Goal: Information Seeking & Learning: Learn about a topic

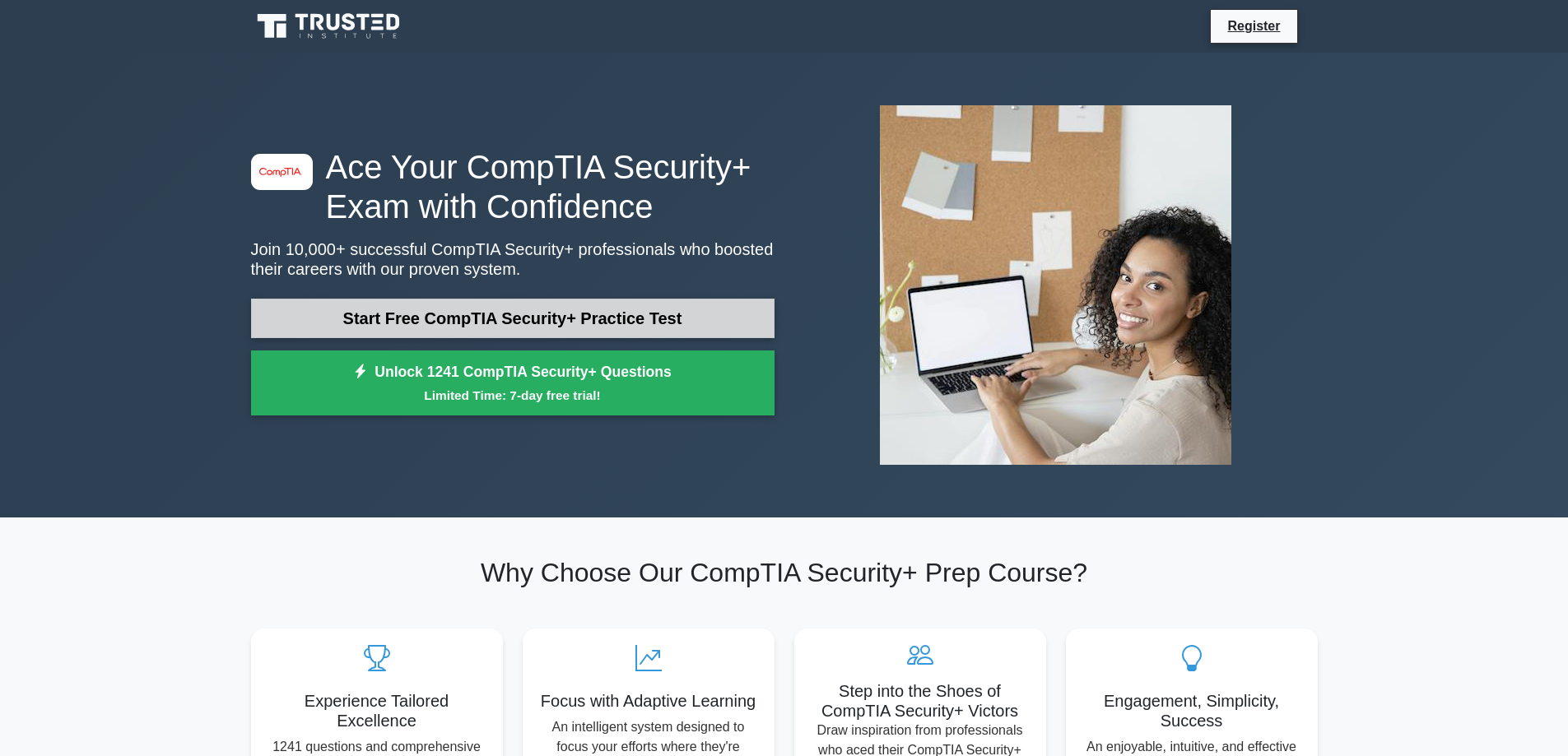
click at [486, 325] on link "Start Free CompTIA Security+ Practice Test" at bounding box center [513, 319] width 523 height 39
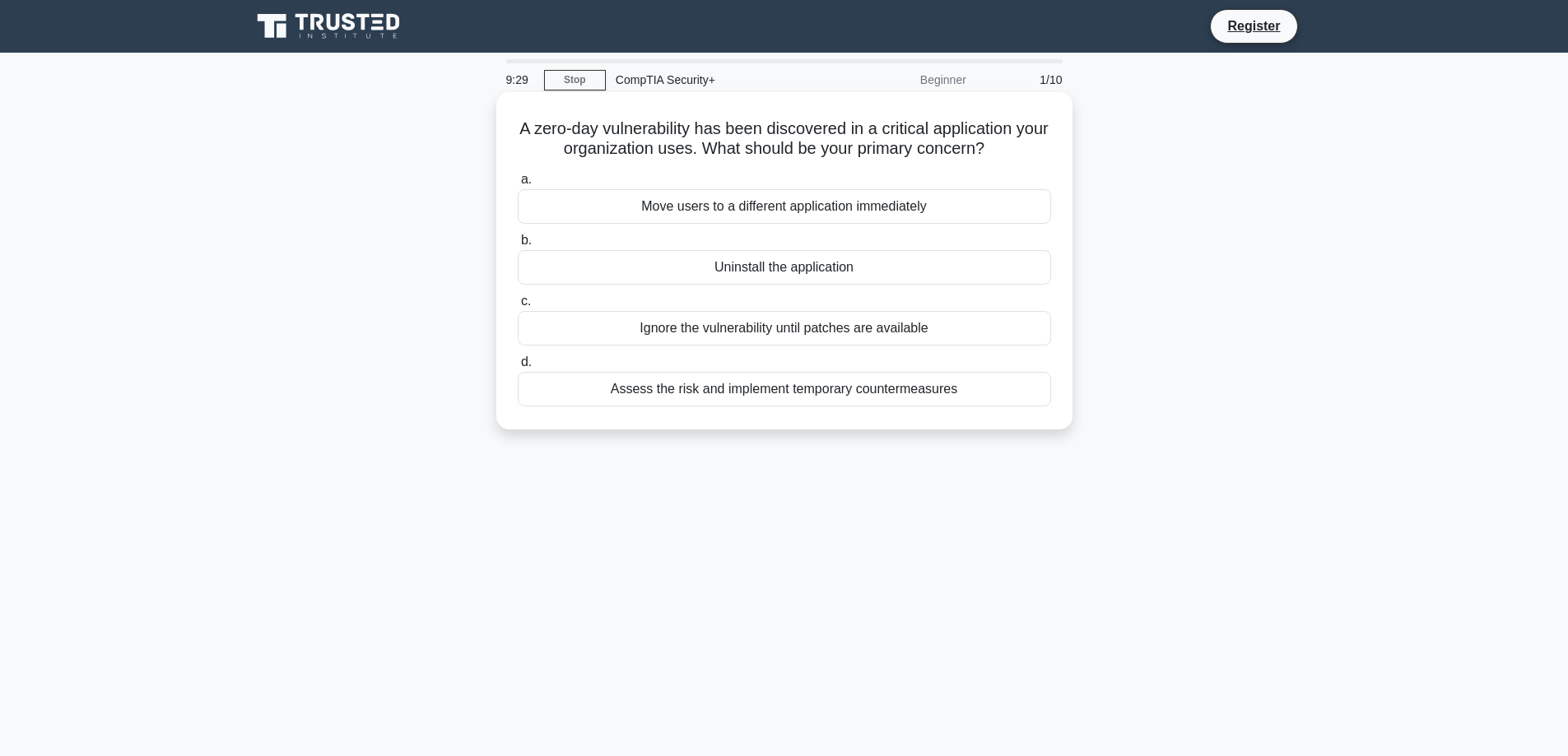
click at [775, 389] on div "Assess the risk and implement temporary countermeasures" at bounding box center [784, 388] width 533 height 34
click at [517, 368] on input "d. Assess the risk and implement temporary countermeasures" at bounding box center [517, 362] width 0 height 11
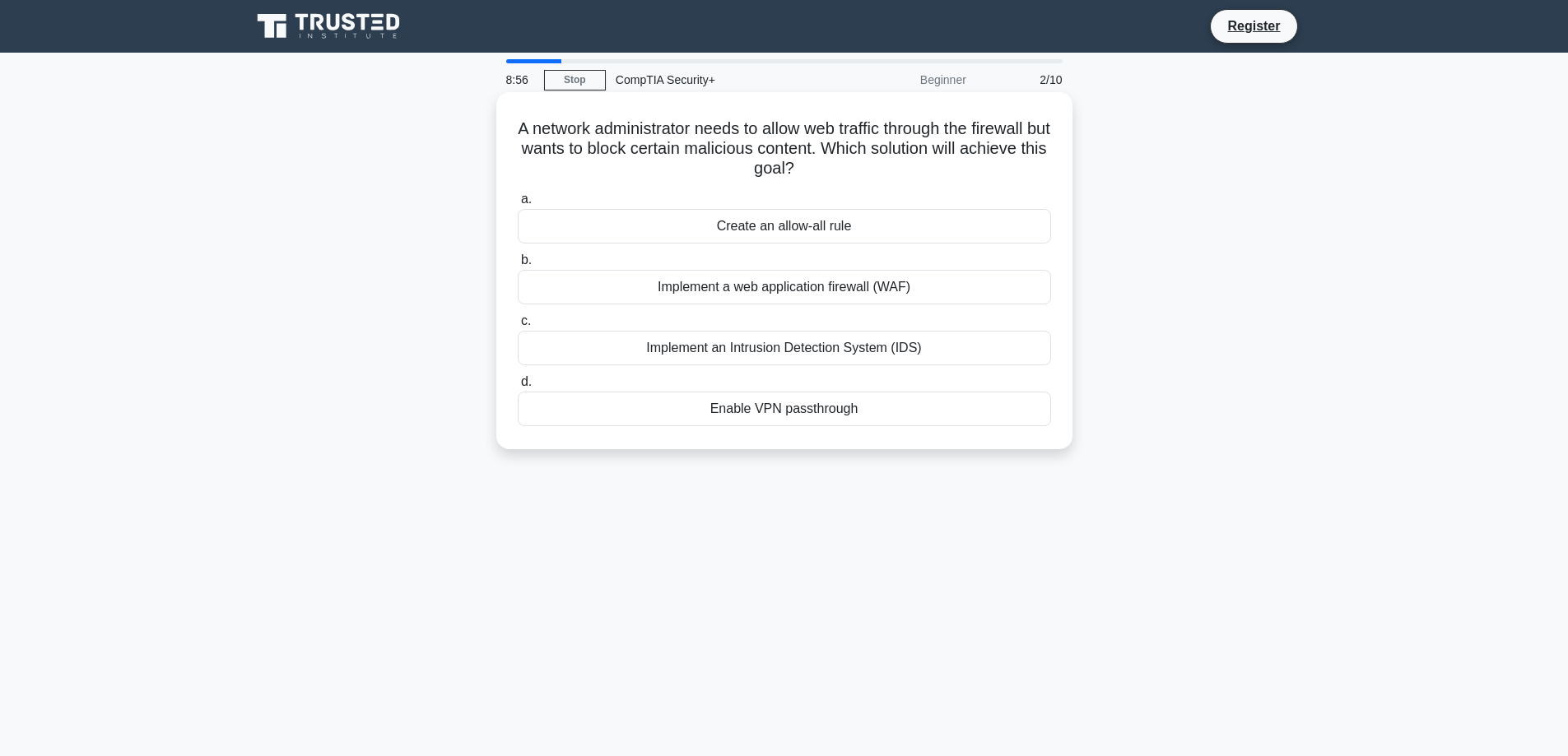
click at [772, 289] on div "Implement a web application firewall (WAF)" at bounding box center [784, 286] width 533 height 34
click at [517, 265] on input "b. Implement a web application firewall (WAF)" at bounding box center [517, 260] width 0 height 11
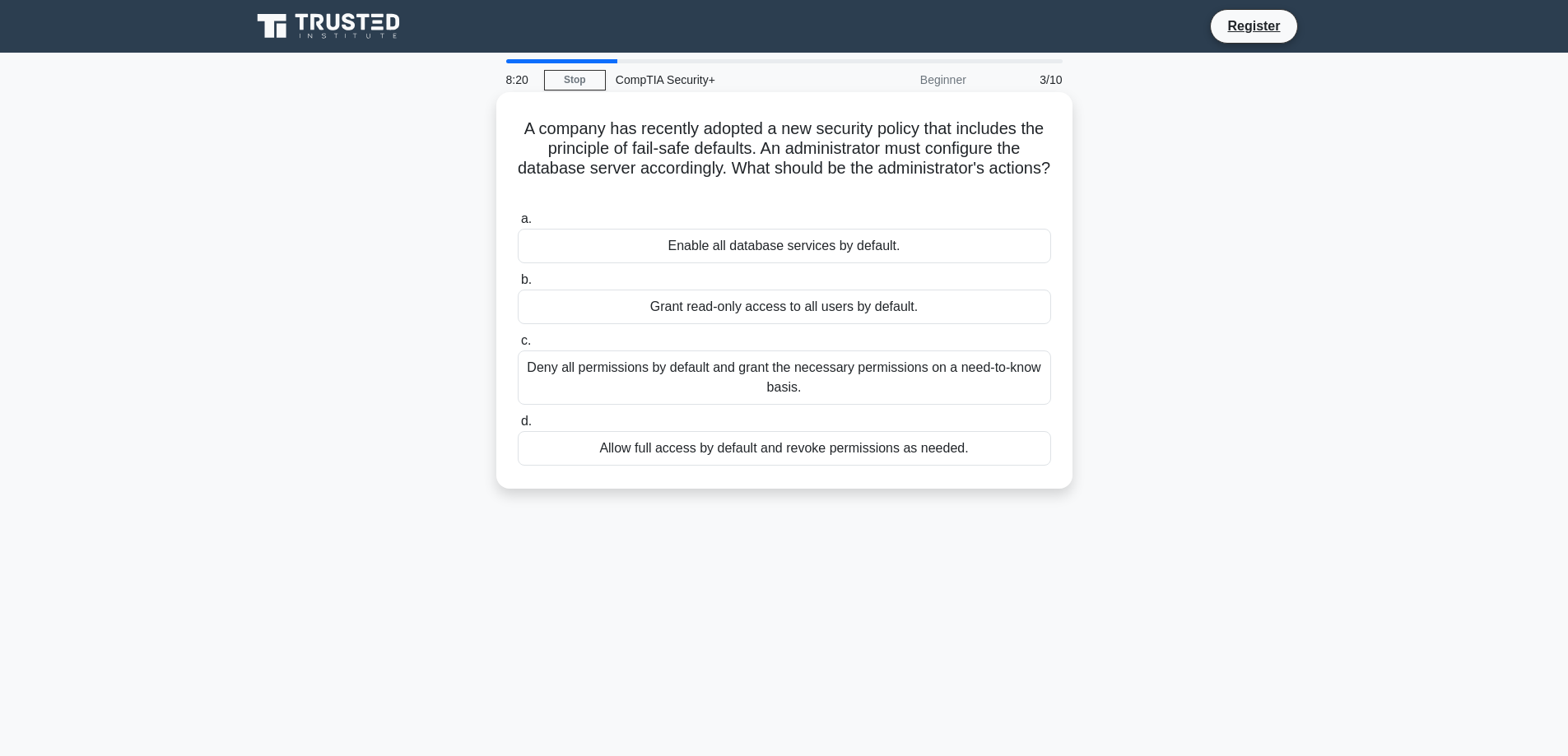
click at [738, 390] on div "Deny all permissions by default and grant the necessary permissions on a need-t…" at bounding box center [784, 377] width 533 height 54
click at [517, 346] on input "c. Deny all permissions by default and grant the necessary permissions on a nee…" at bounding box center [517, 340] width 0 height 11
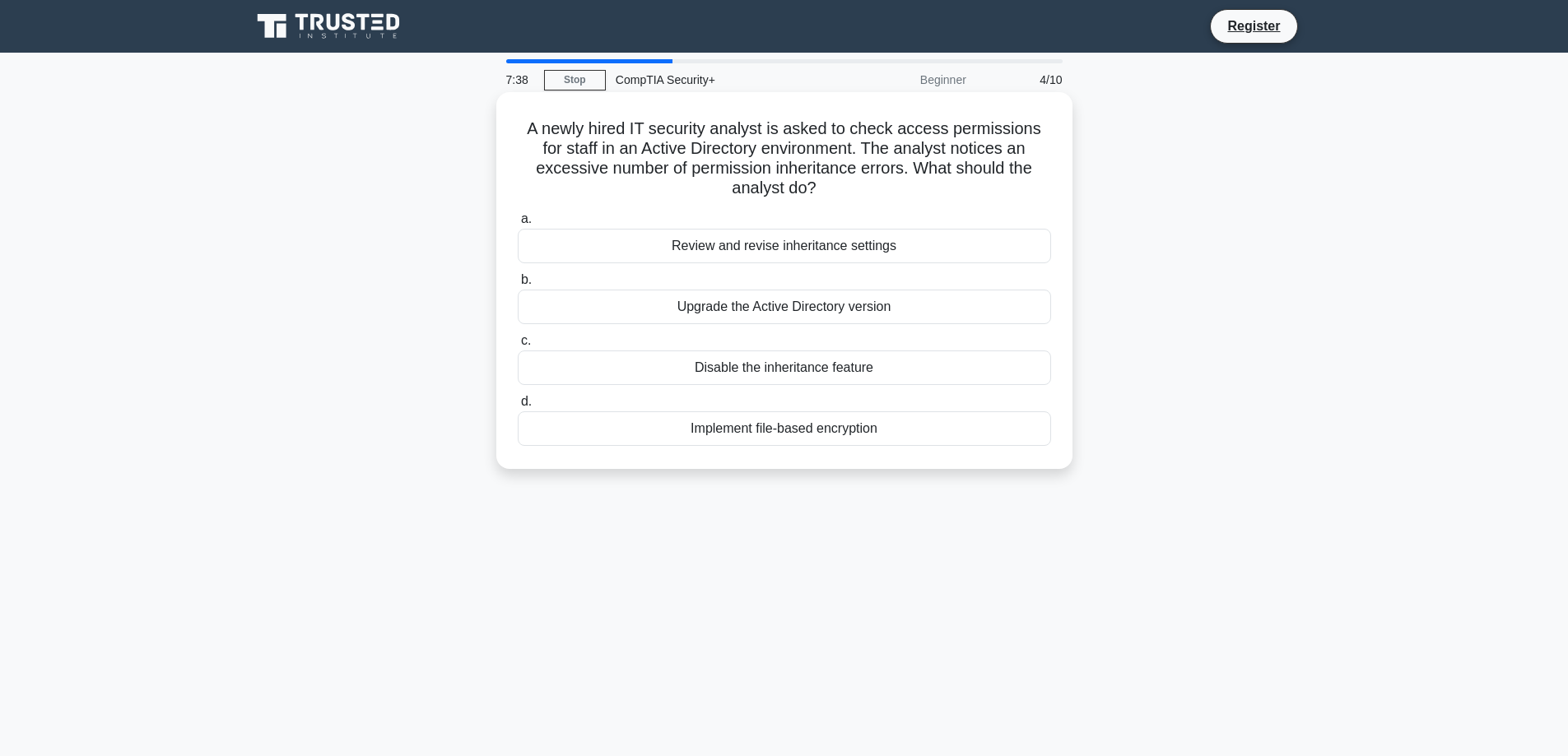
click at [748, 246] on div "Review and revise inheritance settings" at bounding box center [784, 246] width 533 height 34
click at [517, 224] on input "a. Review and revise inheritance settings" at bounding box center [517, 219] width 0 height 11
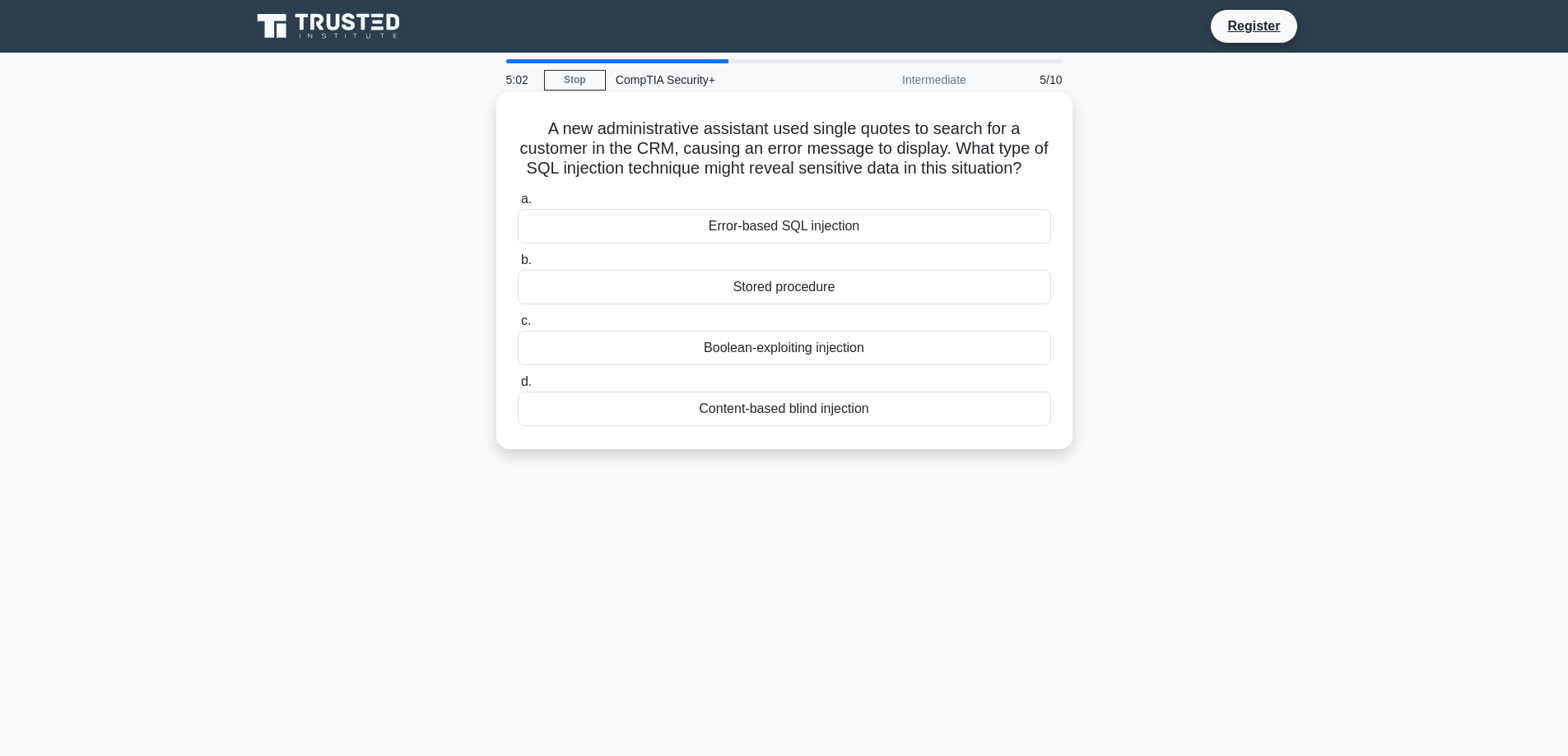
click at [693, 244] on div "Error-based SQL injection" at bounding box center [784, 225] width 533 height 34
click at [517, 204] on input "a. Error-based SQL injection" at bounding box center [517, 199] width 0 height 11
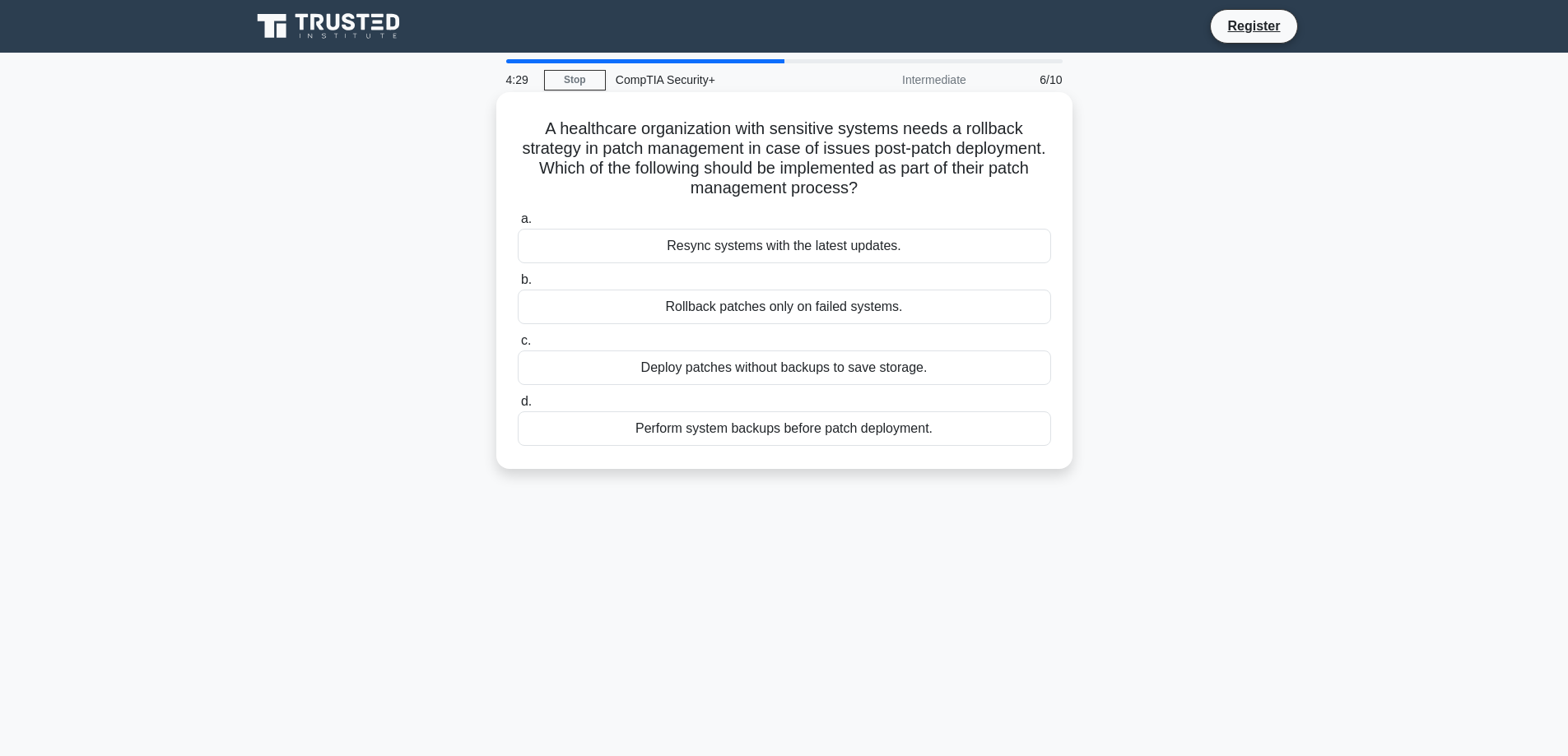
click at [779, 431] on div "Perform system backups before patch deployment." at bounding box center [784, 428] width 533 height 34
click at [517, 407] on input "d. Perform system backups before patch deployment." at bounding box center [517, 401] width 0 height 11
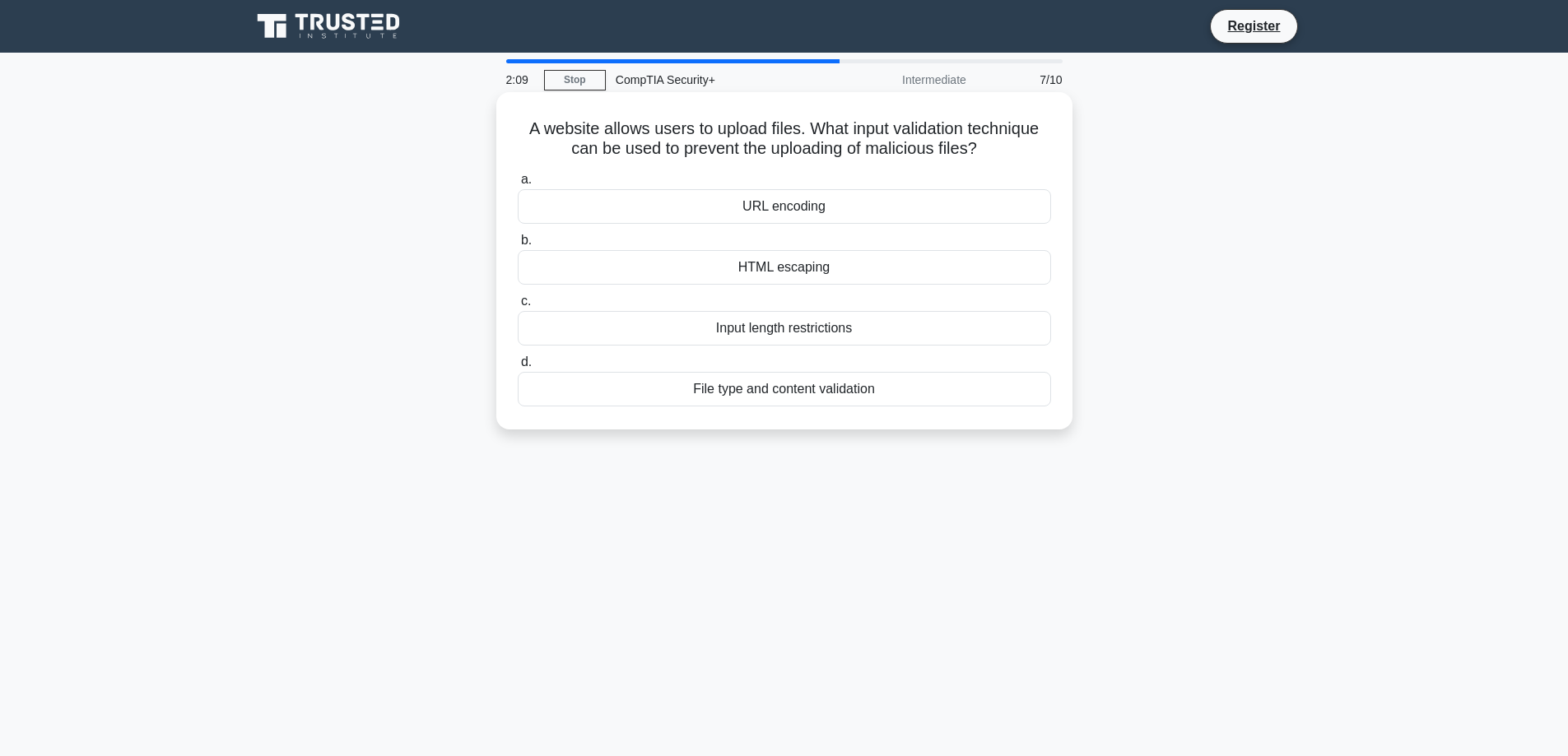
click at [757, 392] on div "File type and content validation" at bounding box center [784, 388] width 533 height 34
click at [517, 368] on input "d. File type and content validation" at bounding box center [517, 362] width 0 height 11
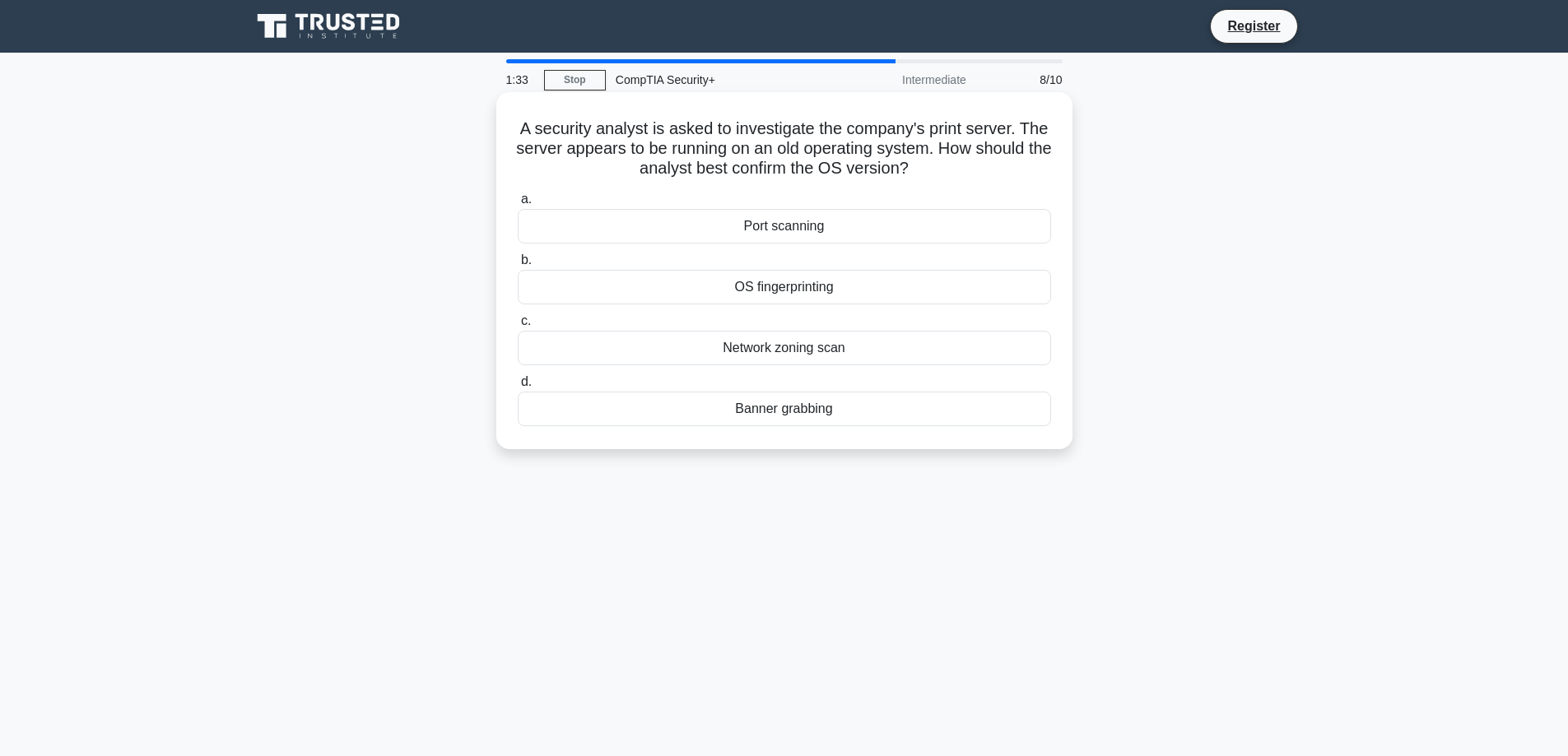
click at [780, 284] on div "OS fingerprinting" at bounding box center [784, 286] width 533 height 34
click at [517, 265] on input "b. OS fingerprinting" at bounding box center [517, 260] width 0 height 11
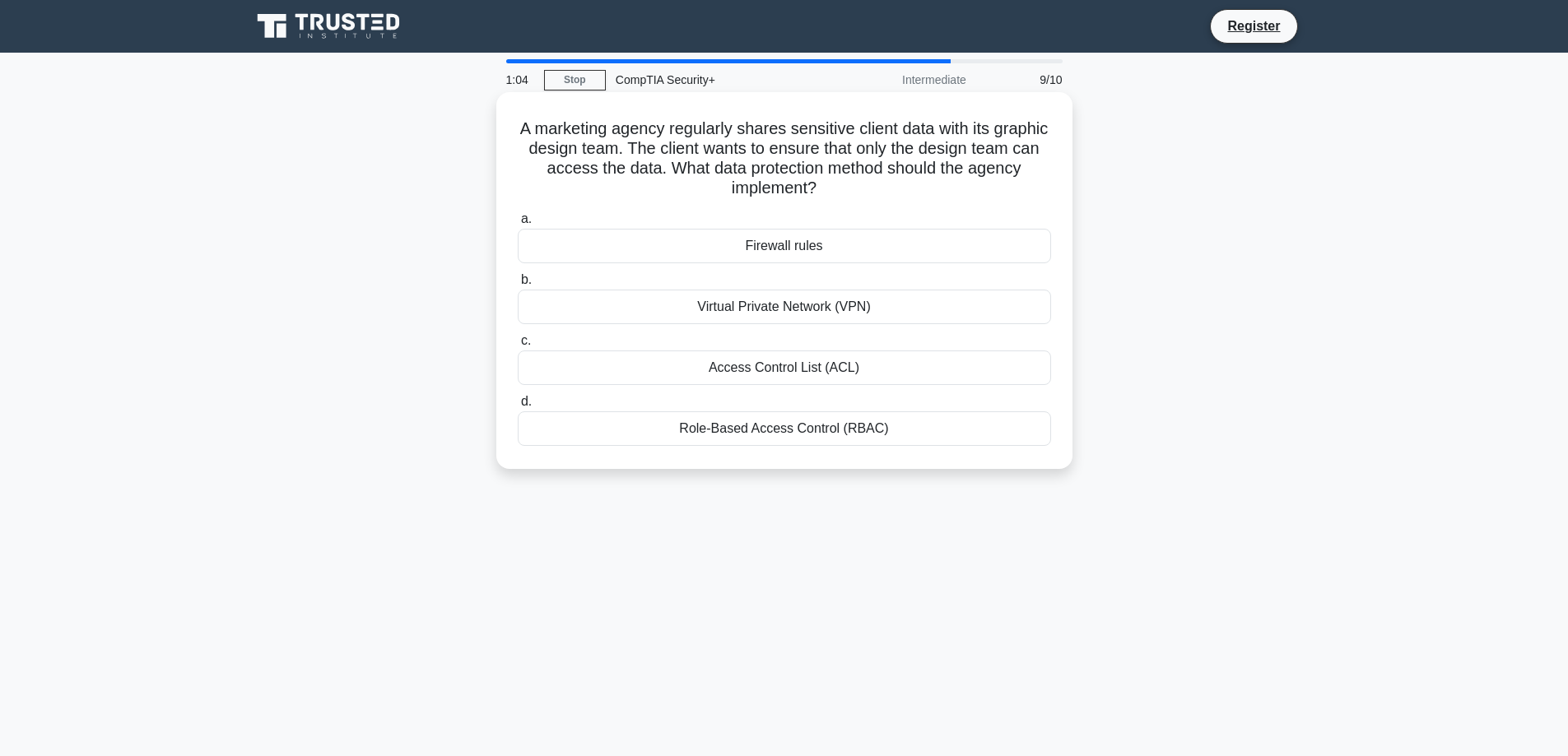
click at [767, 428] on div "Role-Based Access Control (RBAC)" at bounding box center [784, 428] width 533 height 34
click at [517, 407] on input "d. Role-Based Access Control (RBAC)" at bounding box center [517, 401] width 0 height 11
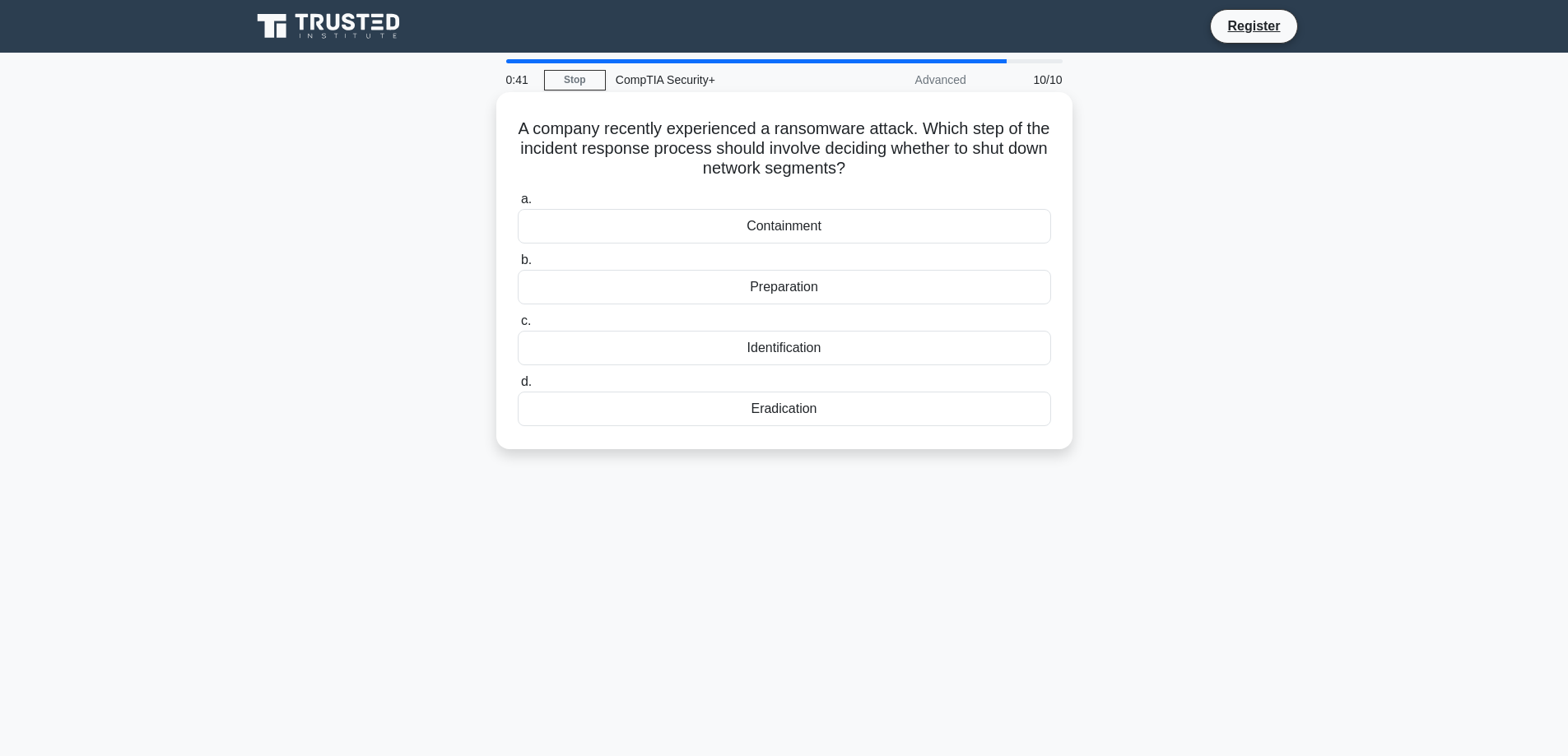
click at [727, 226] on div "Containment" at bounding box center [784, 225] width 533 height 34
click at [517, 204] on input "a. Containment" at bounding box center [517, 199] width 0 height 11
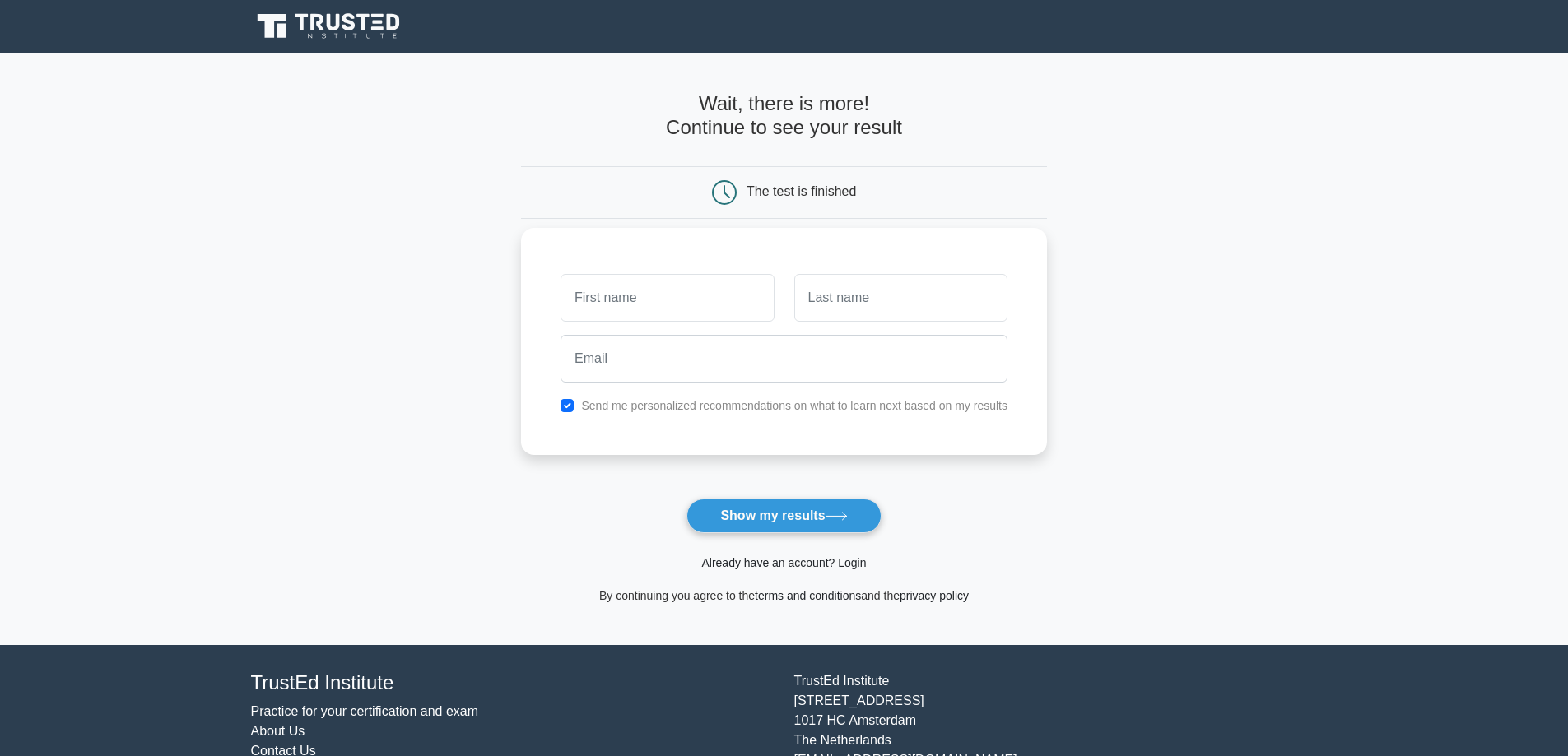
click at [664, 403] on label "Send me personalized recommendations on what to learn next based on my results" at bounding box center [794, 405] width 426 height 13
click at [773, 522] on button "Show my results" at bounding box center [783, 515] width 194 height 34
click at [569, 400] on input "checkbox" at bounding box center [567, 405] width 13 height 13
checkbox input "false"
click at [740, 522] on button "Show my results" at bounding box center [783, 515] width 194 height 34
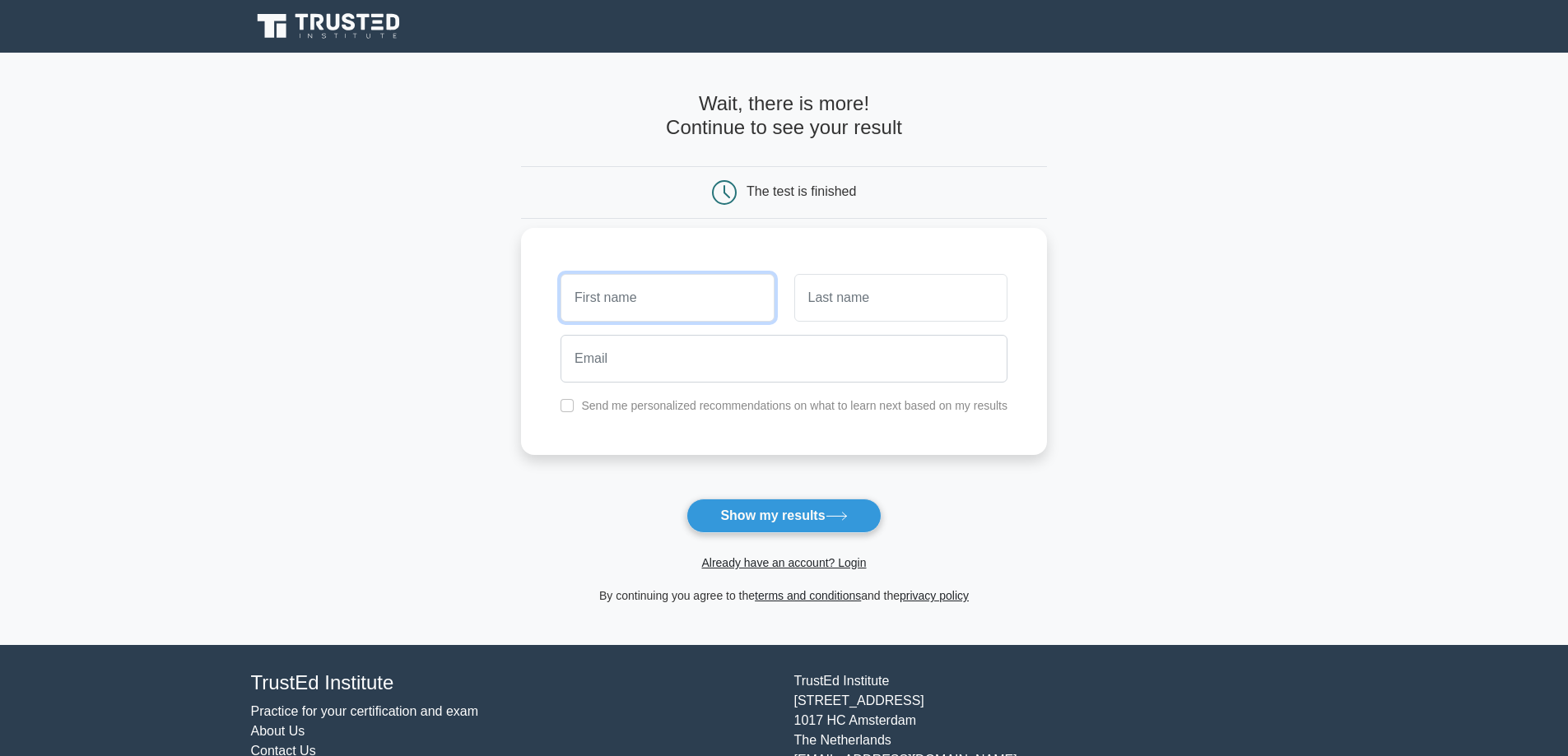
click at [645, 300] on input "text" at bounding box center [667, 298] width 213 height 48
drag, startPoint x: 715, startPoint y: 294, endPoint x: 606, endPoint y: 300, distance: 109.2
click at [606, 300] on input "Travis Henderson" at bounding box center [667, 298] width 213 height 48
type input "[PERSON_NAME]"
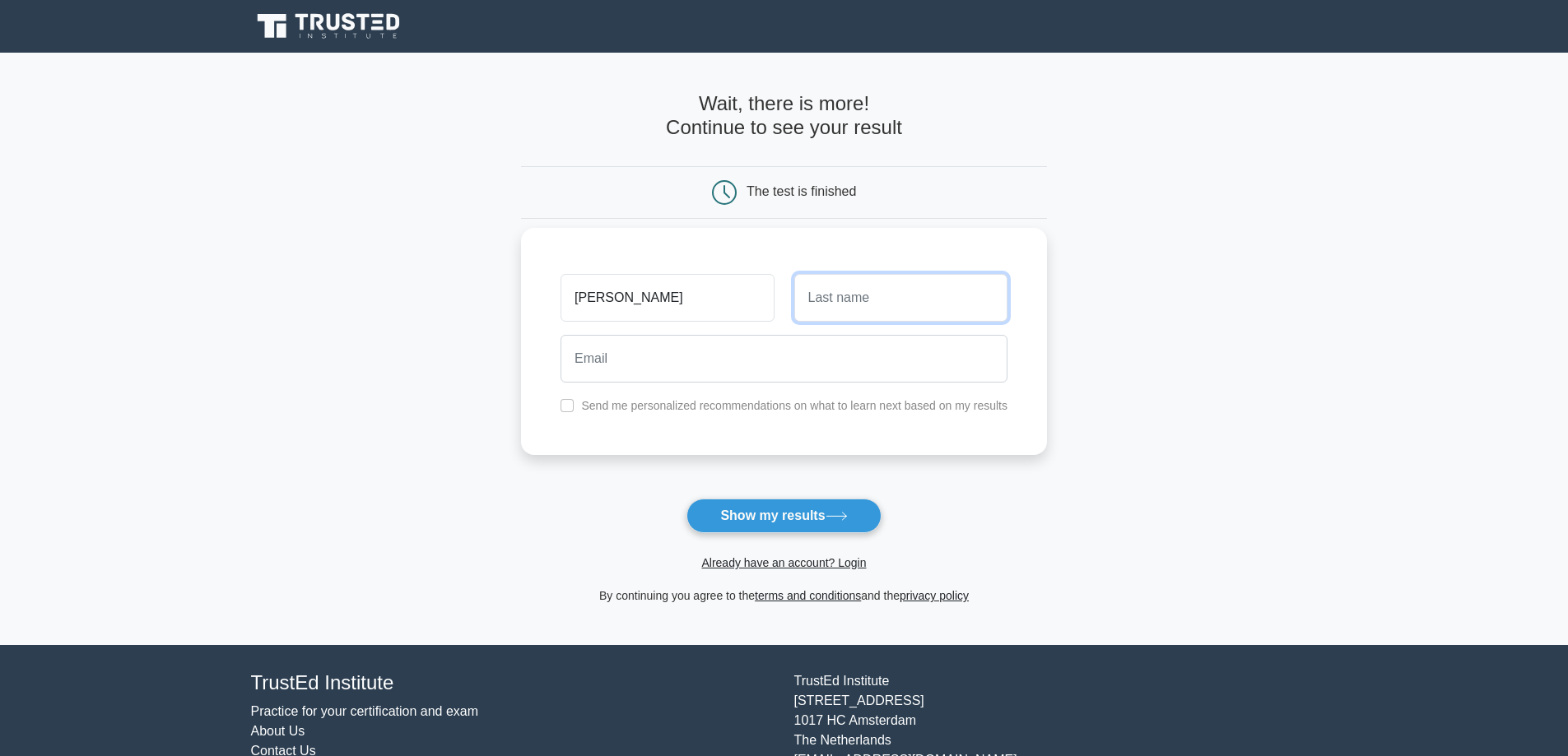
click at [823, 307] on input "text" at bounding box center [900, 298] width 213 height 48
type input "Henderson"
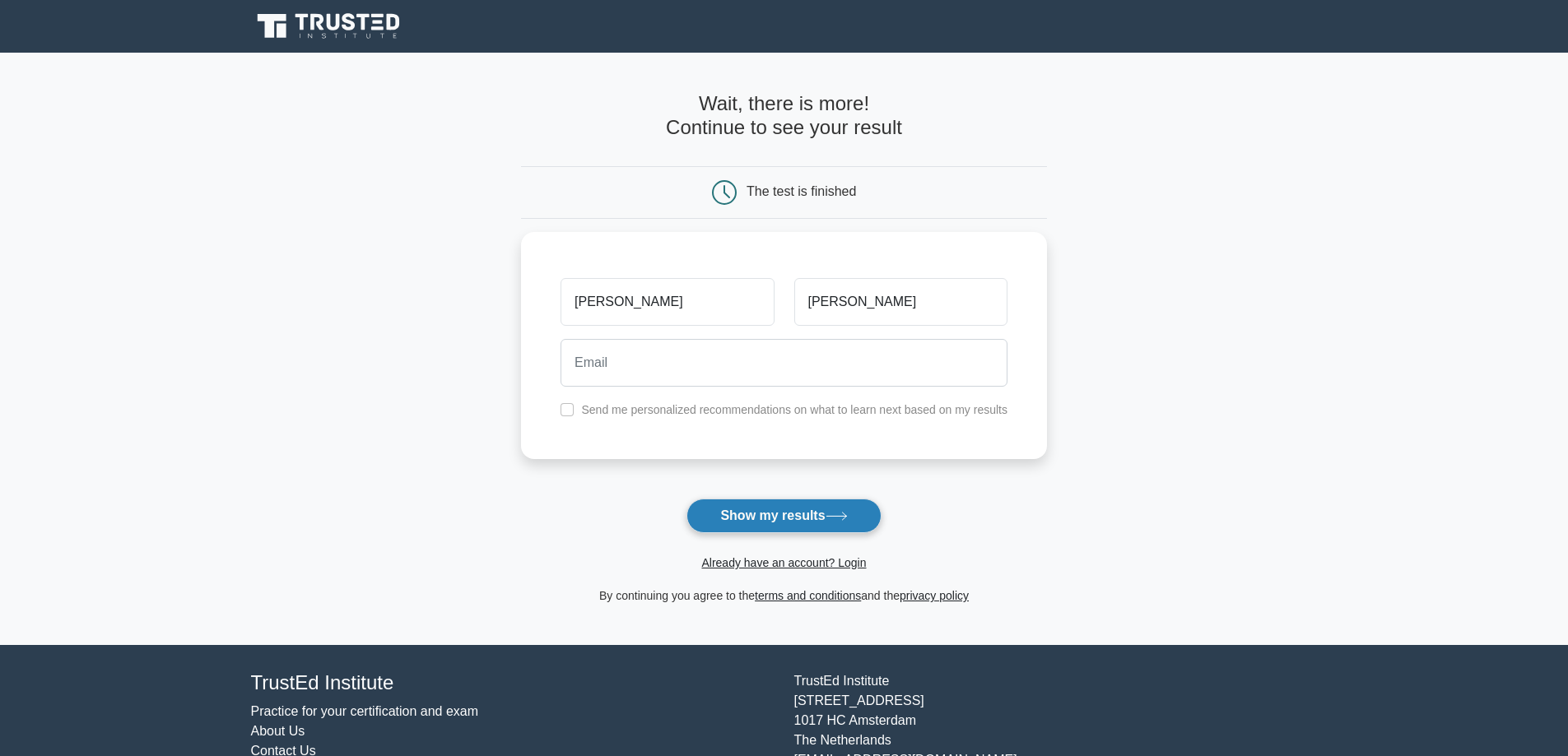
click at [811, 512] on button "Show my results" at bounding box center [783, 515] width 194 height 34
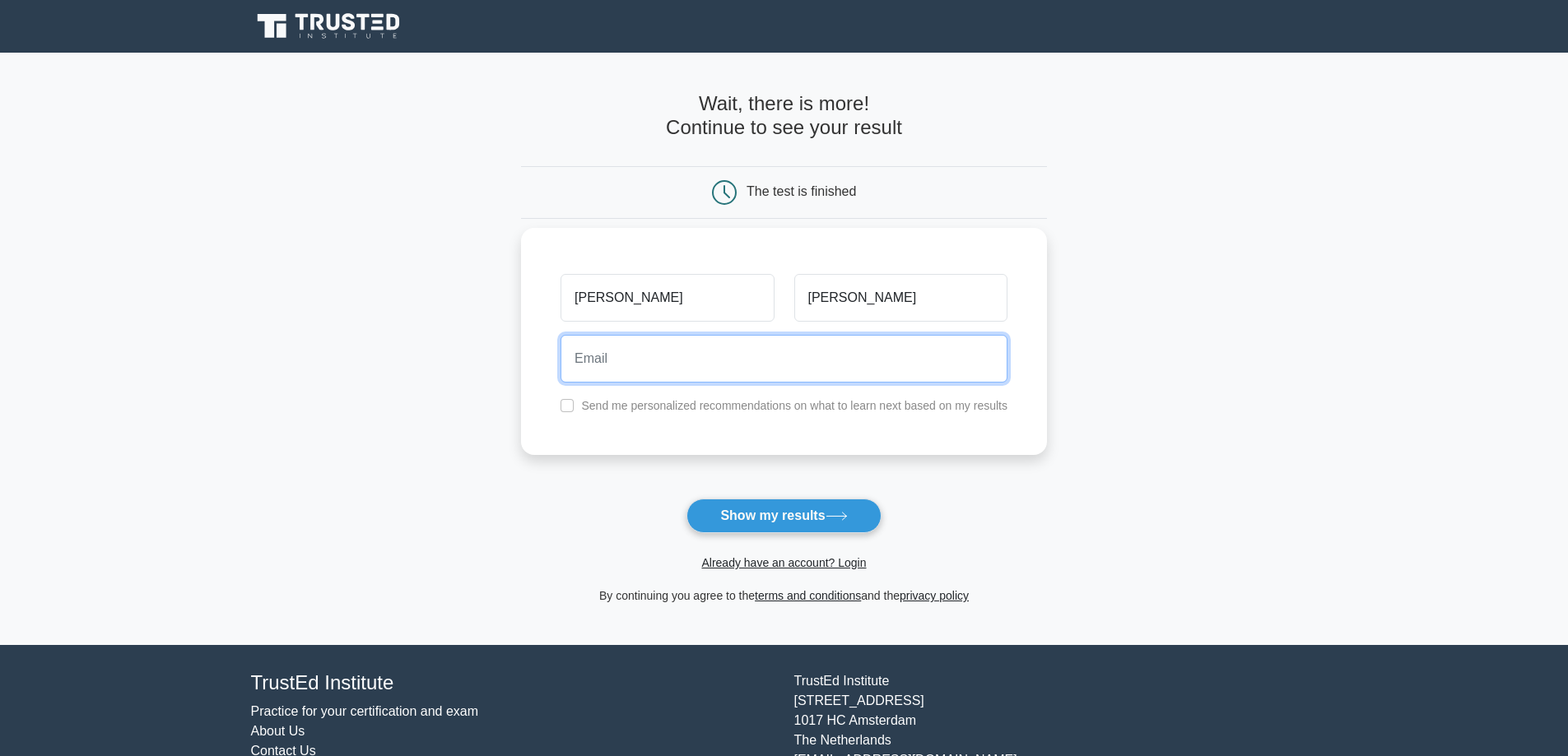
click at [678, 355] on input "email" at bounding box center [784, 358] width 447 height 48
type input "squirt5830@gmail.com"
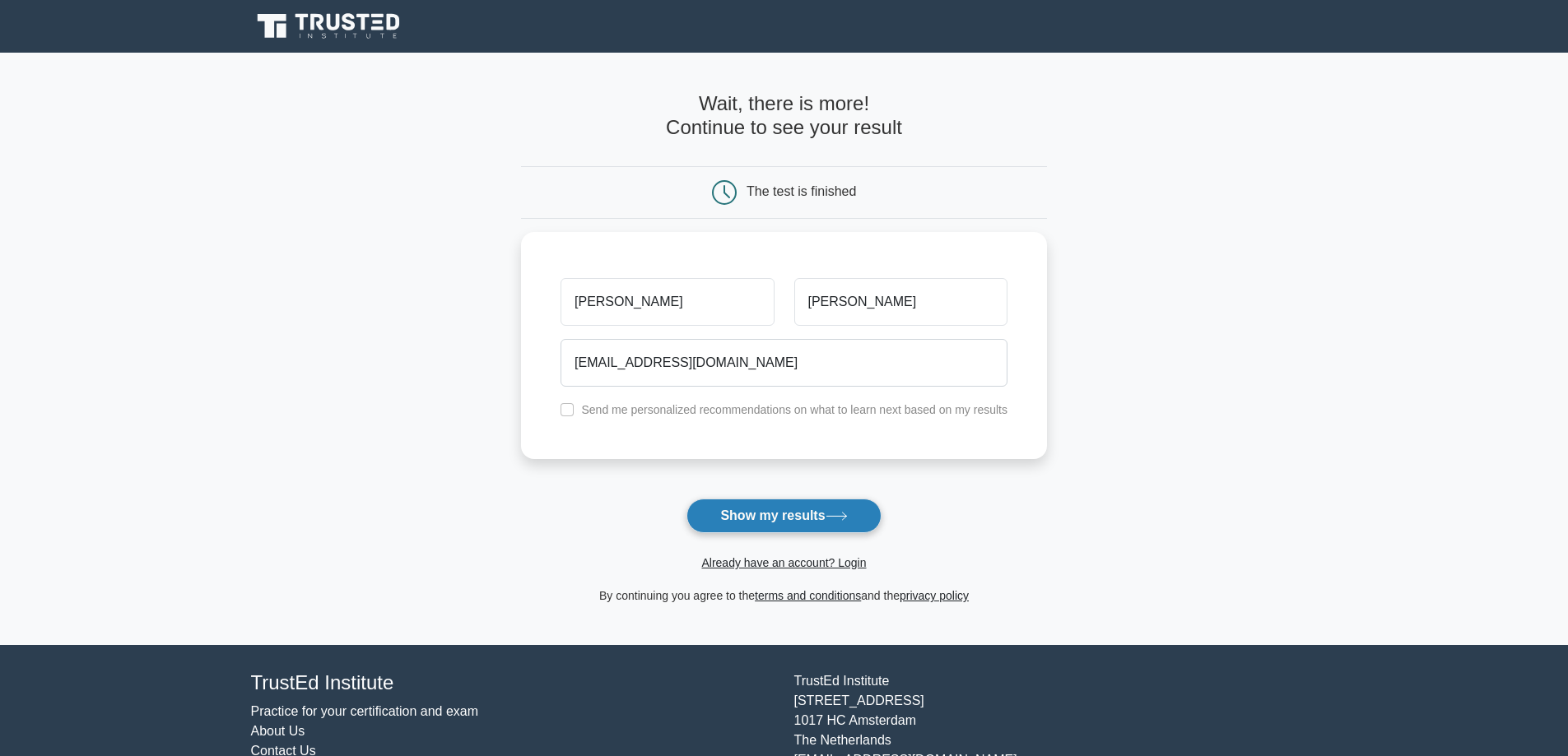
click at [760, 517] on button "Show my results" at bounding box center [783, 515] width 194 height 34
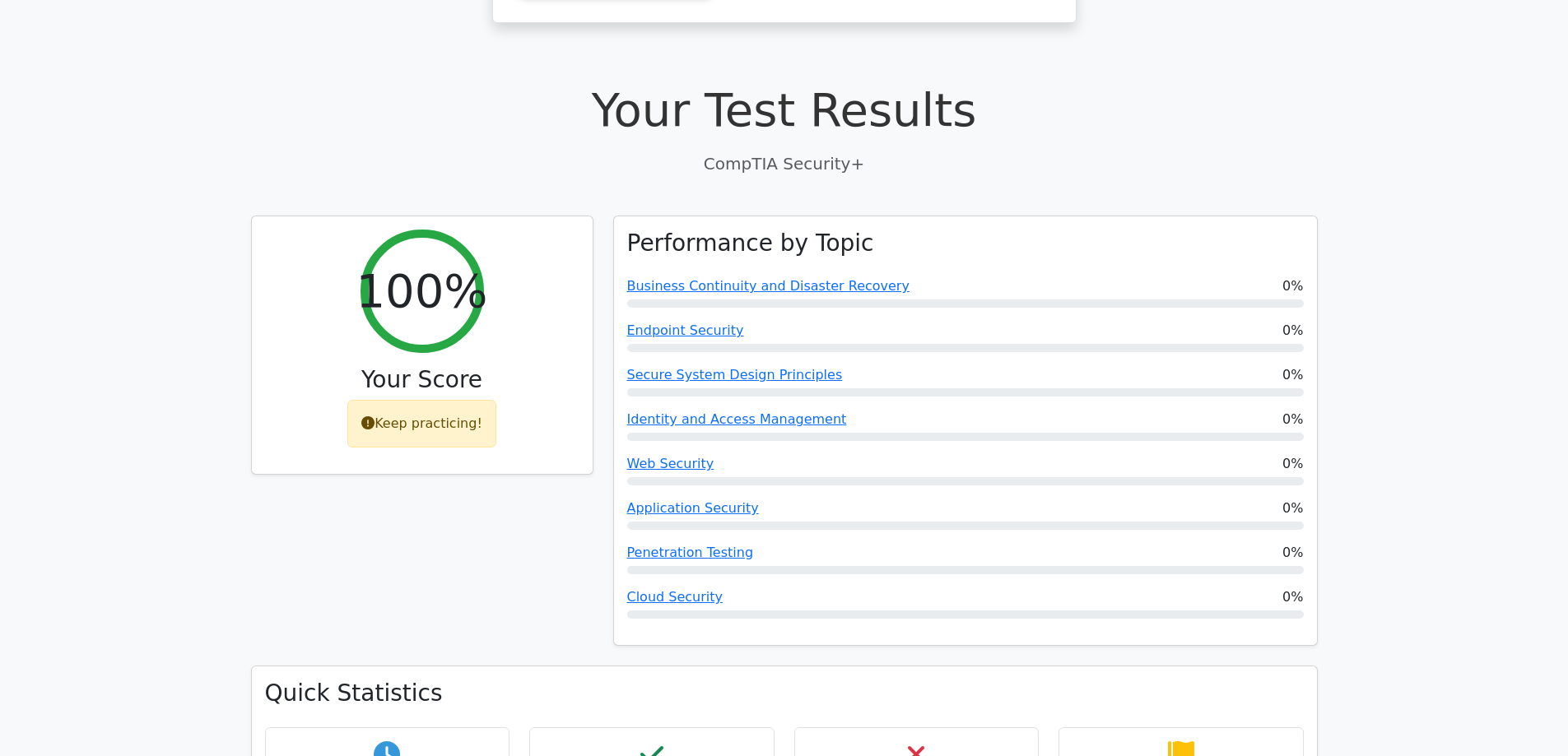
scroll to position [411, 0]
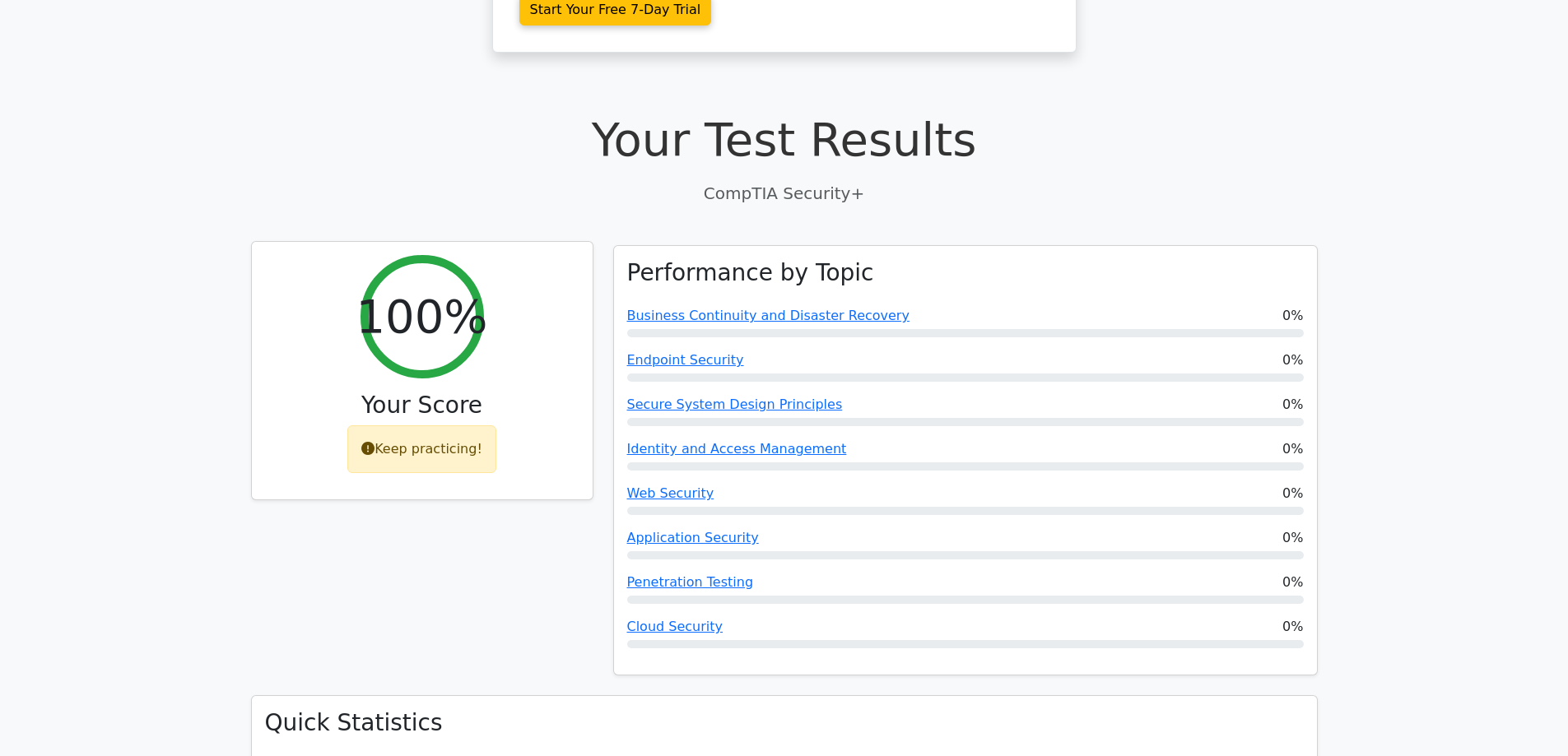
click at [370, 441] on icon at bounding box center [367, 447] width 13 height 13
click at [425, 289] on h2 "100%" at bounding box center [421, 317] width 132 height 55
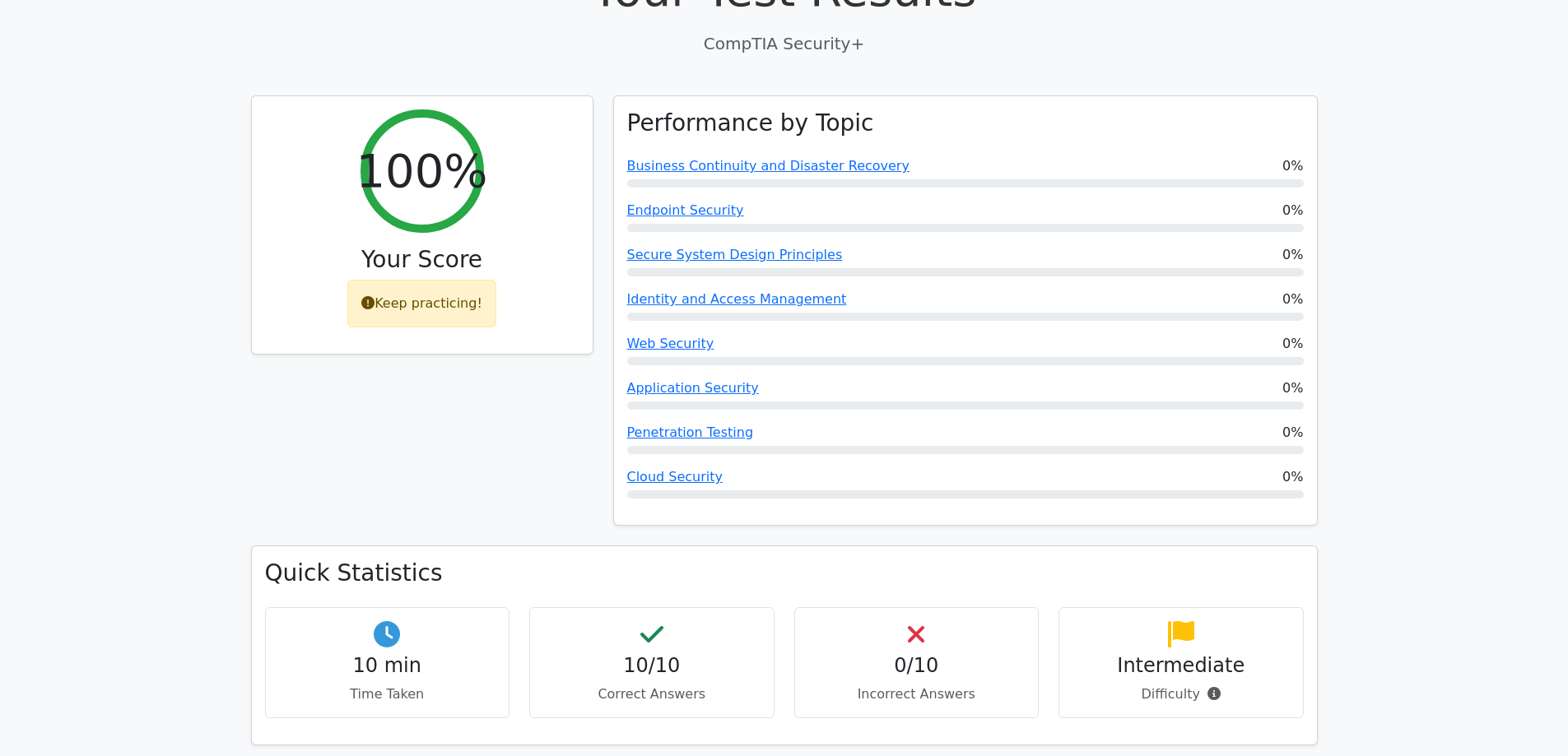
scroll to position [494, 0]
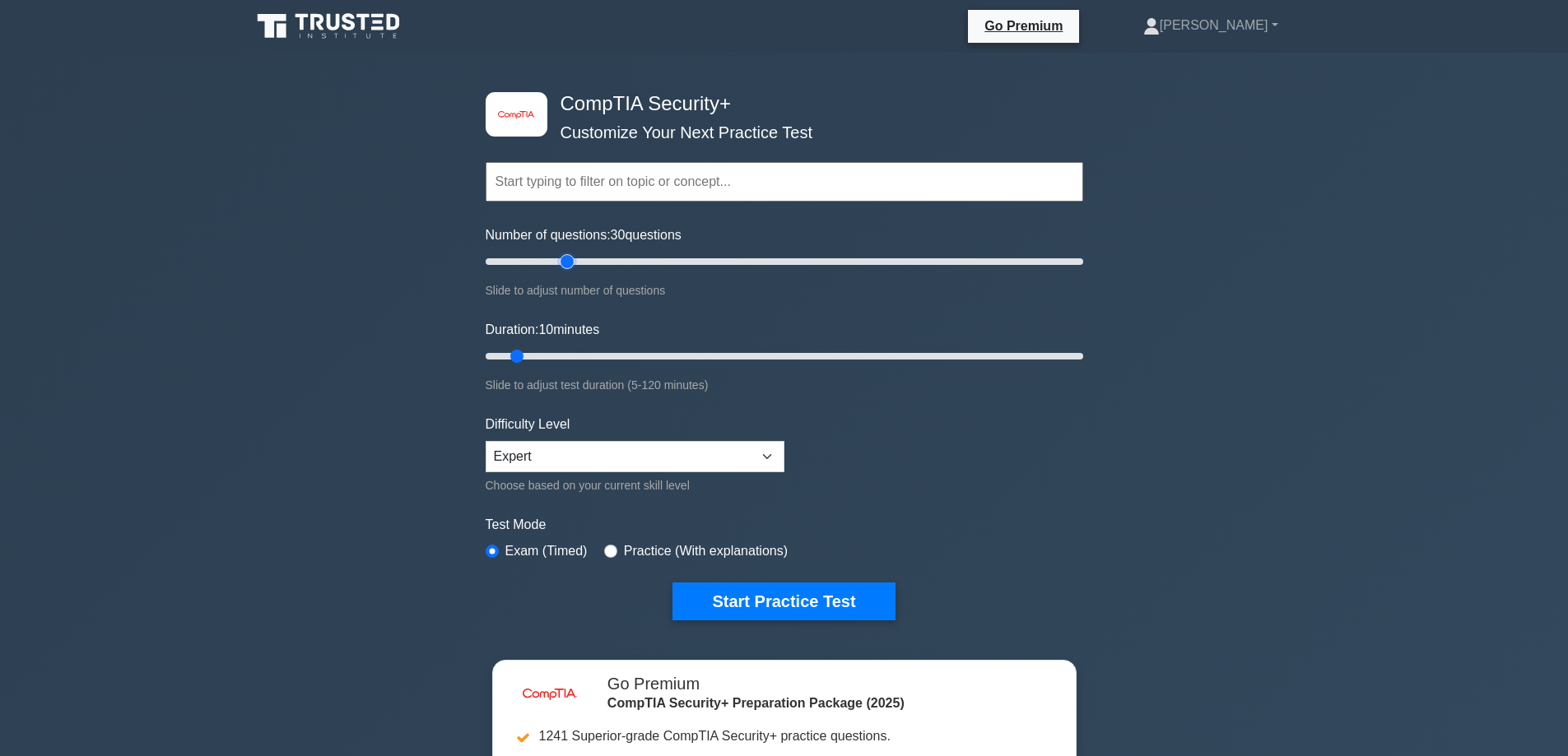
drag, startPoint x: 508, startPoint y: 263, endPoint x: 560, endPoint y: 267, distance: 52.2
type input "30"
click at [560, 267] on input "Number of questions: 30 questions" at bounding box center [784, 262] width 597 height 20
drag, startPoint x: 516, startPoint y: 357, endPoint x: 558, endPoint y: 360, distance: 42.1
type input "20"
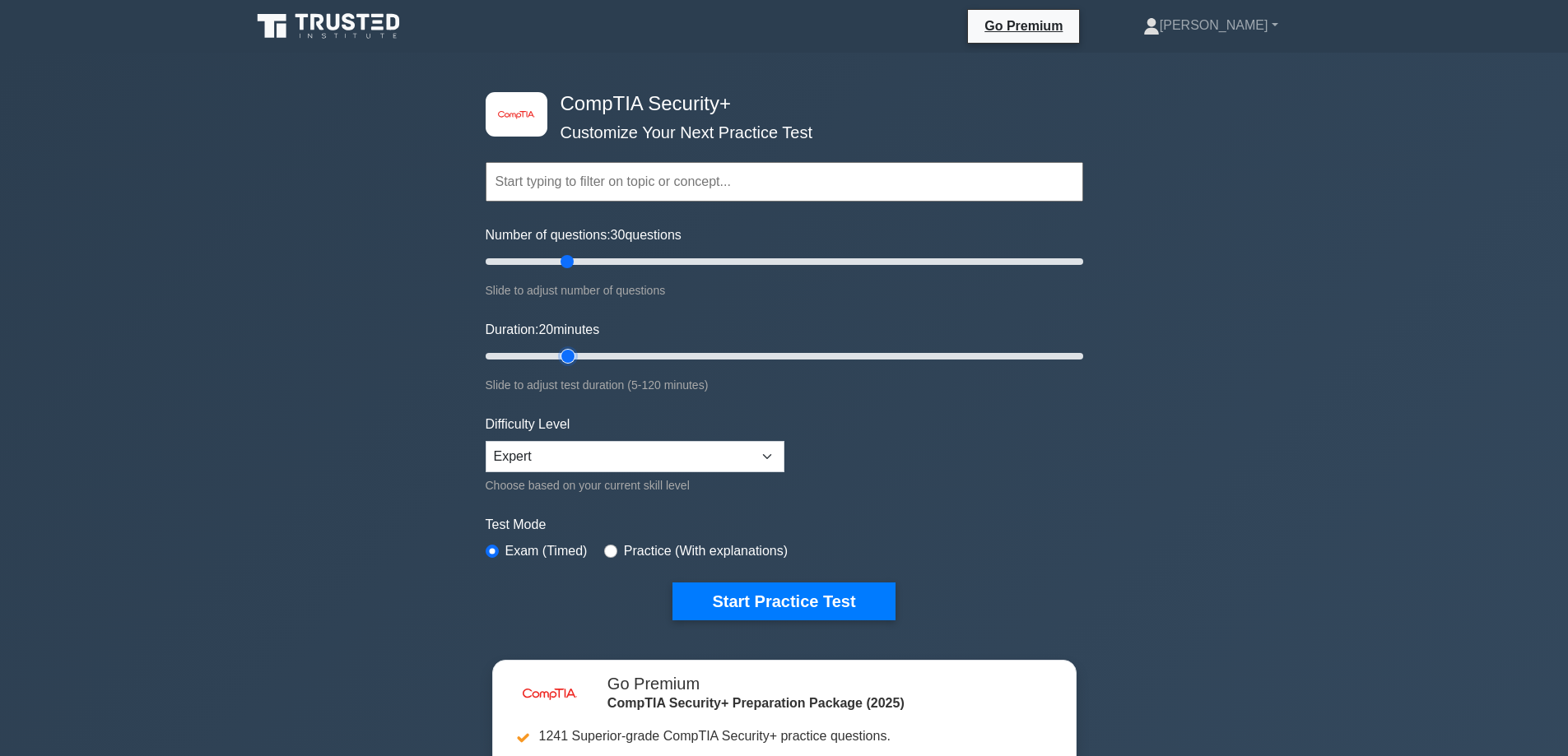
click at [558, 360] on input "Duration: 20 minutes" at bounding box center [784, 356] width 597 height 20
click at [562, 456] on select "Beginner Intermediate Expert" at bounding box center [635, 456] width 299 height 31
click at [486, 440] on select "Beginner Intermediate Expert" at bounding box center [635, 456] width 299 height 31
click at [607, 550] on input "radio" at bounding box center [610, 551] width 13 height 13
radio input "true"
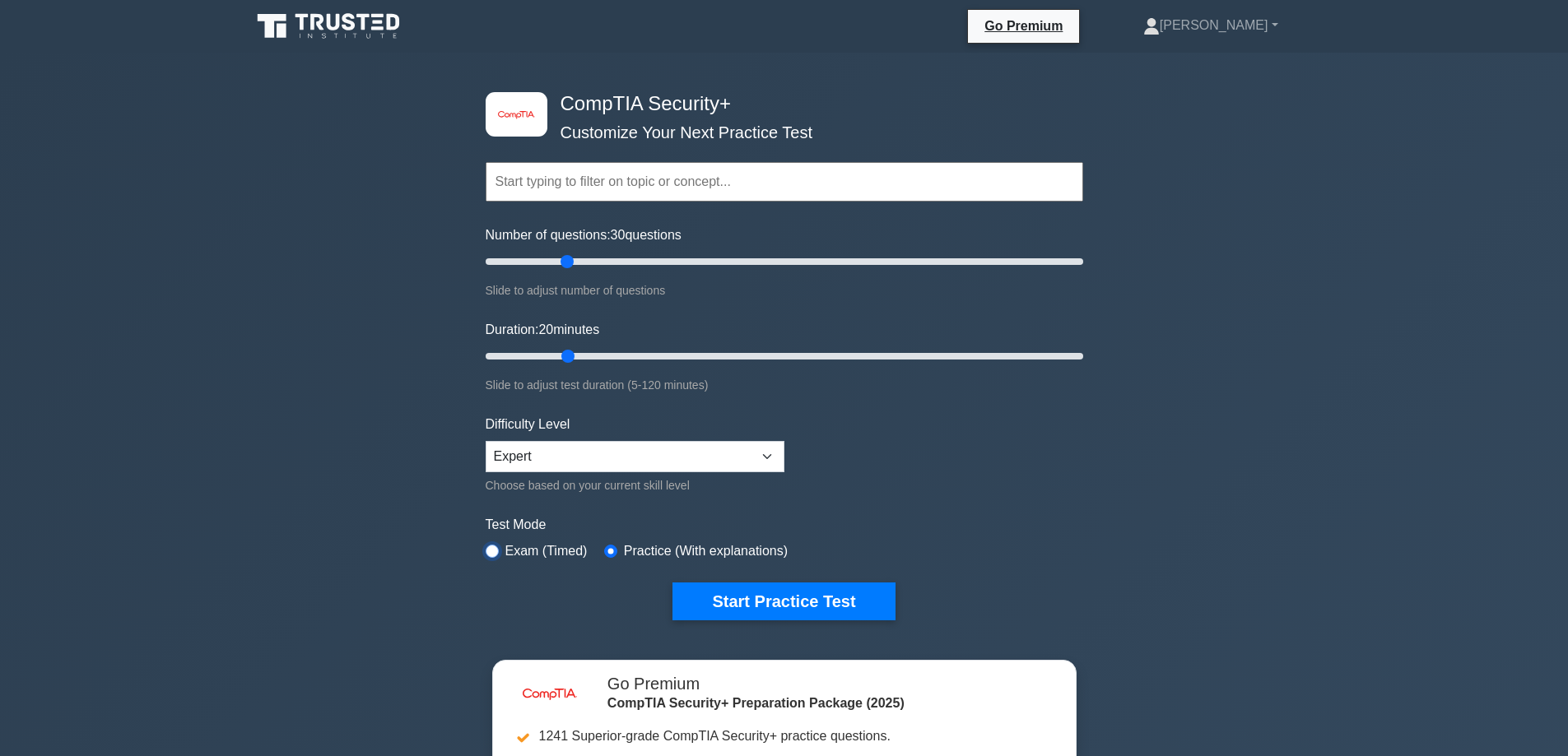
click at [490, 549] on input "radio" at bounding box center [492, 551] width 13 height 13
radio input "true"
click at [604, 549] on input "radio" at bounding box center [610, 551] width 13 height 13
radio input "true"
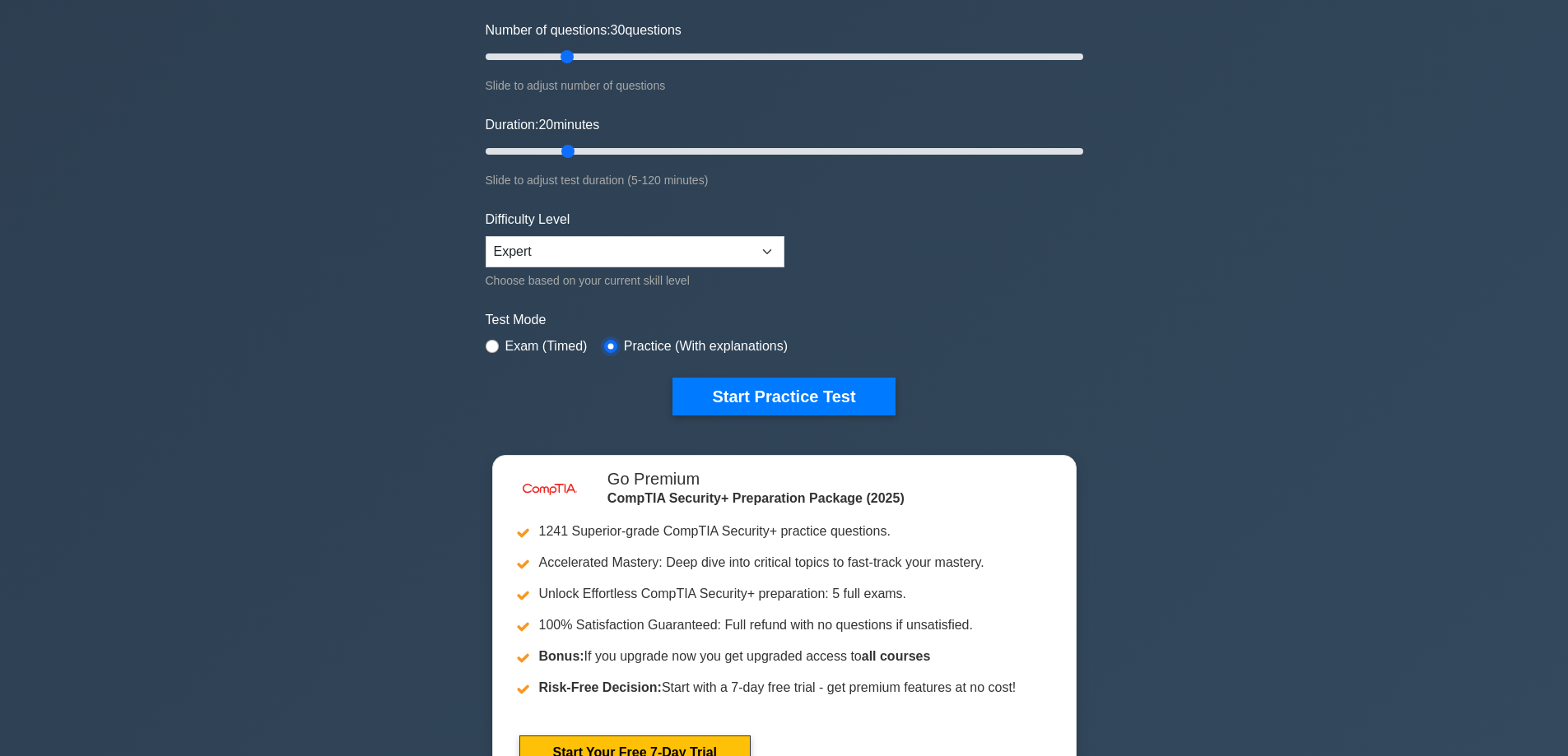
scroll to position [164, 0]
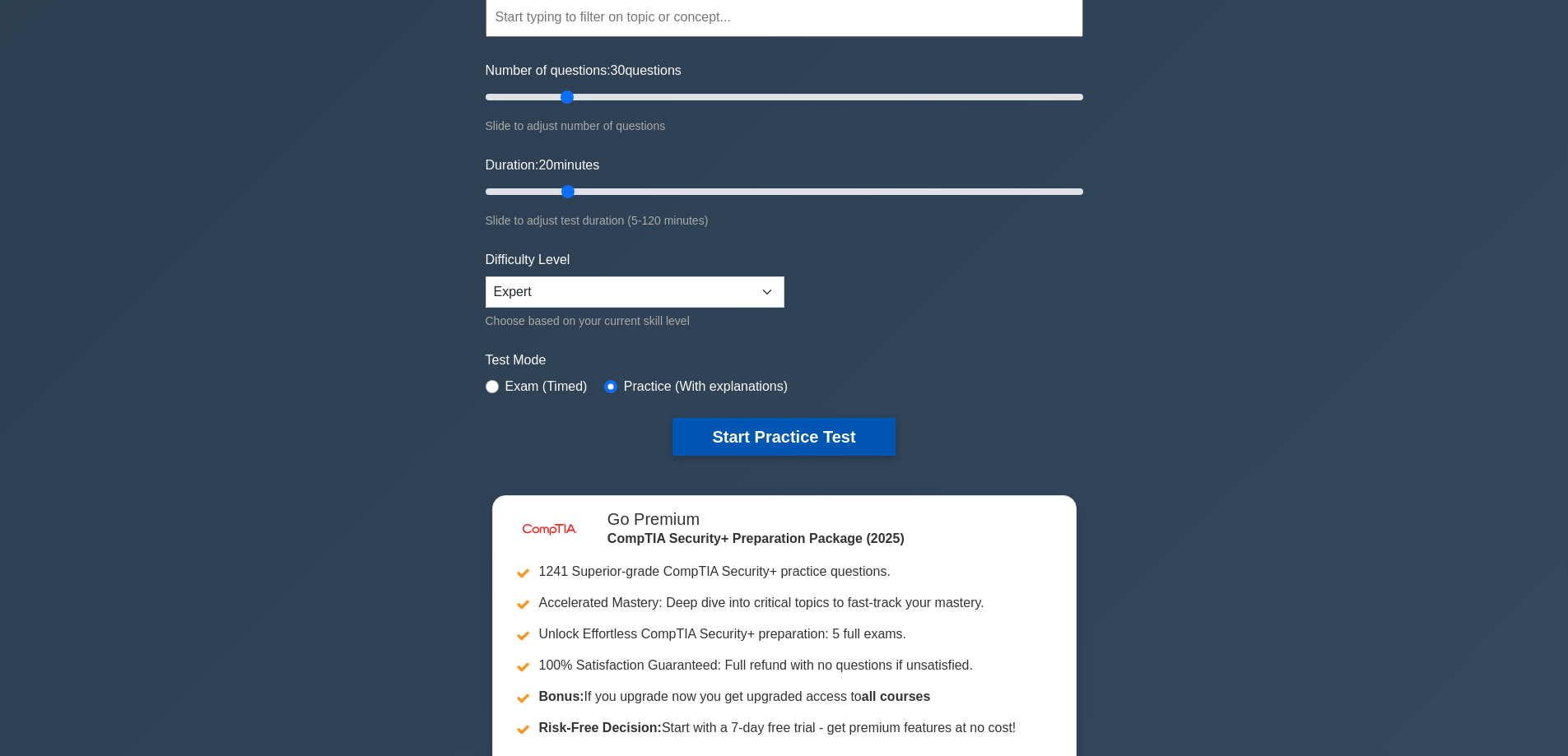
click at [743, 435] on button "Start Practice Test" at bounding box center [783, 436] width 222 height 37
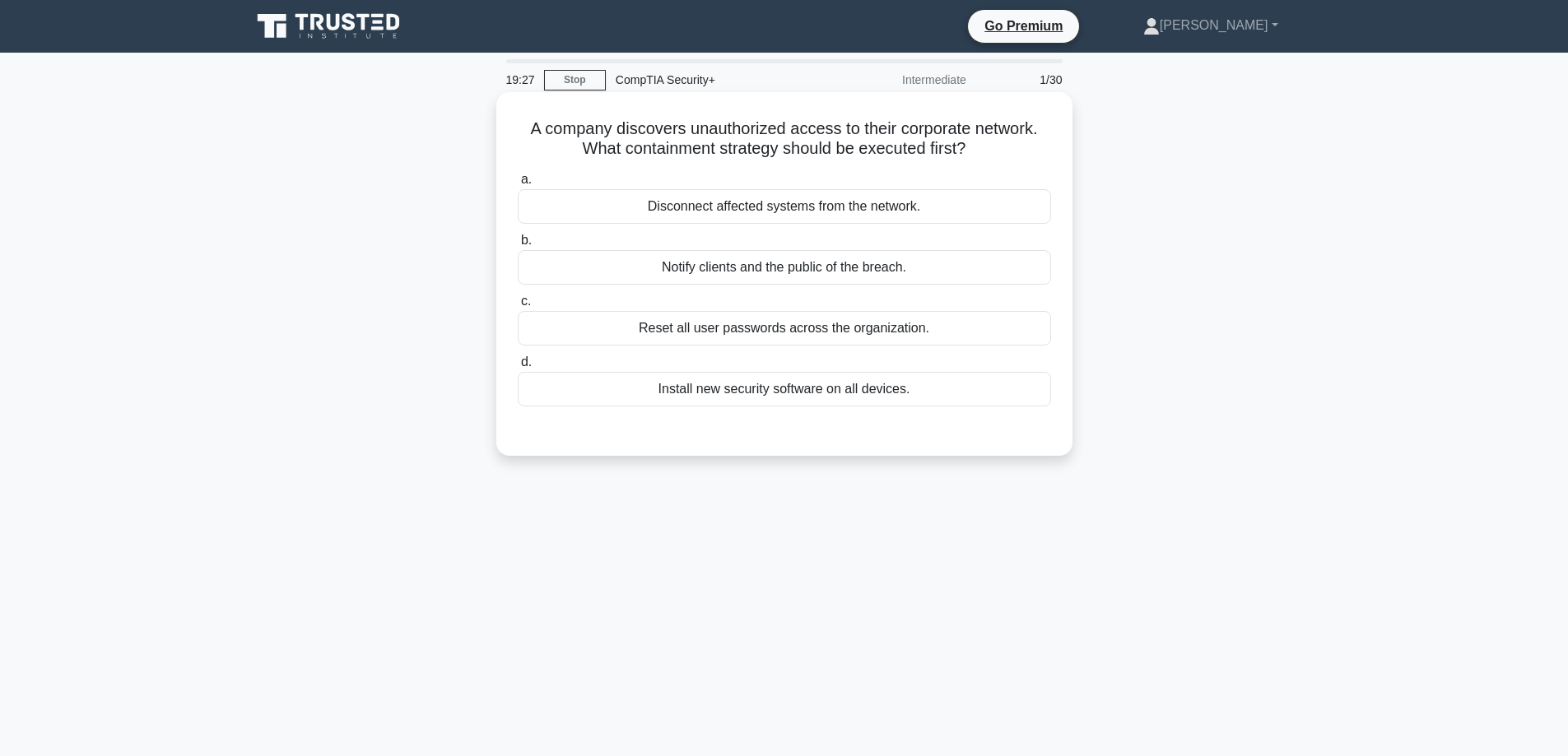
click at [775, 334] on div "Reset all user passwords across the organization." at bounding box center [784, 327] width 533 height 34
click at [517, 307] on input "c. Reset all user passwords across the organization." at bounding box center [517, 301] width 0 height 11
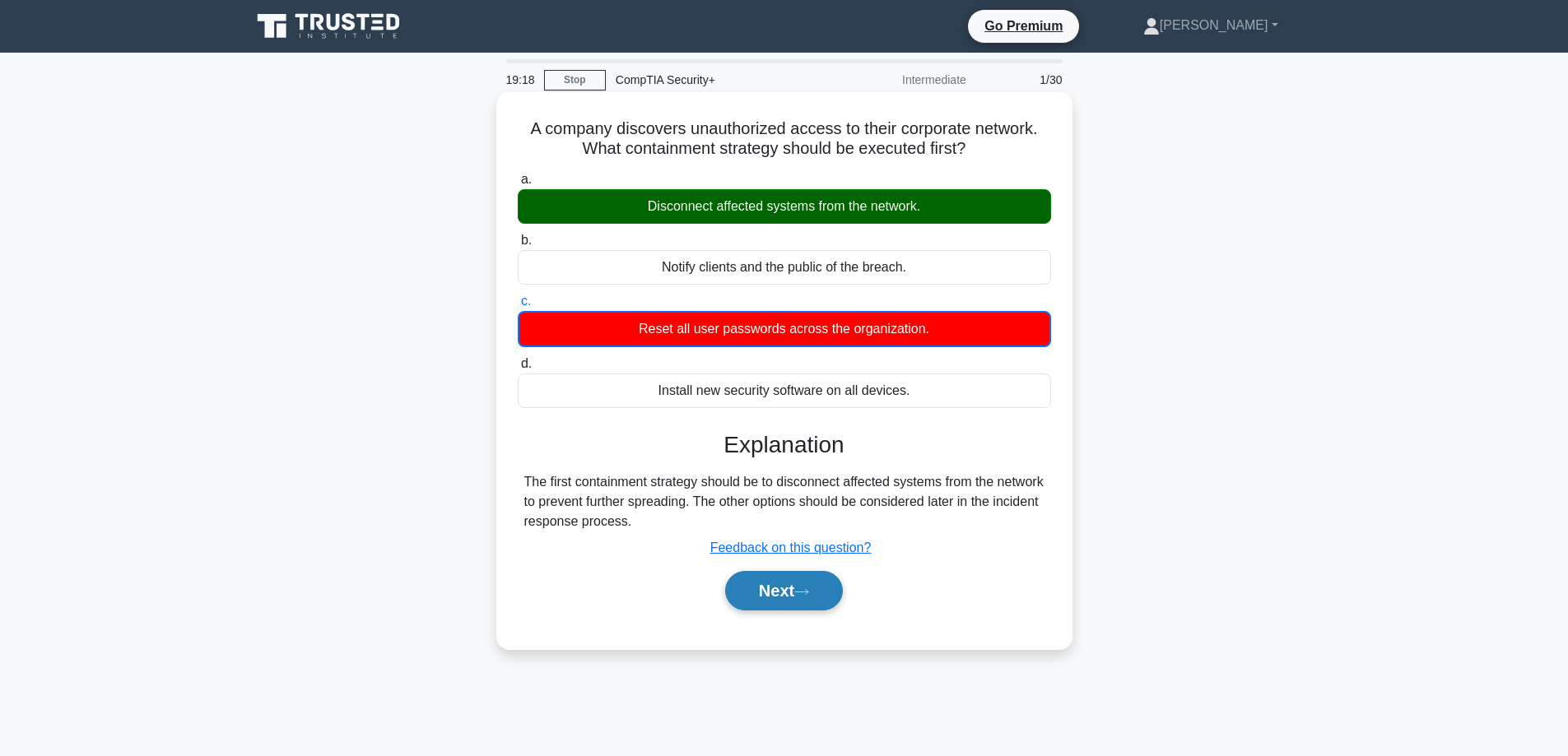
click at [771, 593] on button "Next" at bounding box center [784, 591] width 118 height 39
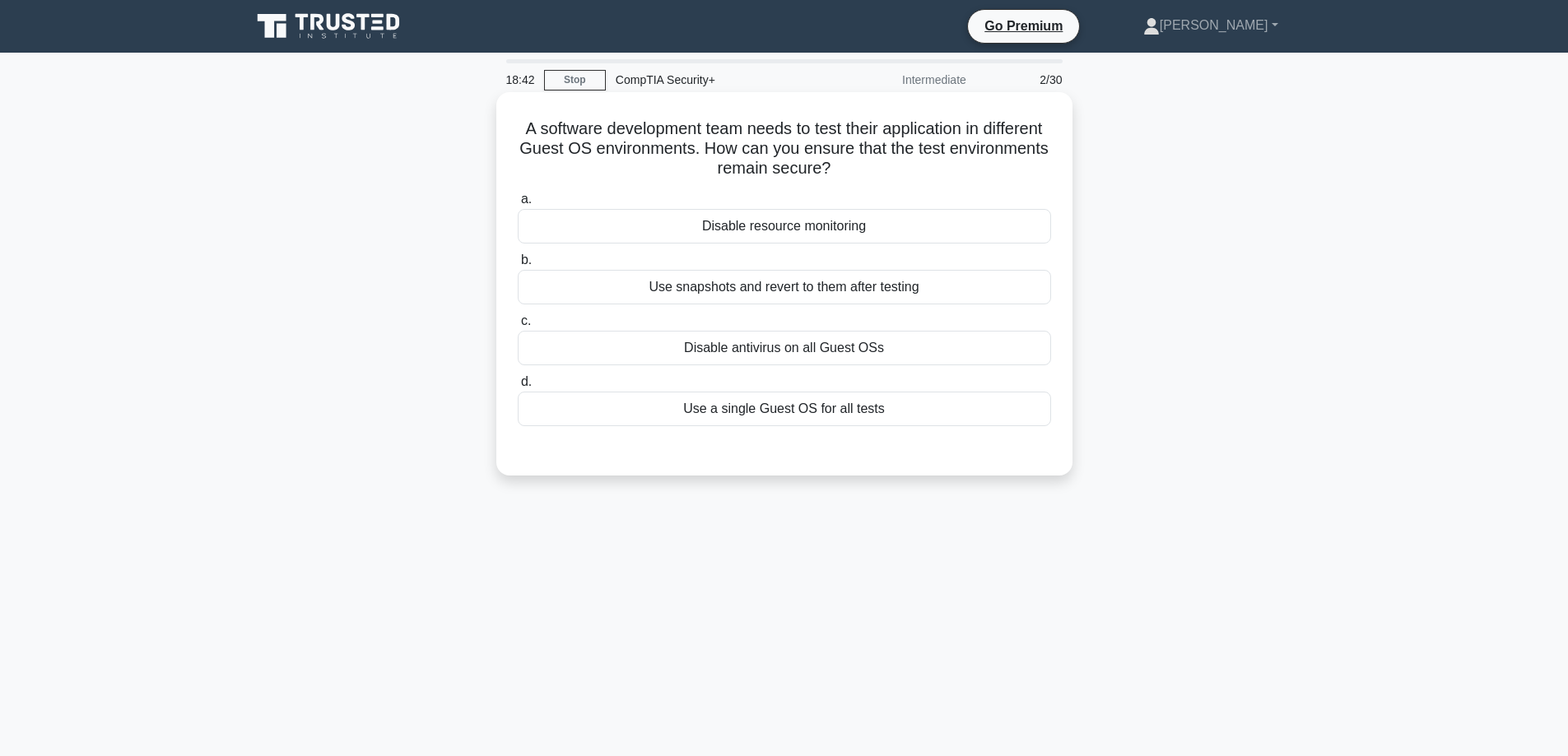
click at [774, 410] on div "Use a single Guest OS for all tests" at bounding box center [784, 408] width 533 height 34
click at [517, 387] on input "d. Use a single Guest OS for all tests" at bounding box center [517, 381] width 0 height 11
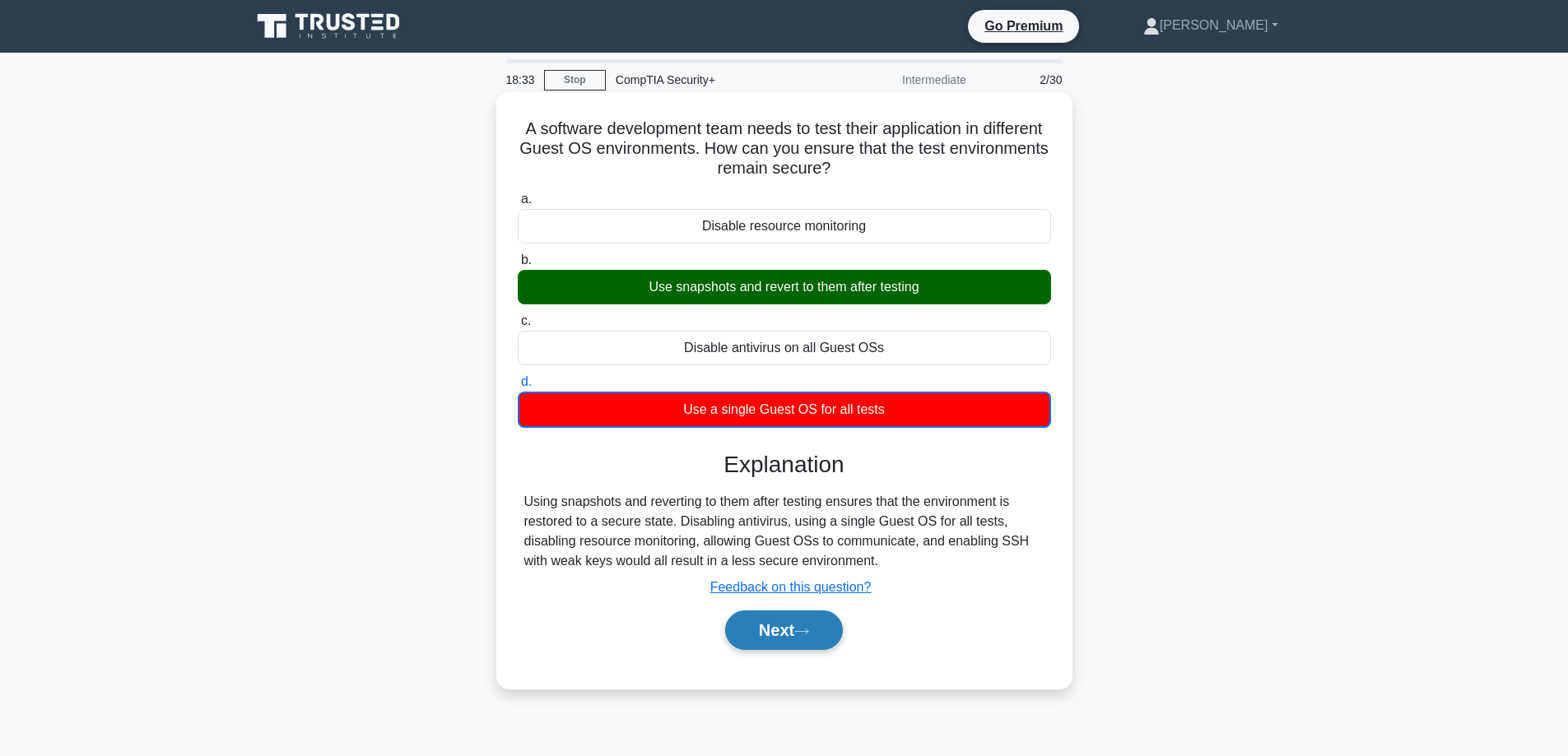
click at [801, 627] on icon at bounding box center [801, 630] width 15 height 9
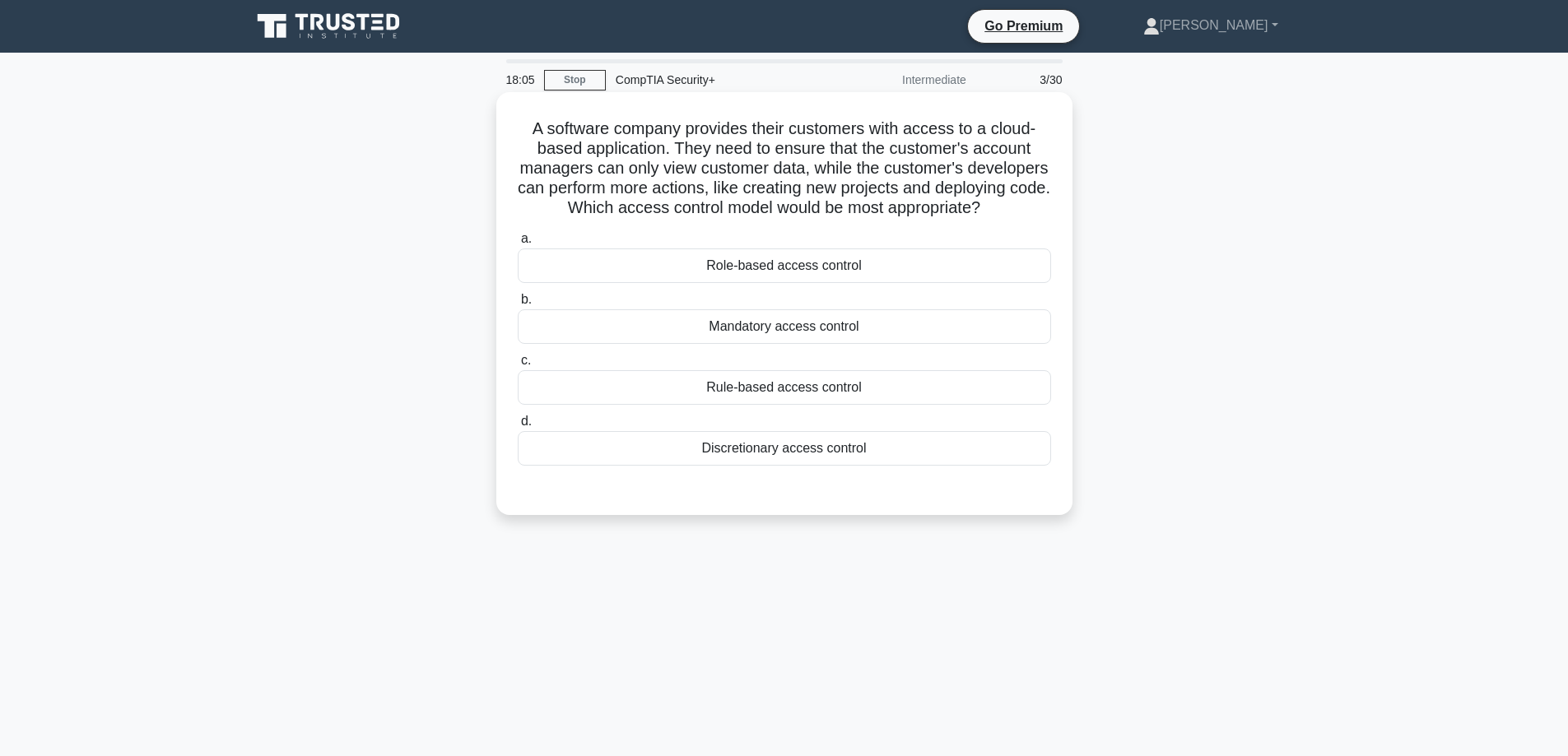
click at [782, 283] on div "Role-based access control" at bounding box center [784, 265] width 533 height 34
click at [517, 244] on input "a. Role-based access control" at bounding box center [517, 239] width 0 height 11
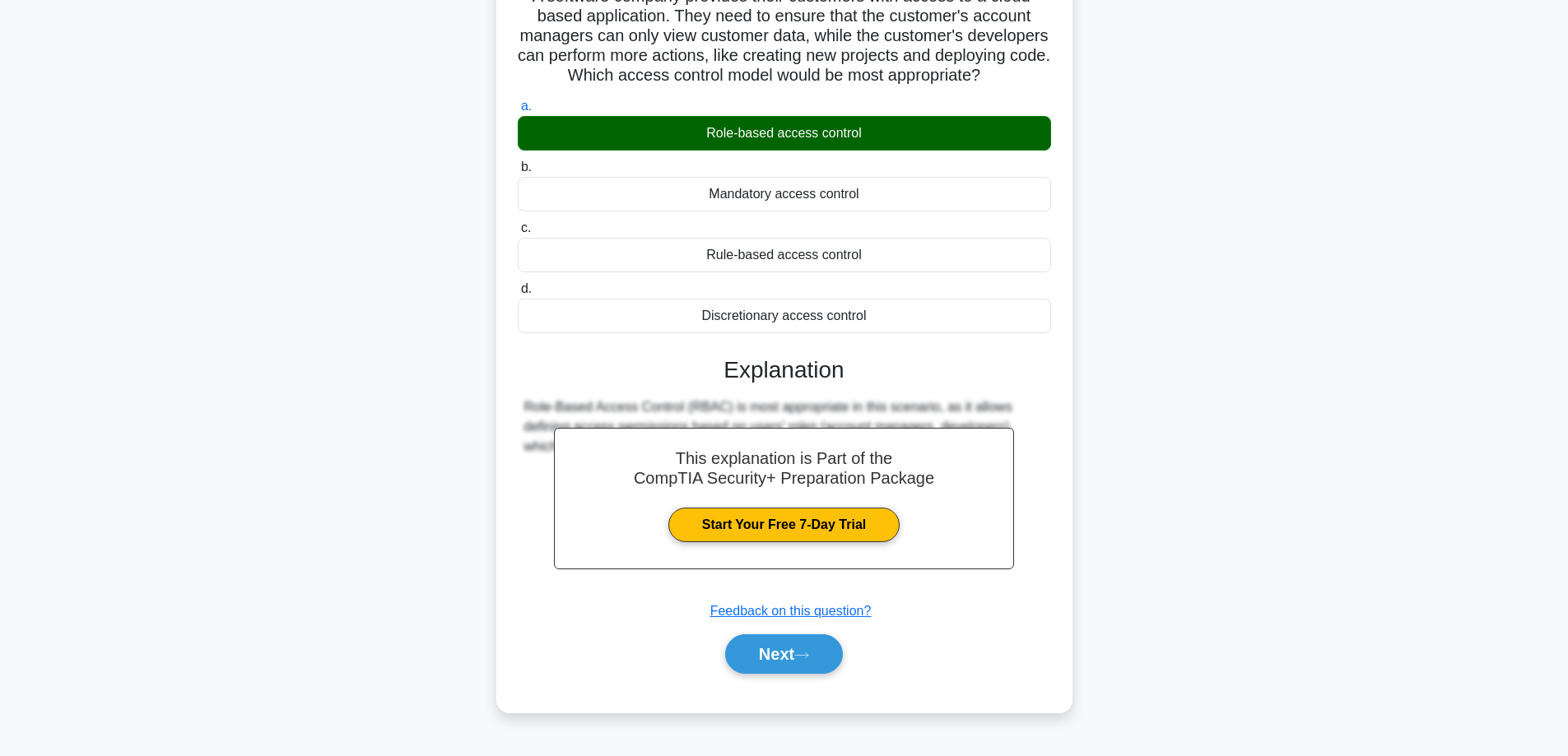
scroll to position [141, 0]
click at [788, 670] on button "Next" at bounding box center [784, 654] width 118 height 39
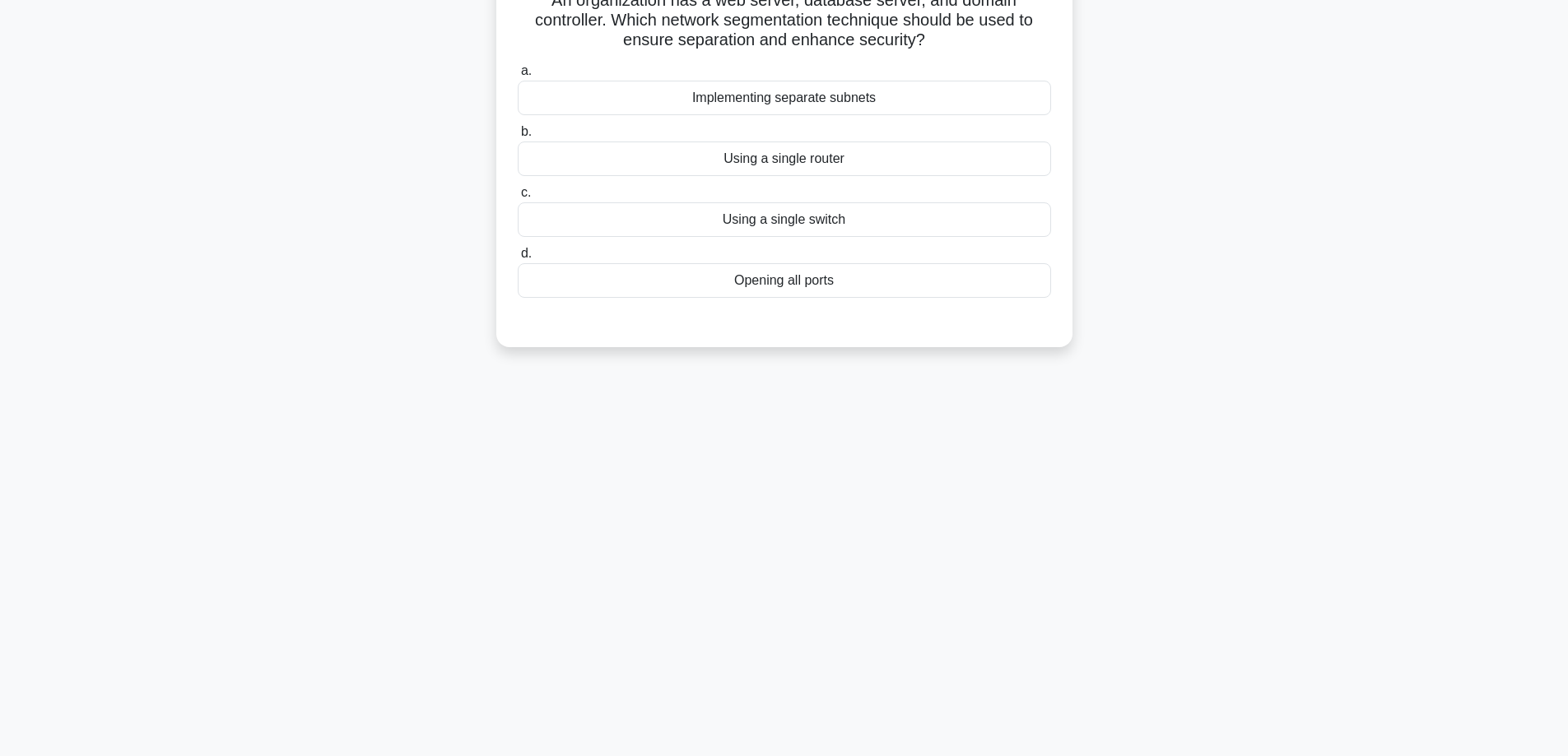
scroll to position [0, 0]
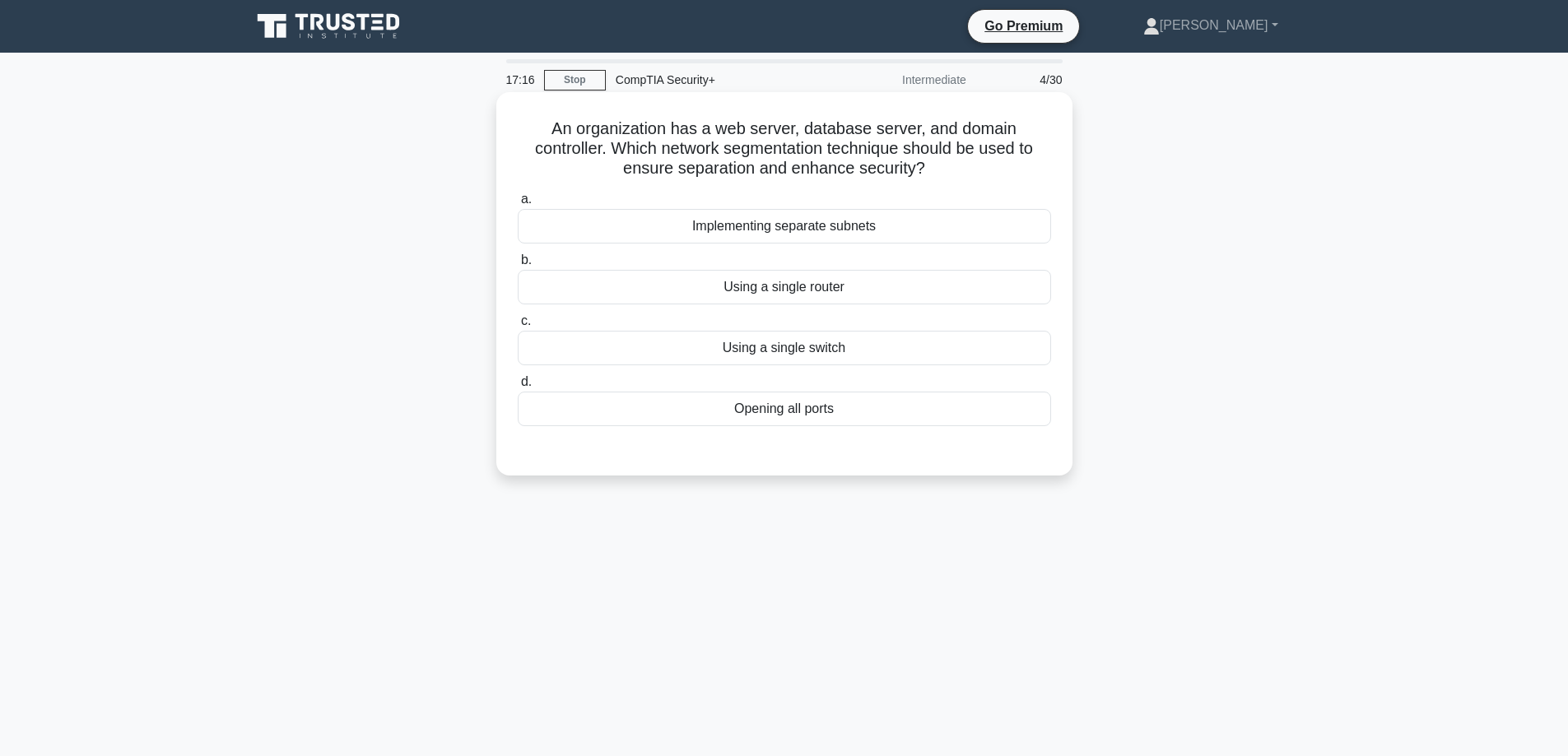
click at [779, 231] on div "Implementing separate subnets" at bounding box center [784, 225] width 533 height 34
click at [517, 204] on input "a. Implementing separate subnets" at bounding box center [517, 199] width 0 height 11
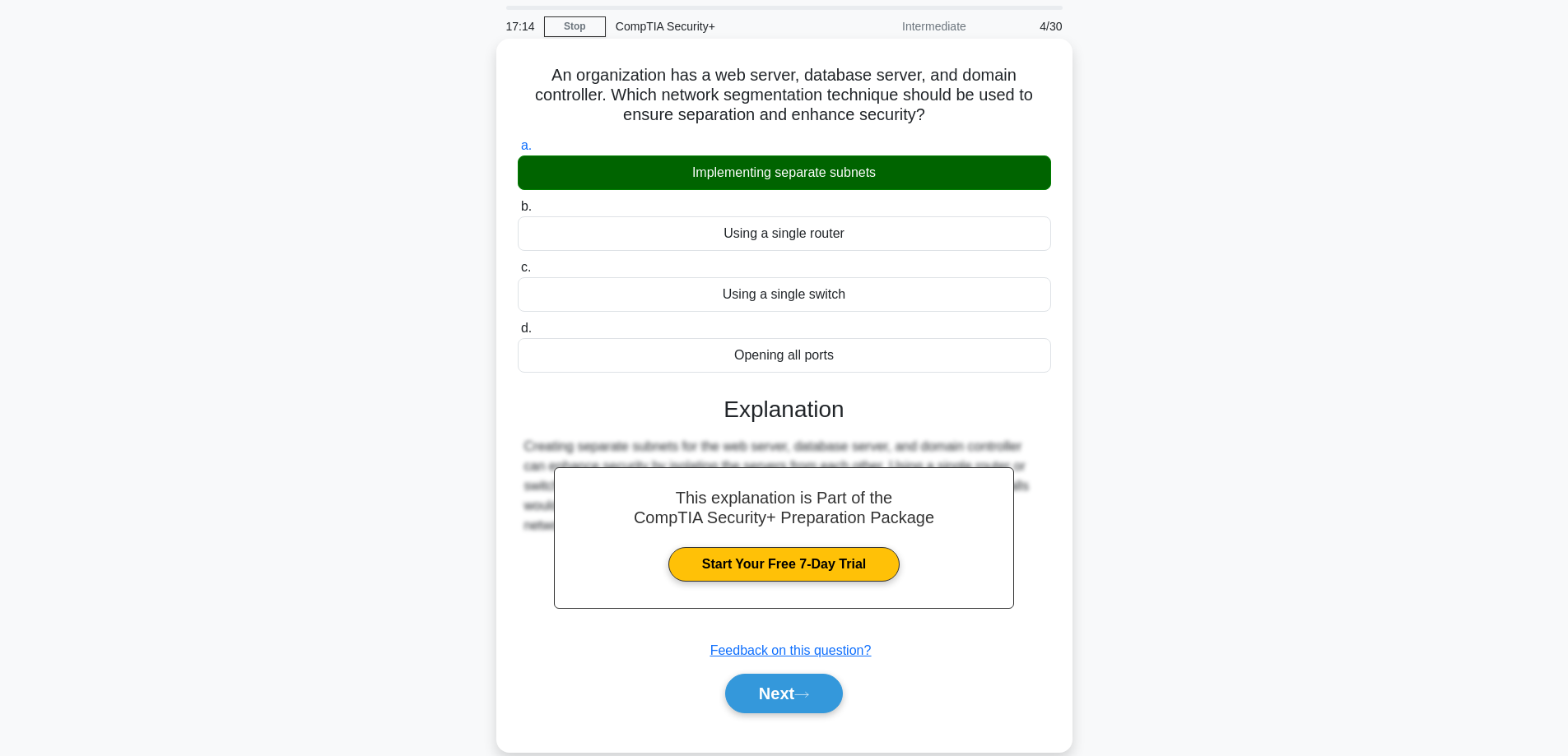
scroll to position [83, 0]
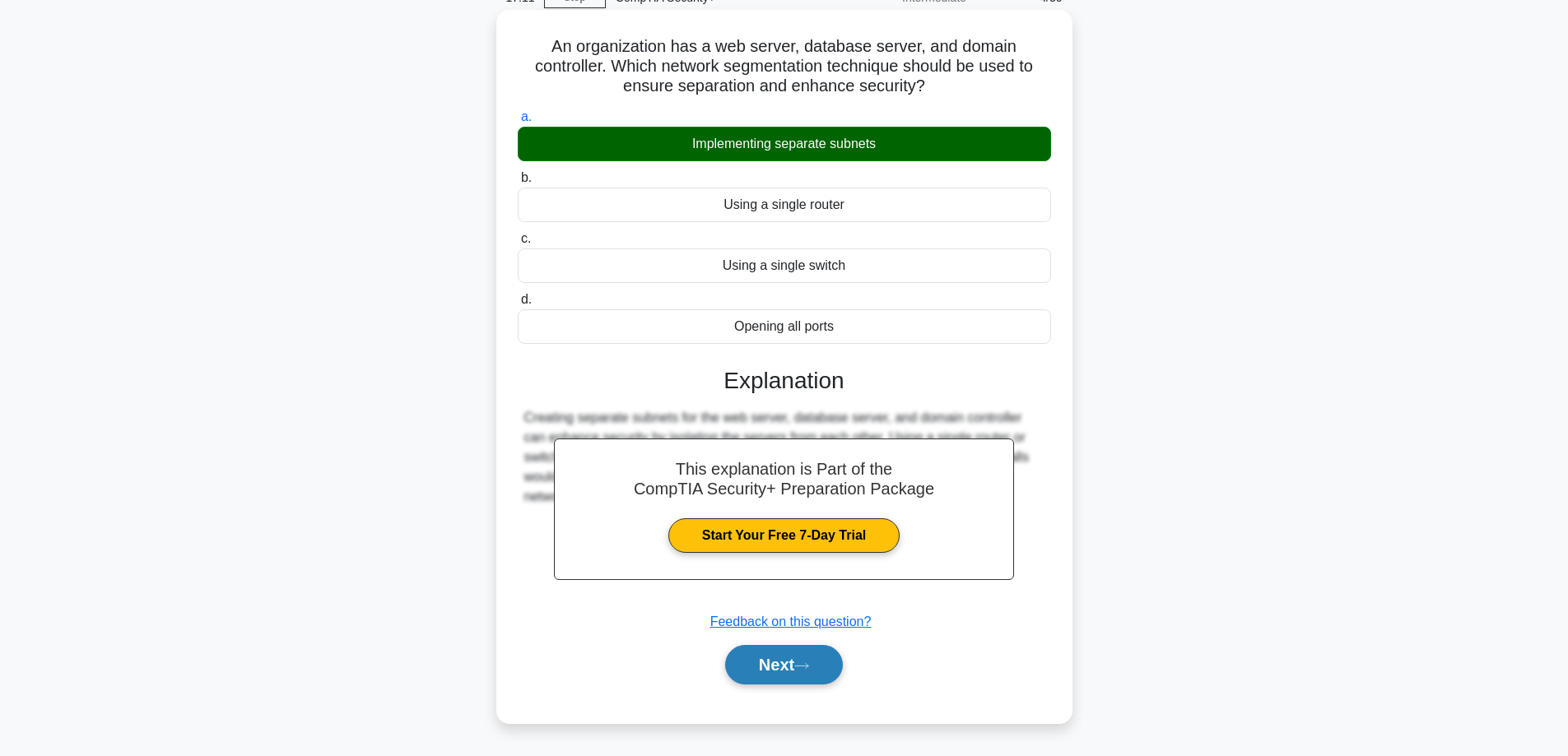
click at [783, 664] on button "Next" at bounding box center [784, 665] width 118 height 39
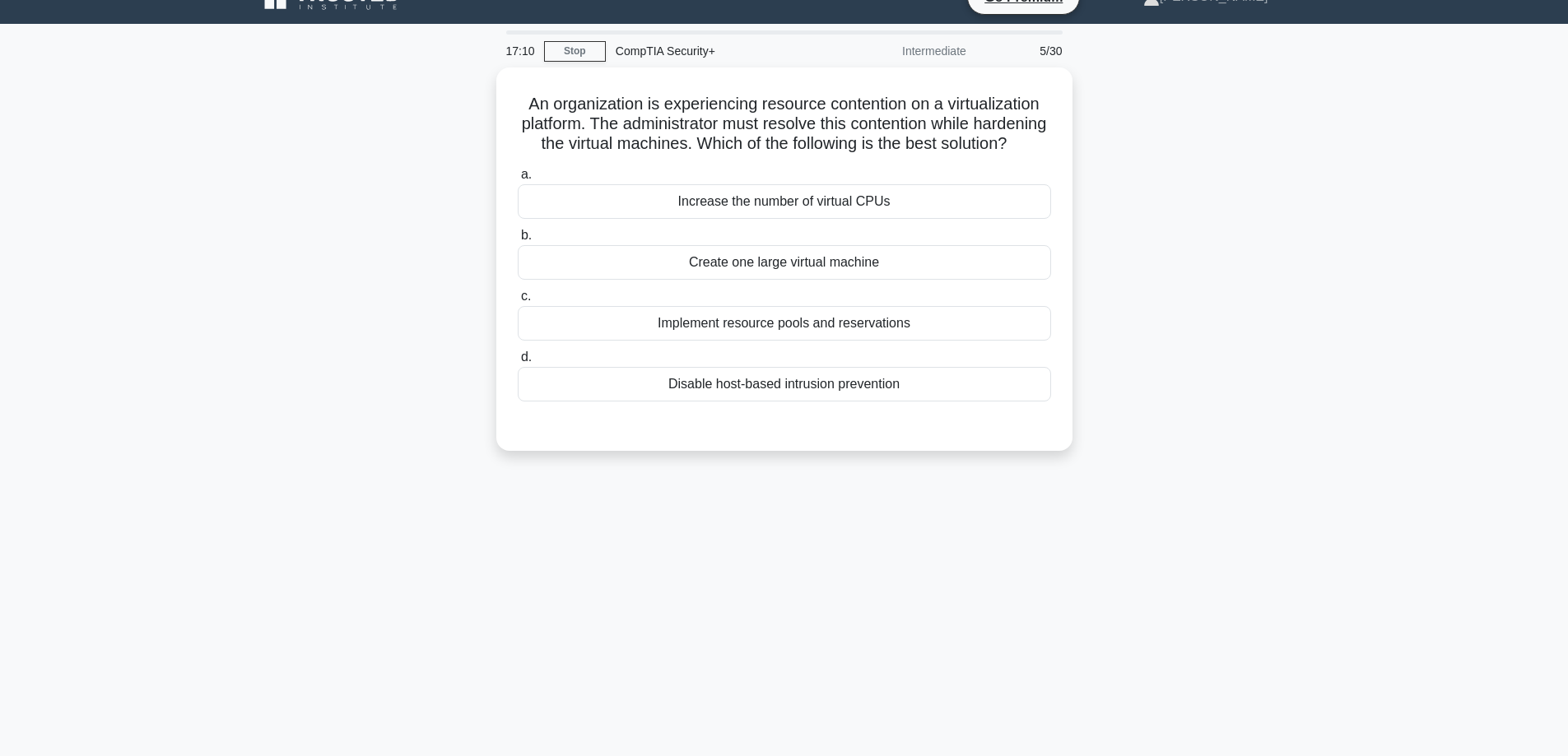
scroll to position [0, 0]
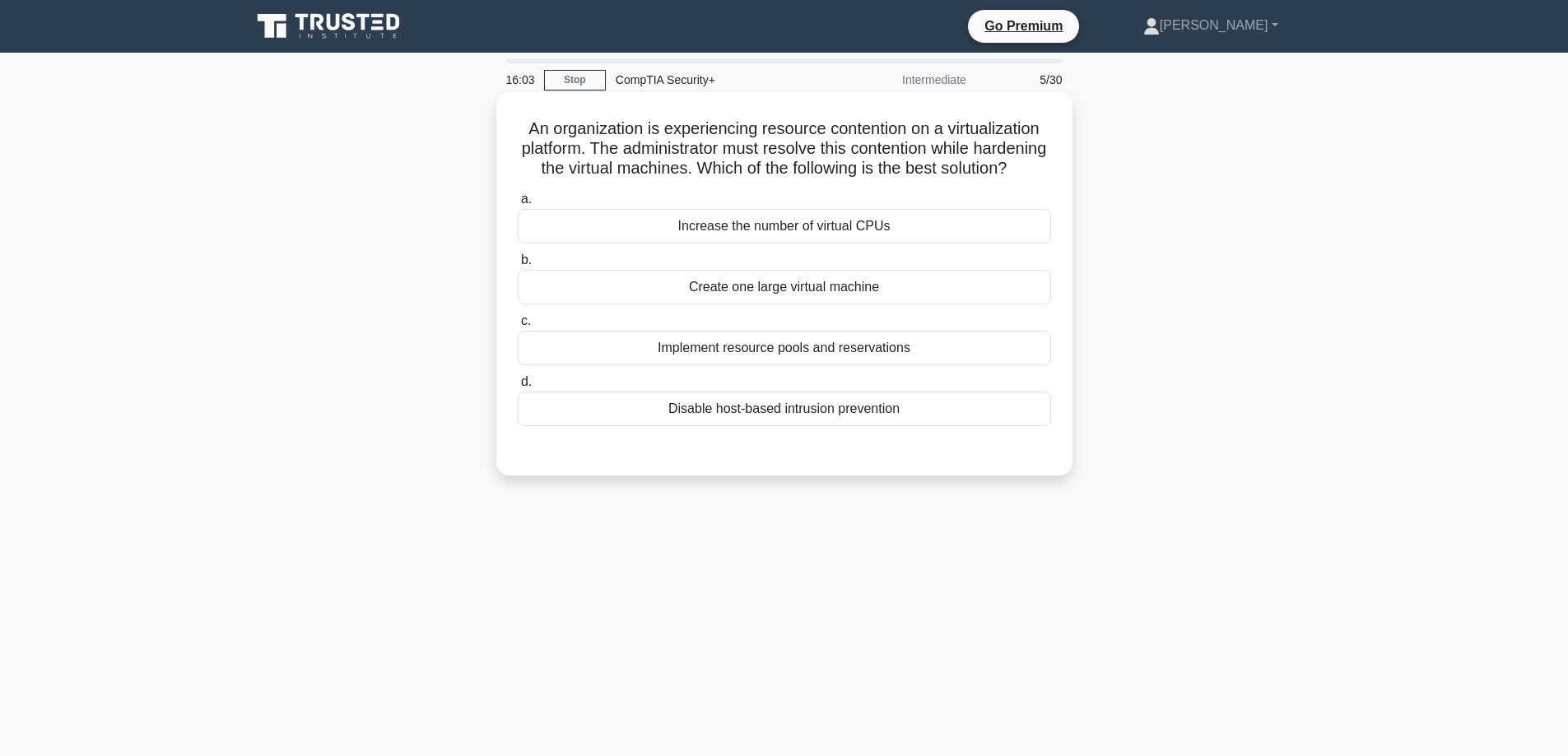
click at [778, 365] on div "Implement resource pools and reservations" at bounding box center [784, 347] width 533 height 34
click at [517, 326] on input "c. Implement resource pools and reservations" at bounding box center [517, 320] width 0 height 11
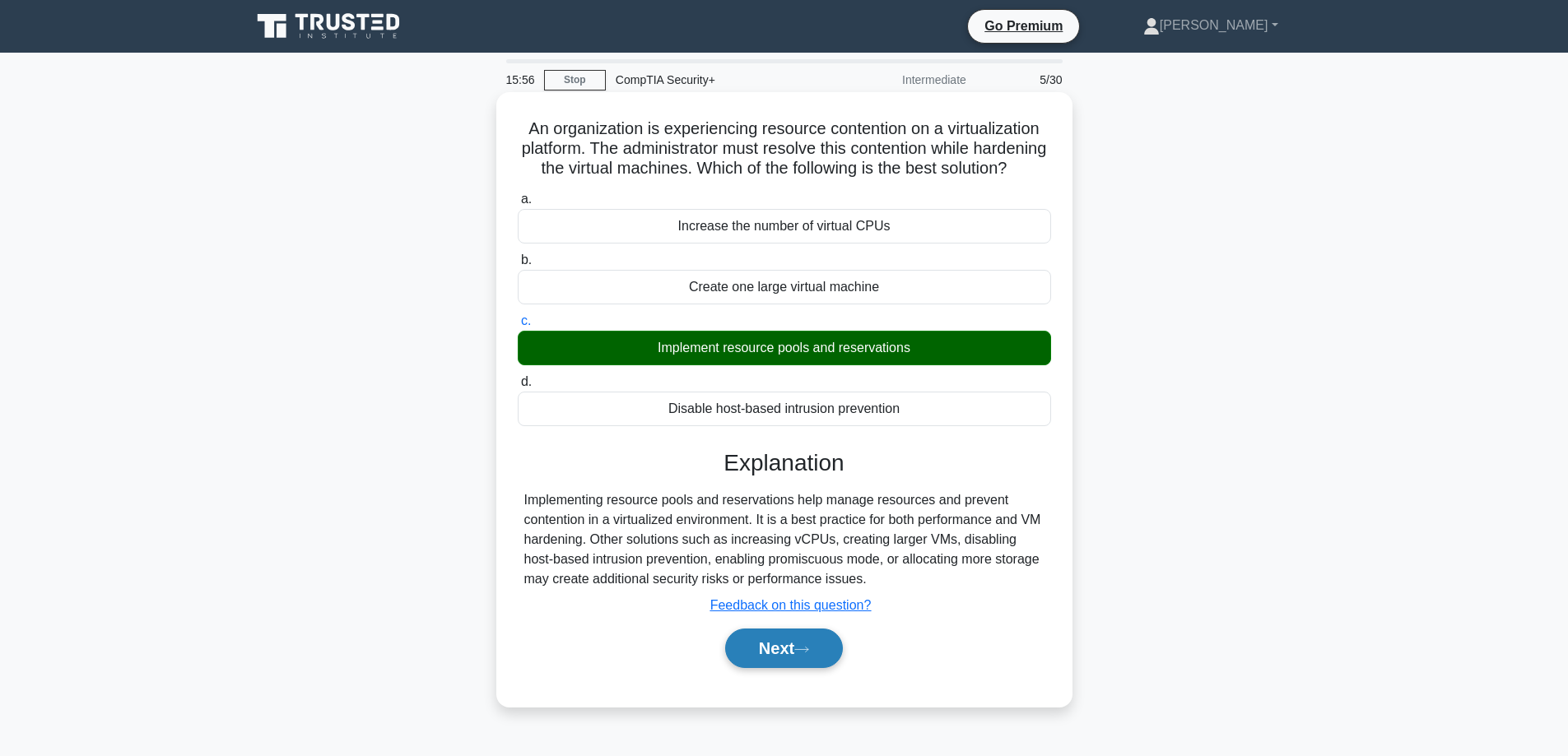
click at [773, 668] on button "Next" at bounding box center [784, 648] width 118 height 39
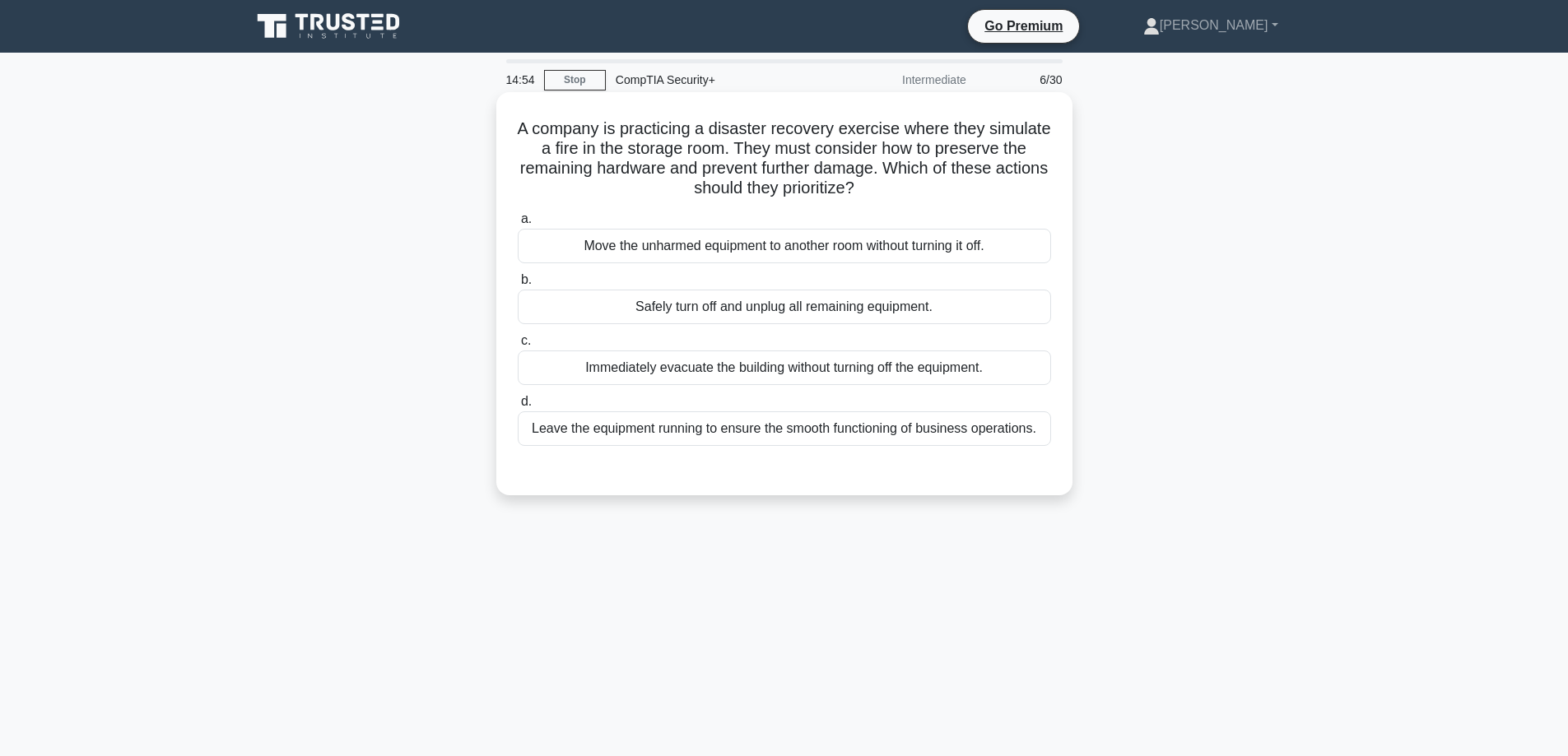
click at [752, 310] on div "Safely turn off and unplug all remaining equipment." at bounding box center [784, 306] width 533 height 34
click at [517, 285] on input "b. Safely turn off and unplug all remaining equipment." at bounding box center [517, 279] width 0 height 11
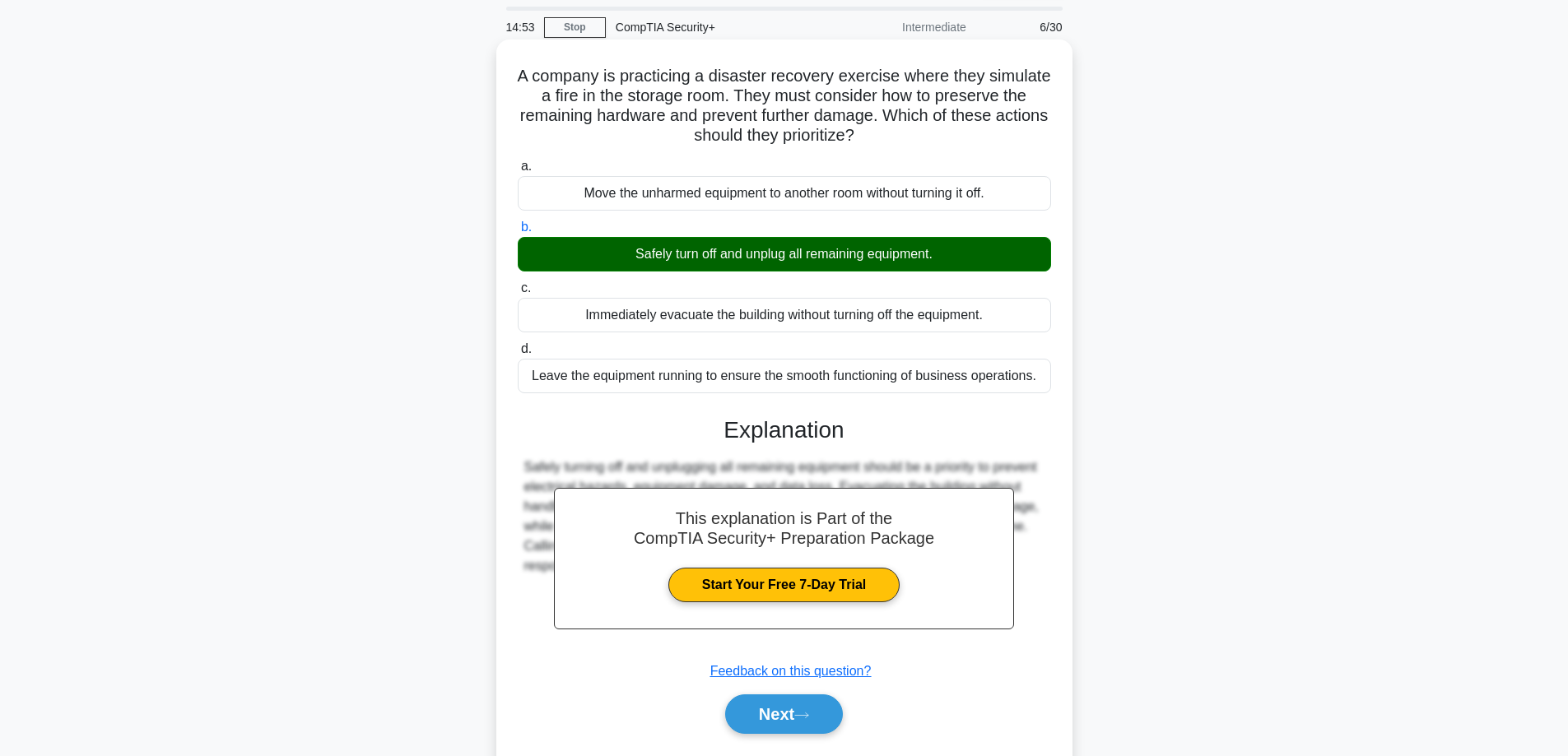
scroll to position [83, 0]
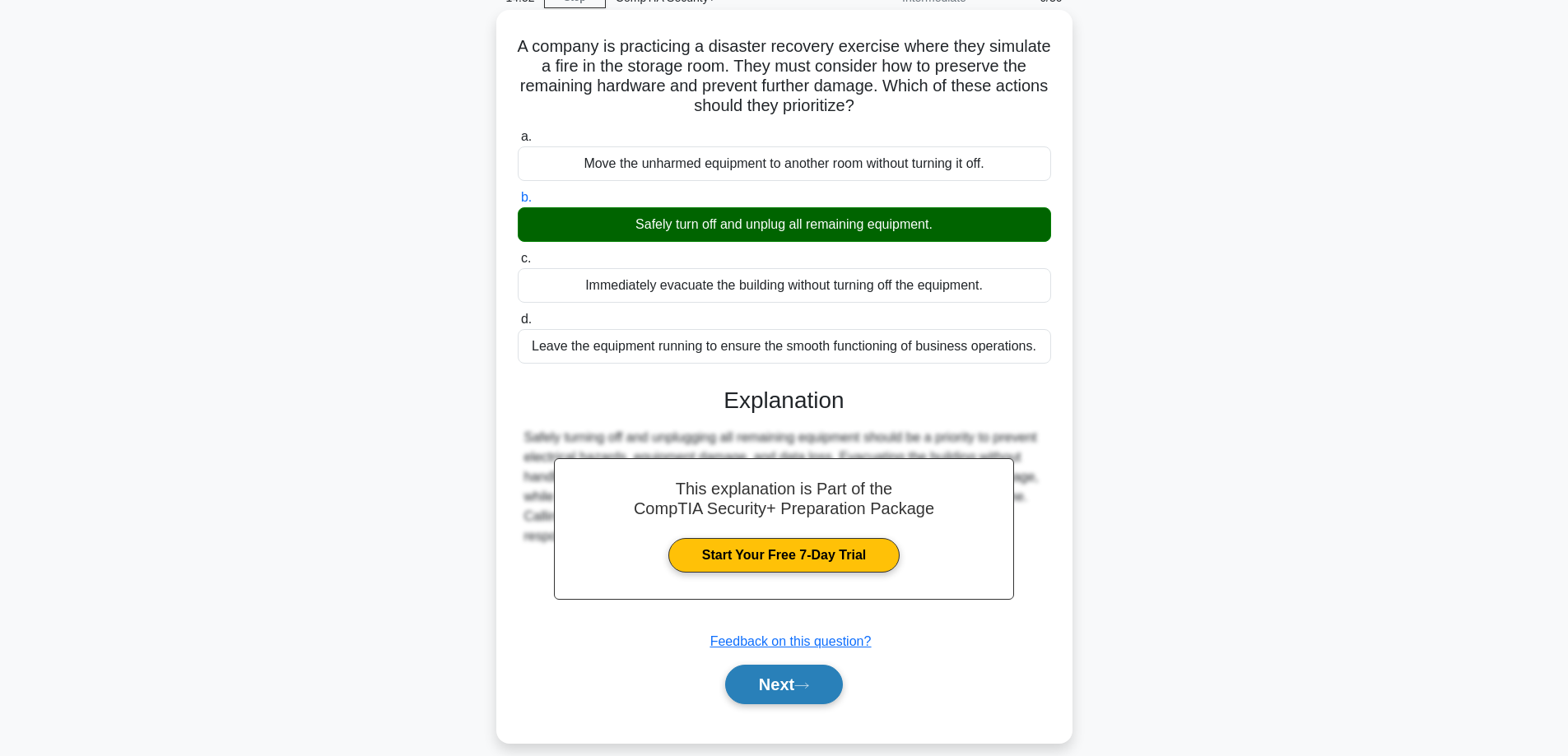
click at [754, 683] on button "Next" at bounding box center [784, 684] width 118 height 39
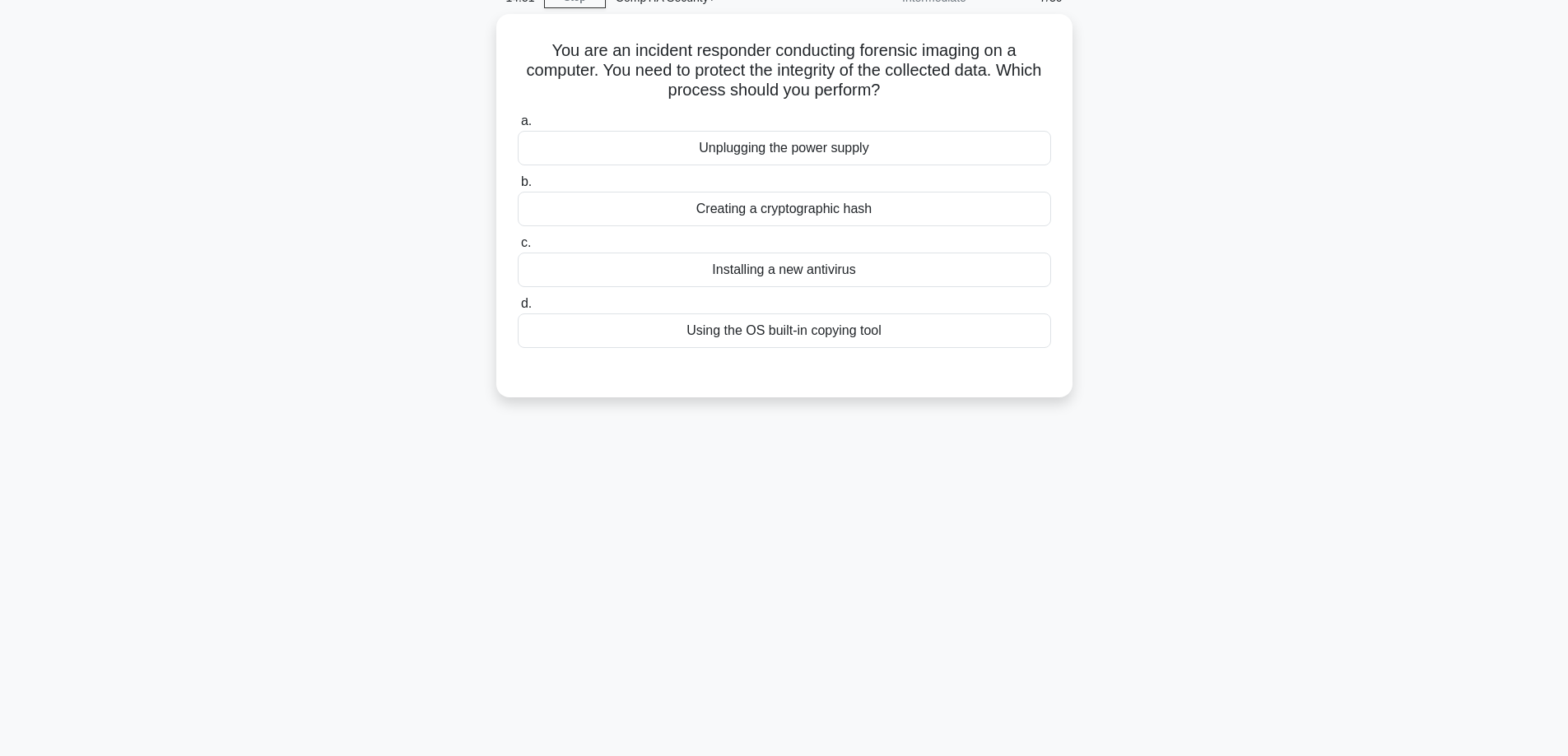
scroll to position [0, 0]
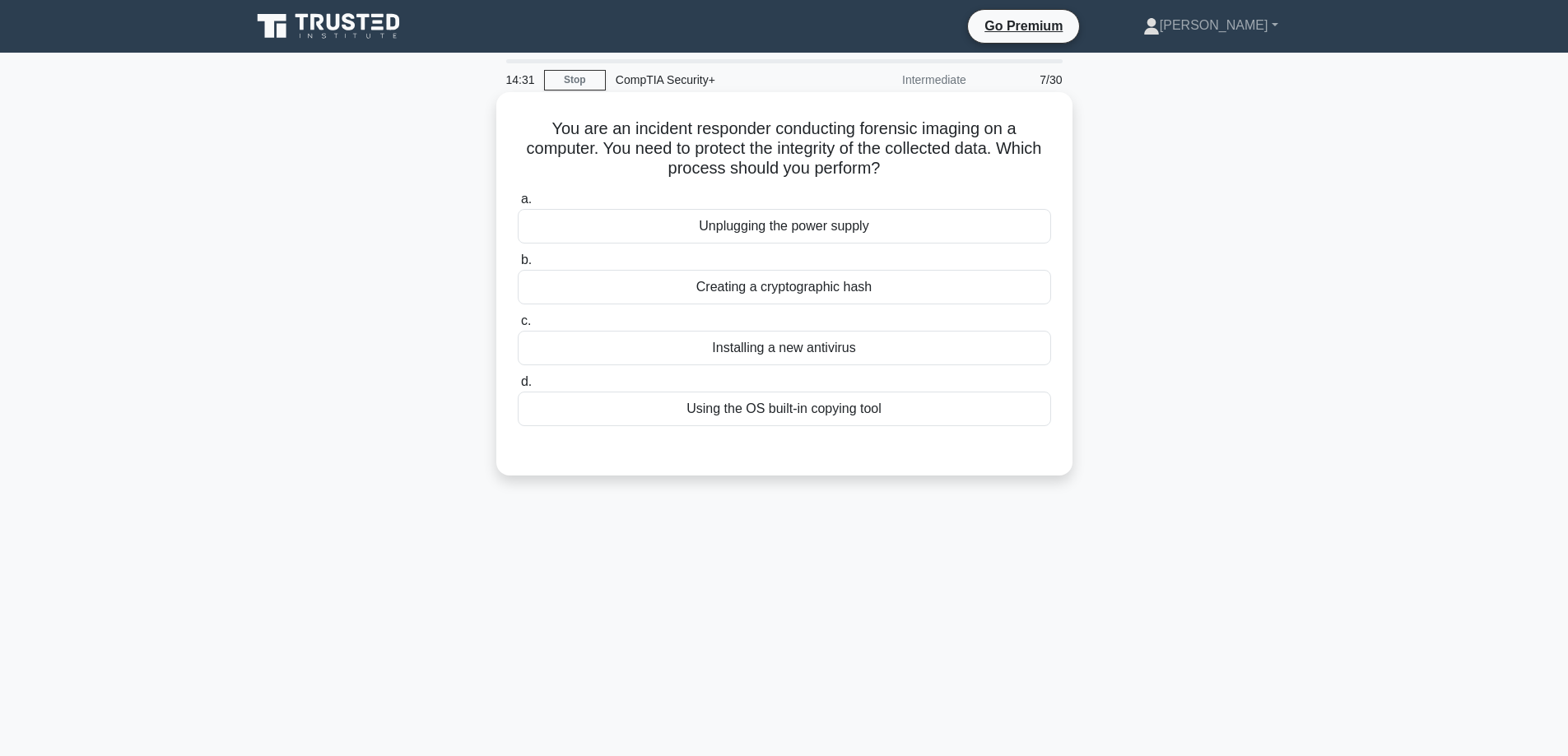
click at [777, 289] on div "Creating a cryptographic hash" at bounding box center [784, 286] width 533 height 34
click at [517, 265] on input "b. Creating a cryptographic hash" at bounding box center [517, 260] width 0 height 11
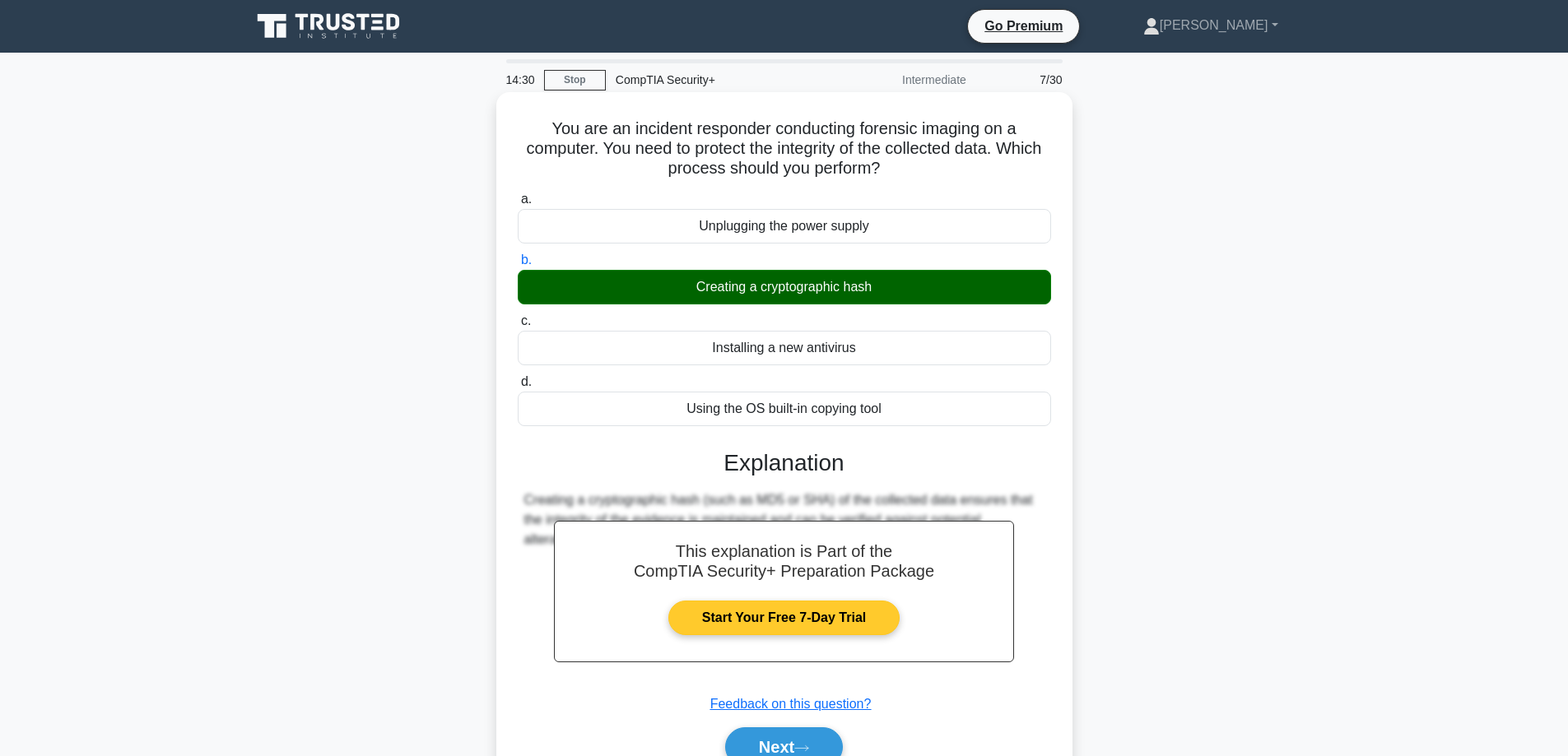
scroll to position [83, 0]
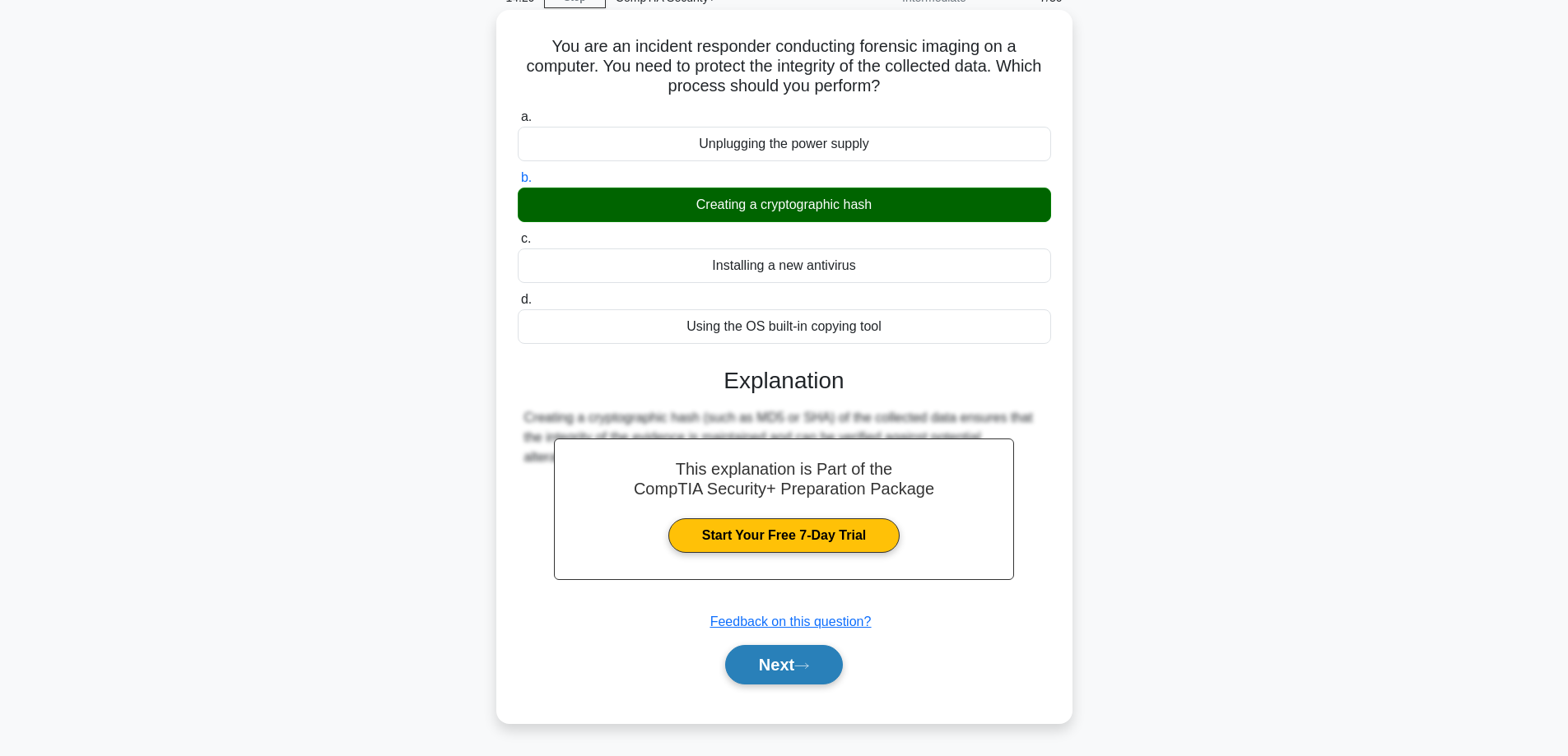
click at [776, 664] on button "Next" at bounding box center [784, 665] width 118 height 39
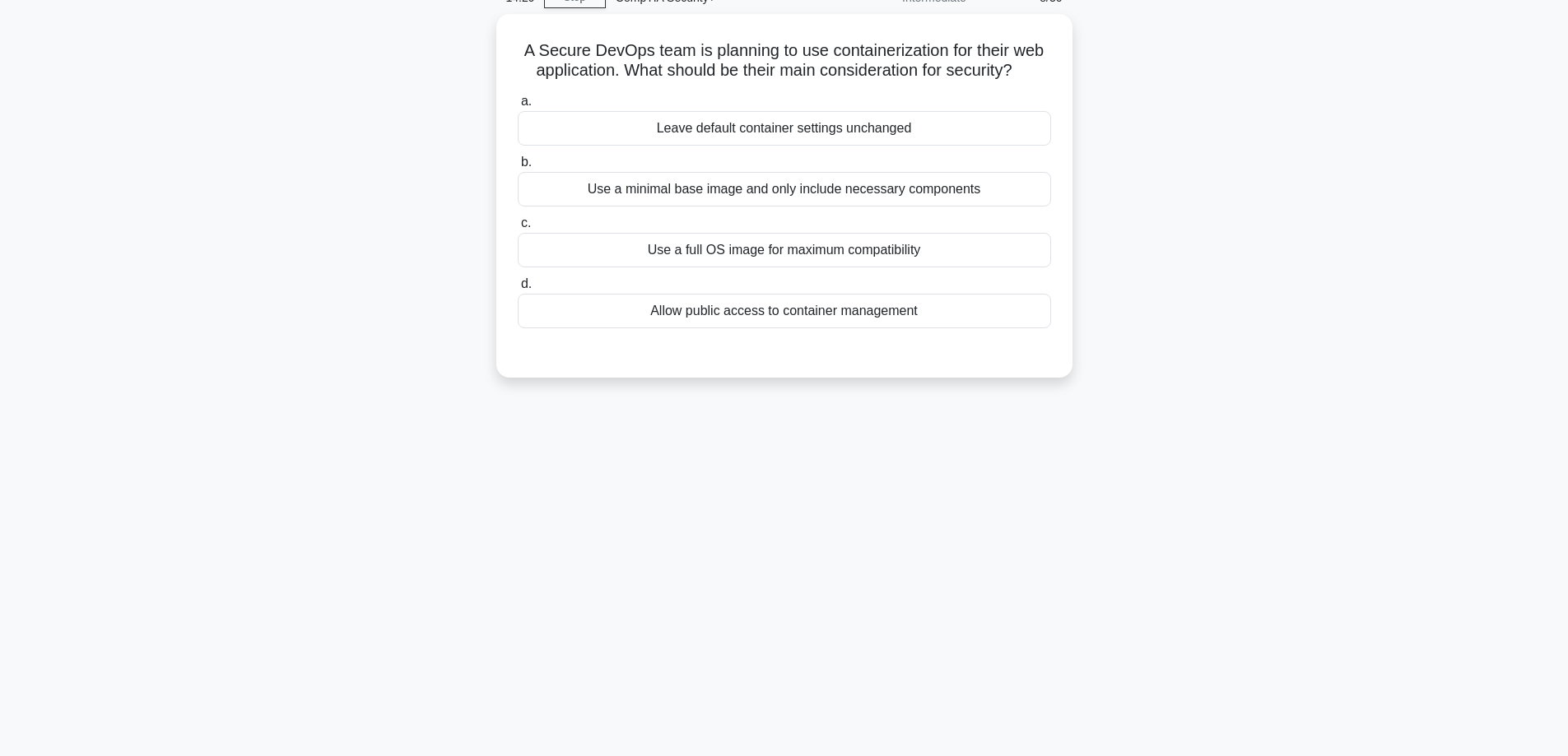
scroll to position [0, 0]
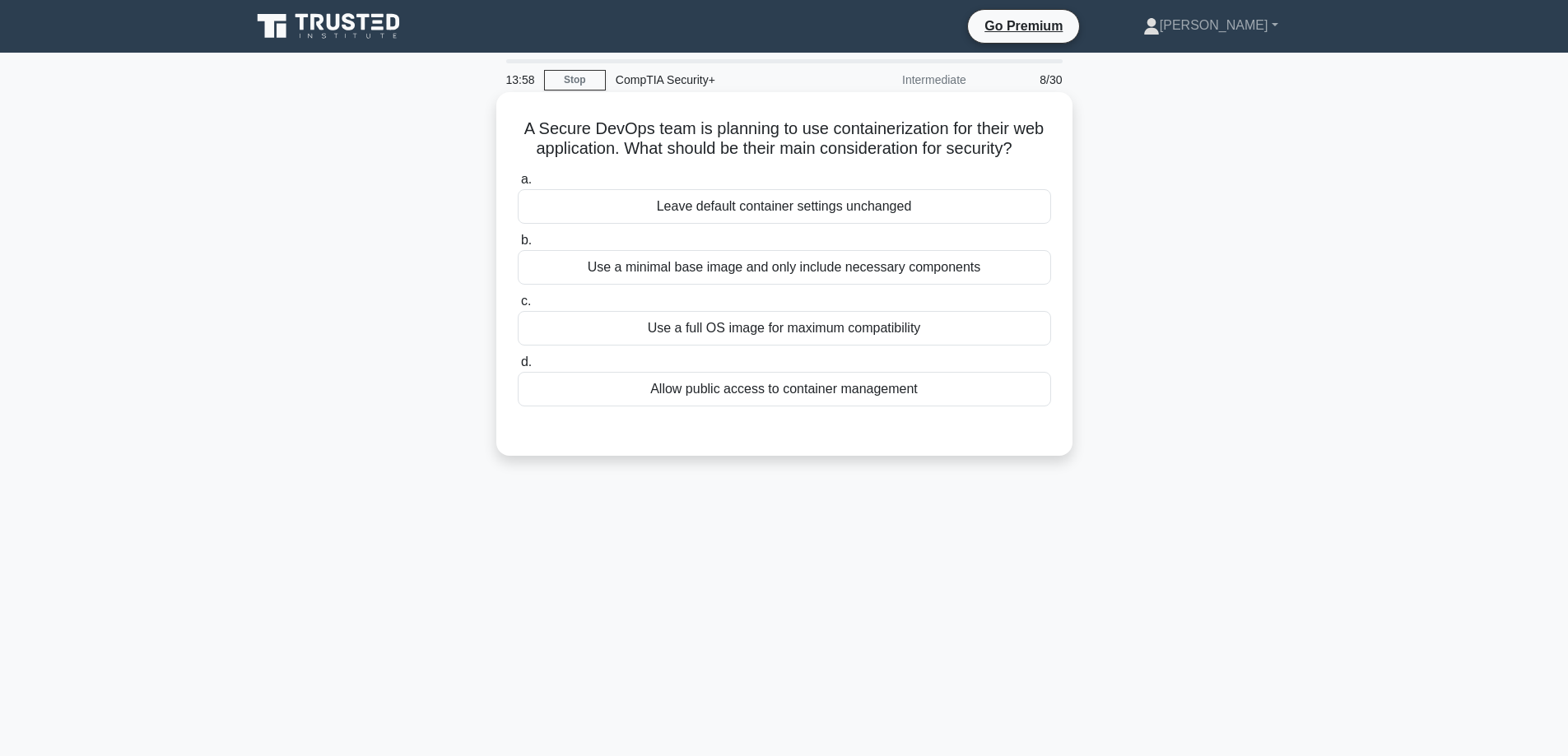
click at [765, 270] on div "Use a minimal base image and only include necessary components" at bounding box center [784, 266] width 533 height 34
click at [517, 246] on input "b. Use a minimal base image and only include necessary components" at bounding box center [517, 240] width 0 height 11
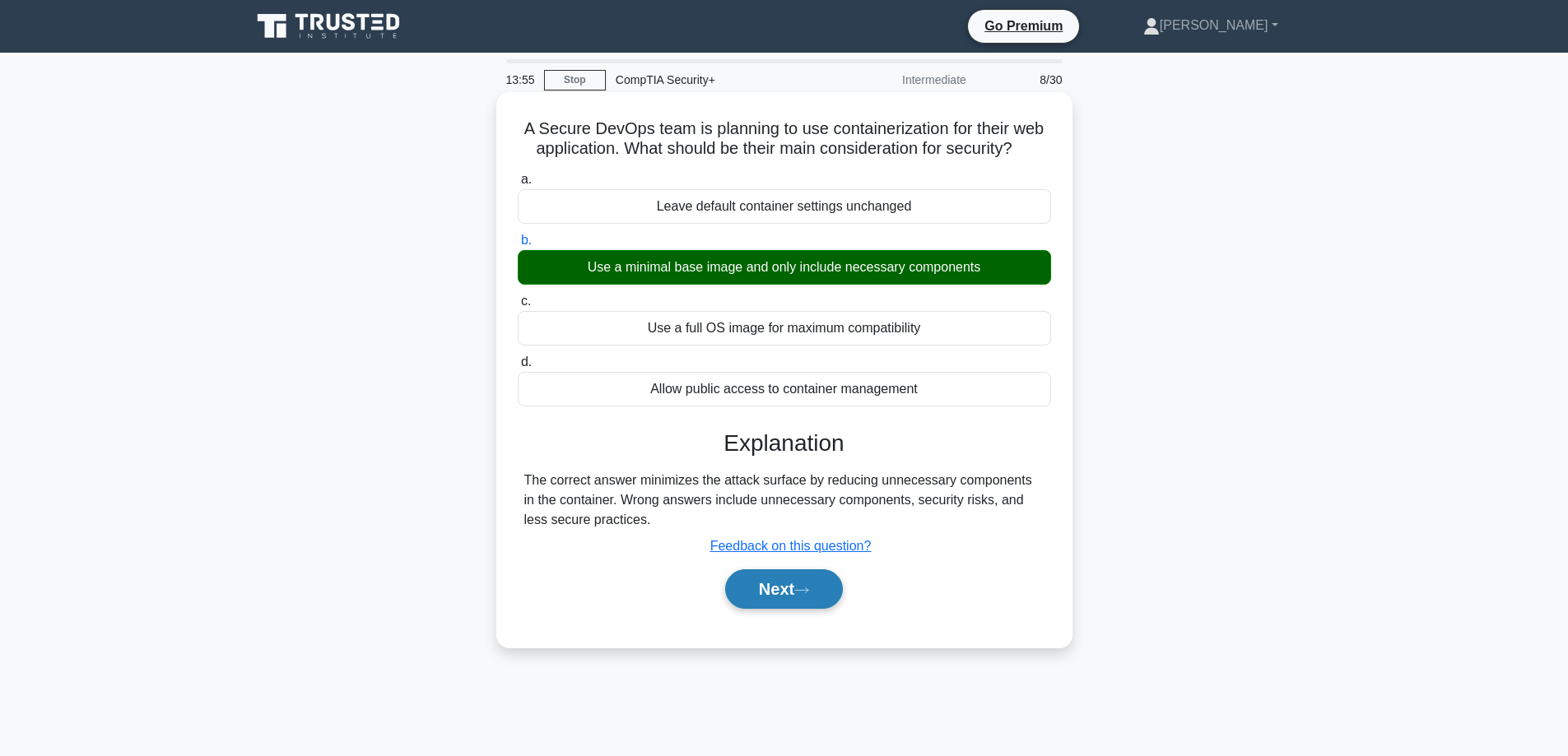
click at [779, 592] on button "Next" at bounding box center [784, 589] width 118 height 39
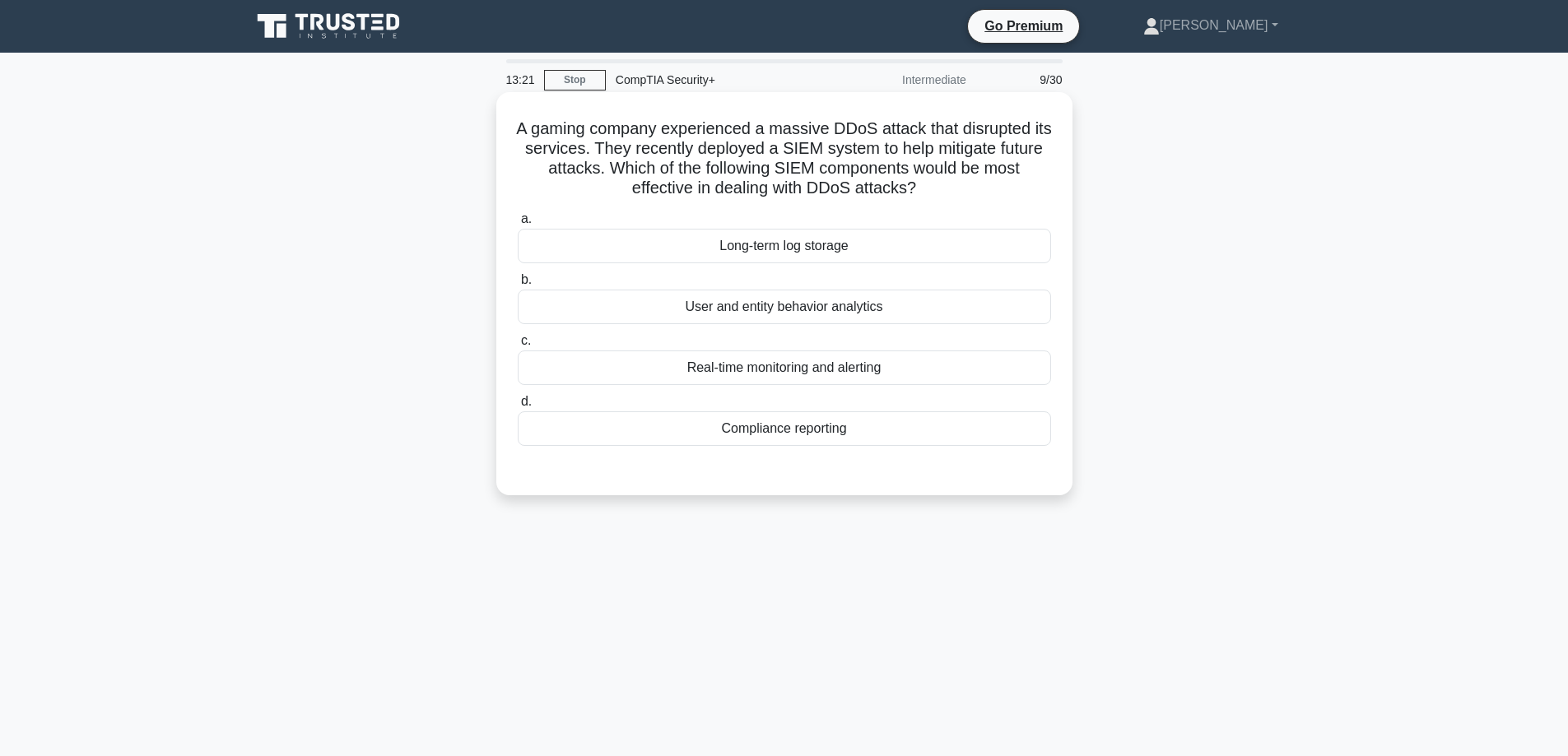
click at [753, 310] on div "User and entity behavior analytics" at bounding box center [784, 306] width 533 height 34
click at [517, 285] on input "b. User and entity behavior analytics" at bounding box center [517, 279] width 0 height 11
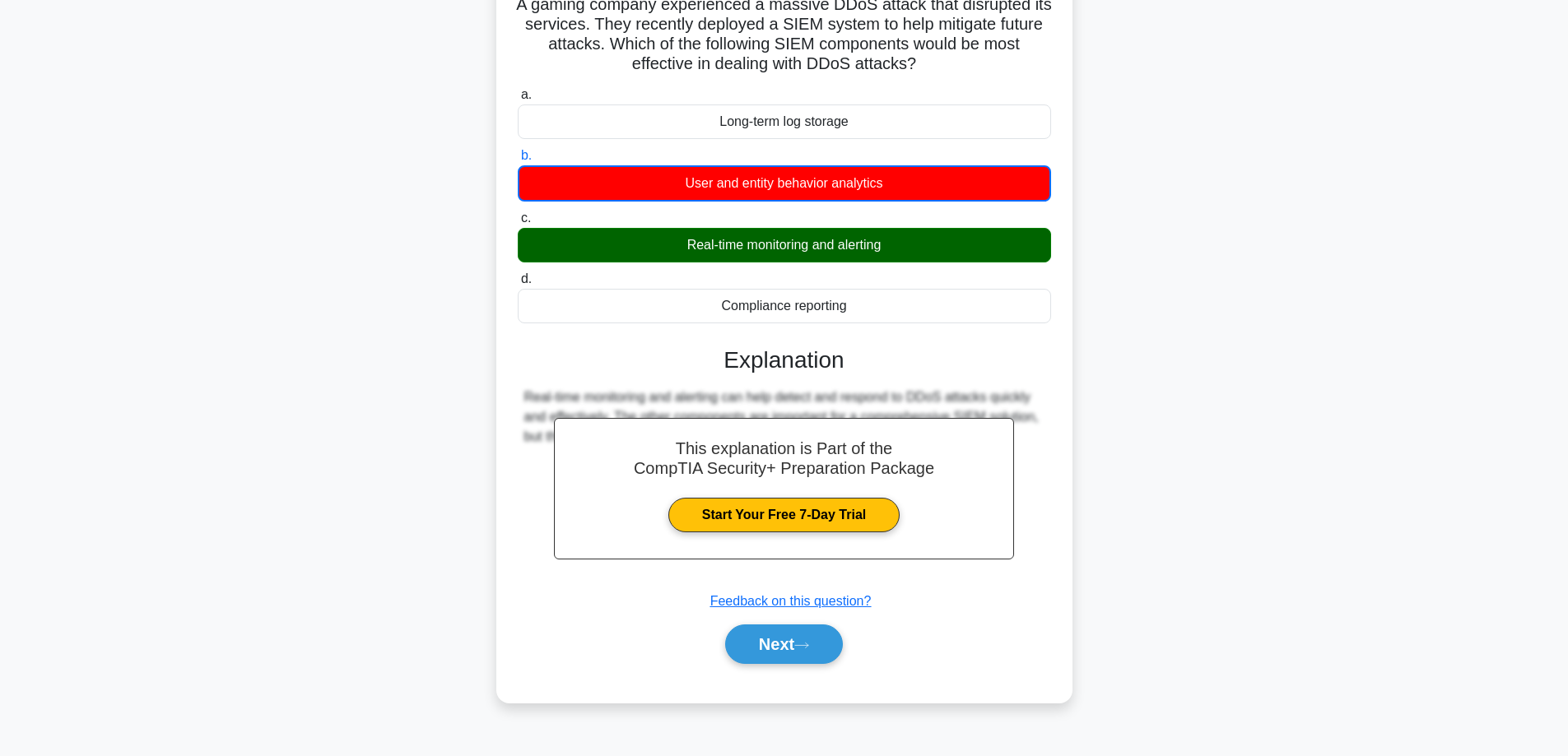
scroll to position [133, 0]
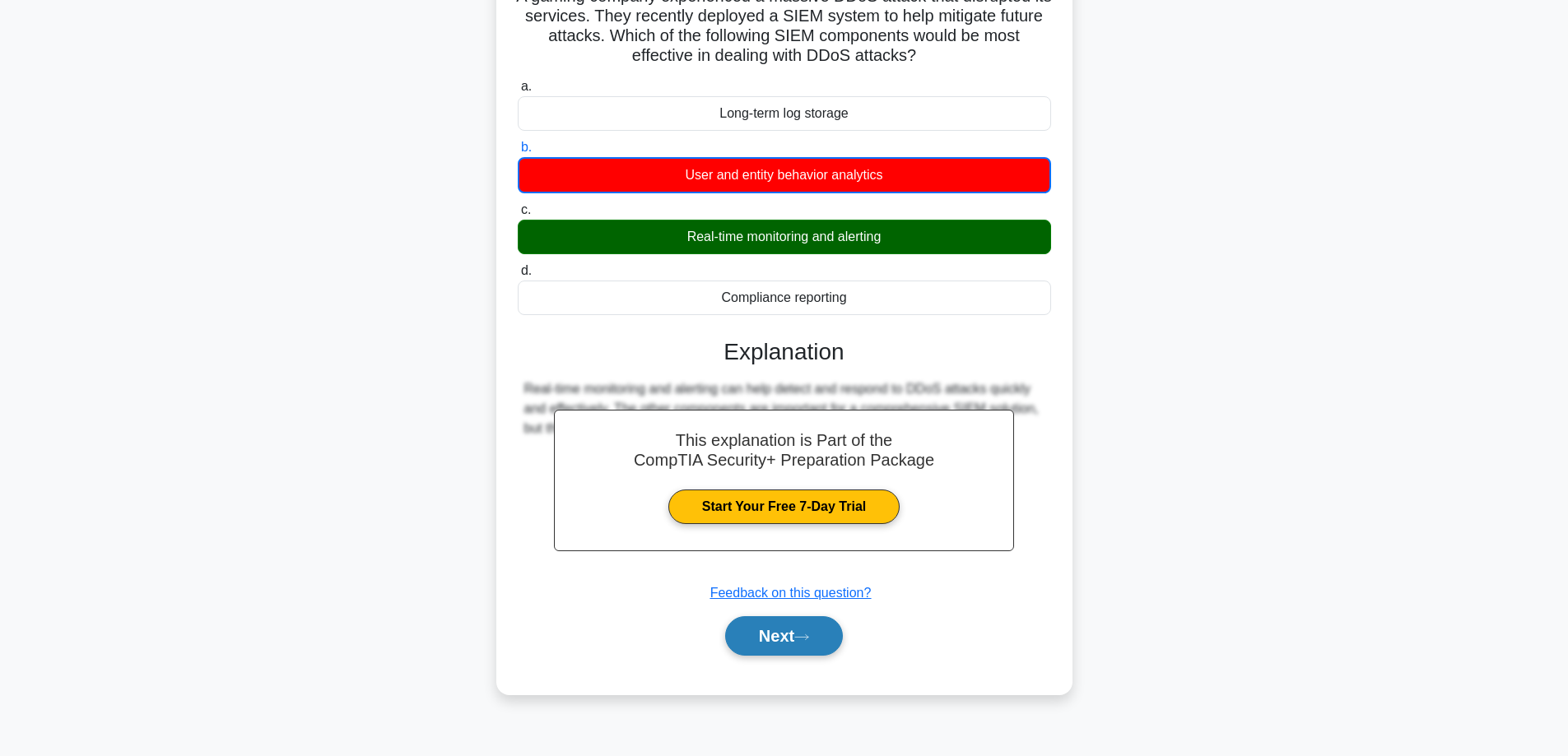
click at [757, 642] on button "Next" at bounding box center [784, 636] width 118 height 39
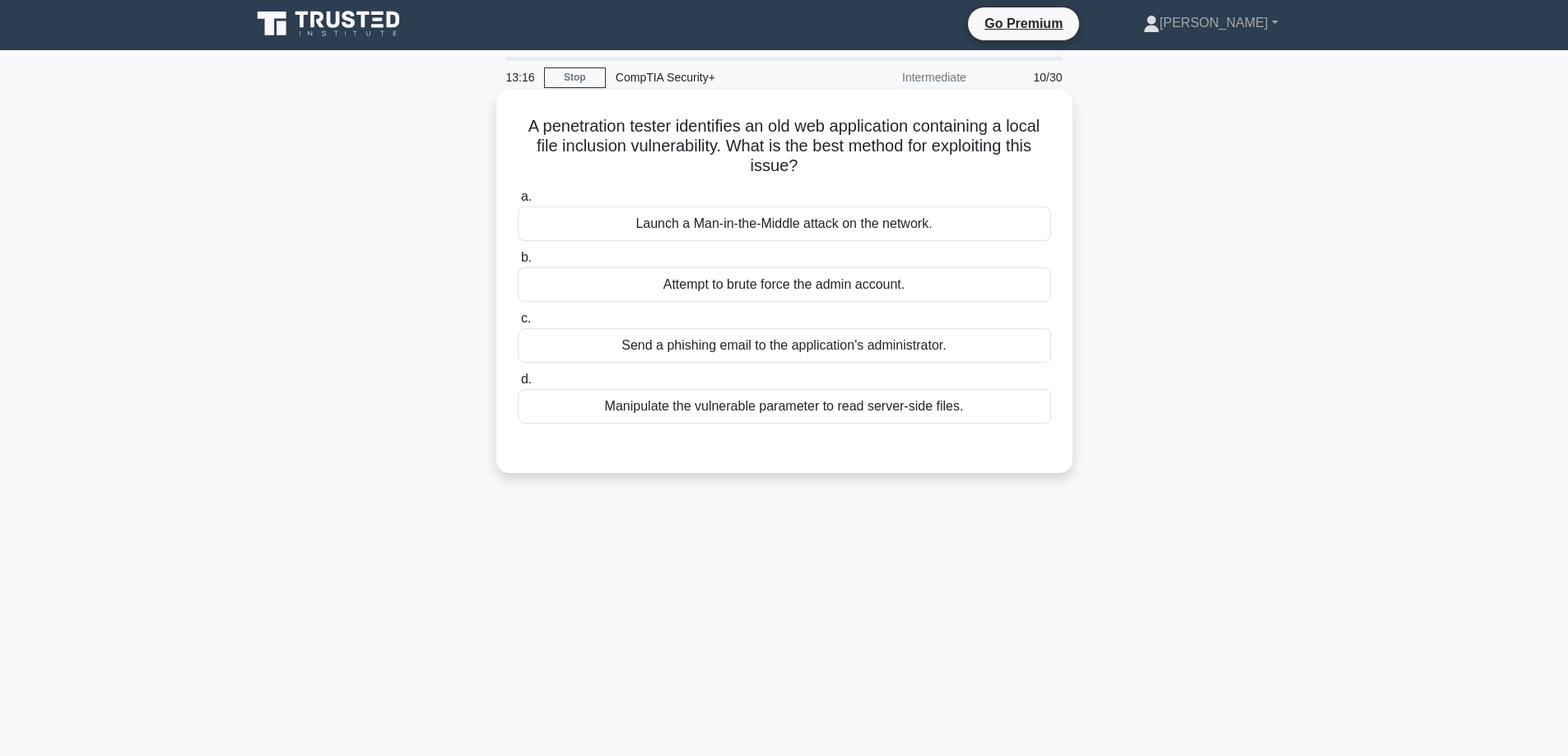
scroll to position [0, 0]
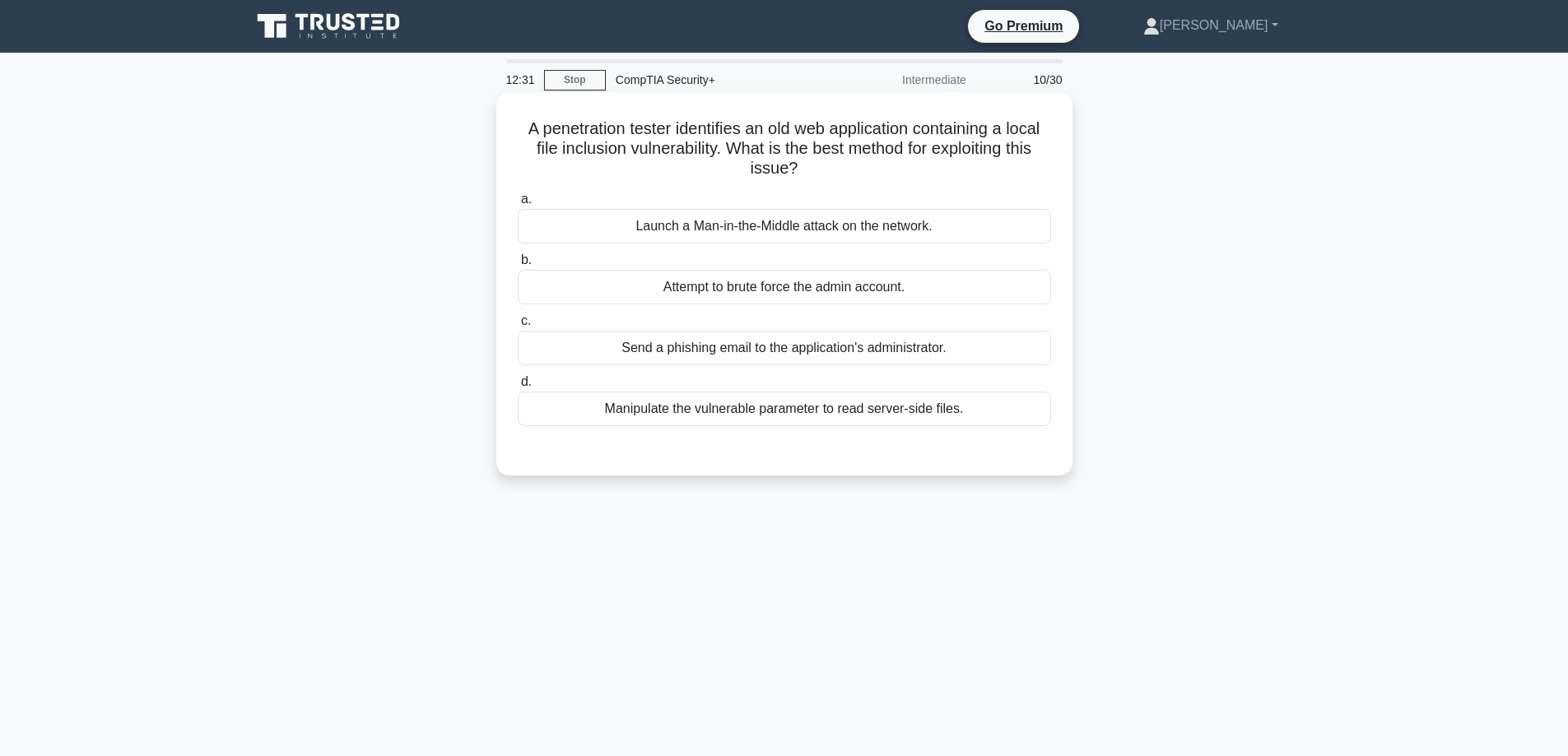
click at [773, 407] on div "Manipulate the vulnerable parameter to read server-side files." at bounding box center [784, 408] width 533 height 34
click at [517, 387] on input "d. Manipulate the vulnerable parameter to read server-side files." at bounding box center [517, 381] width 0 height 11
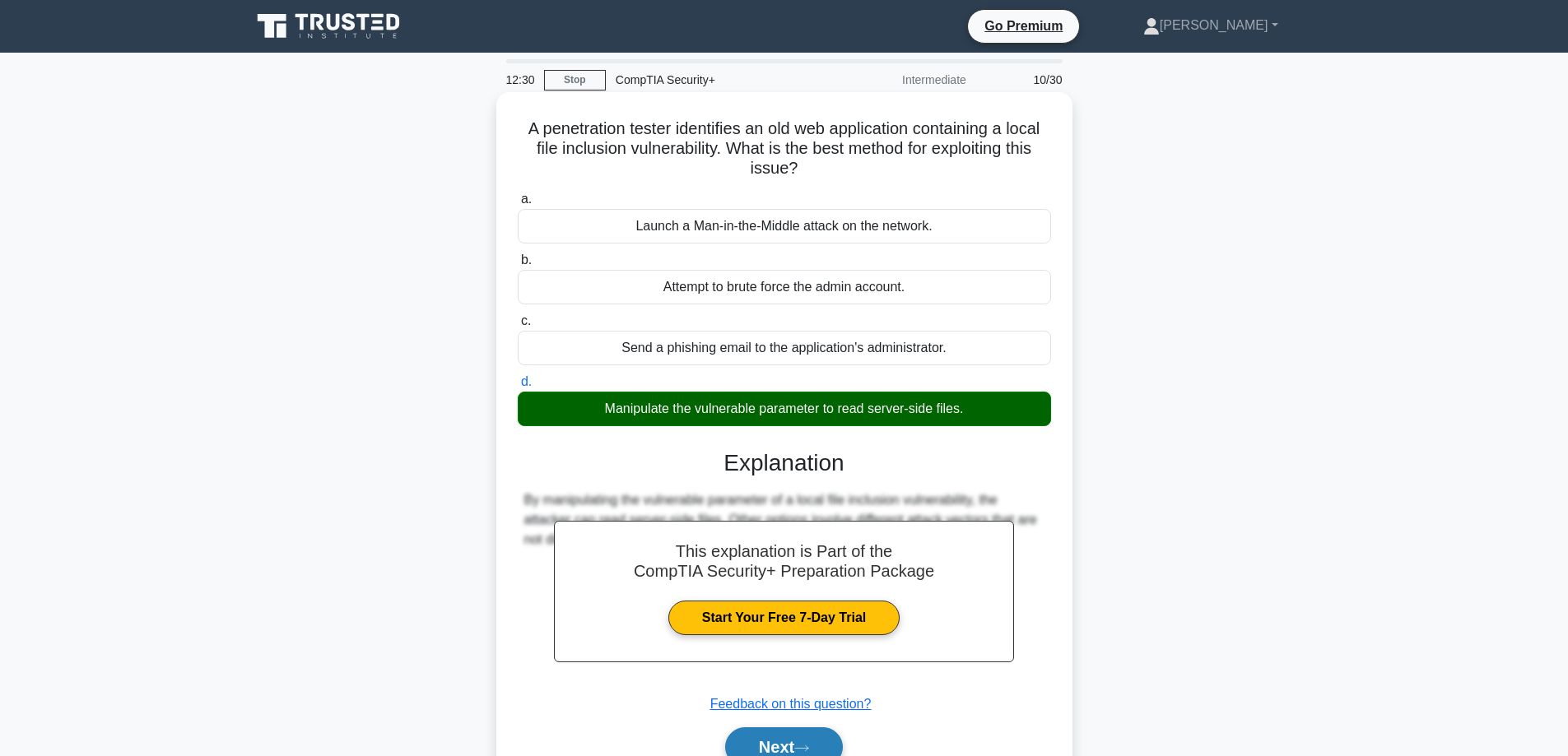
click at [804, 735] on button "Next" at bounding box center [784, 747] width 118 height 39
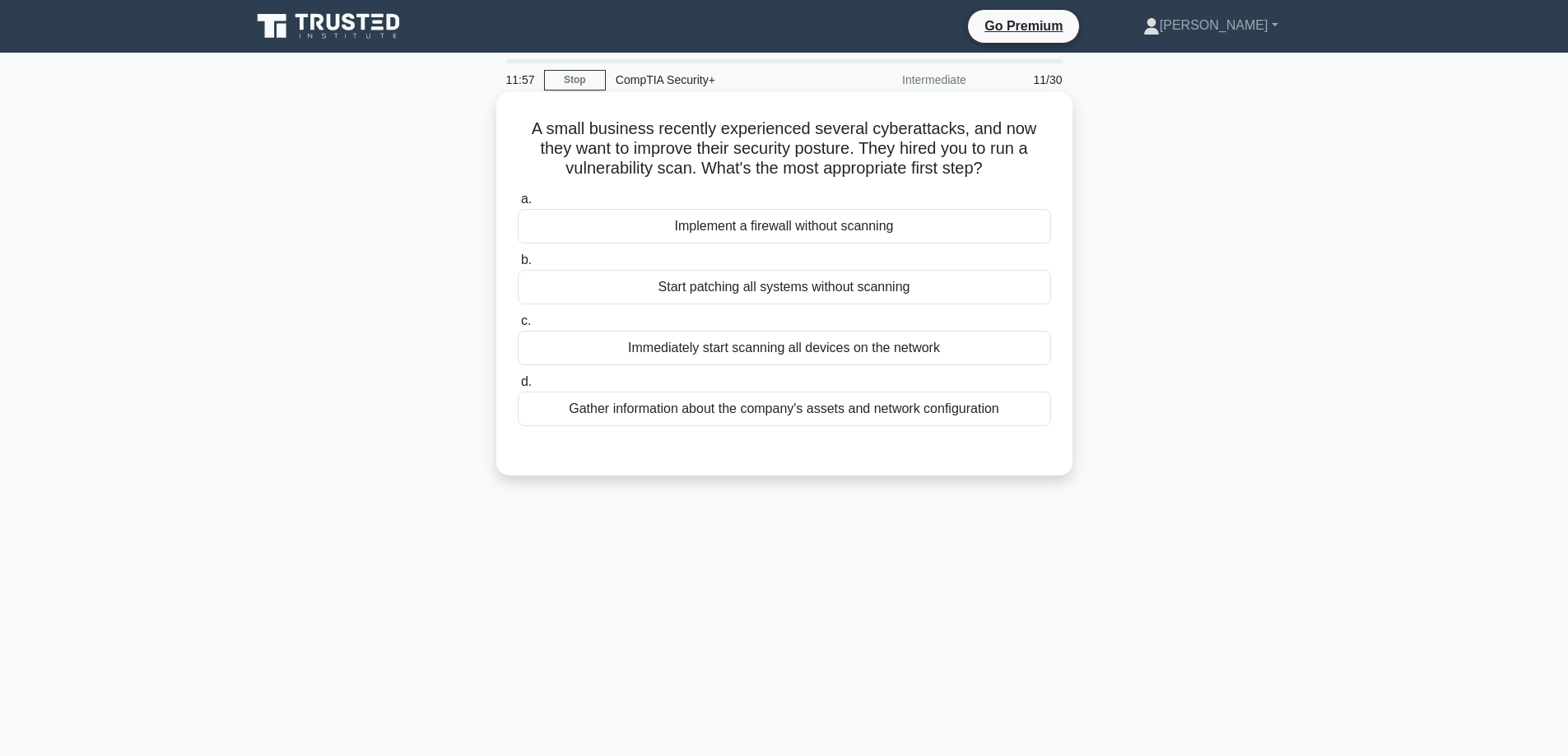
click at [778, 412] on div "Gather information about the company's assets and network configuration" at bounding box center [784, 408] width 533 height 34
click at [517, 387] on input "d. Gather information about the company's assets and network configuration" at bounding box center [517, 381] width 0 height 11
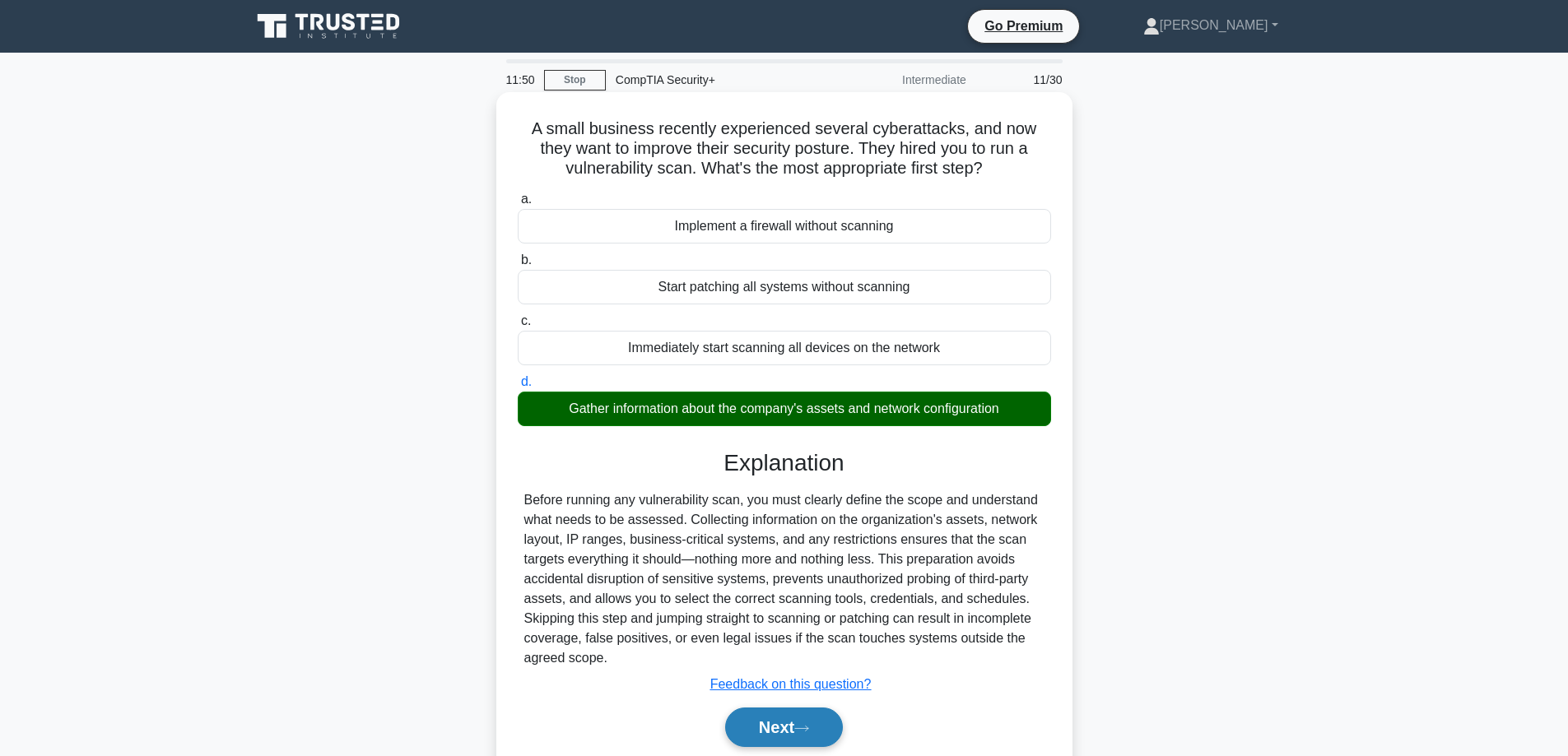
click at [788, 724] on button "Next" at bounding box center [784, 727] width 118 height 39
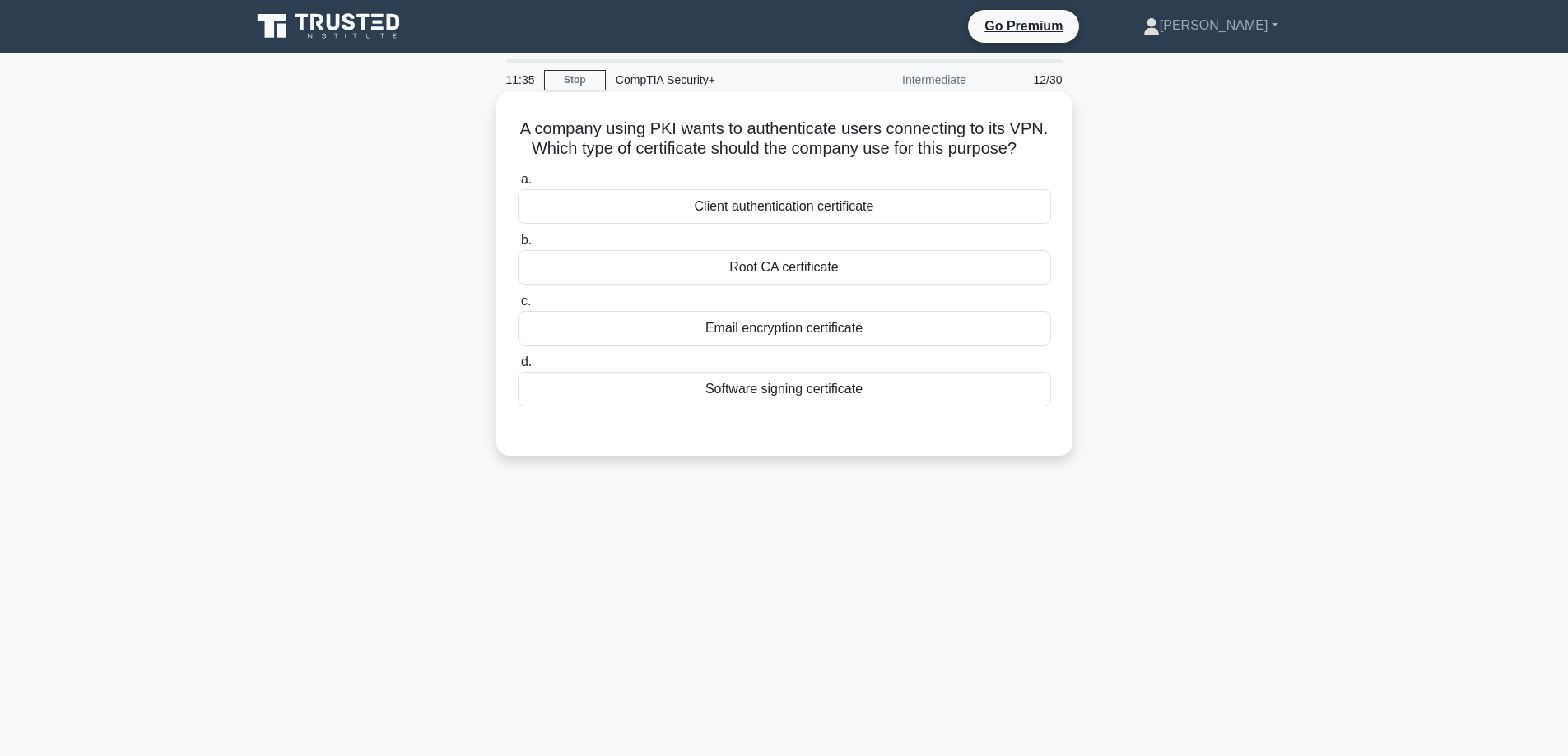
click at [754, 224] on div "Client authentication certificate" at bounding box center [784, 205] width 533 height 34
click at [517, 185] on input "a. Client authentication certificate" at bounding box center [517, 179] width 0 height 11
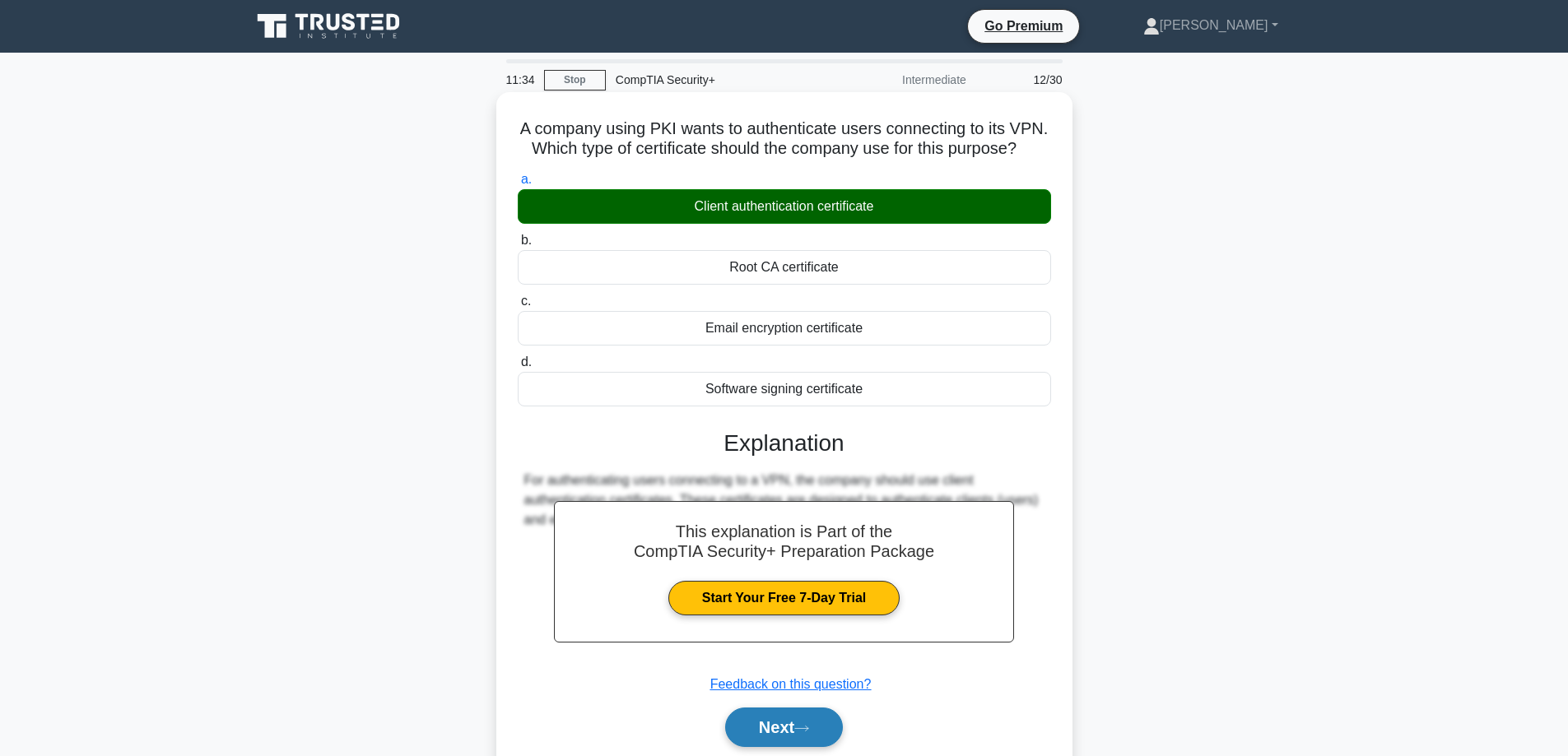
click at [763, 747] on button "Next" at bounding box center [784, 727] width 118 height 39
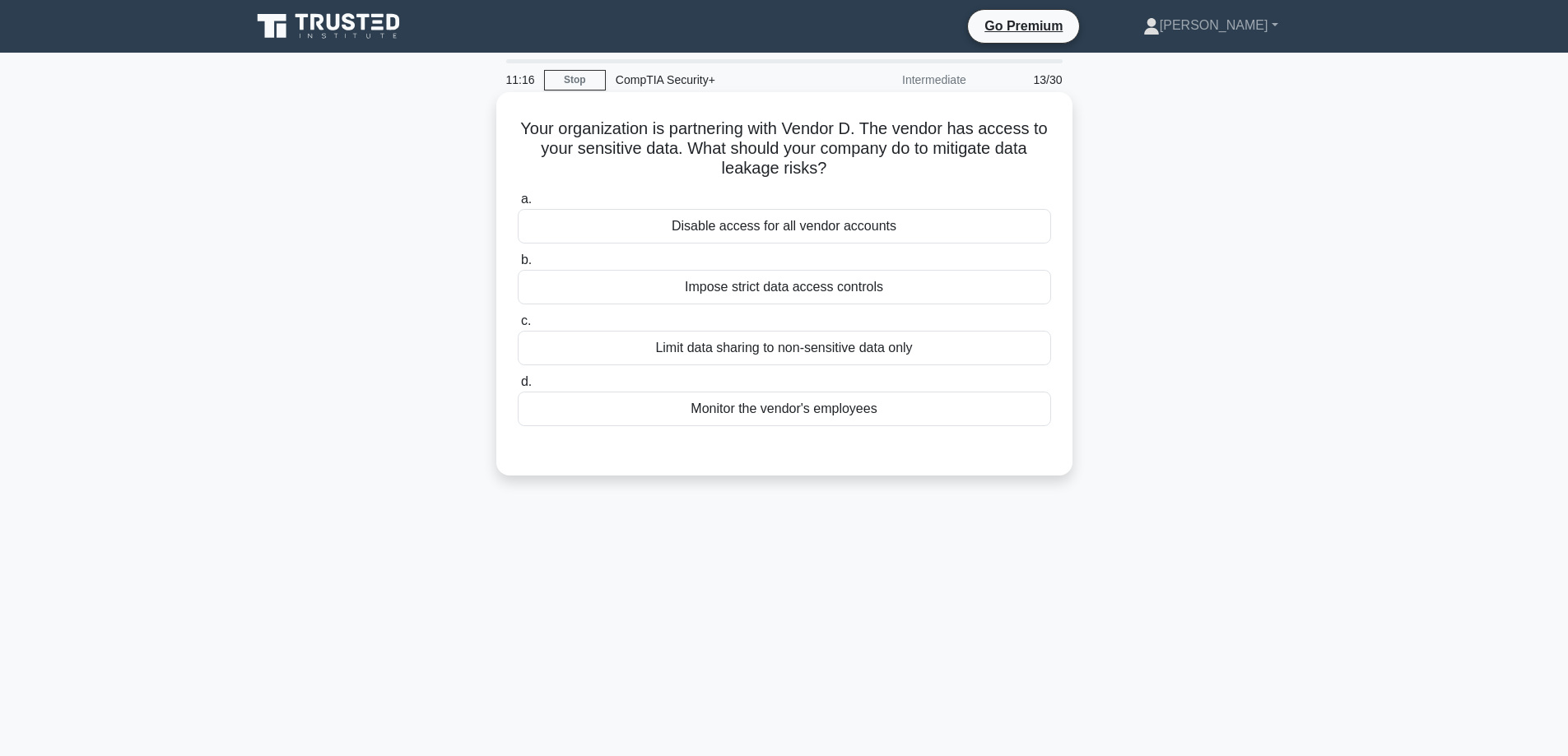
click at [777, 288] on div "Impose strict data access controls" at bounding box center [784, 286] width 533 height 34
click at [517, 265] on input "b. Impose strict data access controls" at bounding box center [517, 260] width 0 height 11
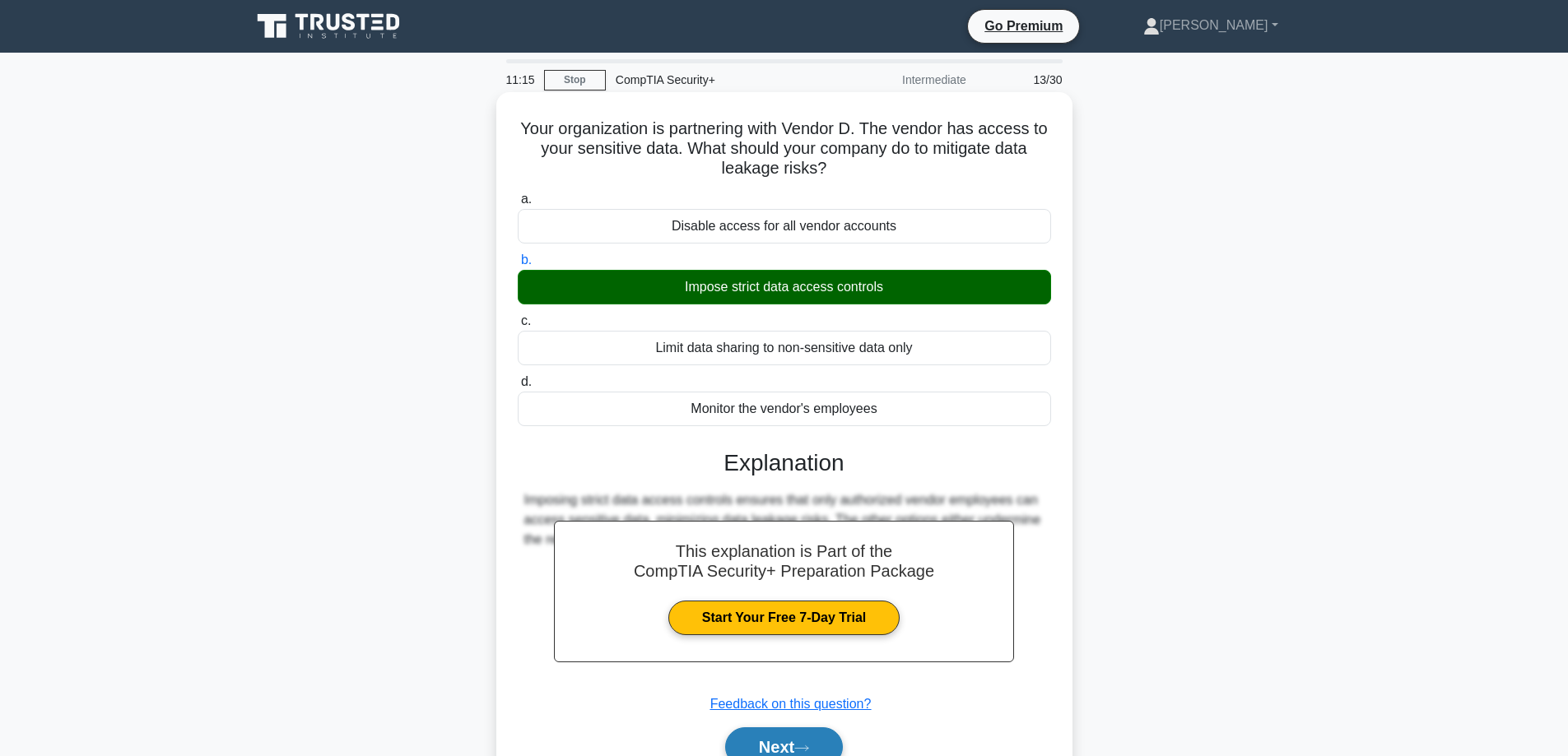
click at [771, 737] on button "Next" at bounding box center [784, 747] width 118 height 39
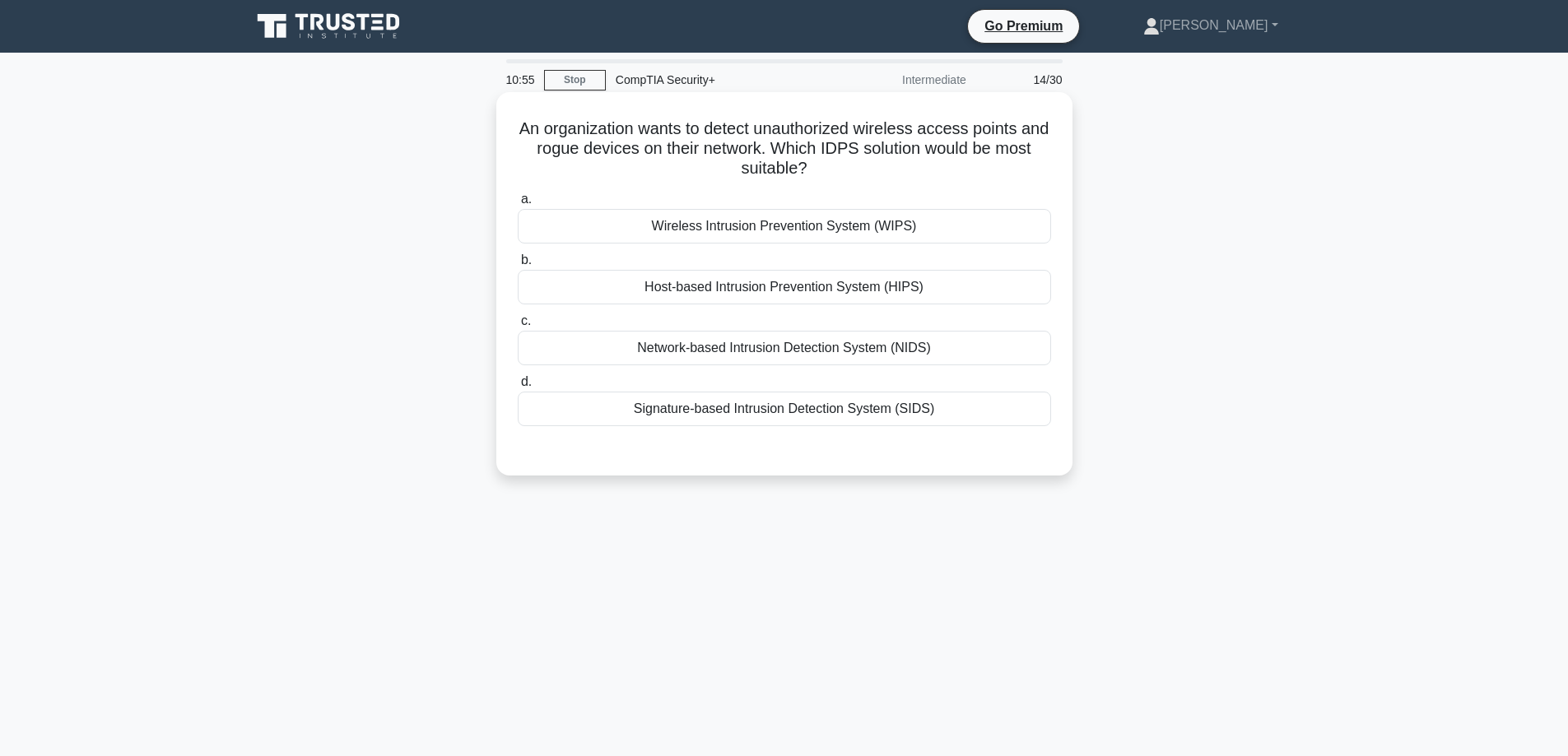
click at [758, 345] on div "Network-based Intrusion Detection System (NIDS)" at bounding box center [784, 347] width 533 height 34
click at [517, 326] on input "c. Network-based Intrusion Detection System (NIDS)" at bounding box center [517, 320] width 0 height 11
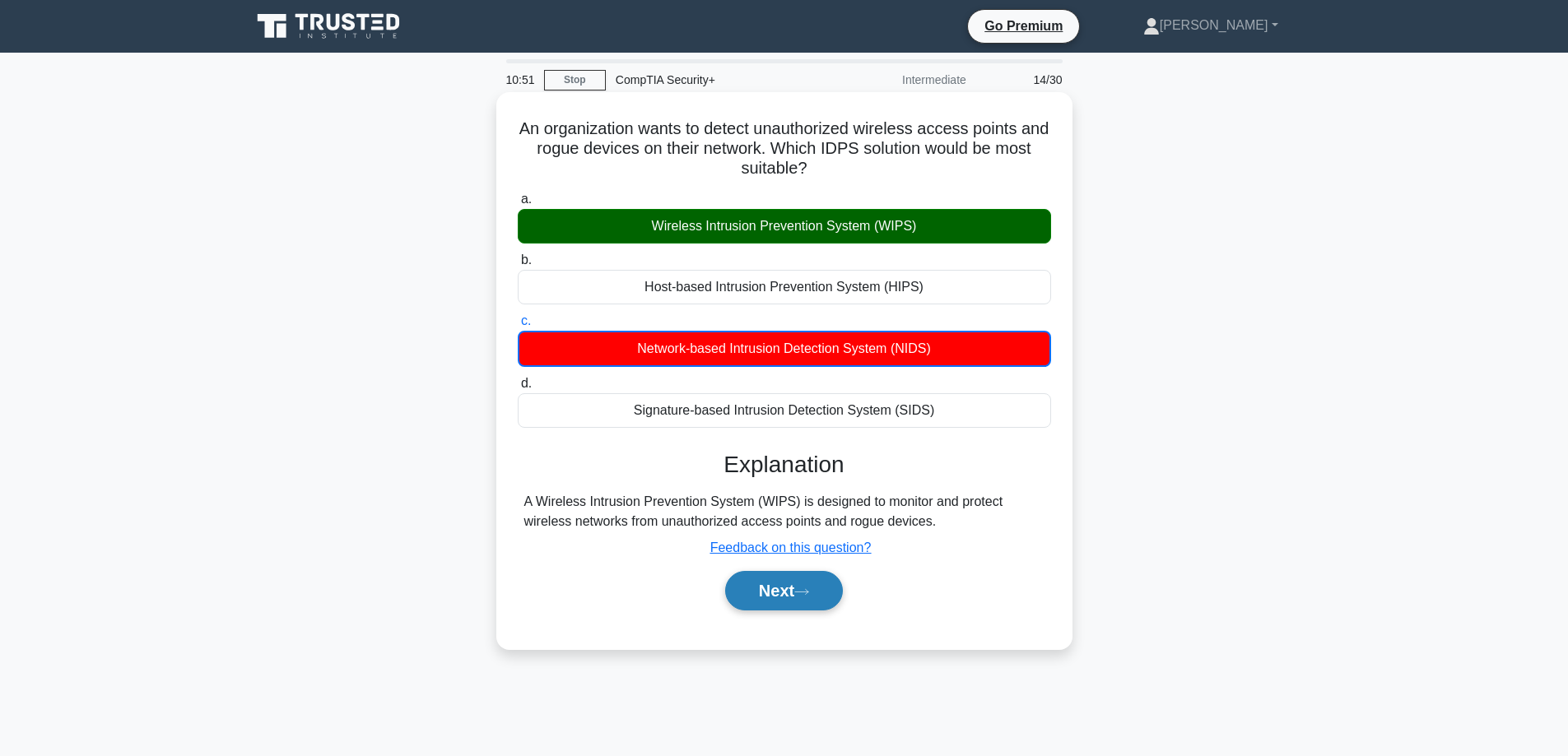
click at [793, 582] on button "Next" at bounding box center [784, 591] width 118 height 39
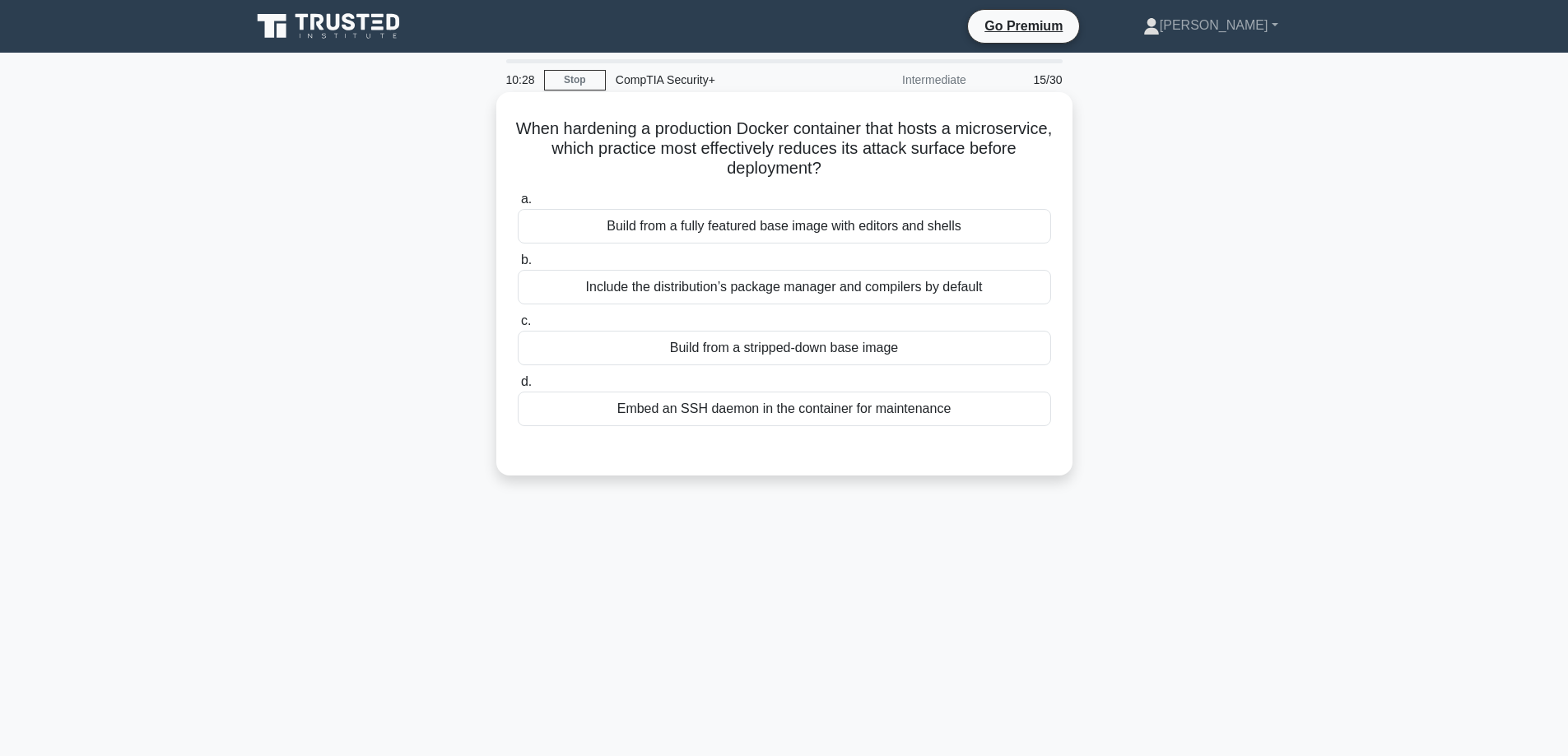
click at [757, 352] on div "Build from a stripped-down base image" at bounding box center [784, 347] width 533 height 34
click at [517, 326] on input "c. Build from a stripped-down base image" at bounding box center [517, 320] width 0 height 11
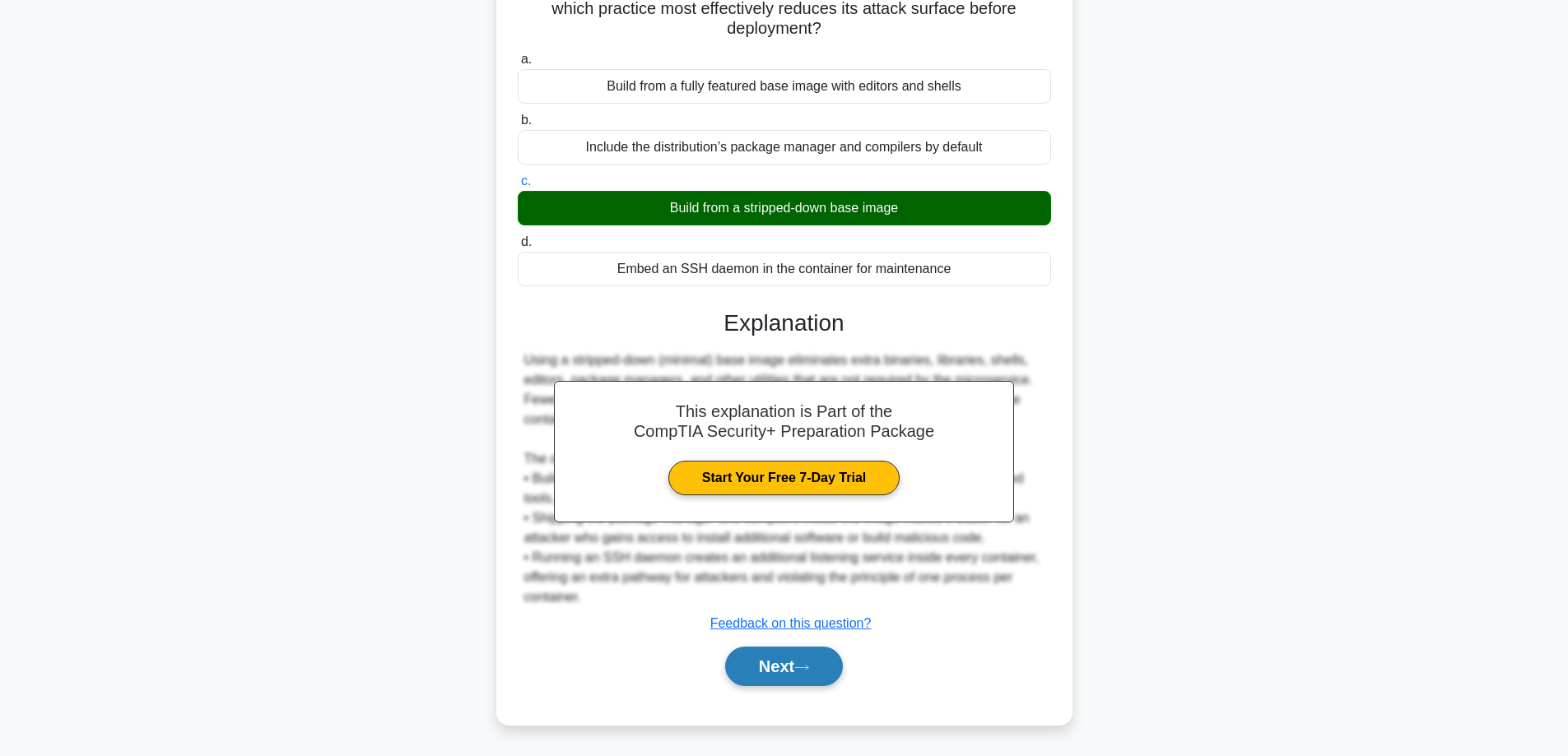
click at [750, 671] on button "Next" at bounding box center [784, 667] width 118 height 39
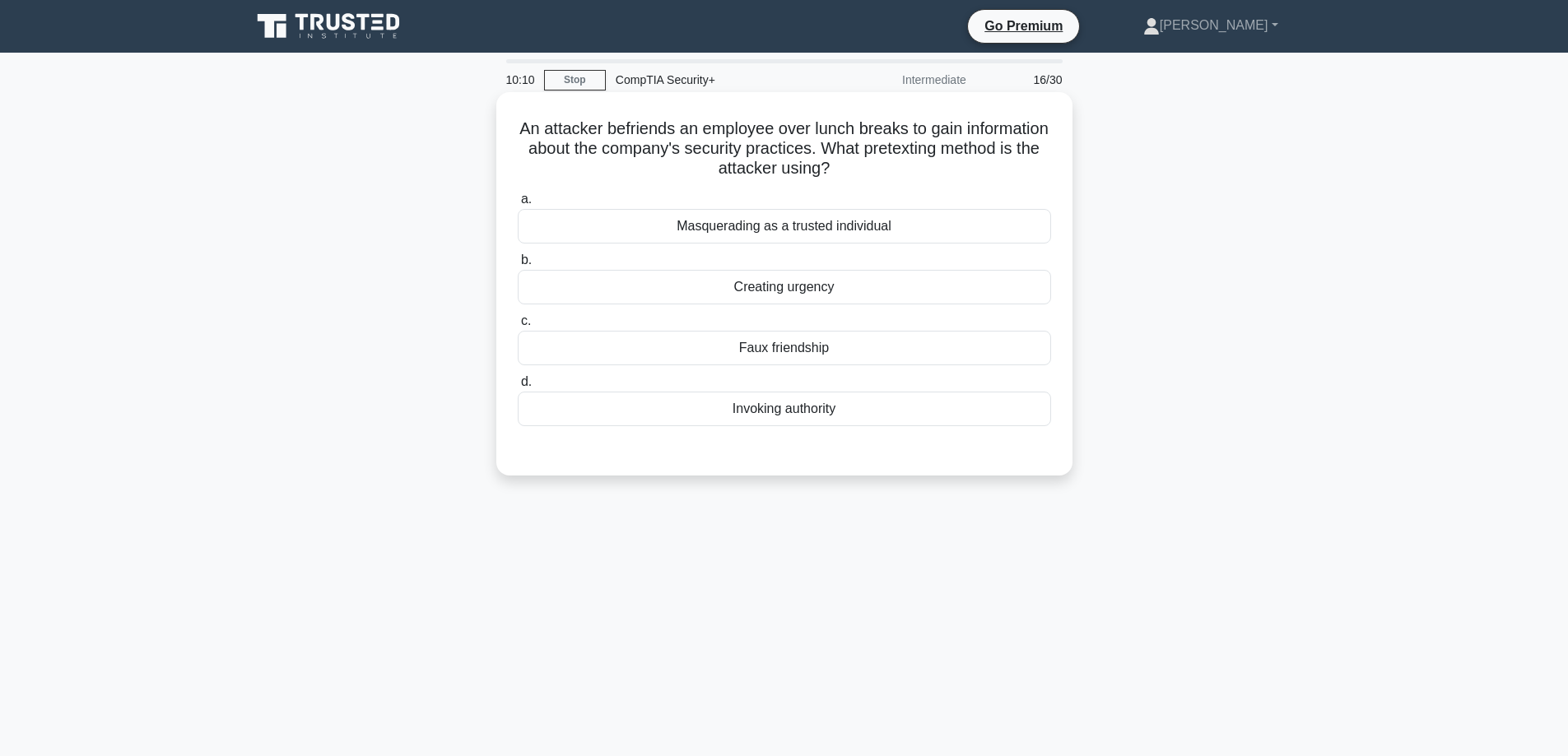
click at [768, 351] on div "Faux friendship" at bounding box center [784, 347] width 533 height 34
click at [517, 326] on input "c. Faux friendship" at bounding box center [517, 320] width 0 height 11
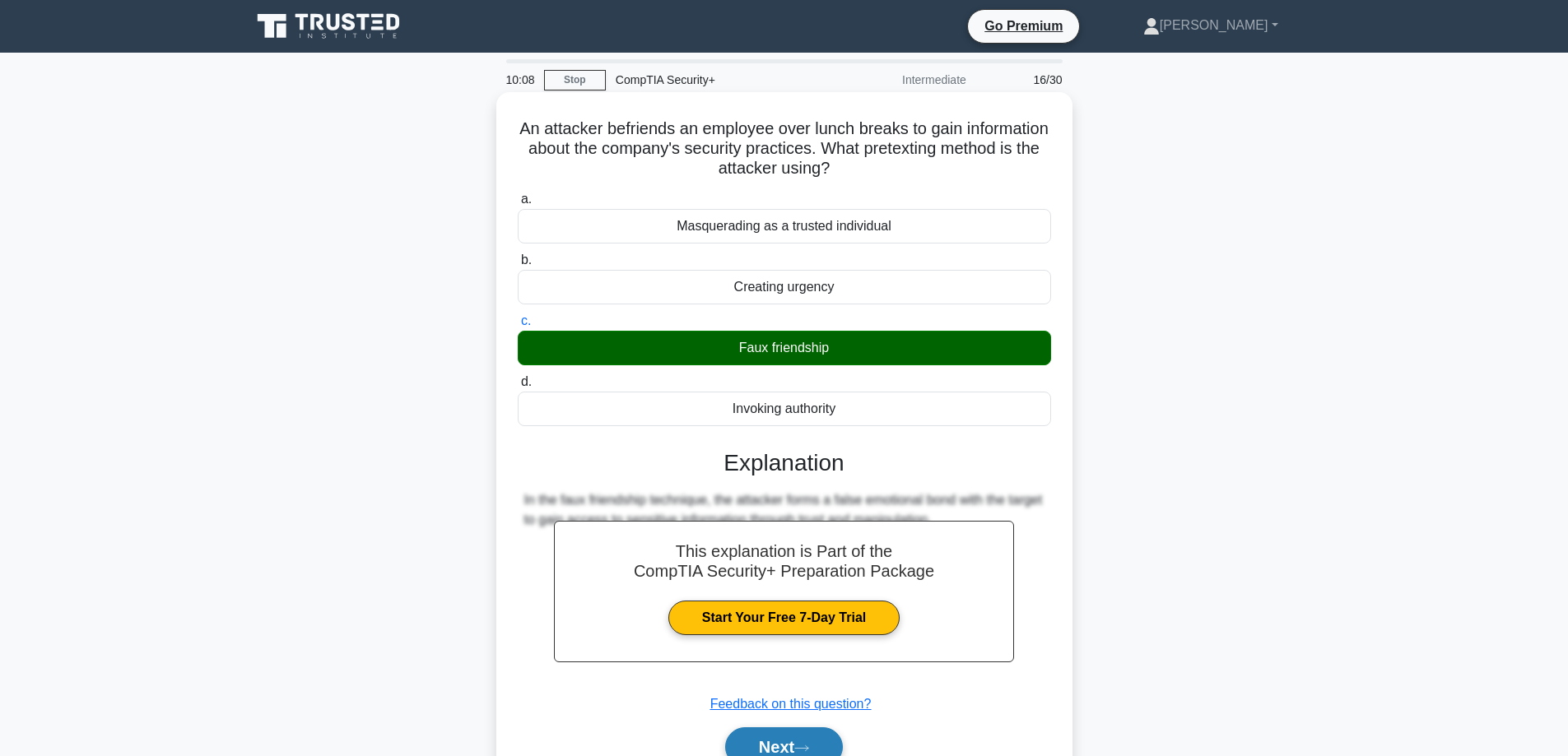
click at [760, 739] on button "Next" at bounding box center [784, 747] width 118 height 39
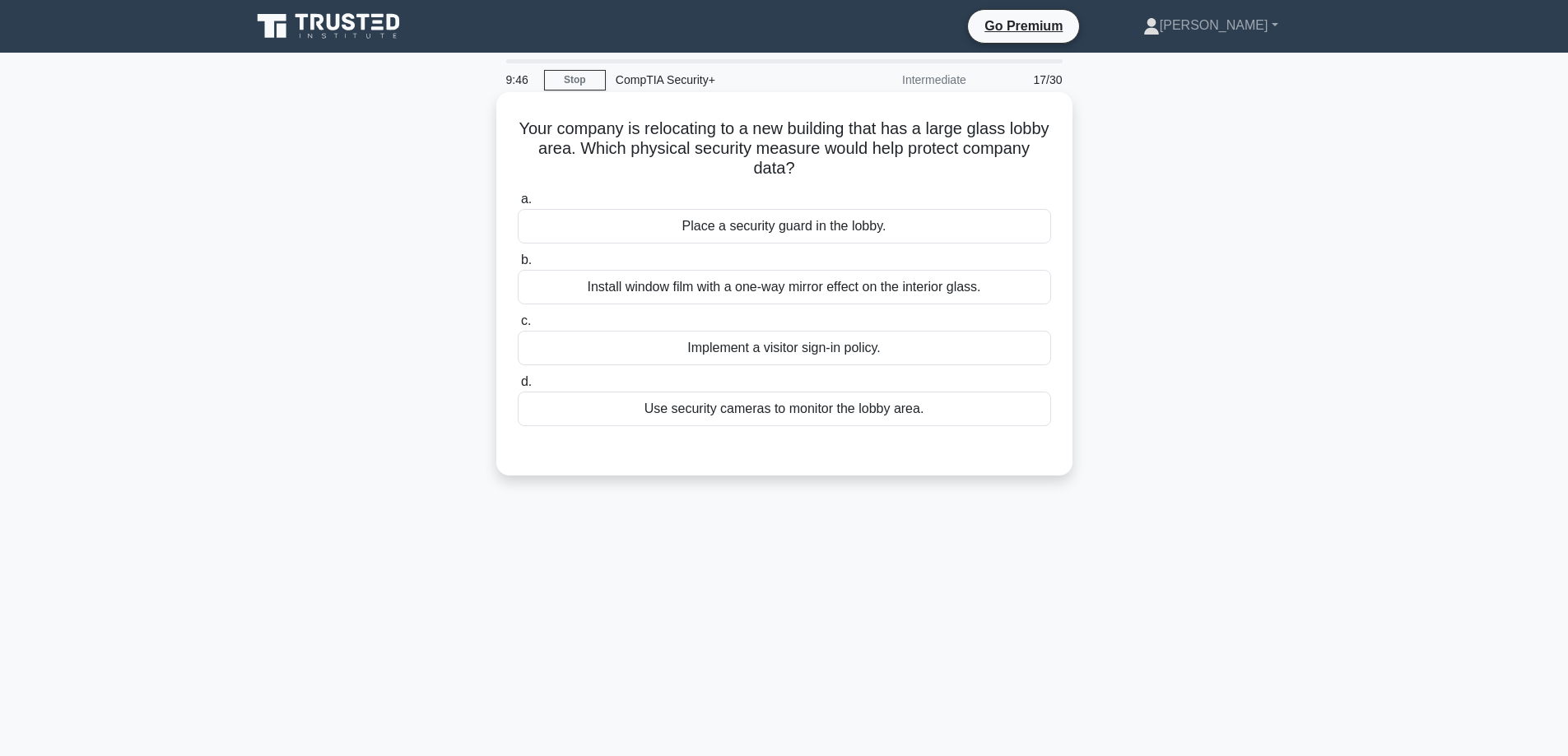
click at [767, 234] on div "Place a security guard in the lobby." at bounding box center [784, 225] width 533 height 34
click at [517, 204] on input "a. Place a security guard in the lobby." at bounding box center [517, 199] width 0 height 11
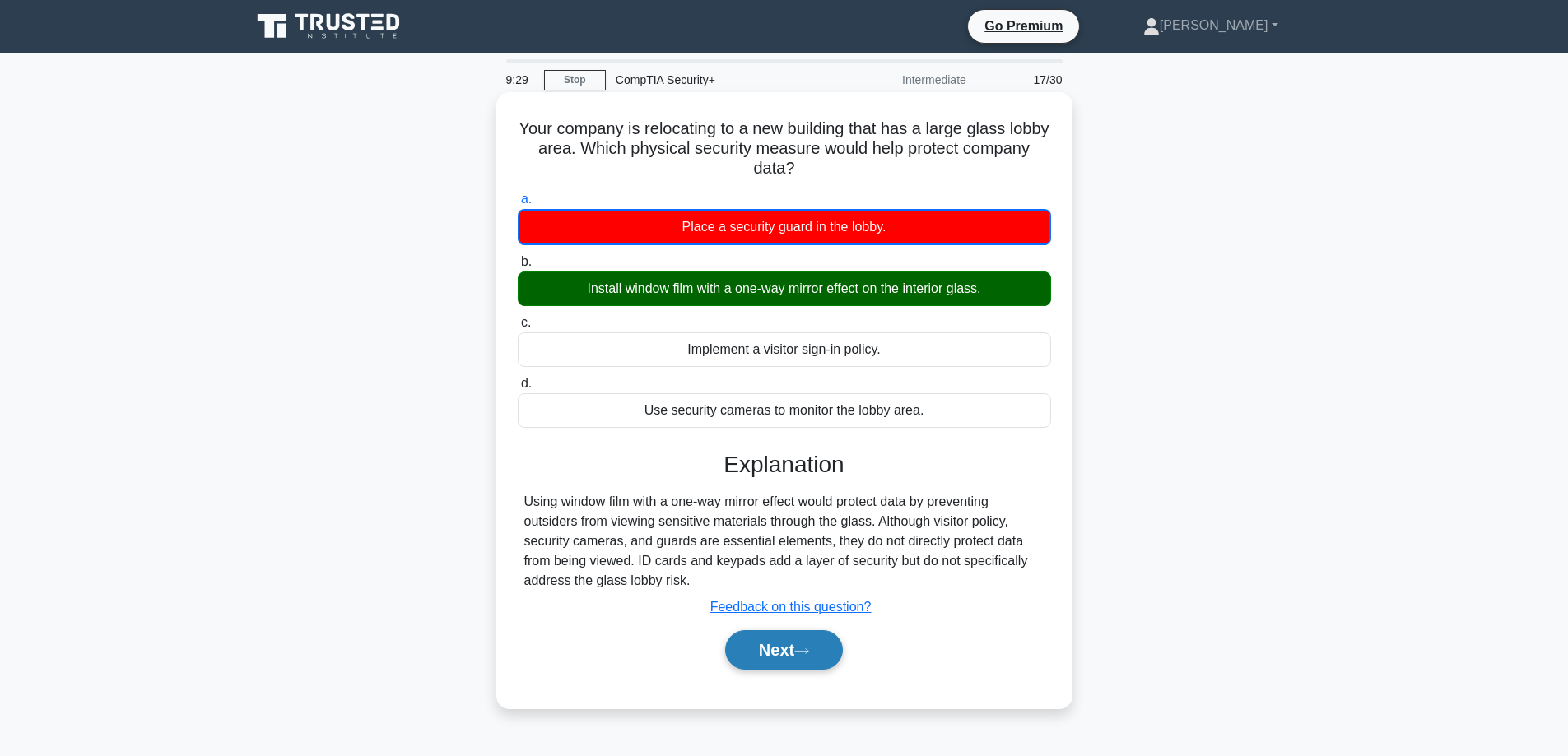
click at [767, 661] on button "Next" at bounding box center [784, 650] width 118 height 39
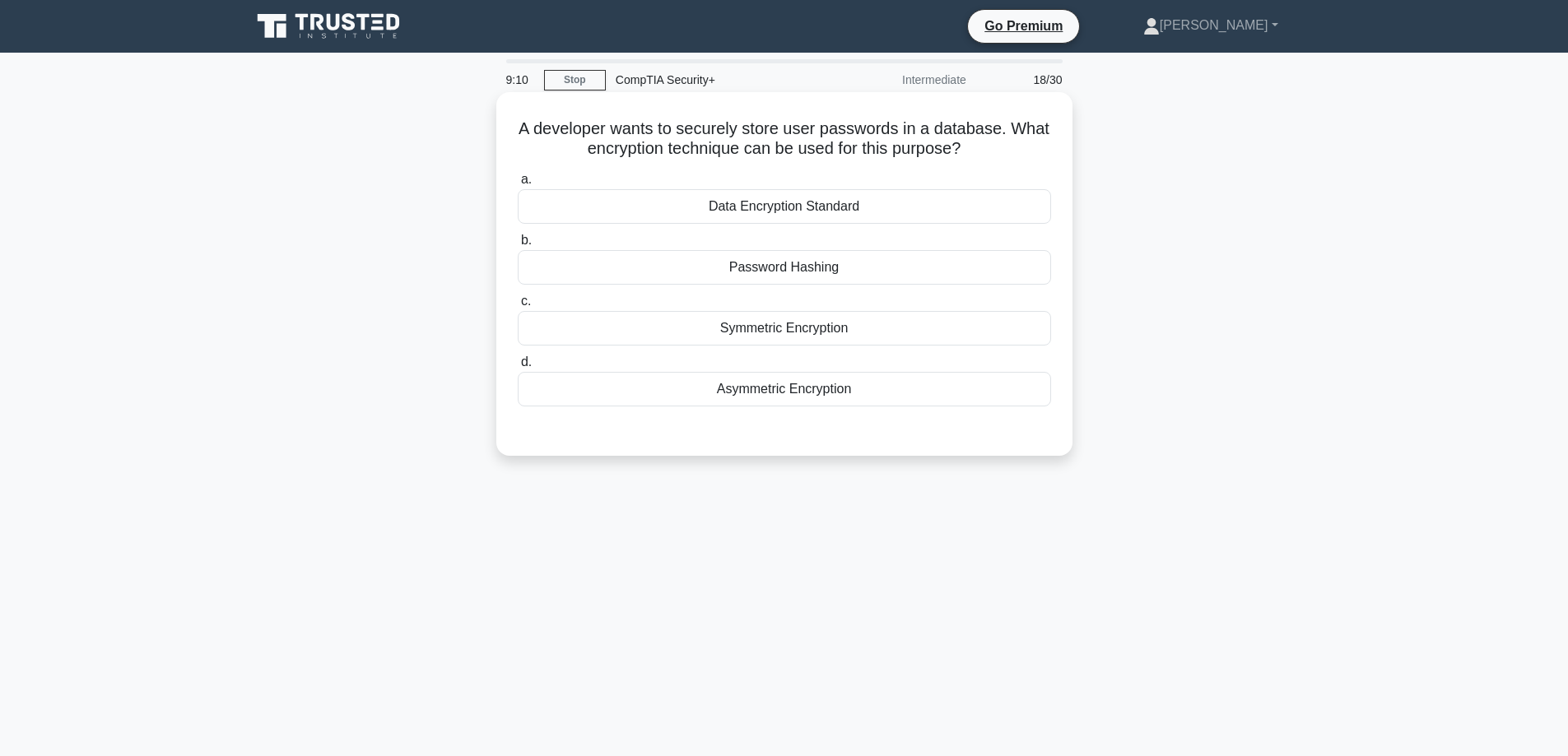
click at [781, 266] on div "Password Hashing" at bounding box center [784, 266] width 533 height 34
click at [517, 246] on input "b. Password Hashing" at bounding box center [517, 240] width 0 height 11
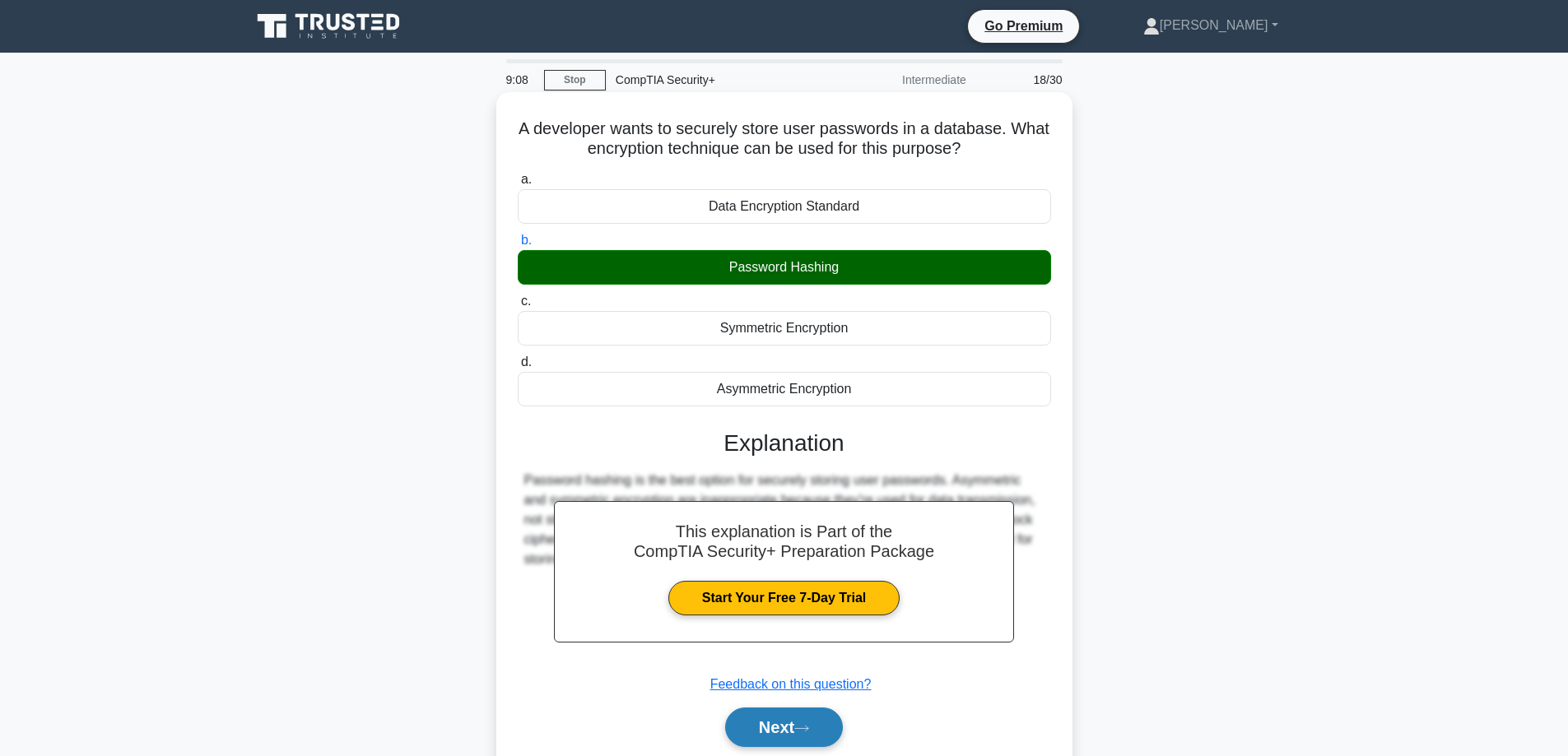
click at [785, 731] on button "Next" at bounding box center [784, 727] width 118 height 39
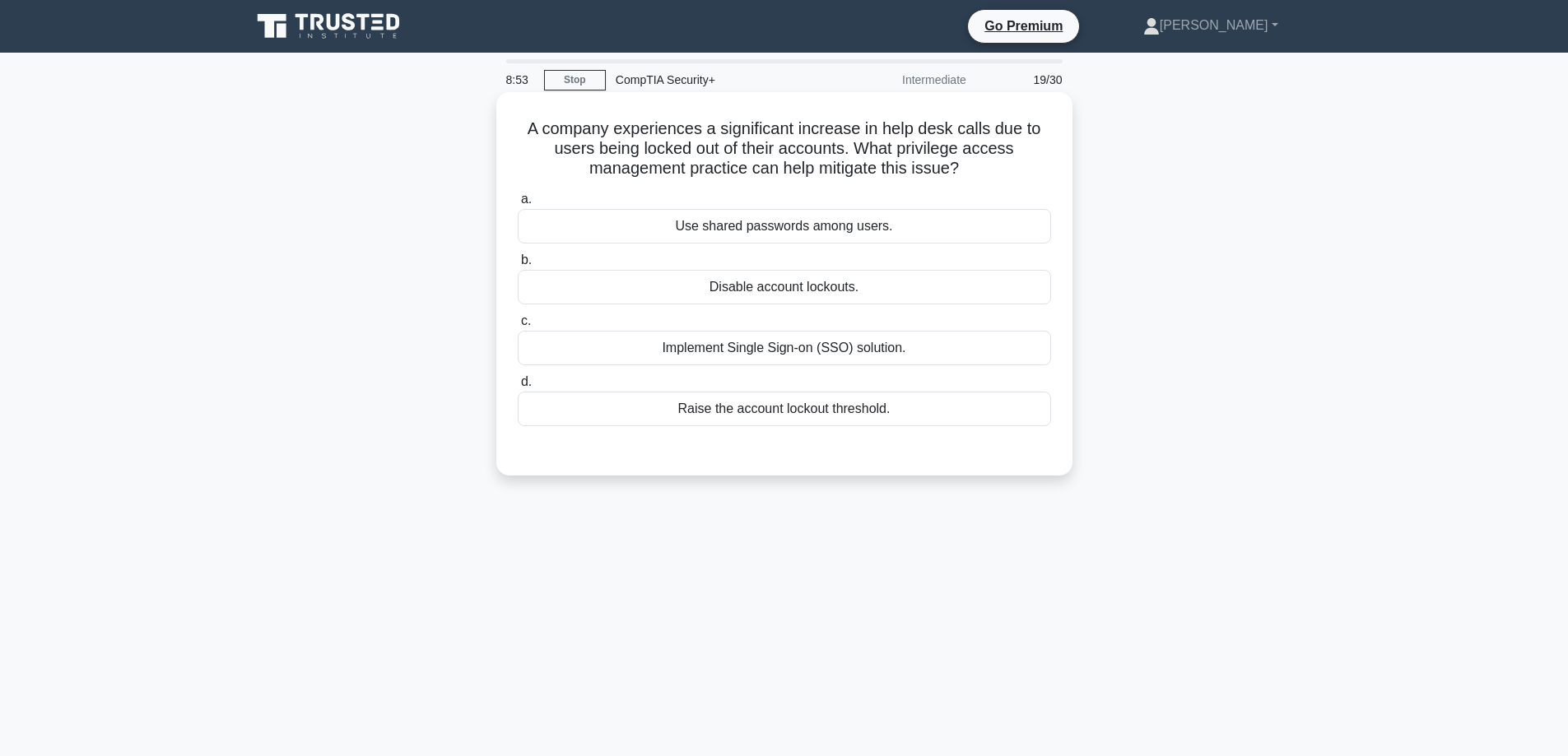
click at [788, 349] on div "Implement Single Sign-on (SSO) solution." at bounding box center [784, 347] width 533 height 34
click at [517, 326] on input "c. Implement Single Sign-on (SSO) solution." at bounding box center [517, 320] width 0 height 11
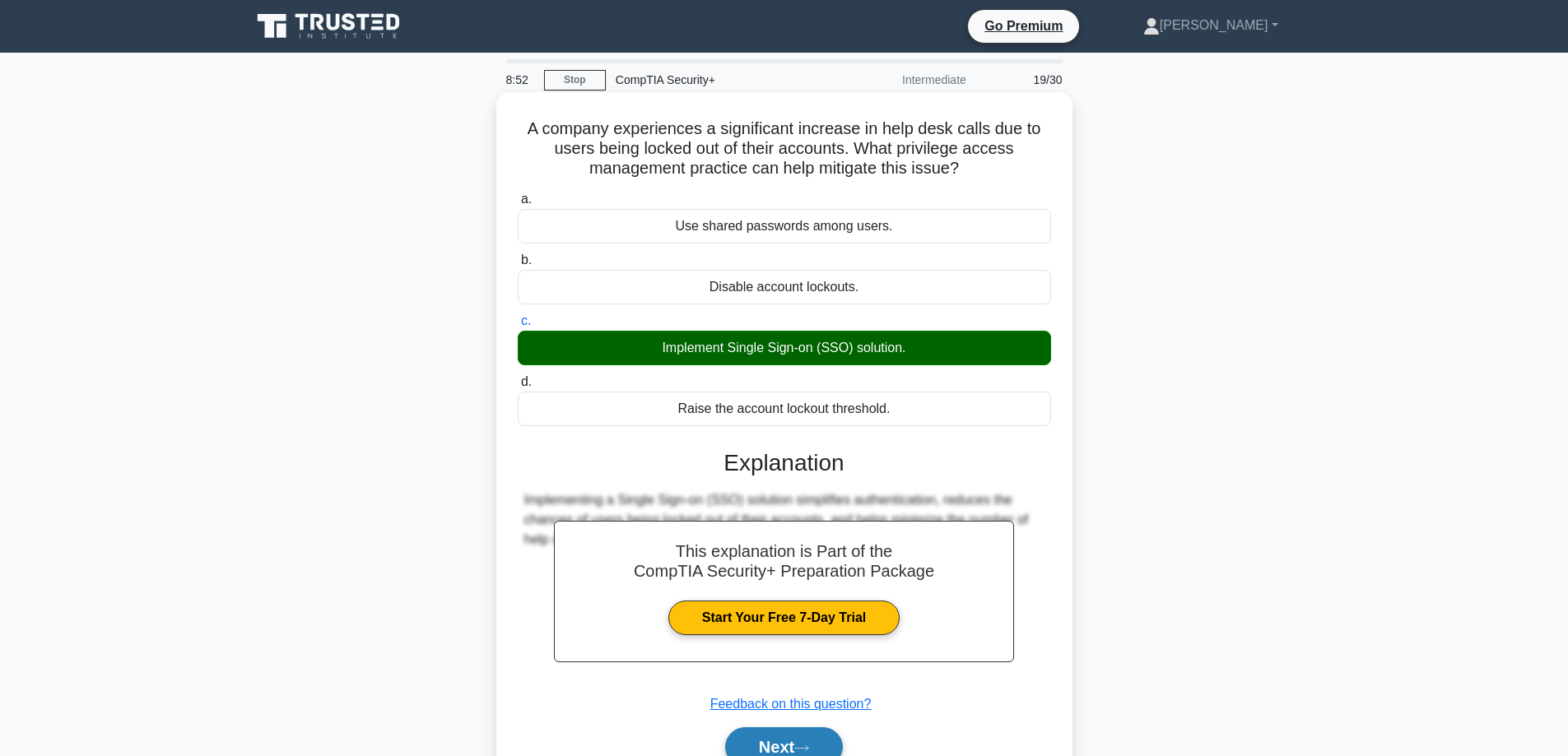
click at [805, 742] on button "Next" at bounding box center [784, 747] width 118 height 39
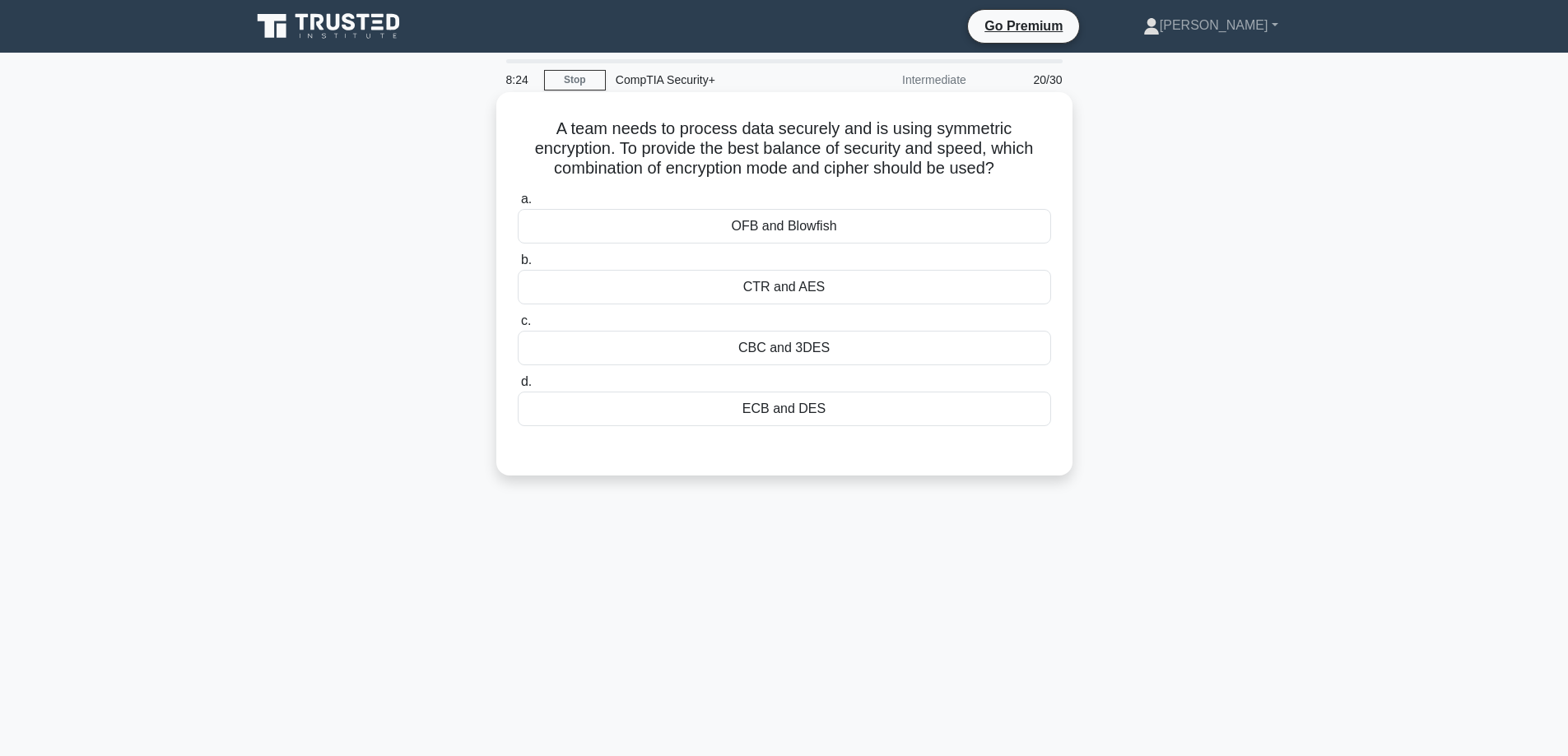
click at [838, 294] on div "CTR and AES" at bounding box center [784, 286] width 533 height 34
click at [517, 265] on input "b. CTR and AES" at bounding box center [517, 260] width 0 height 11
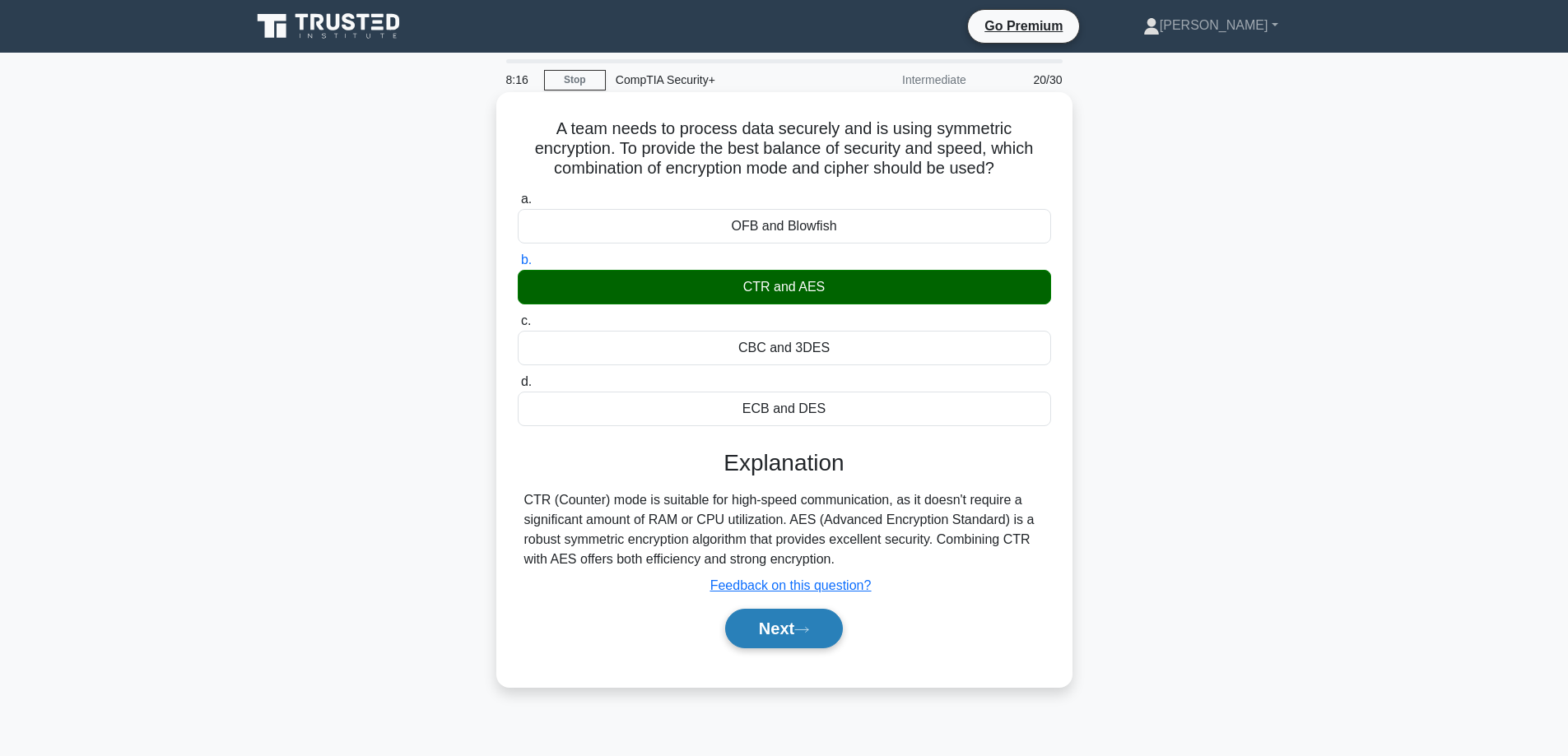
click at [780, 625] on button "Next" at bounding box center [784, 628] width 118 height 39
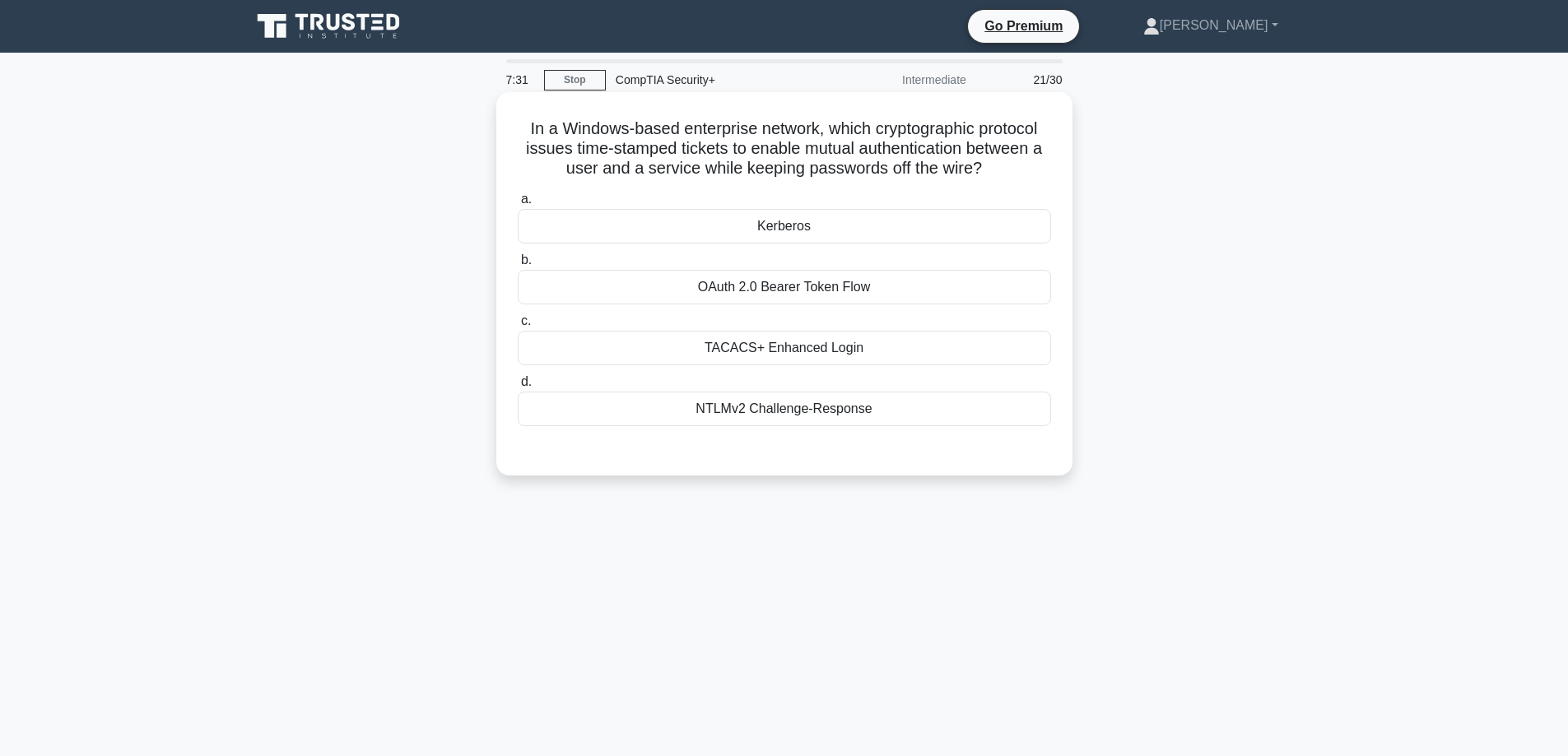
click at [788, 228] on div "Kerberos" at bounding box center [784, 225] width 533 height 34
click at [517, 204] on input "a. Kerberos" at bounding box center [517, 199] width 0 height 11
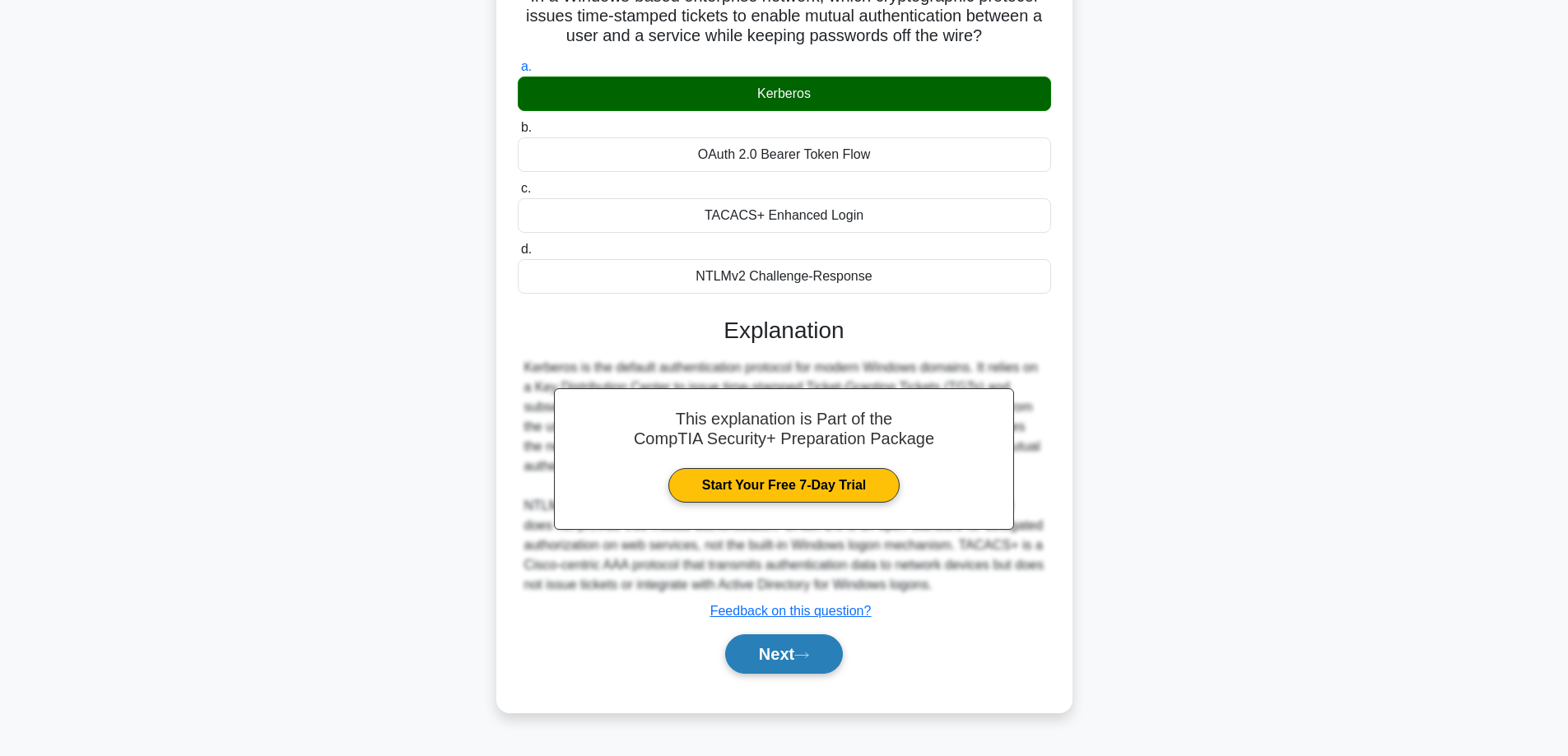
click at [763, 658] on button "Next" at bounding box center [784, 654] width 118 height 39
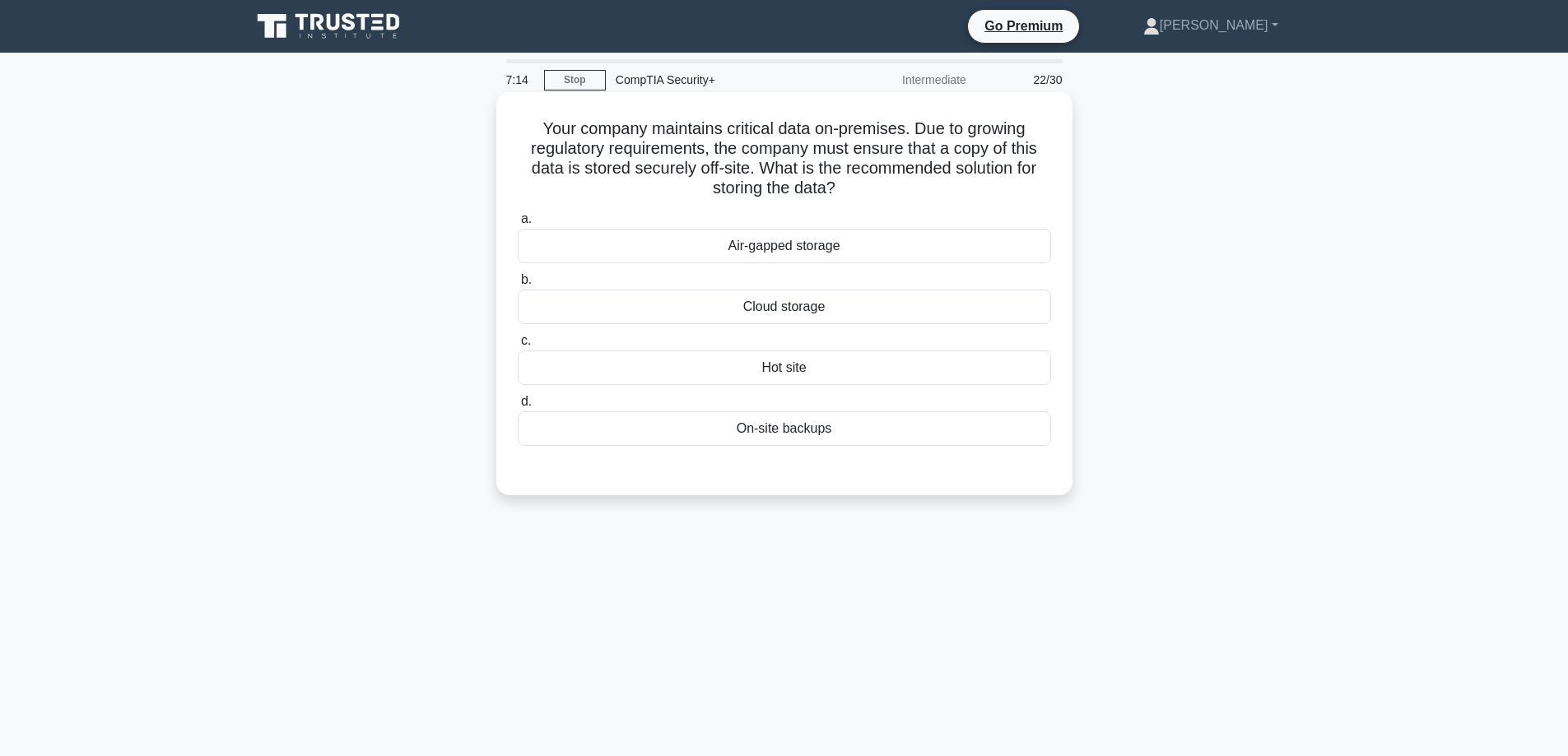
click at [784, 304] on div "Cloud storage" at bounding box center [784, 306] width 533 height 34
click at [517, 285] on input "b. Cloud storage" at bounding box center [517, 279] width 0 height 11
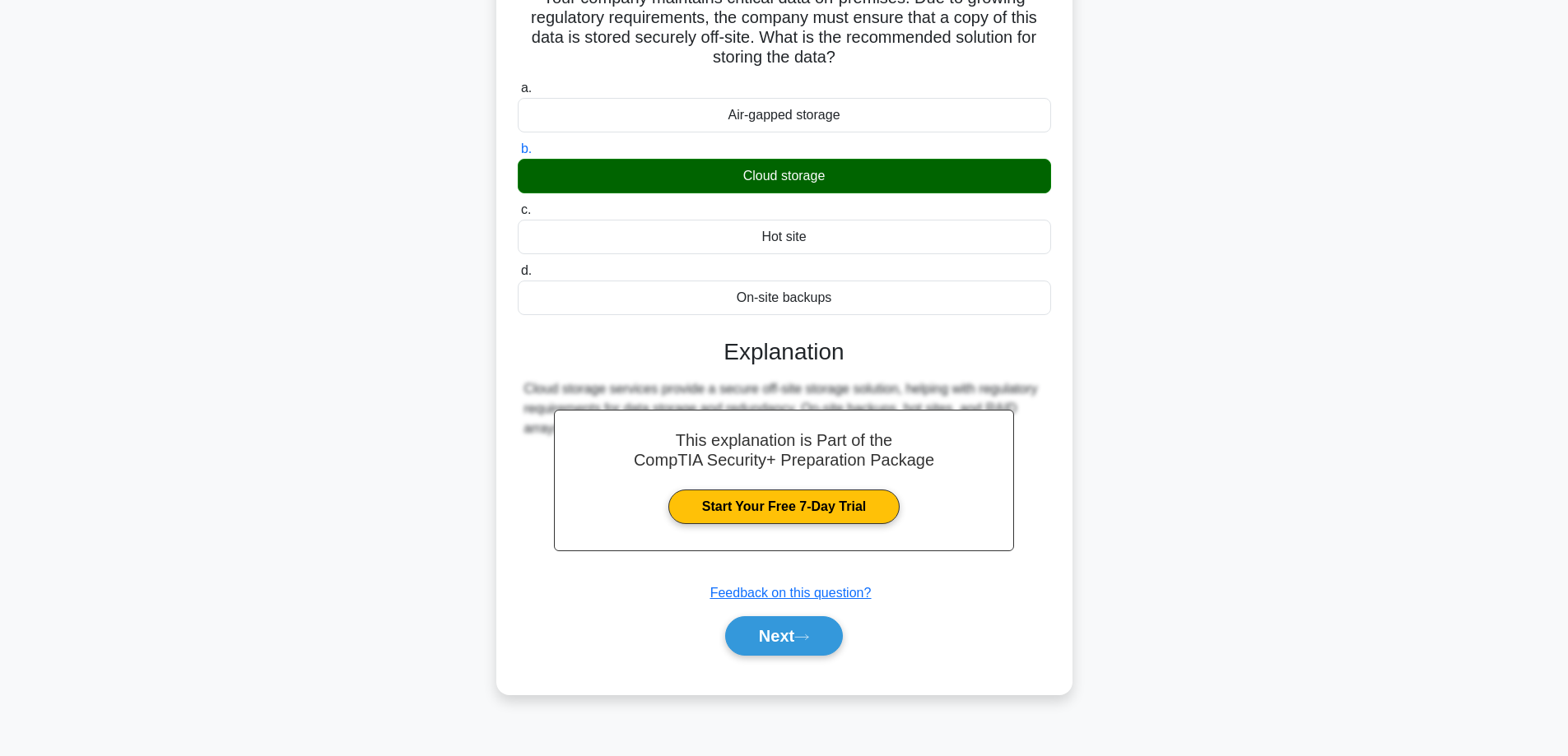
scroll to position [133, 0]
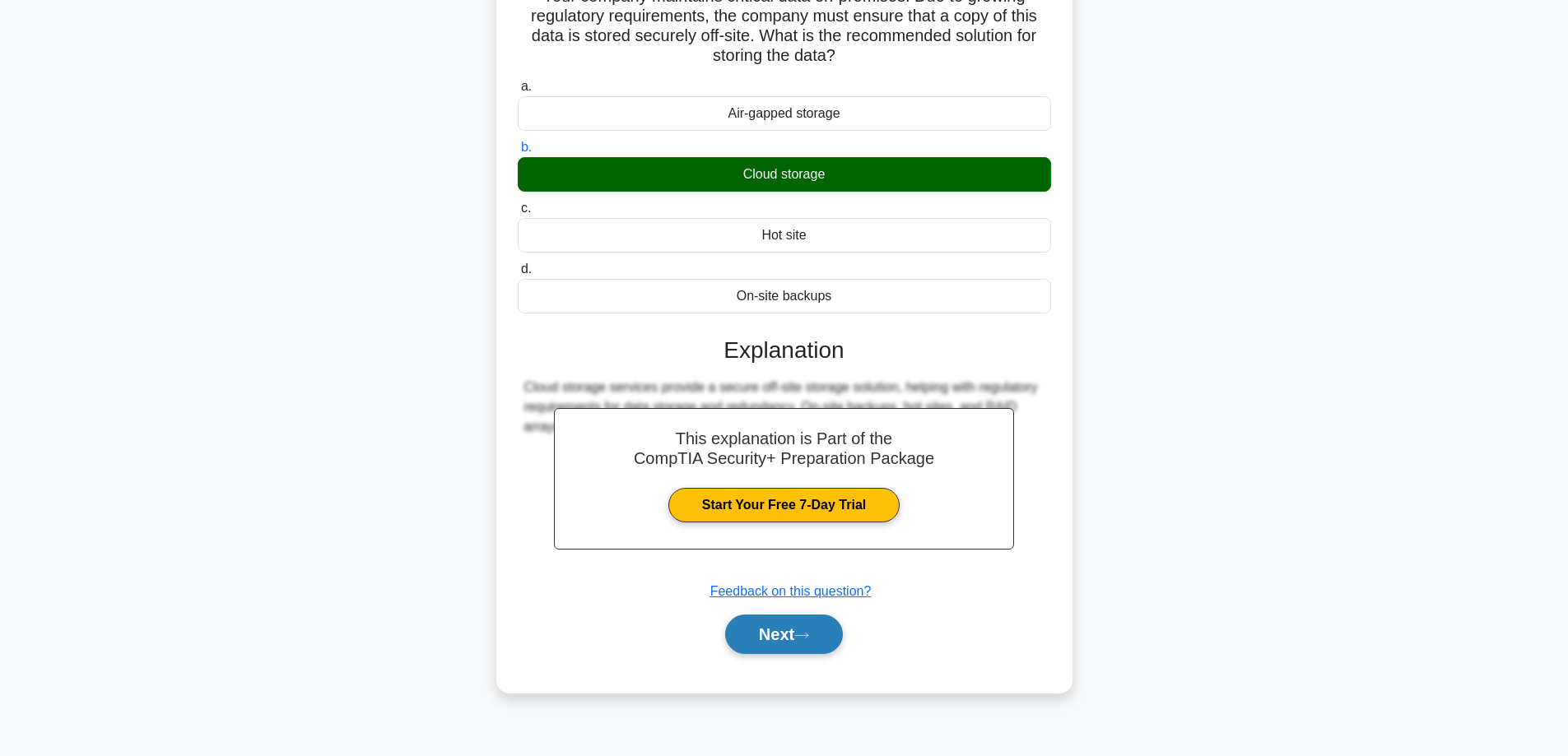
click at [778, 644] on button "Next" at bounding box center [784, 634] width 118 height 39
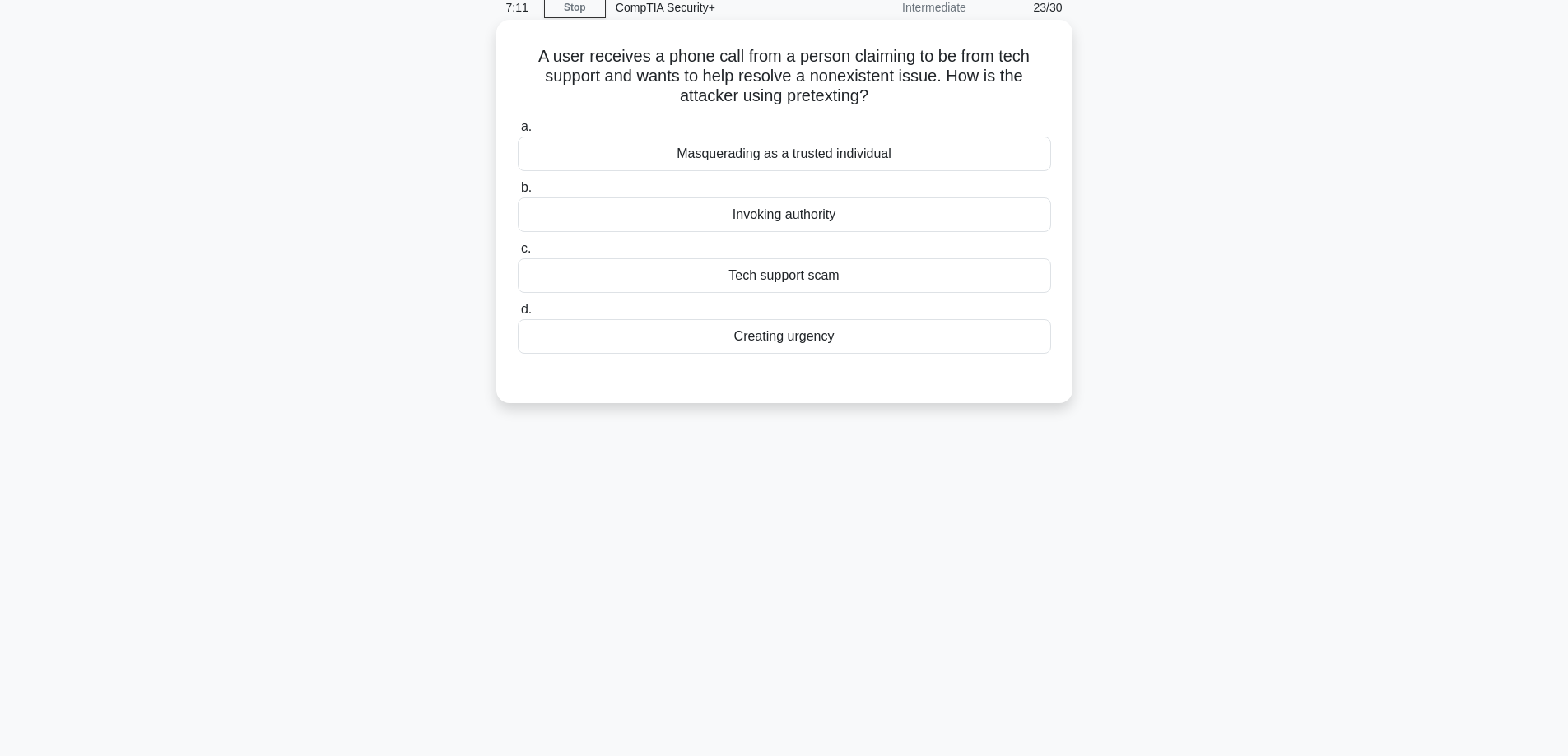
scroll to position [0, 0]
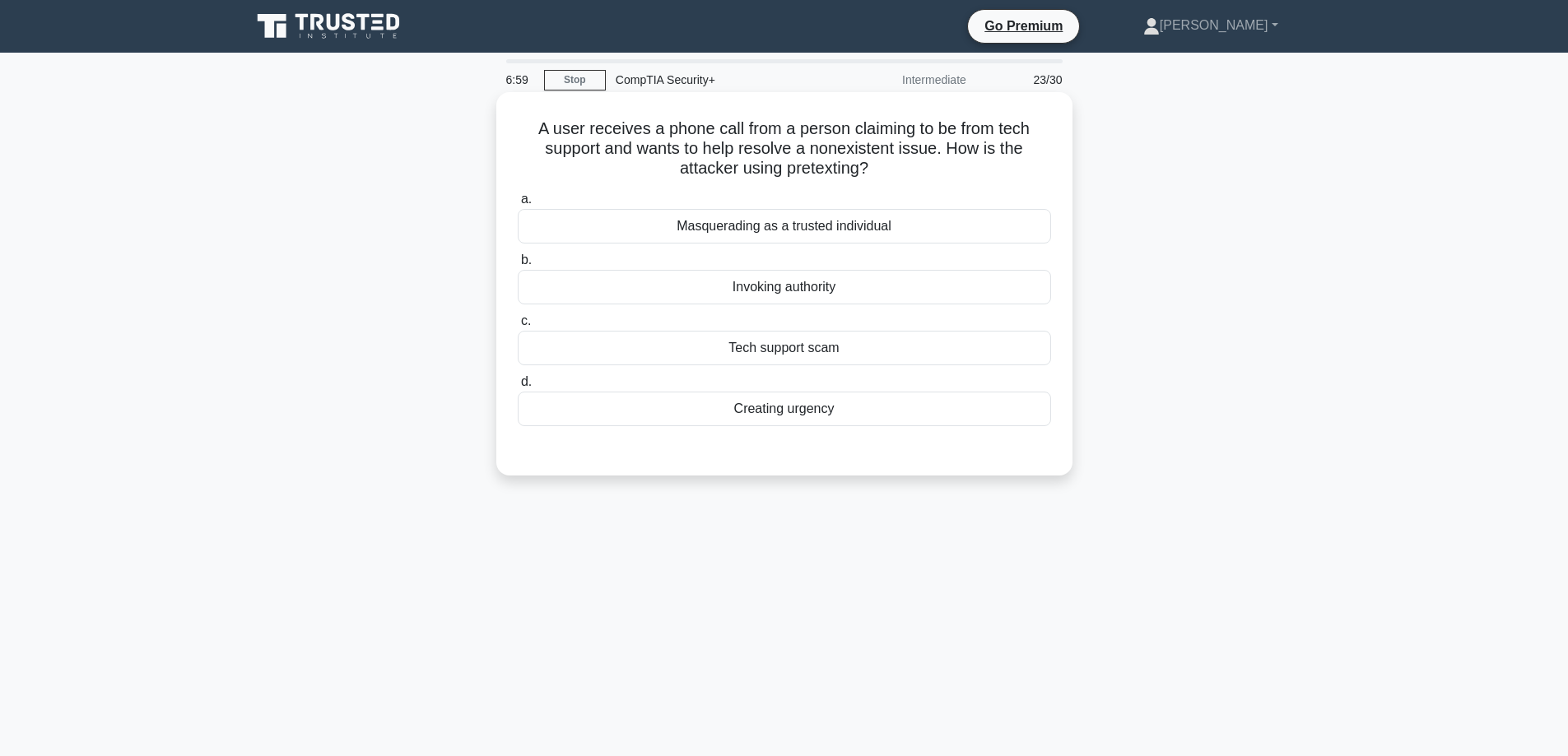
click at [782, 352] on div "Tech support scam" at bounding box center [784, 347] width 533 height 34
click at [517, 326] on input "c. Tech support scam" at bounding box center [517, 320] width 0 height 11
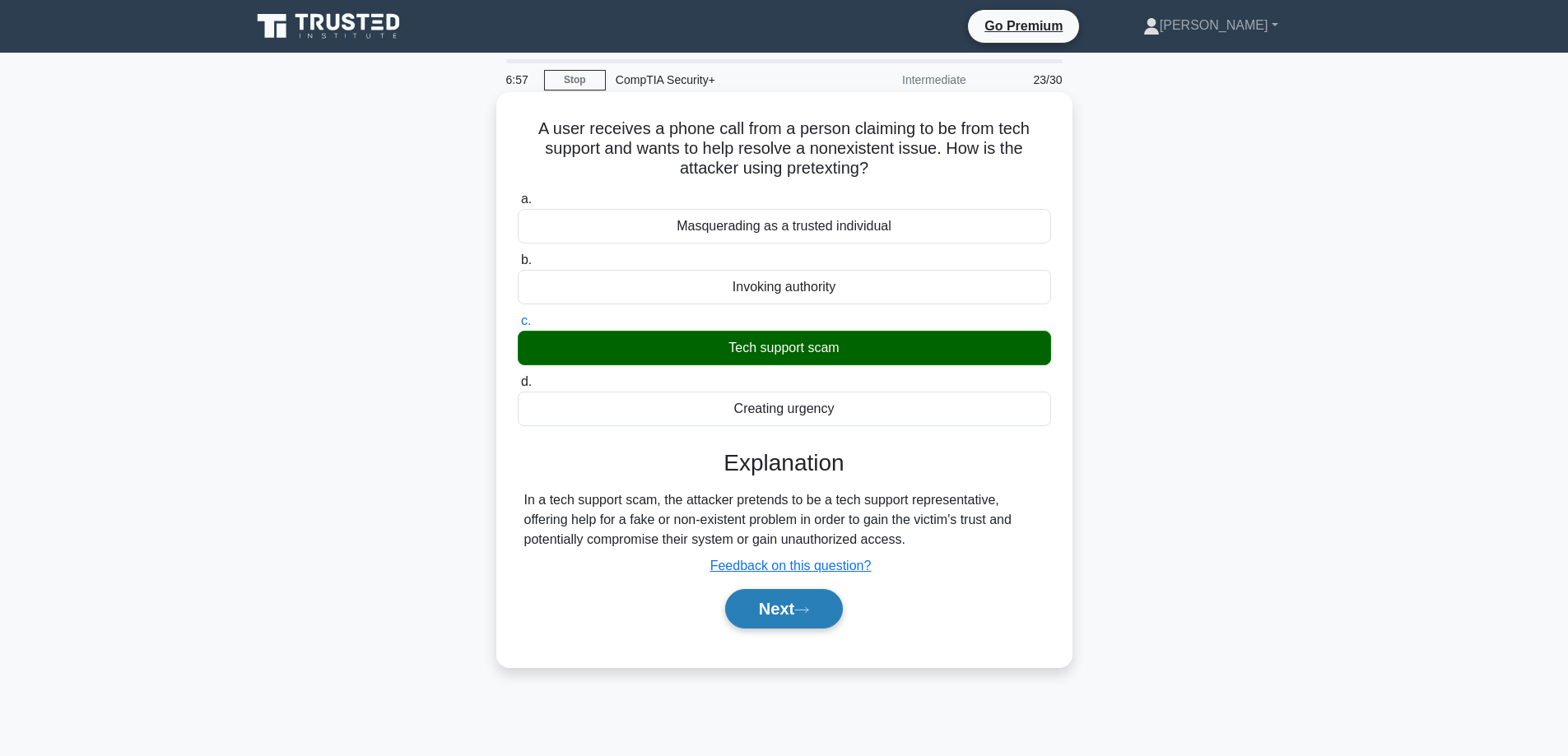
click at [780, 614] on button "Next" at bounding box center [784, 609] width 118 height 39
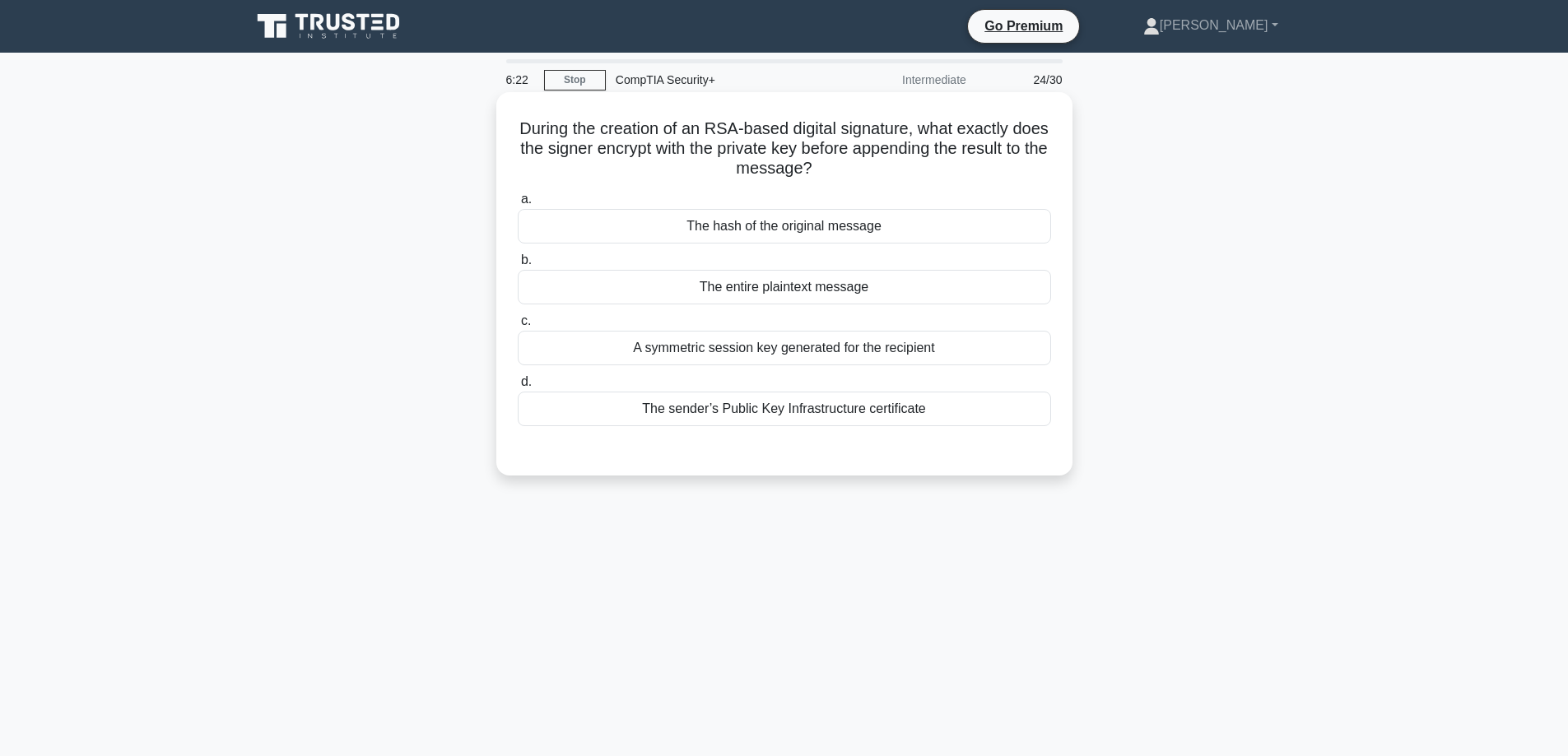
click at [765, 228] on div "The hash of the original message" at bounding box center [784, 225] width 533 height 34
click at [517, 204] on input "a. The hash of the original message" at bounding box center [517, 199] width 0 height 11
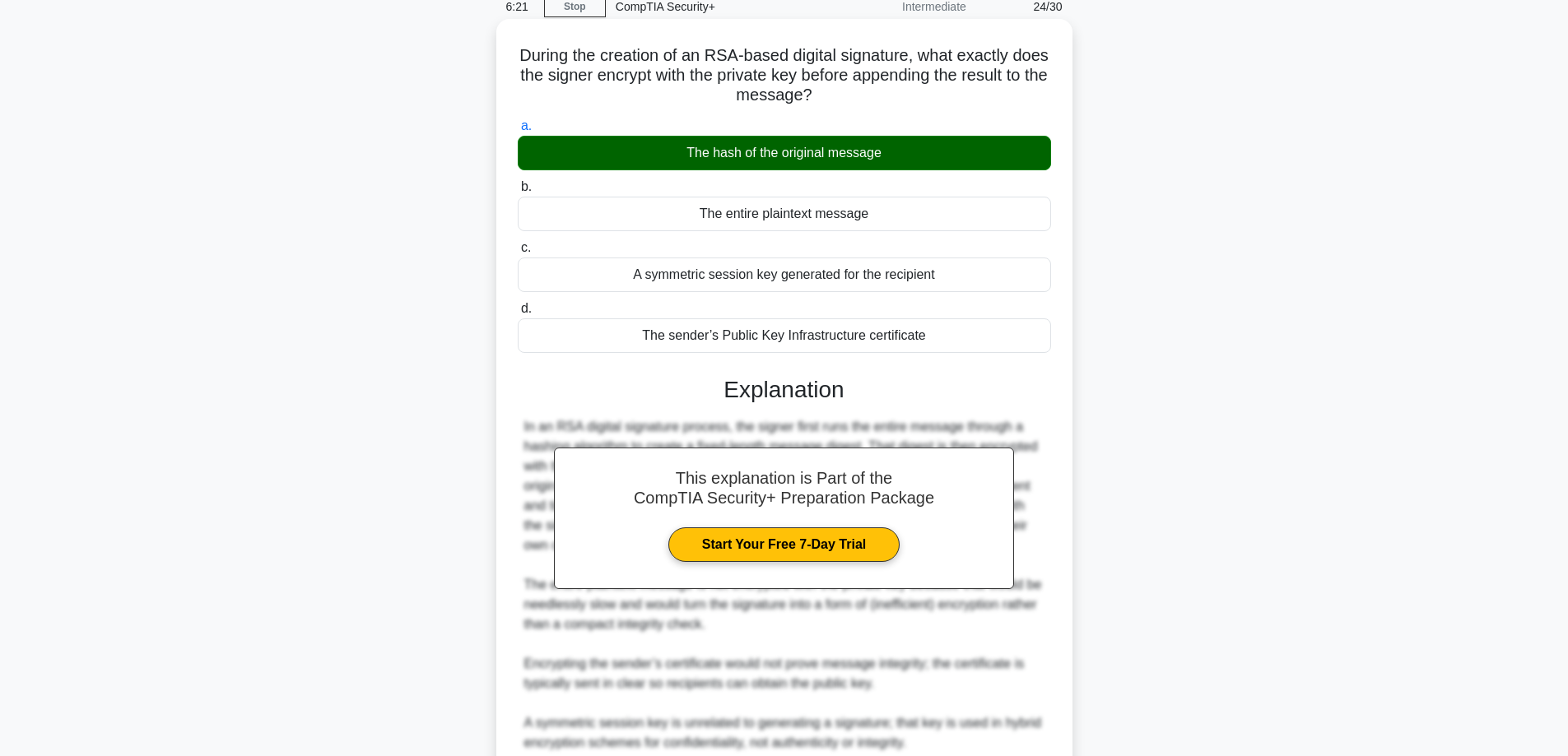
scroll to position [164, 0]
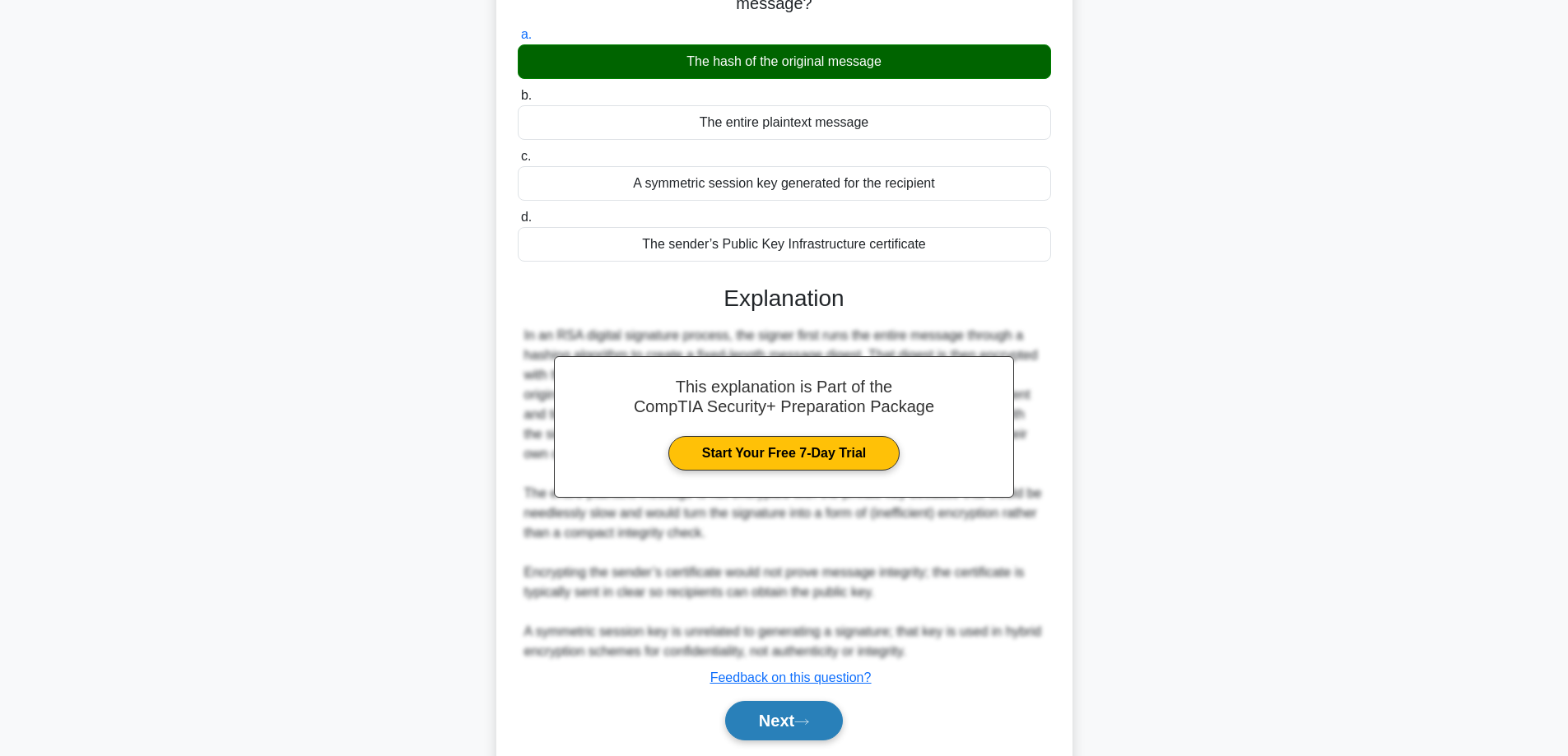
click at [784, 709] on button "Next" at bounding box center [784, 721] width 118 height 39
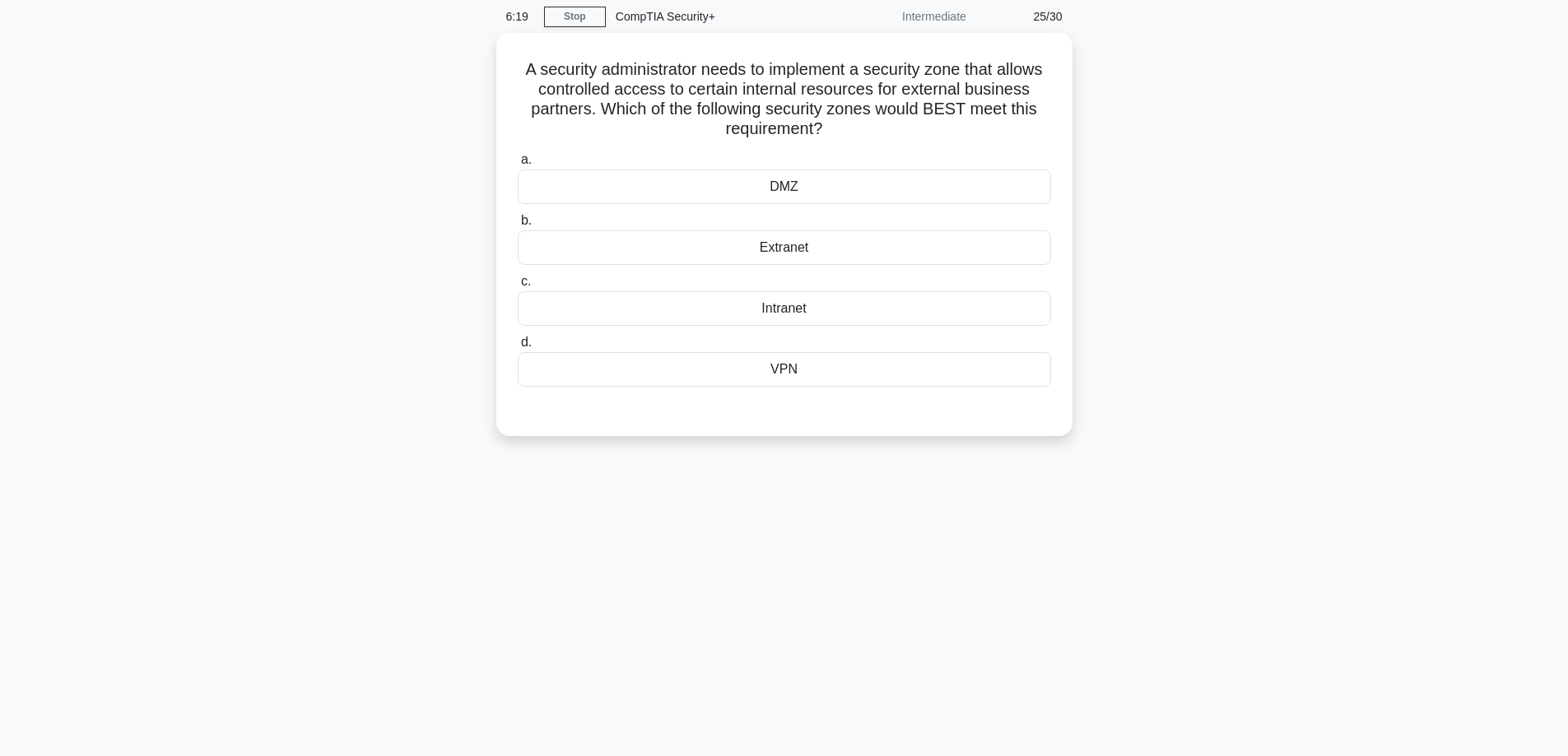
scroll to position [0, 0]
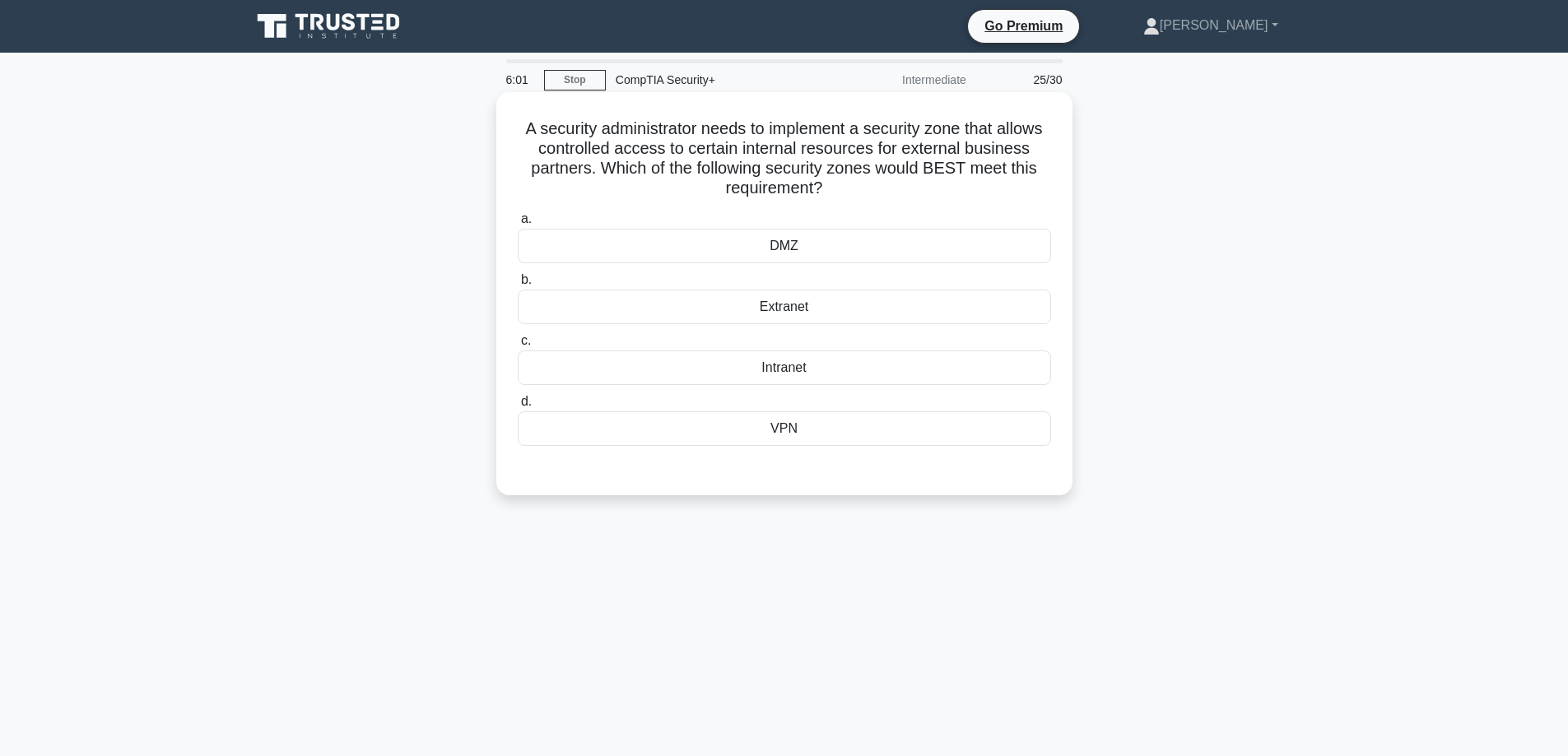
click at [778, 244] on div "DMZ" at bounding box center [784, 246] width 533 height 34
click at [517, 224] on input "a. DMZ" at bounding box center [517, 219] width 0 height 11
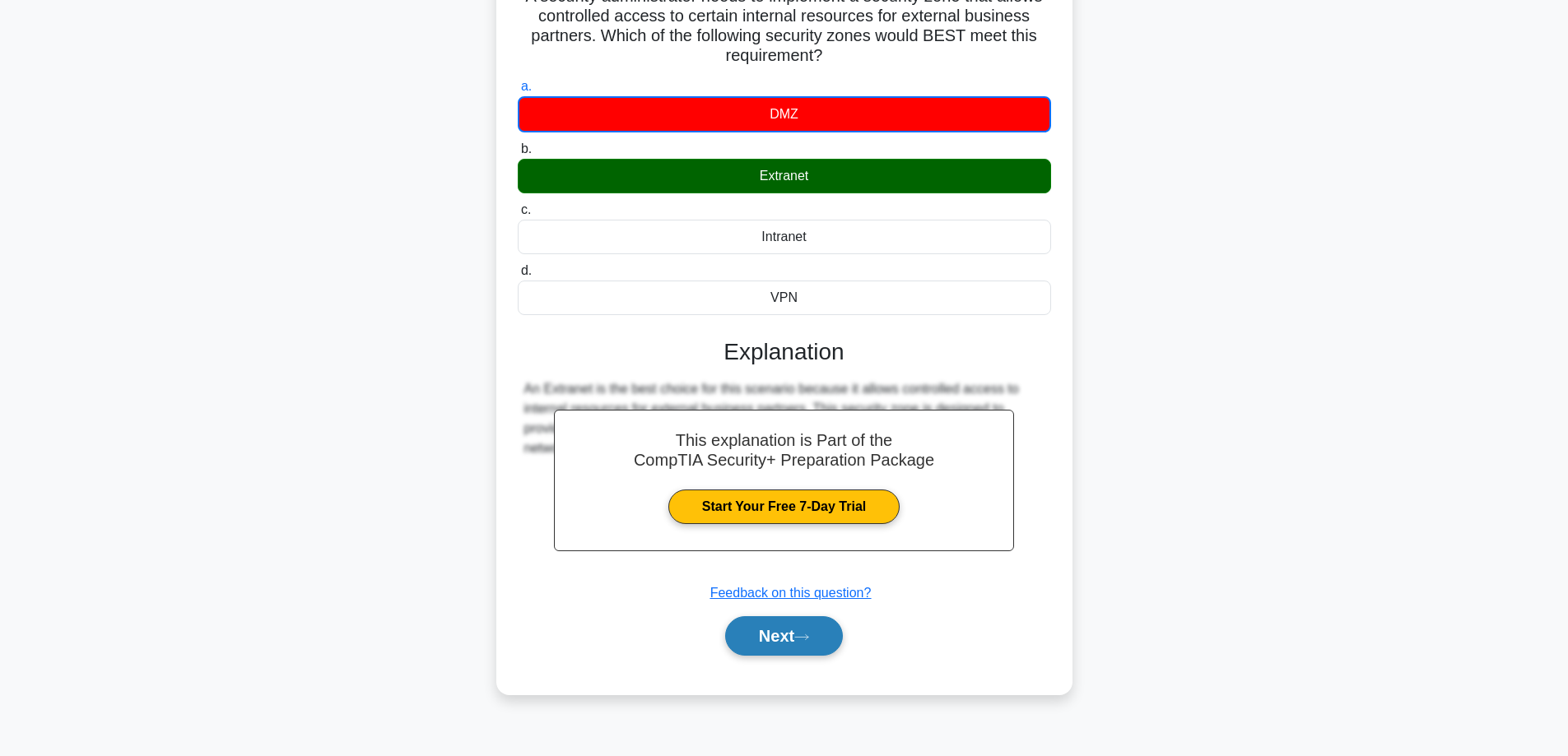
click at [786, 642] on button "Next" at bounding box center [784, 636] width 118 height 39
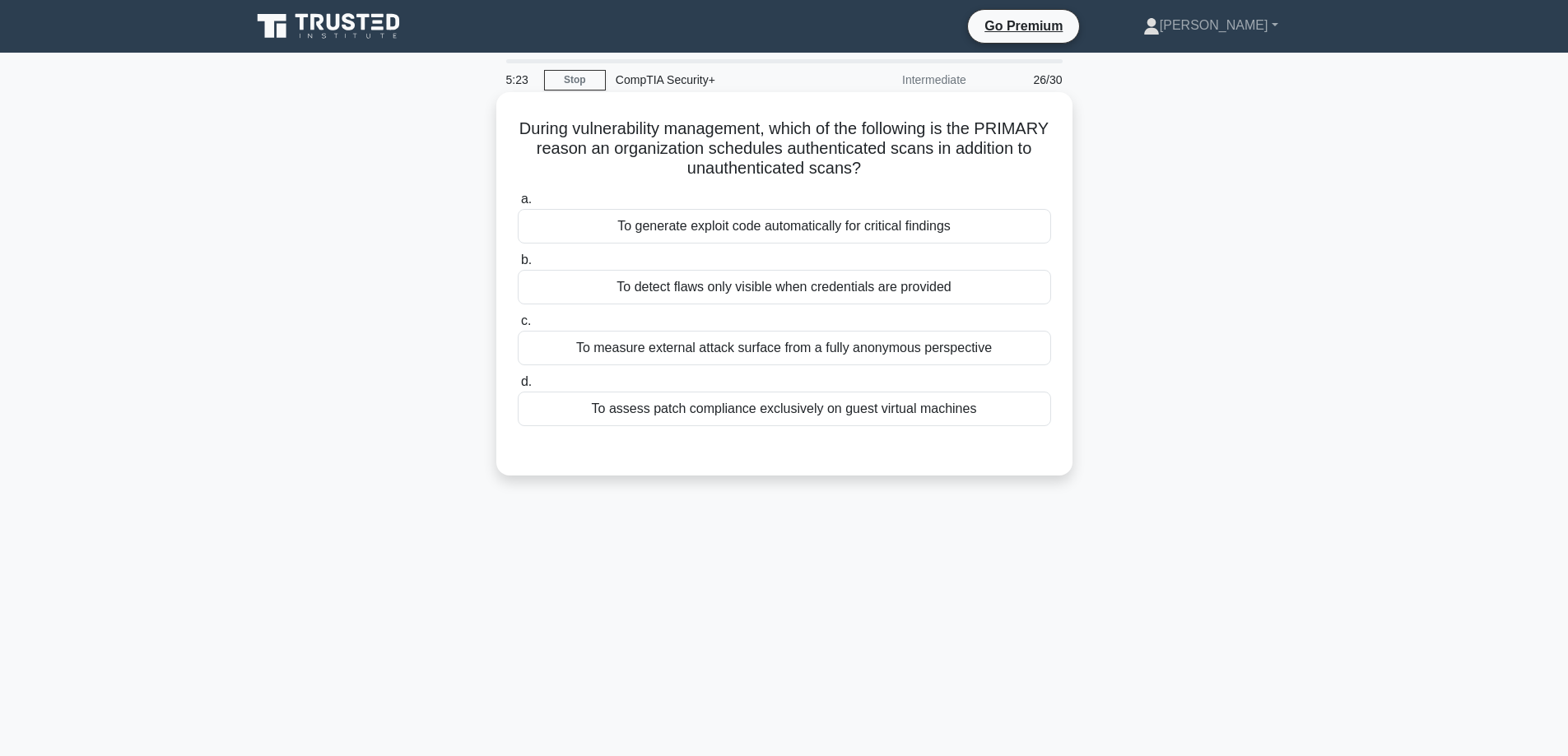
click at [765, 285] on div "To detect flaws only visible when credentials are provided" at bounding box center [784, 286] width 533 height 34
click at [517, 265] on input "b. To detect flaws only visible when credentials are provided" at bounding box center [517, 260] width 0 height 11
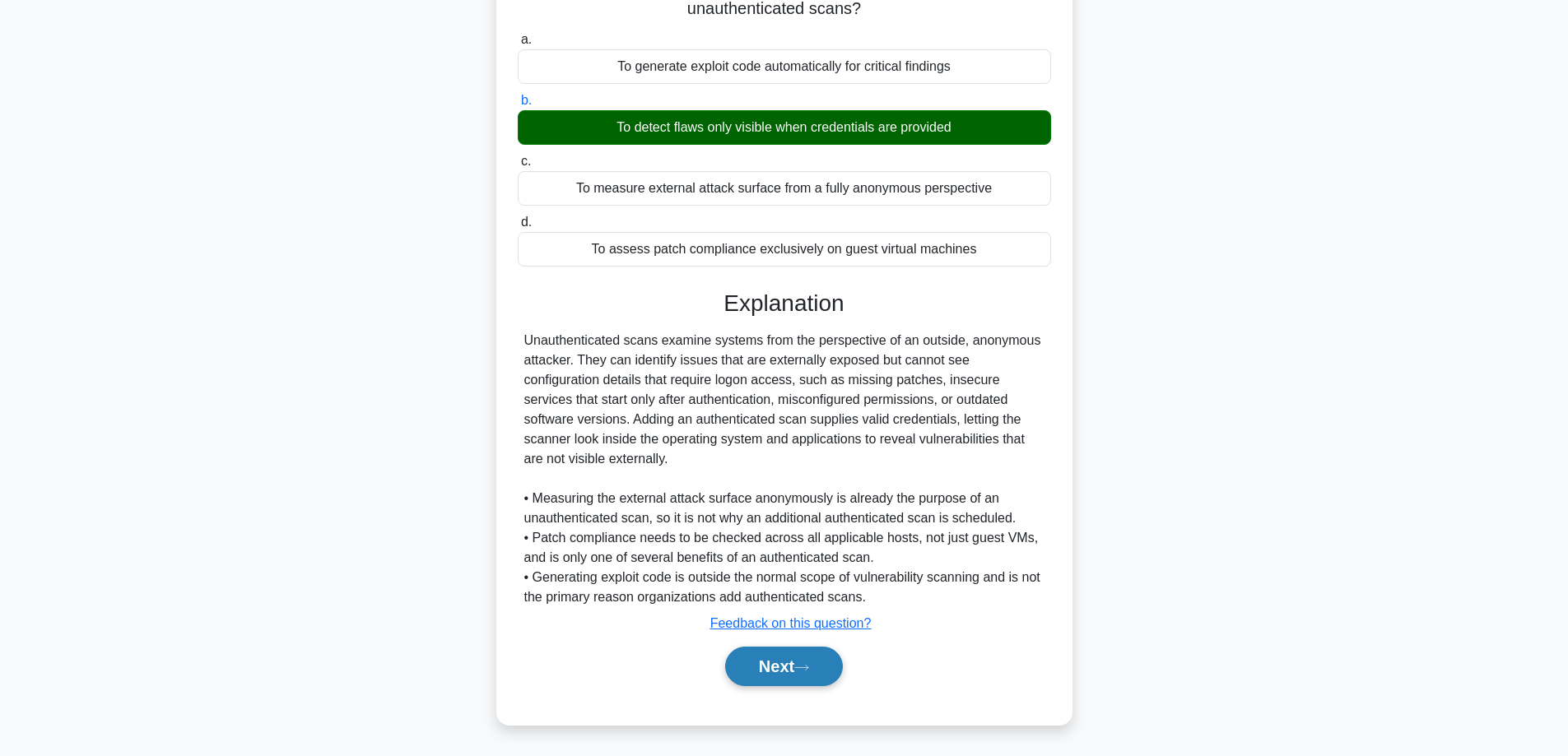
click at [788, 663] on button "Next" at bounding box center [784, 667] width 118 height 39
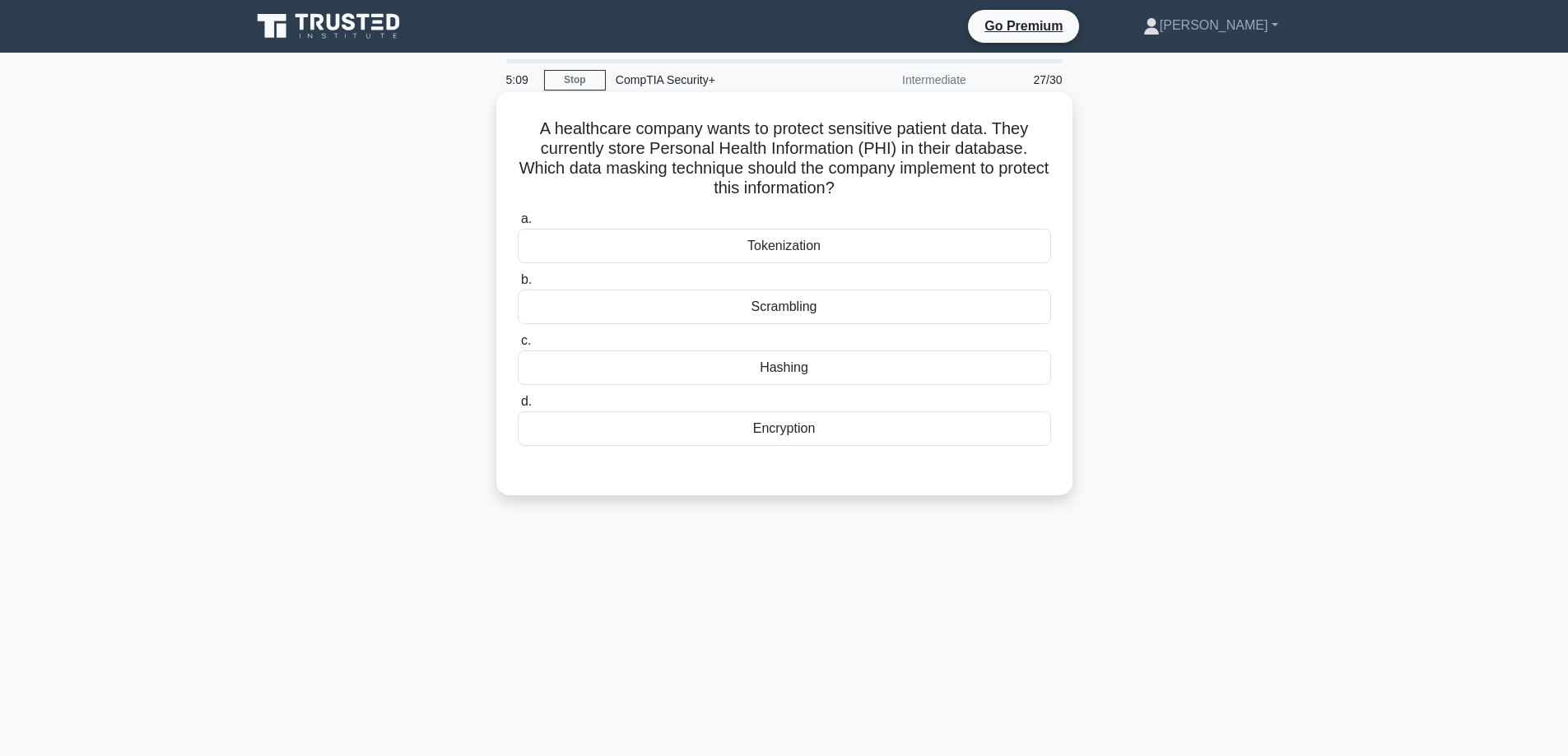
click at [805, 432] on div "Encryption" at bounding box center [784, 428] width 533 height 34
click at [517, 407] on input "d. Encryption" at bounding box center [517, 401] width 0 height 11
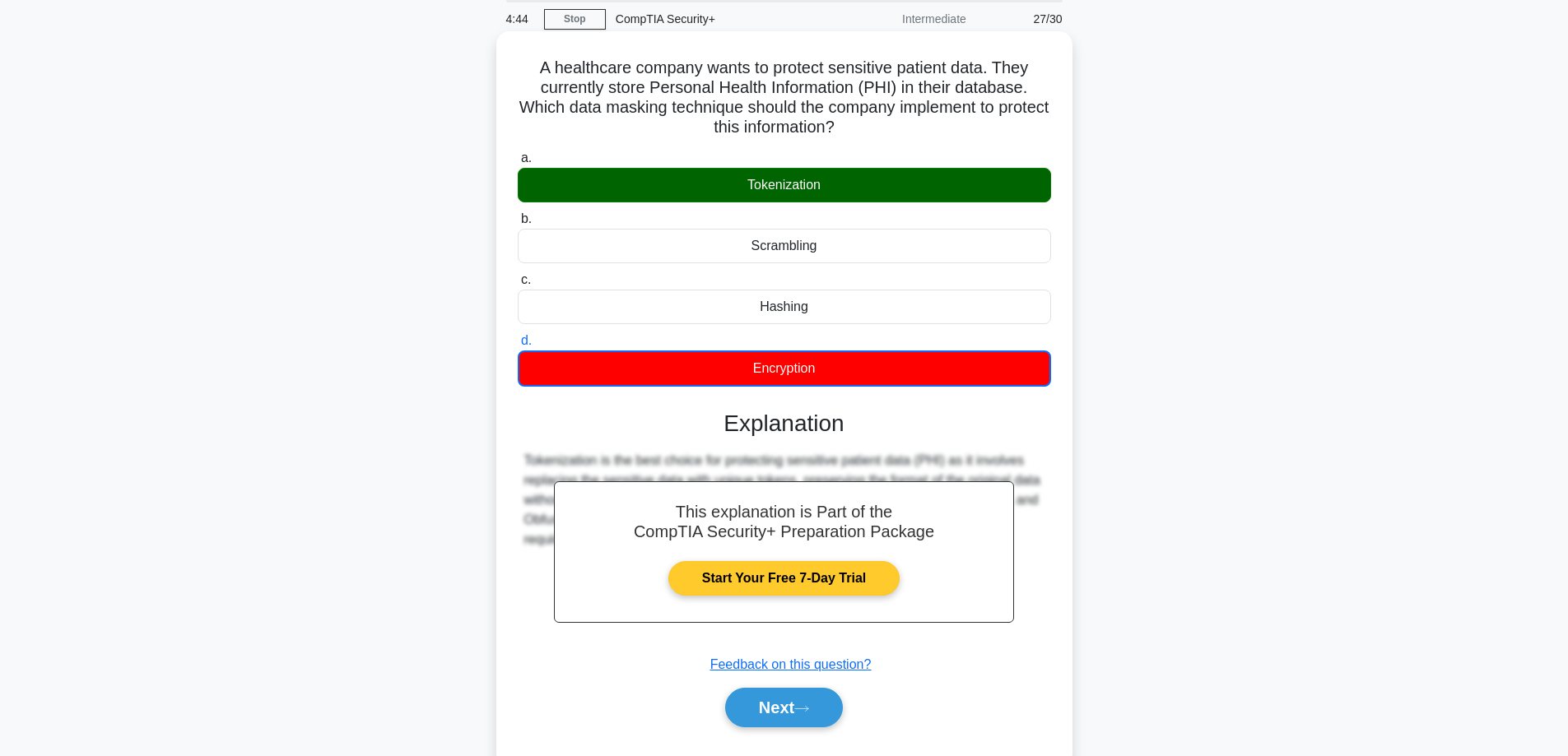
scroll to position [133, 0]
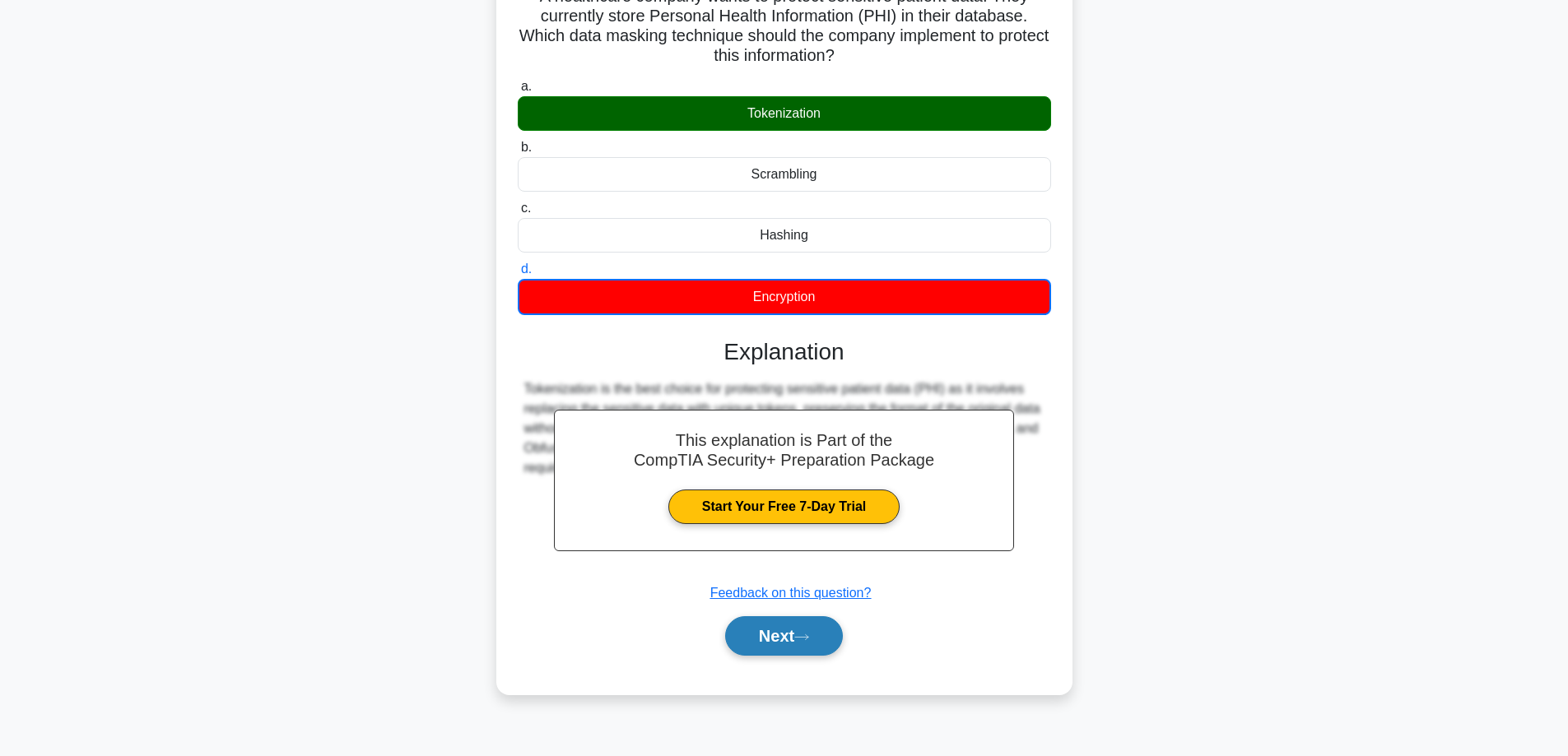
click at [792, 642] on button "Next" at bounding box center [784, 636] width 118 height 39
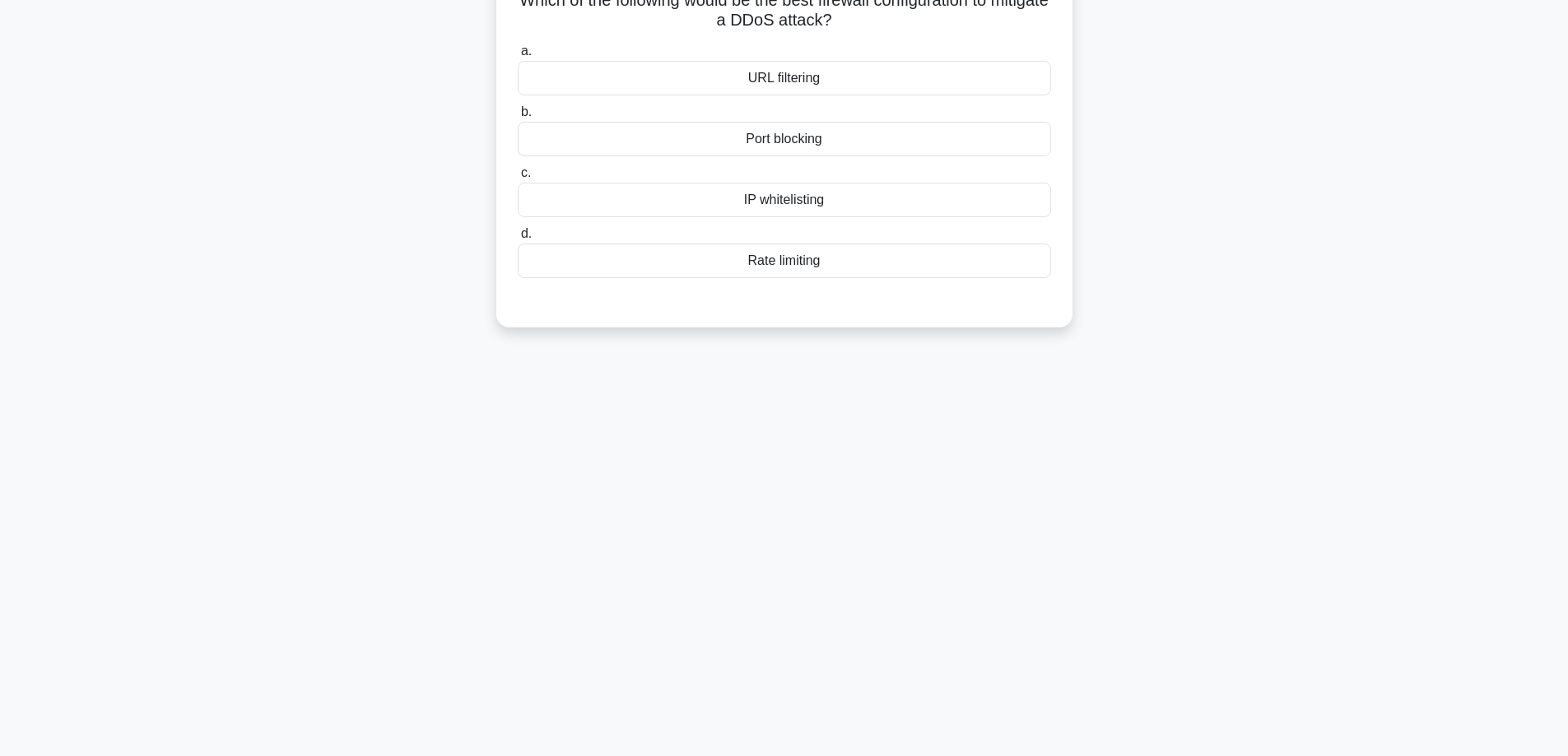
scroll to position [0, 0]
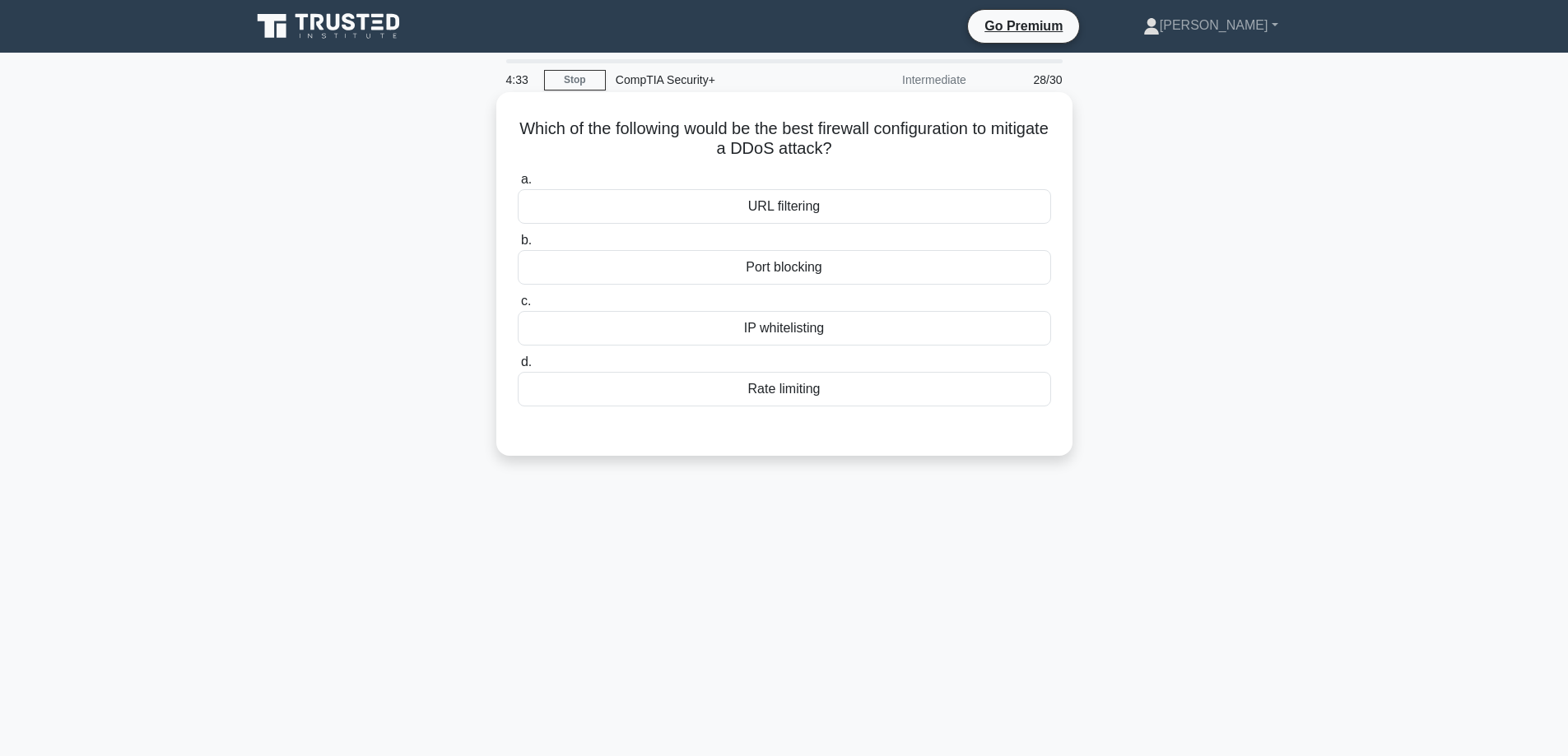
click at [783, 328] on div "IP whitelisting" at bounding box center [784, 327] width 533 height 34
click at [517, 307] on input "c. IP whitelisting" at bounding box center [517, 301] width 0 height 11
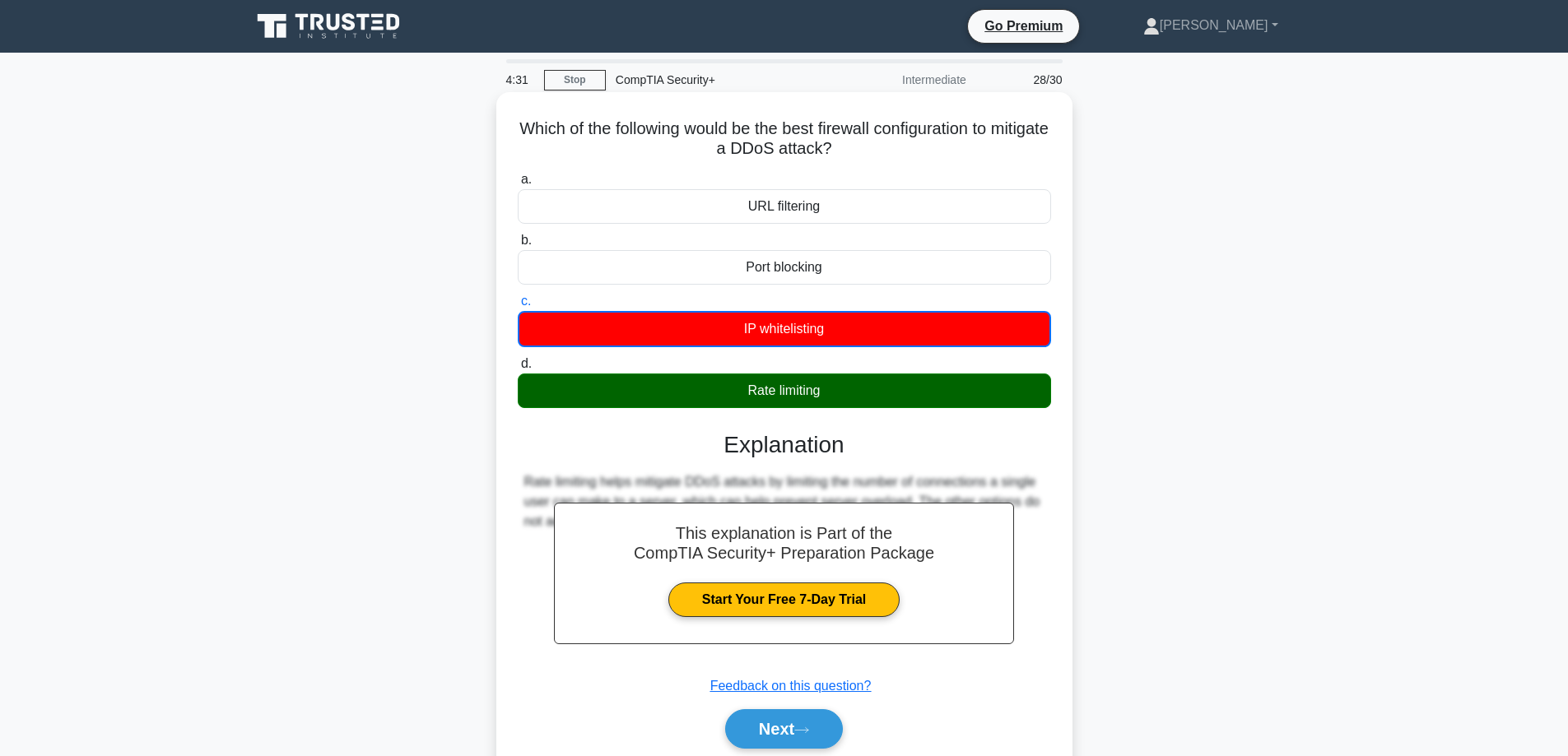
click at [768, 395] on div "Rate limiting" at bounding box center [784, 390] width 533 height 34
click at [517, 370] on input "d. Rate limiting" at bounding box center [517, 364] width 0 height 11
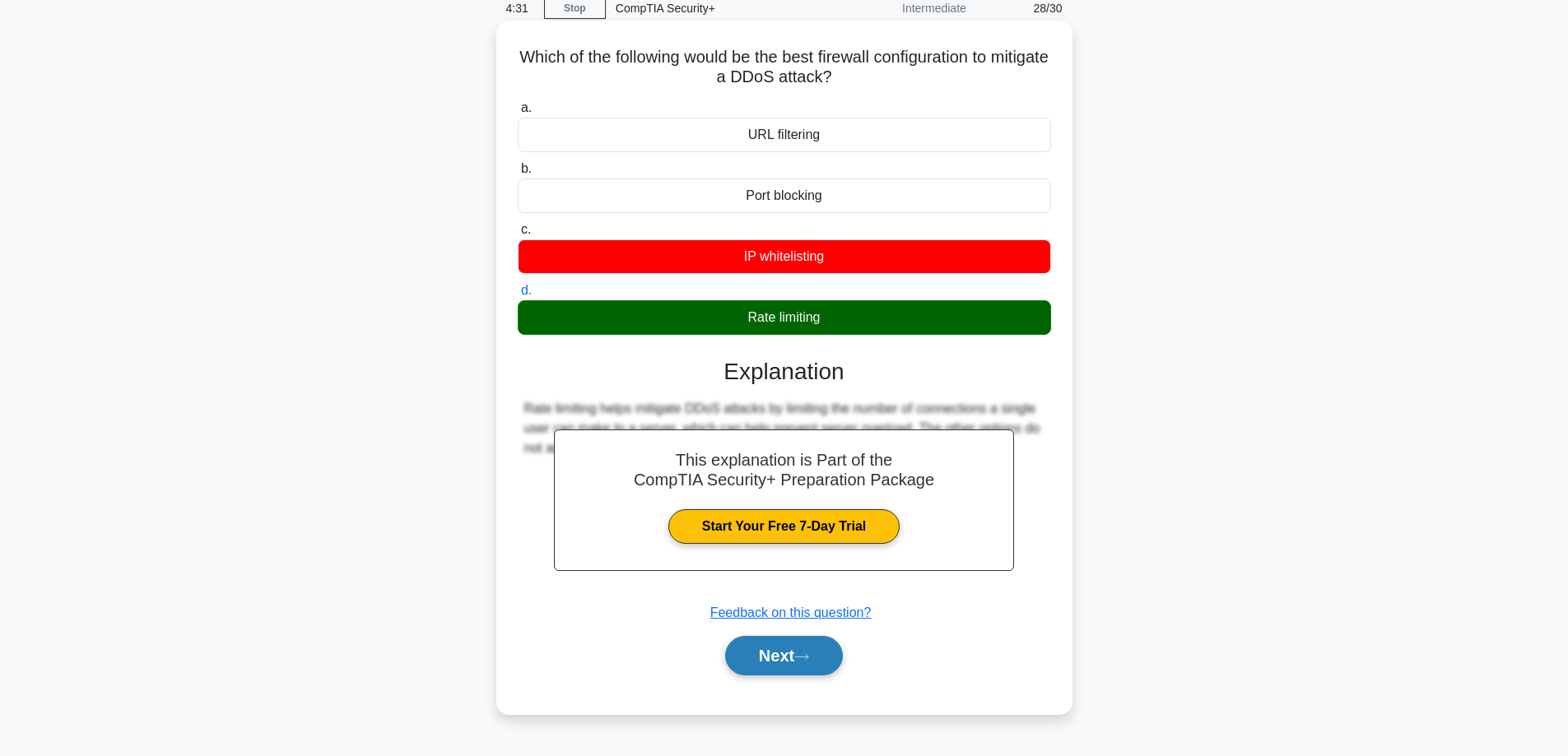
scroll to position [133, 0]
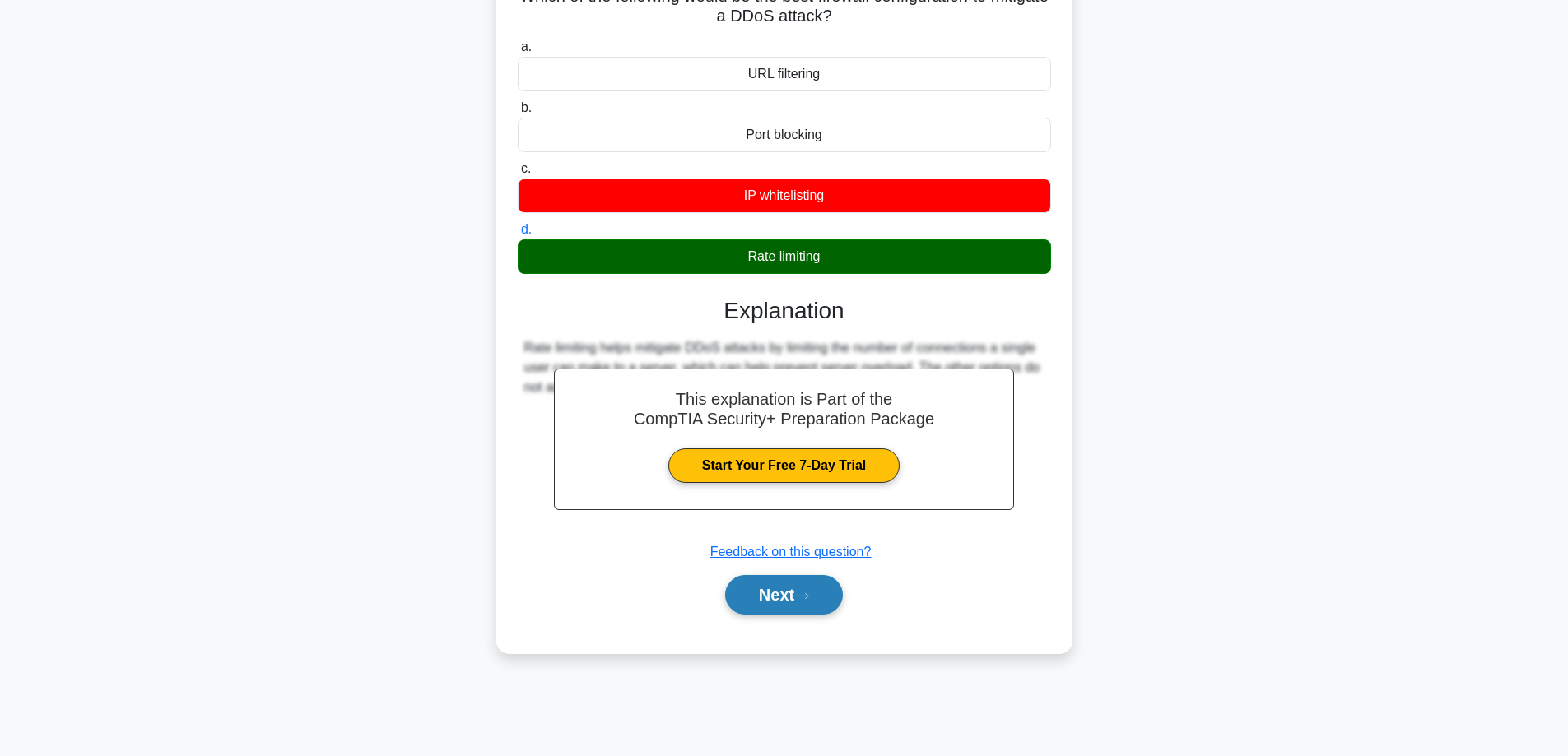
click at [779, 604] on button "Next" at bounding box center [784, 595] width 118 height 39
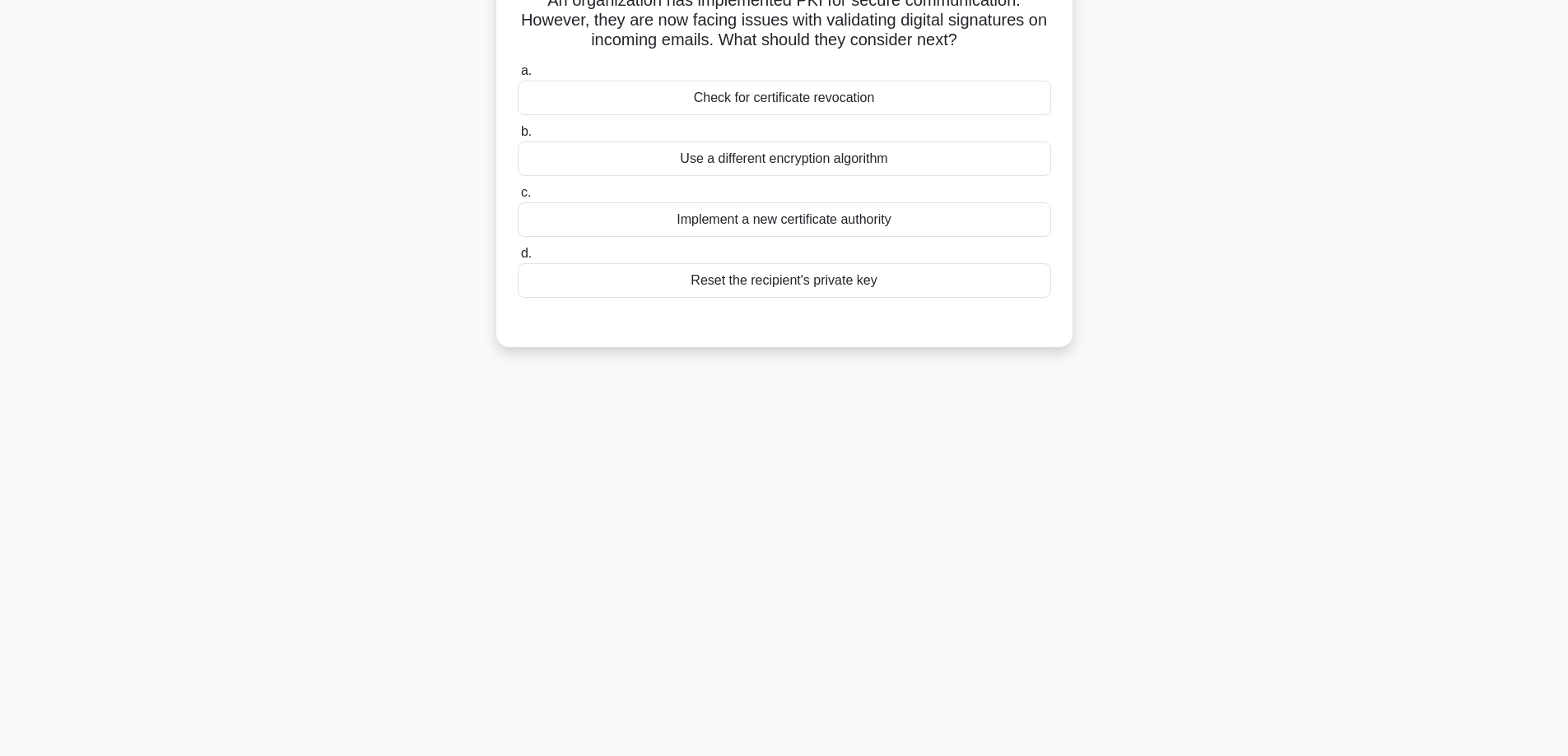
scroll to position [0, 0]
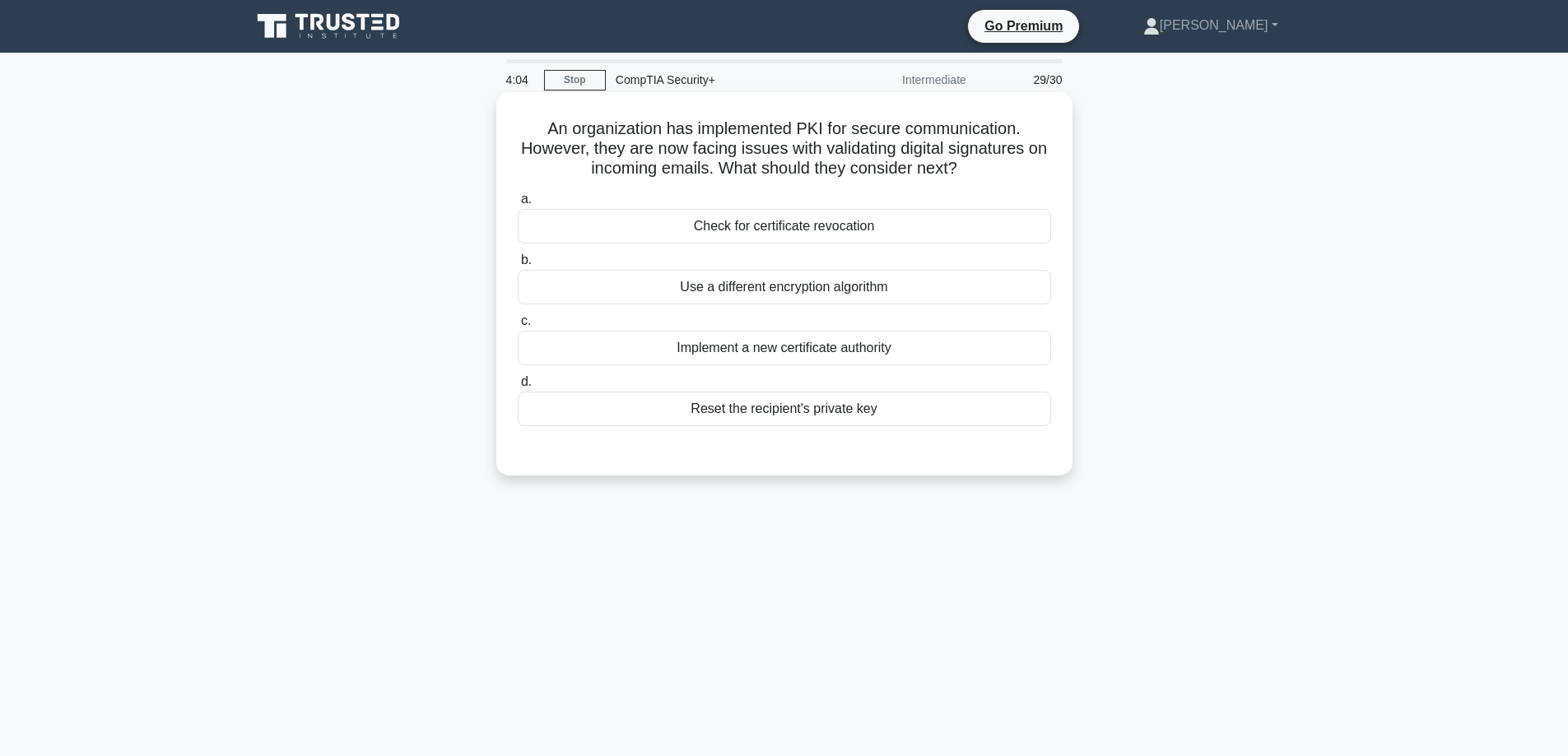
click at [767, 418] on div "Reset the recipient's private key" at bounding box center [784, 408] width 533 height 34
click at [517, 387] on input "d. Reset the recipient's private key" at bounding box center [517, 381] width 0 height 11
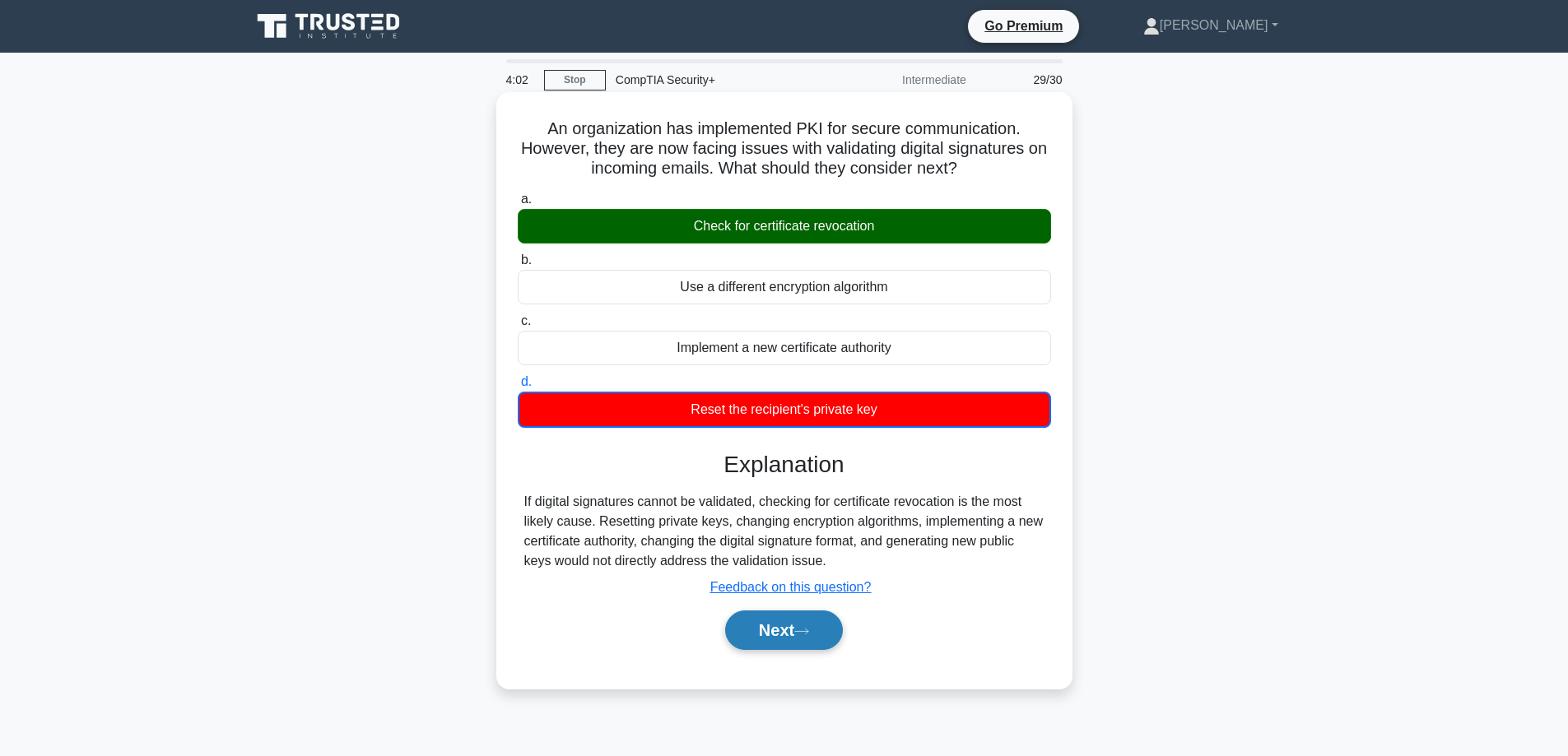
click at [780, 643] on button "Next" at bounding box center [784, 630] width 118 height 39
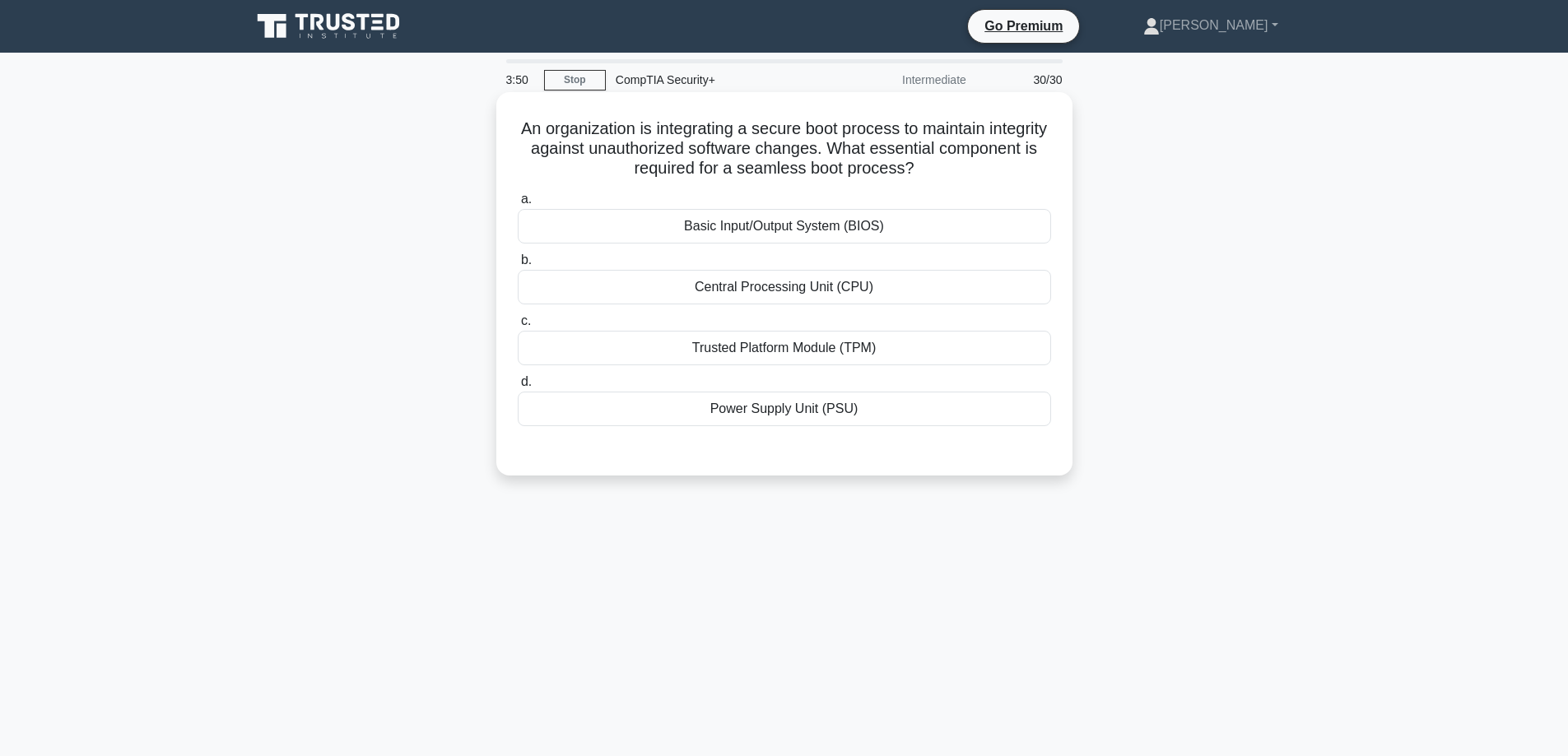
click at [775, 348] on div "Trusted Platform Module (TPM)" at bounding box center [784, 347] width 533 height 34
click at [517, 326] on input "c. Trusted Platform Module (TPM)" at bounding box center [517, 320] width 0 height 11
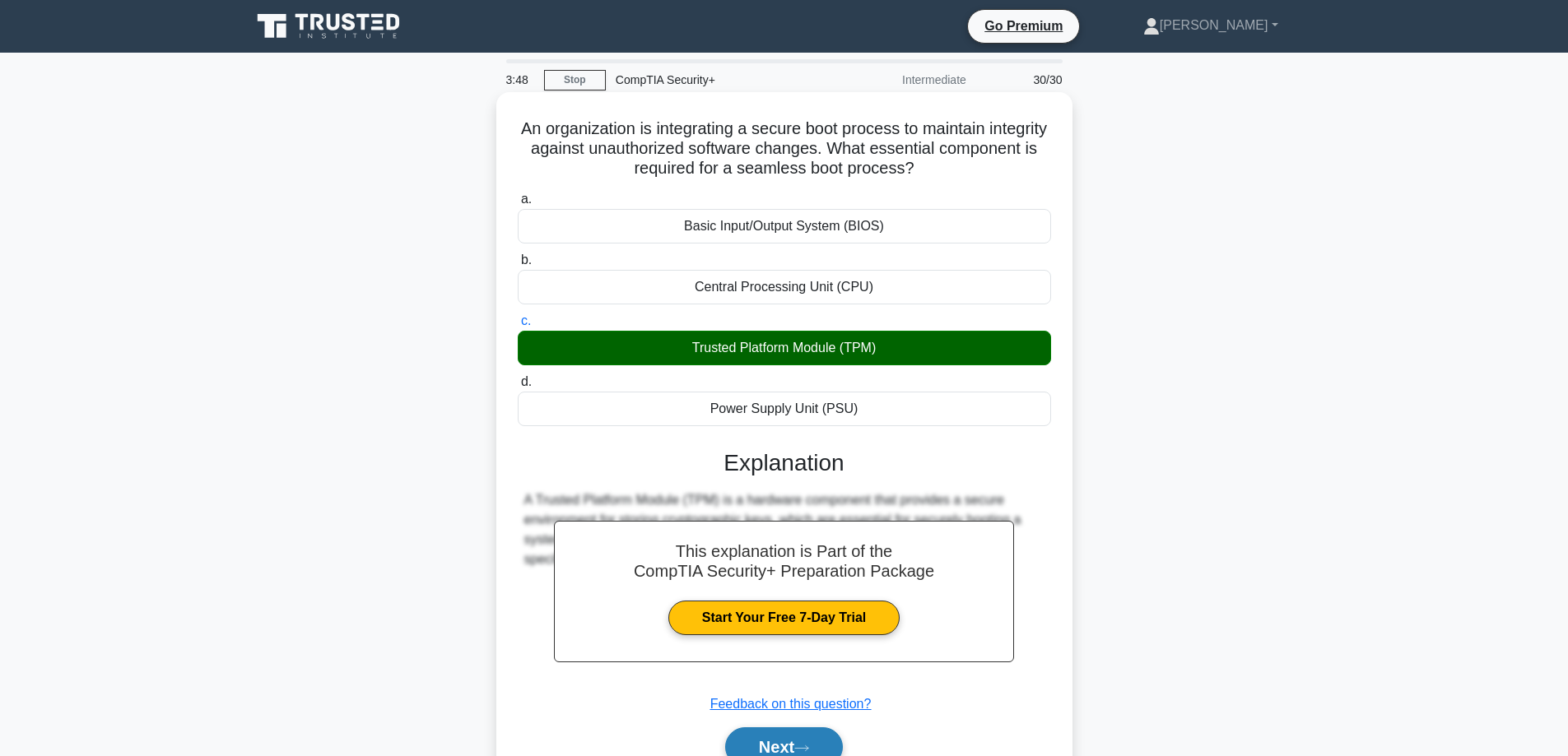
click at [775, 740] on button "Next" at bounding box center [784, 747] width 118 height 39
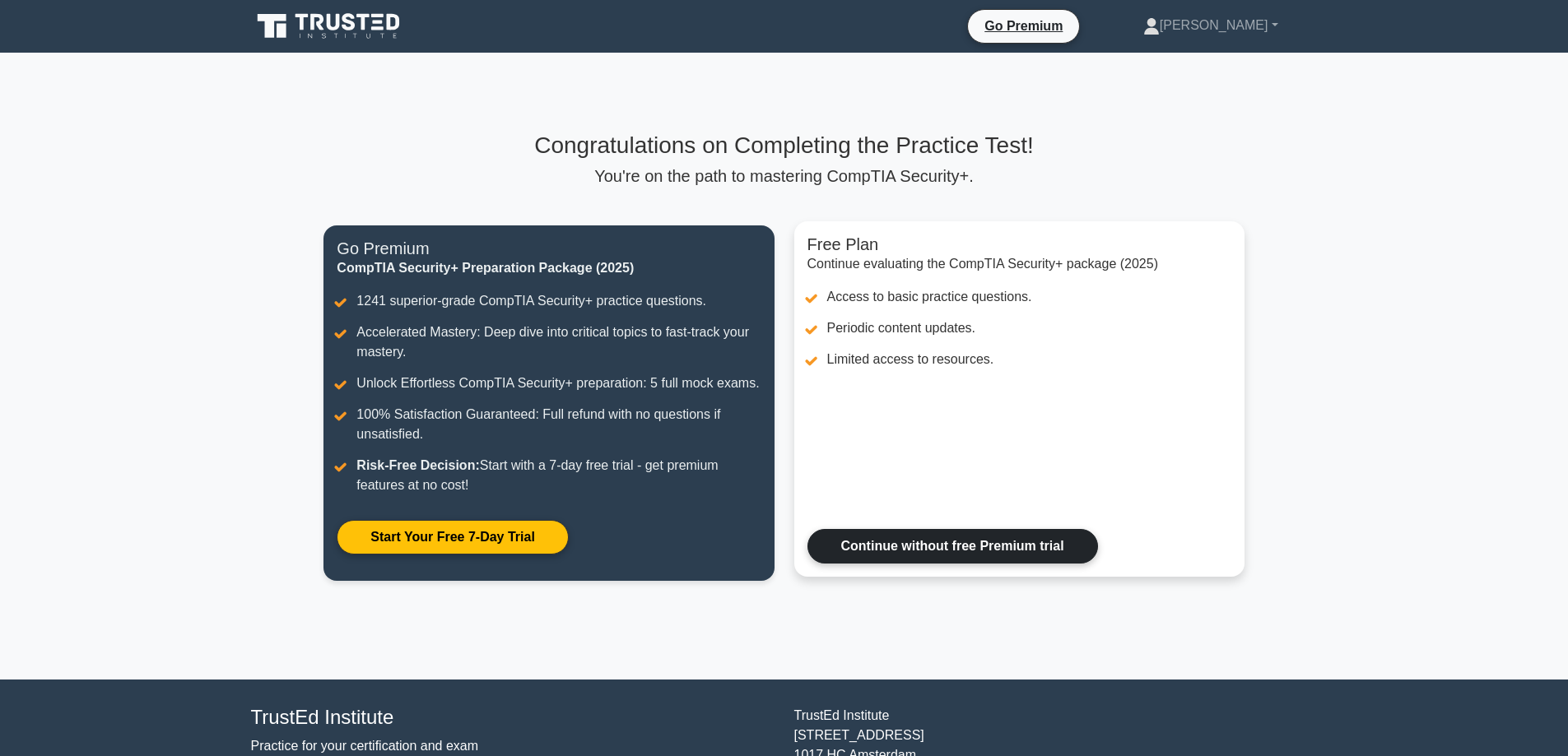
click at [907, 547] on link "Continue without free Premium trial" at bounding box center [952, 546] width 290 height 34
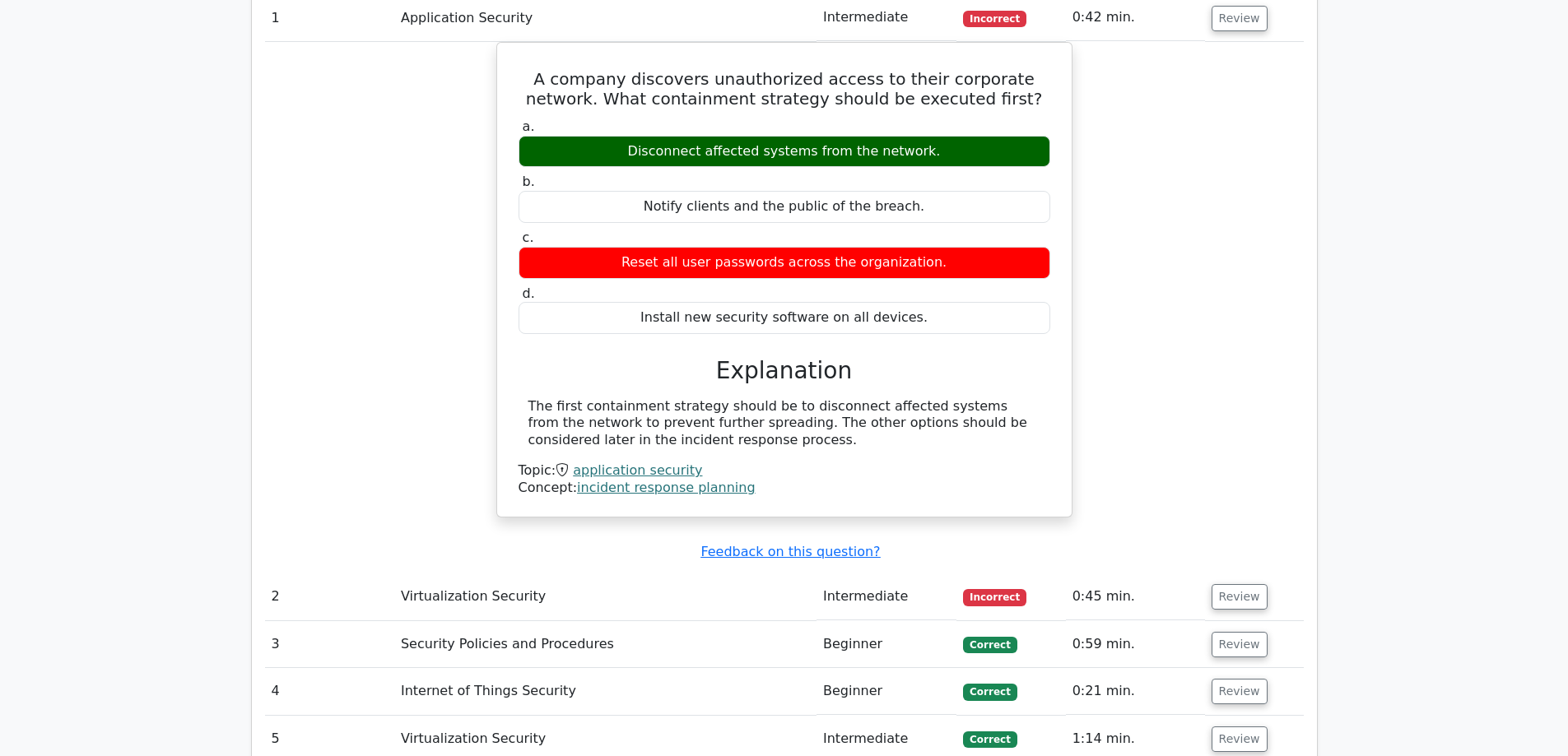
scroll to position [1974, 0]
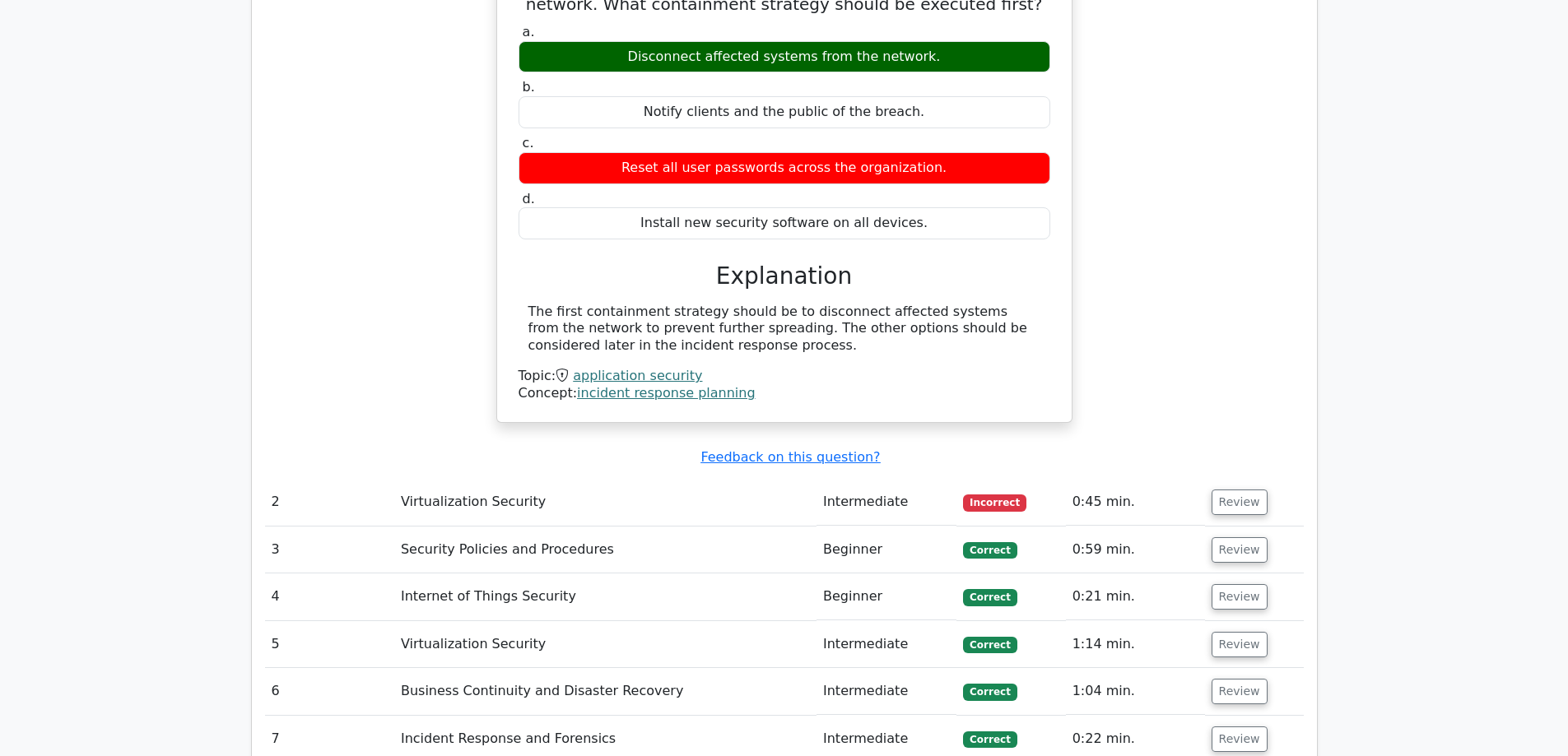
click at [607, 479] on td "Virtualization Security" at bounding box center [605, 502] width 422 height 47
click at [1217, 490] on button "Review" at bounding box center [1238, 502] width 56 height 26
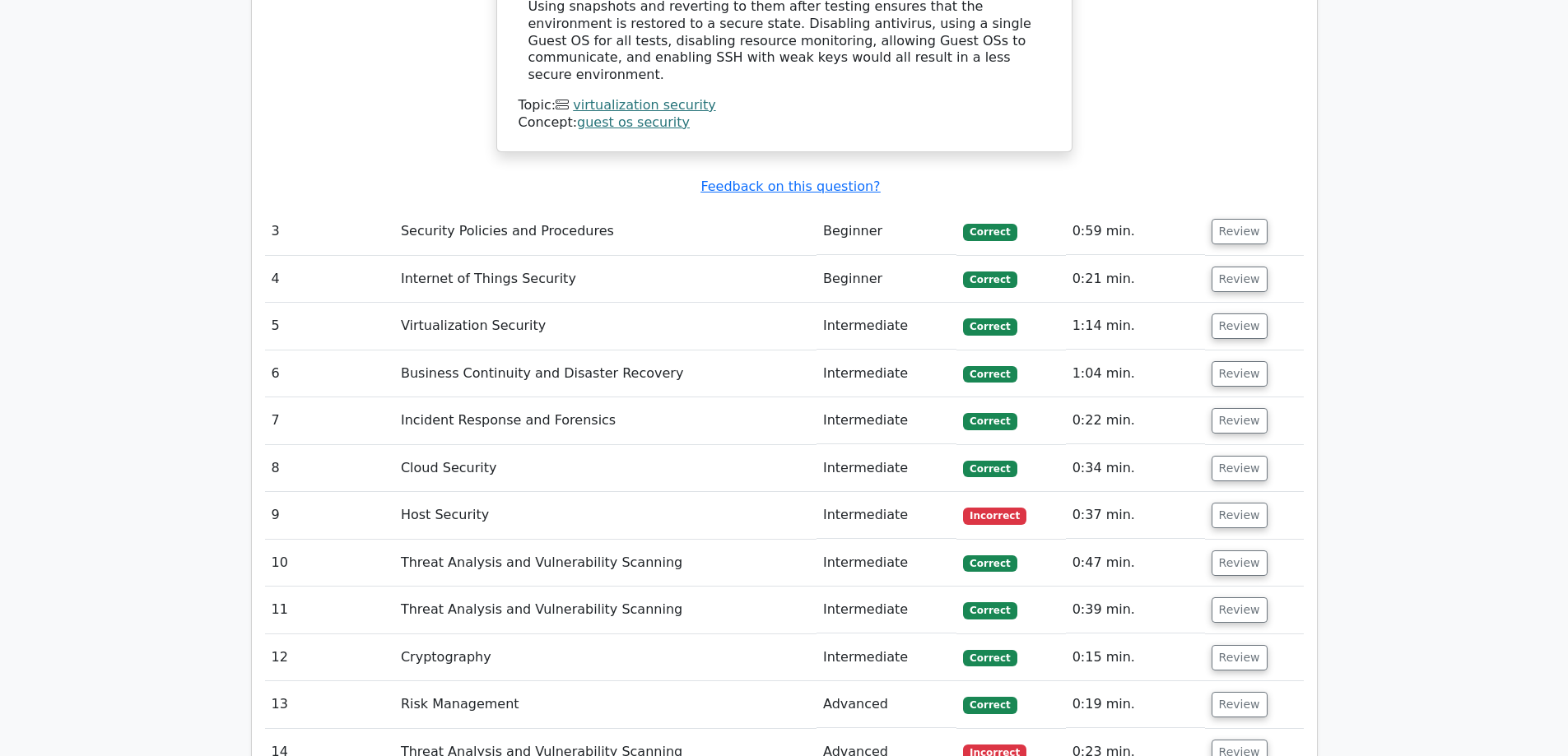
scroll to position [2879, 0]
click at [1218, 501] on button "Review" at bounding box center [1238, 514] width 56 height 26
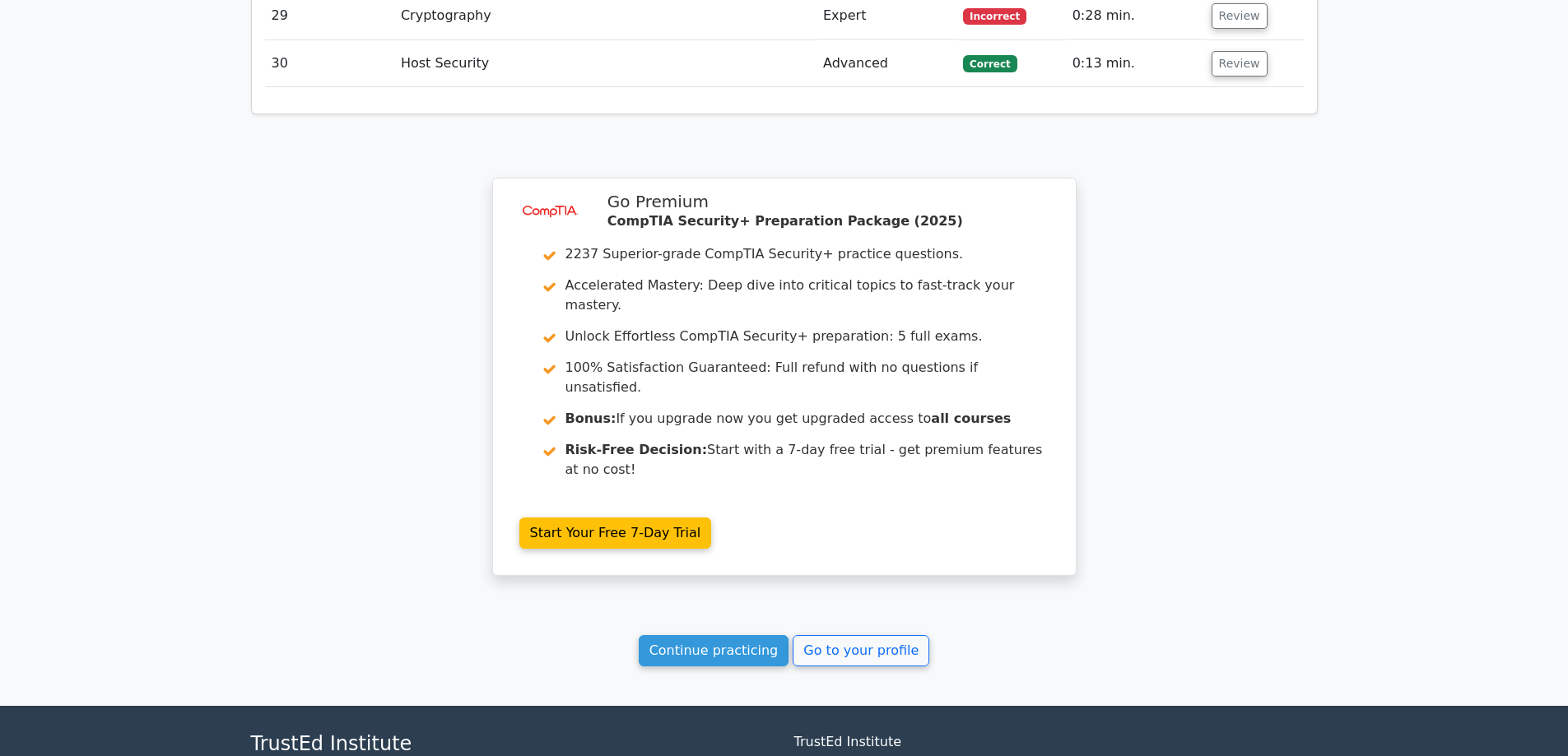
scroll to position [5047, 0]
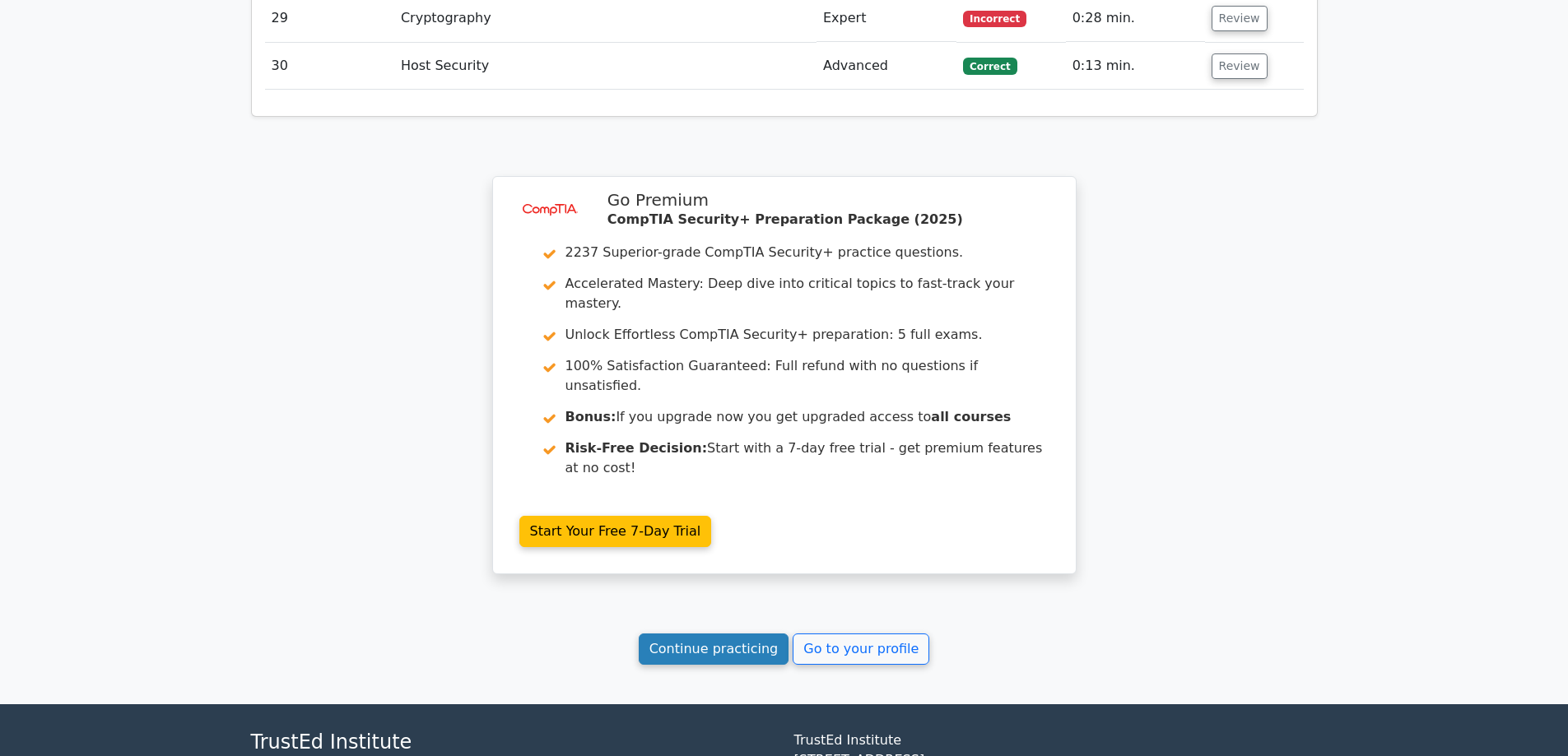
click at [739, 633] on link "Continue practicing" at bounding box center [713, 649] width 151 height 31
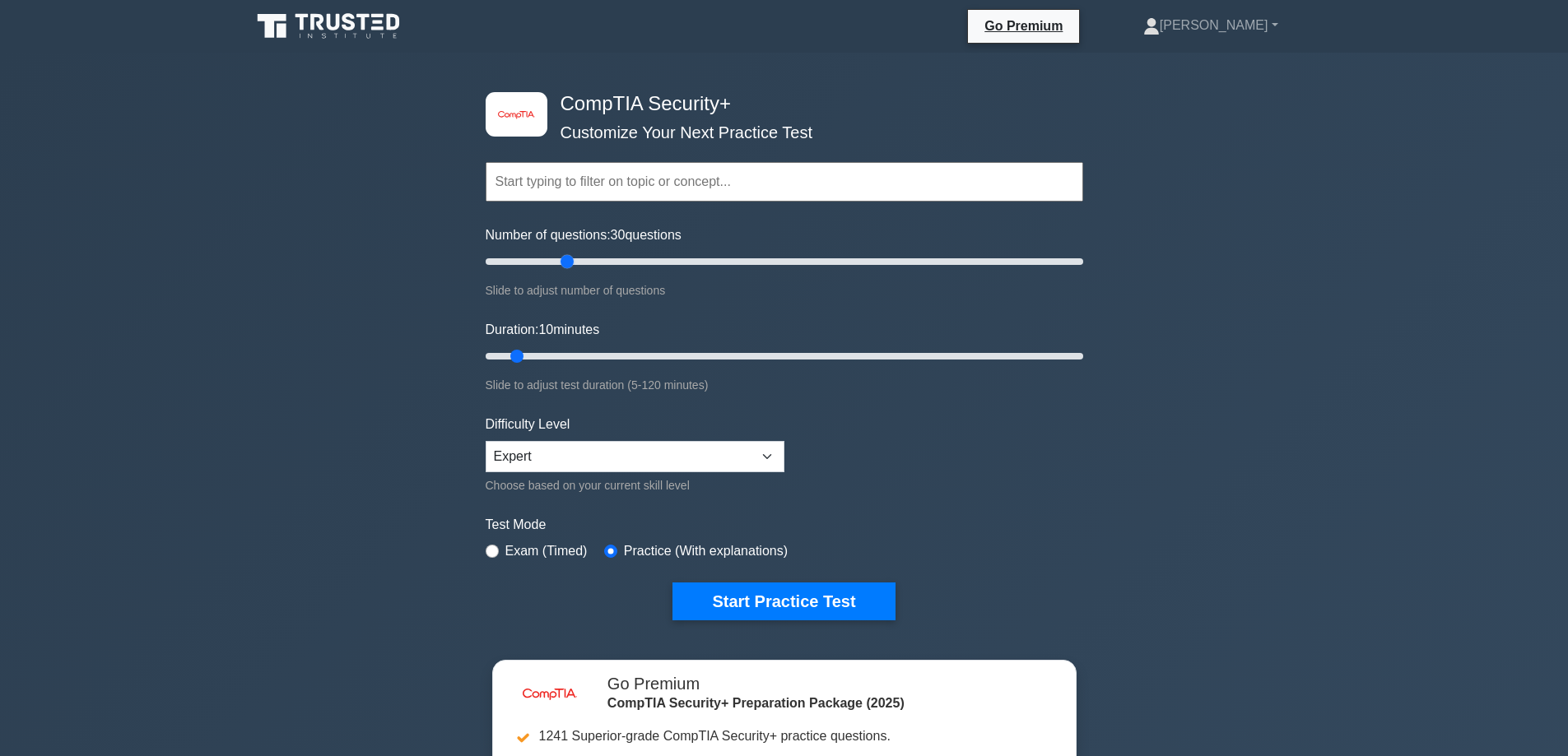
drag, startPoint x: 510, startPoint y: 263, endPoint x: 566, endPoint y: 262, distance: 56.0
type input "30"
click at [566, 262] on input "Number of questions: 30 questions" at bounding box center [784, 262] width 597 height 20
drag, startPoint x: 518, startPoint y: 351, endPoint x: 621, endPoint y: 355, distance: 103.1
type input "30"
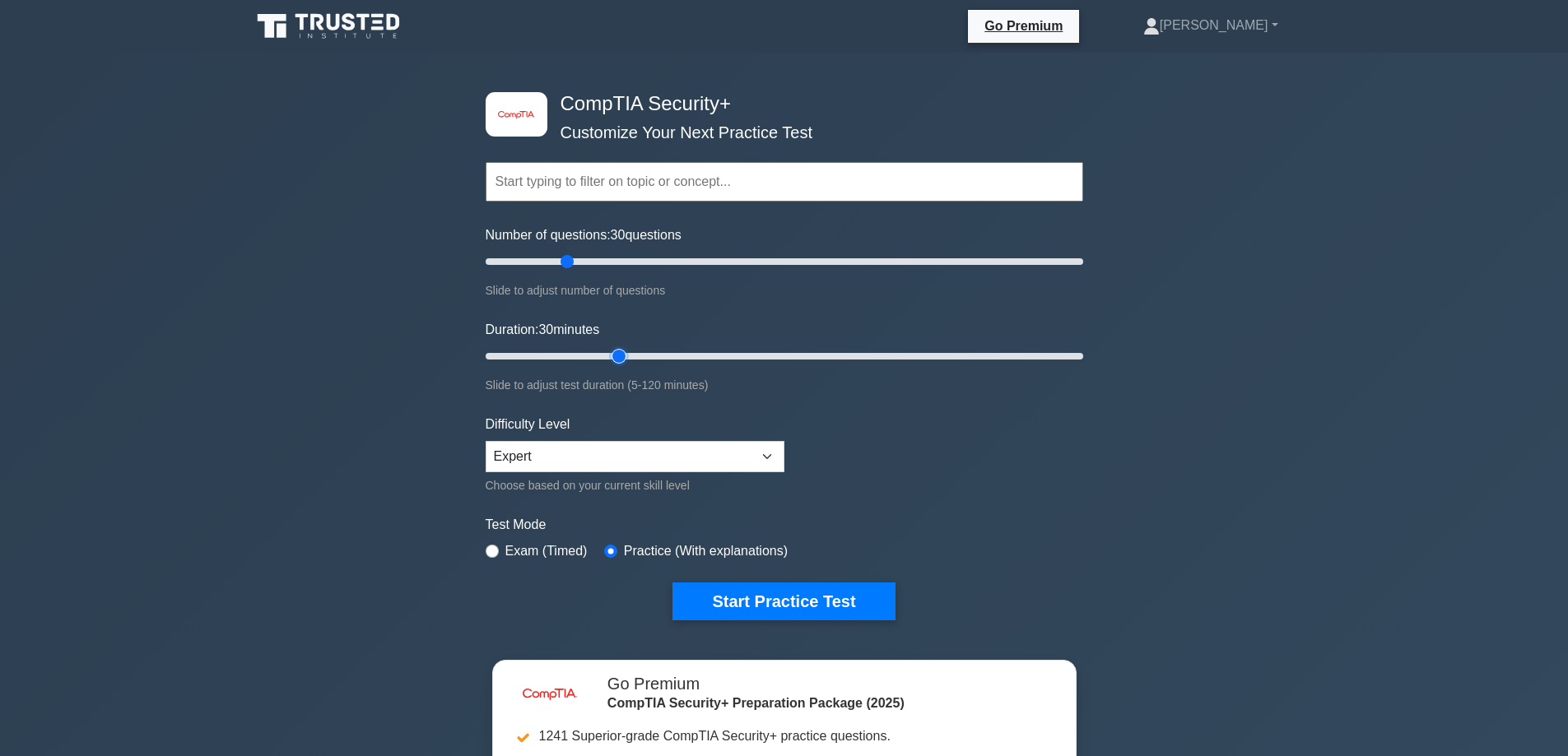
click at [621, 355] on input "Duration: 30 minutes" at bounding box center [784, 356] width 597 height 20
click at [494, 552] on input "radio" at bounding box center [492, 551] width 13 height 13
radio input "true"
click at [566, 455] on select "Beginner Intermediate Expert" at bounding box center [635, 456] width 299 height 31
click at [486, 440] on select "Beginner Intermediate Expert" at bounding box center [635, 456] width 299 height 31
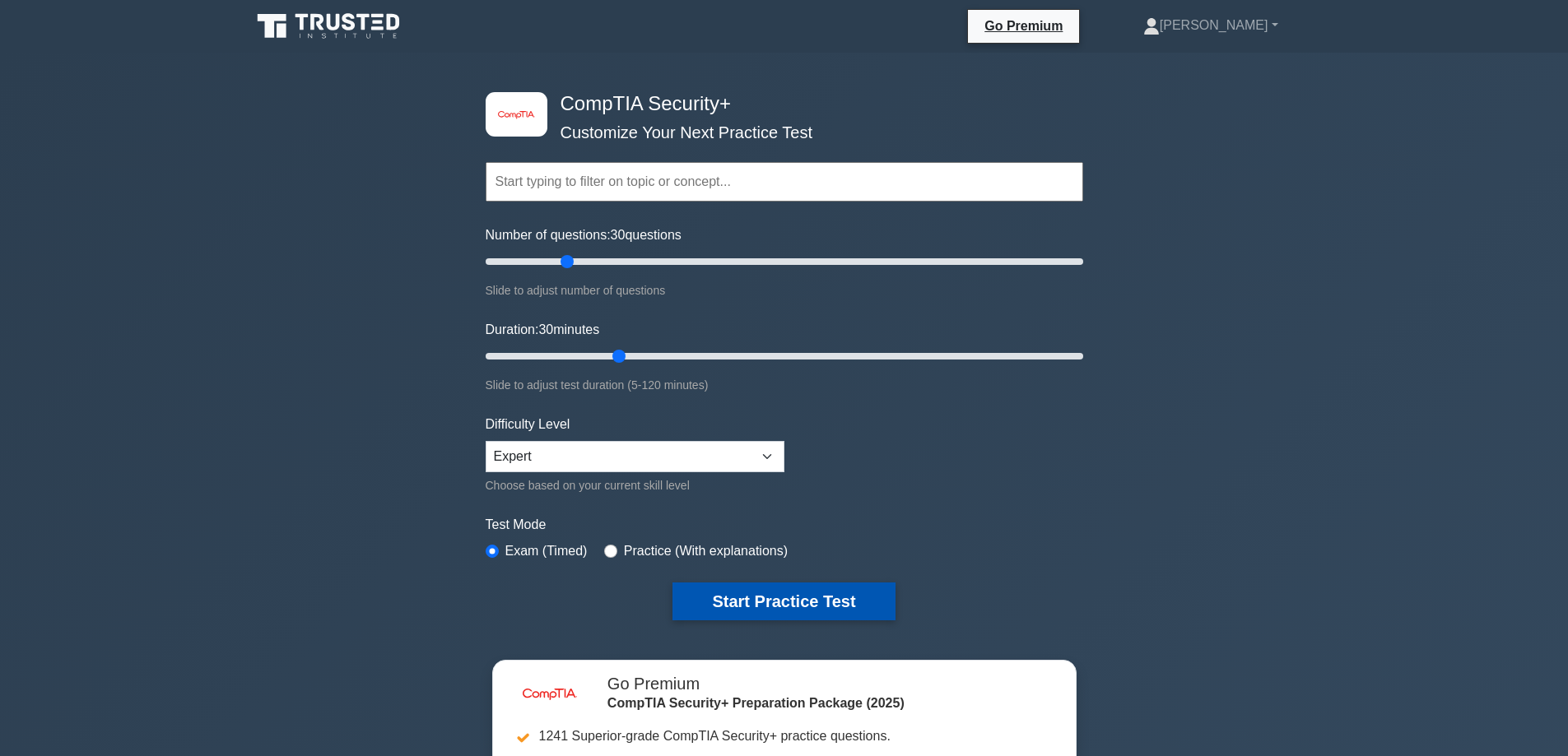
click at [729, 596] on button "Start Practice Test" at bounding box center [783, 601] width 222 height 37
click at [754, 602] on button "Start Practice Test" at bounding box center [783, 601] width 222 height 37
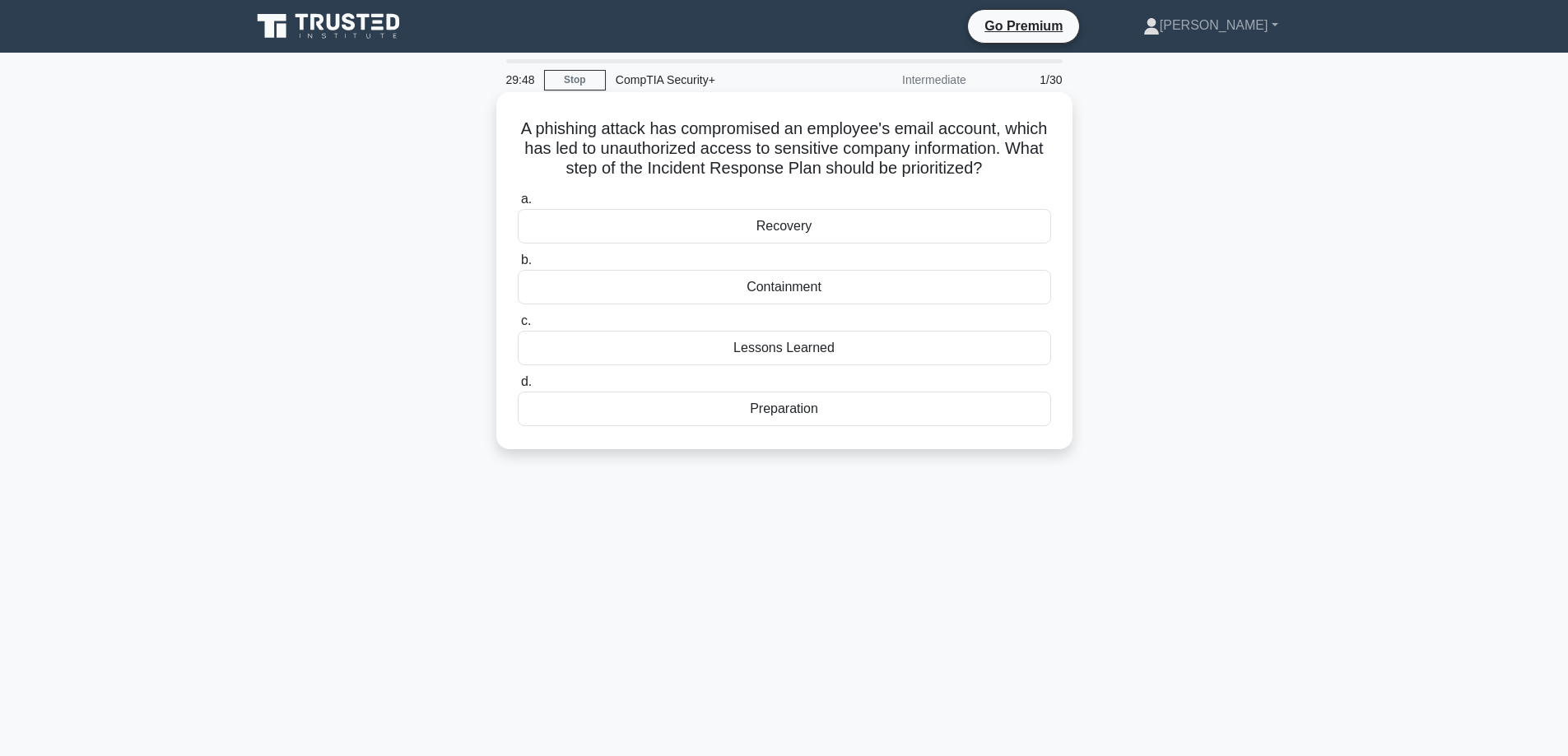
click at [785, 289] on div "Containment" at bounding box center [784, 286] width 533 height 34
click at [517, 265] on input "b. Containment" at bounding box center [517, 260] width 0 height 11
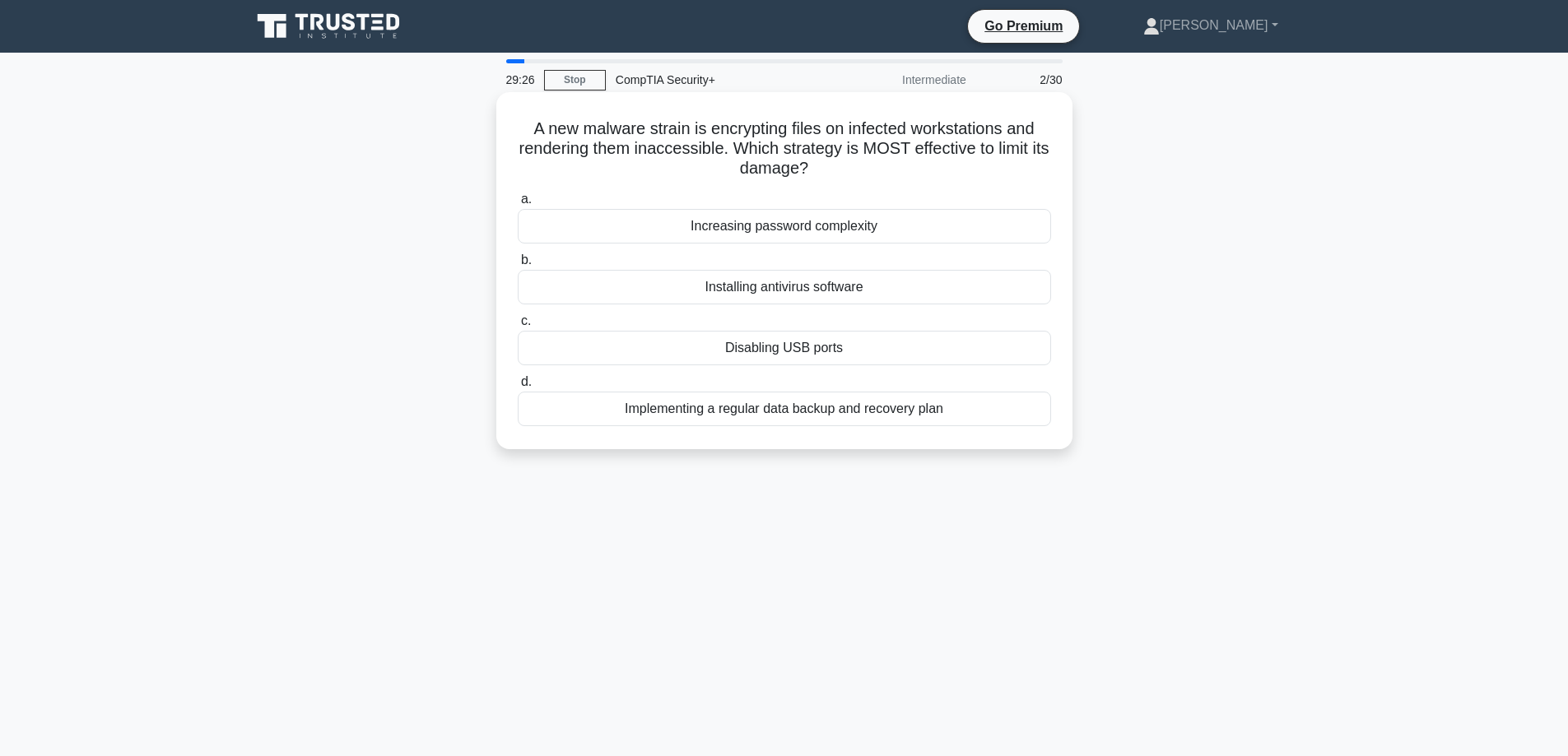
drag, startPoint x: 768, startPoint y: 399, endPoint x: 767, endPoint y: 390, distance: 9.1
click at [767, 390] on label "d. Implementing a regular data backup and recovery plan" at bounding box center [784, 398] width 533 height 54
click at [818, 410] on div "Implementing a regular data backup and recovery plan" at bounding box center [784, 408] width 533 height 34
click at [517, 387] on input "d. Implementing a regular data backup and recovery plan" at bounding box center [517, 381] width 0 height 11
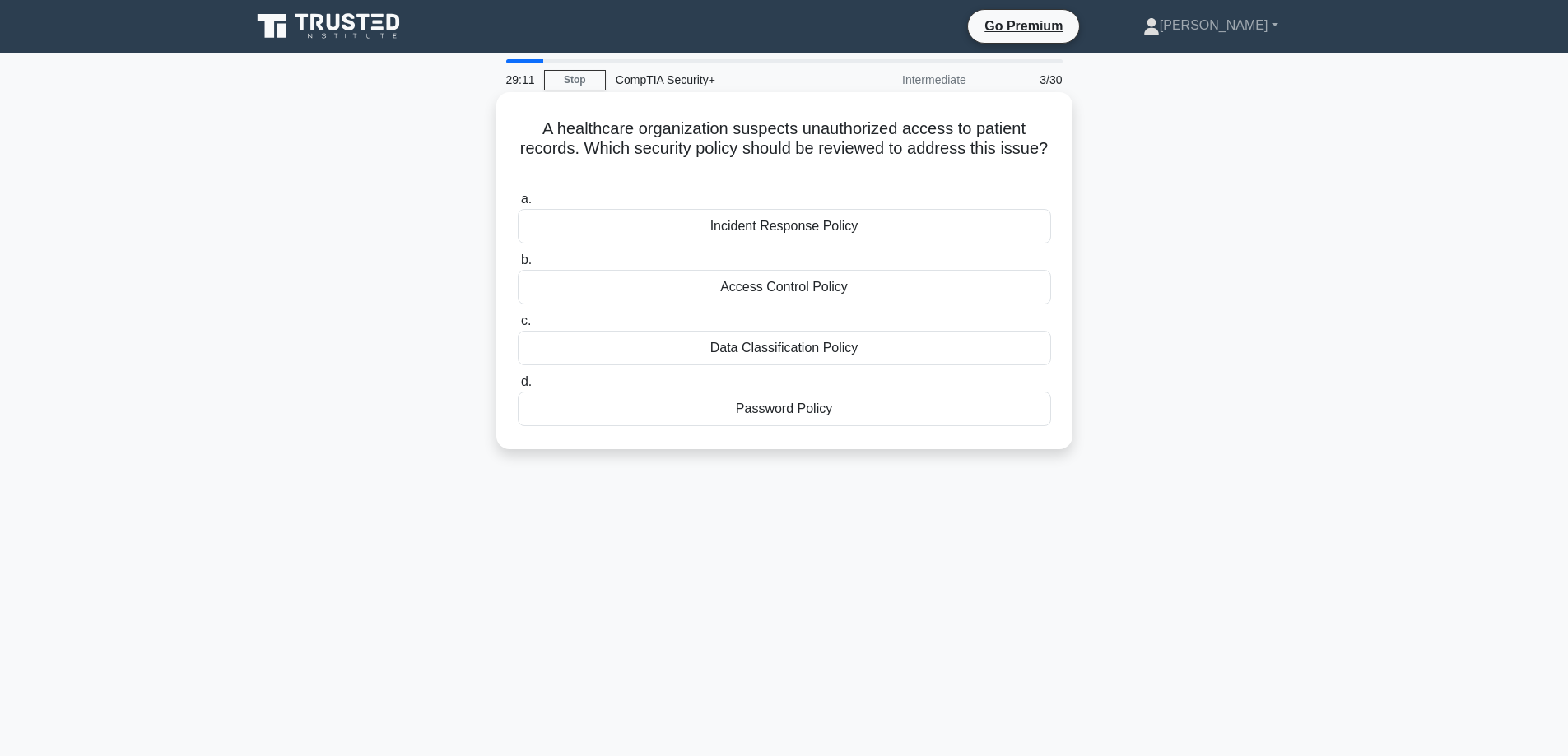
click at [777, 284] on div "Access Control Policy" at bounding box center [784, 286] width 533 height 34
click at [517, 265] on input "b. Access Control Policy" at bounding box center [517, 260] width 0 height 11
click at [795, 411] on div "Outsourcing" at bounding box center [784, 408] width 533 height 34
click at [517, 387] on input "d. Outsourcing" at bounding box center [517, 381] width 0 height 11
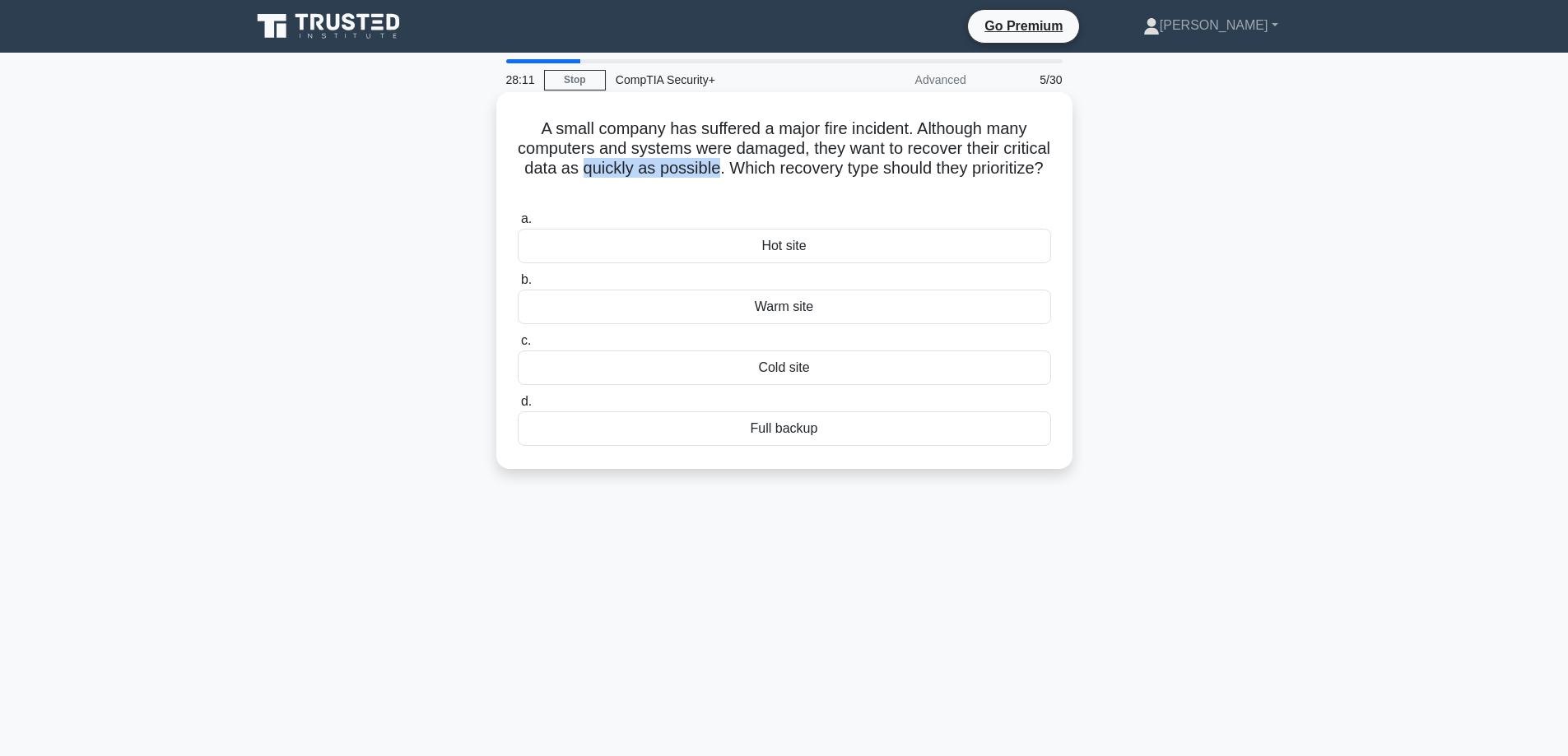
drag, startPoint x: 782, startPoint y: 173, endPoint x: 646, endPoint y: 169, distance: 136.1
click at [646, 169] on h5 "A small company has suffered a major fire incident. Although many computers and…" at bounding box center [784, 158] width 536 height 81
click at [773, 308] on div "Warm site" at bounding box center [784, 306] width 533 height 34
click at [517, 285] on input "b. Warm site" at bounding box center [517, 279] width 0 height 11
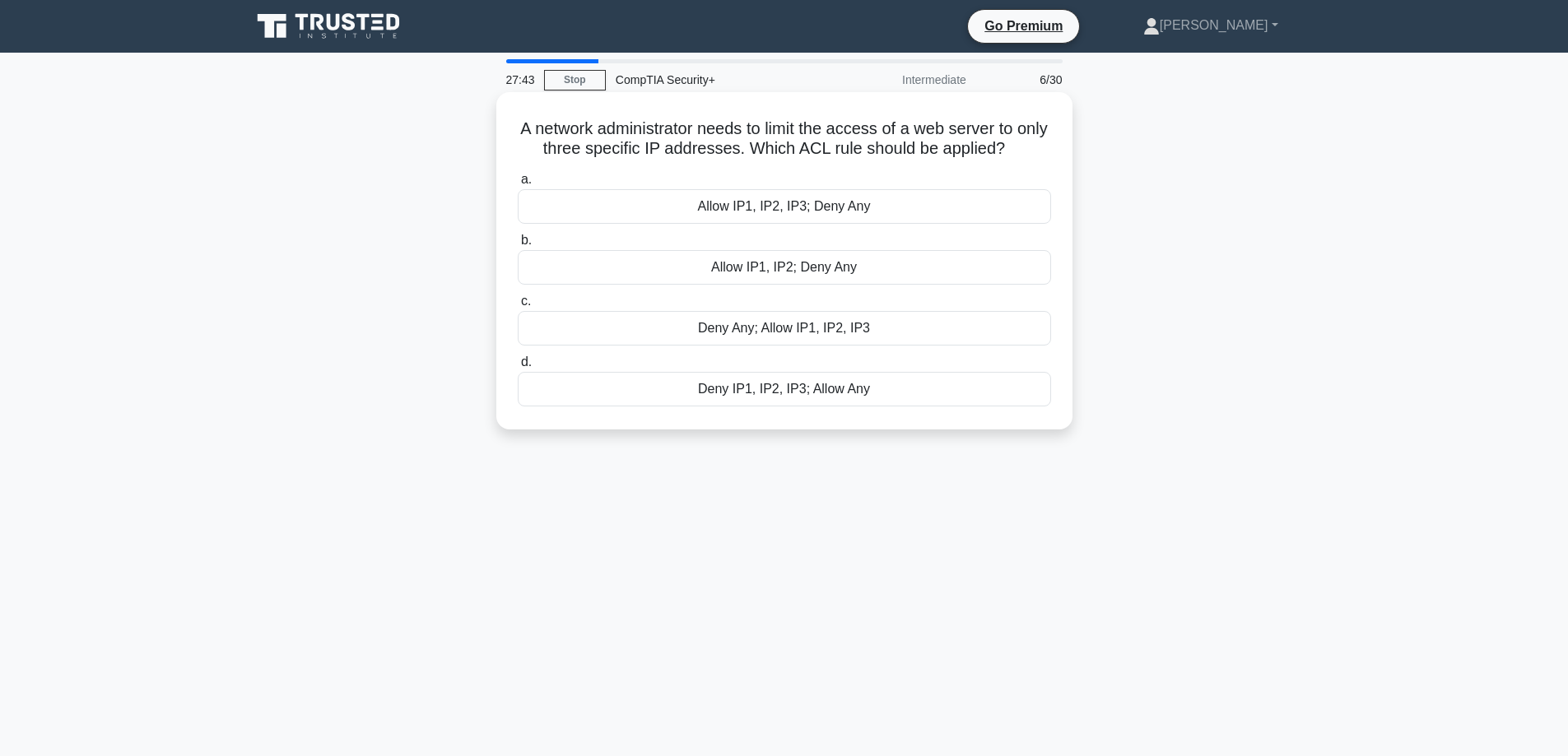
click at [880, 213] on div "Allow IP1, IP2, IP3; Deny Any" at bounding box center [784, 205] width 533 height 34
click at [517, 185] on input "a. Allow IP1, IP2, IP3; Deny Any" at bounding box center [517, 179] width 0 height 11
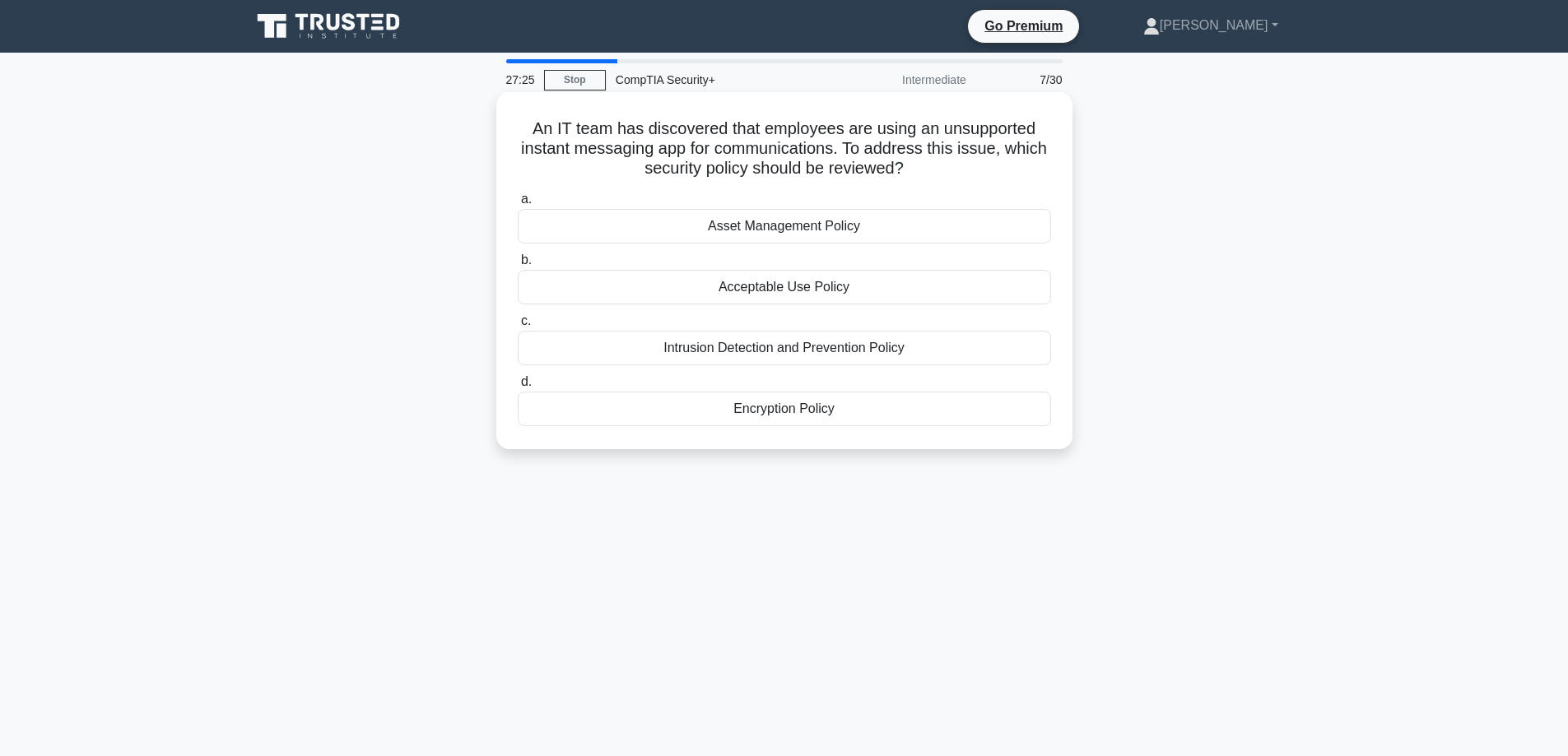
click at [763, 284] on div "Acceptable Use Policy" at bounding box center [784, 286] width 533 height 34
click at [517, 265] on input "b. Acceptable Use Policy" at bounding box center [517, 260] width 0 height 11
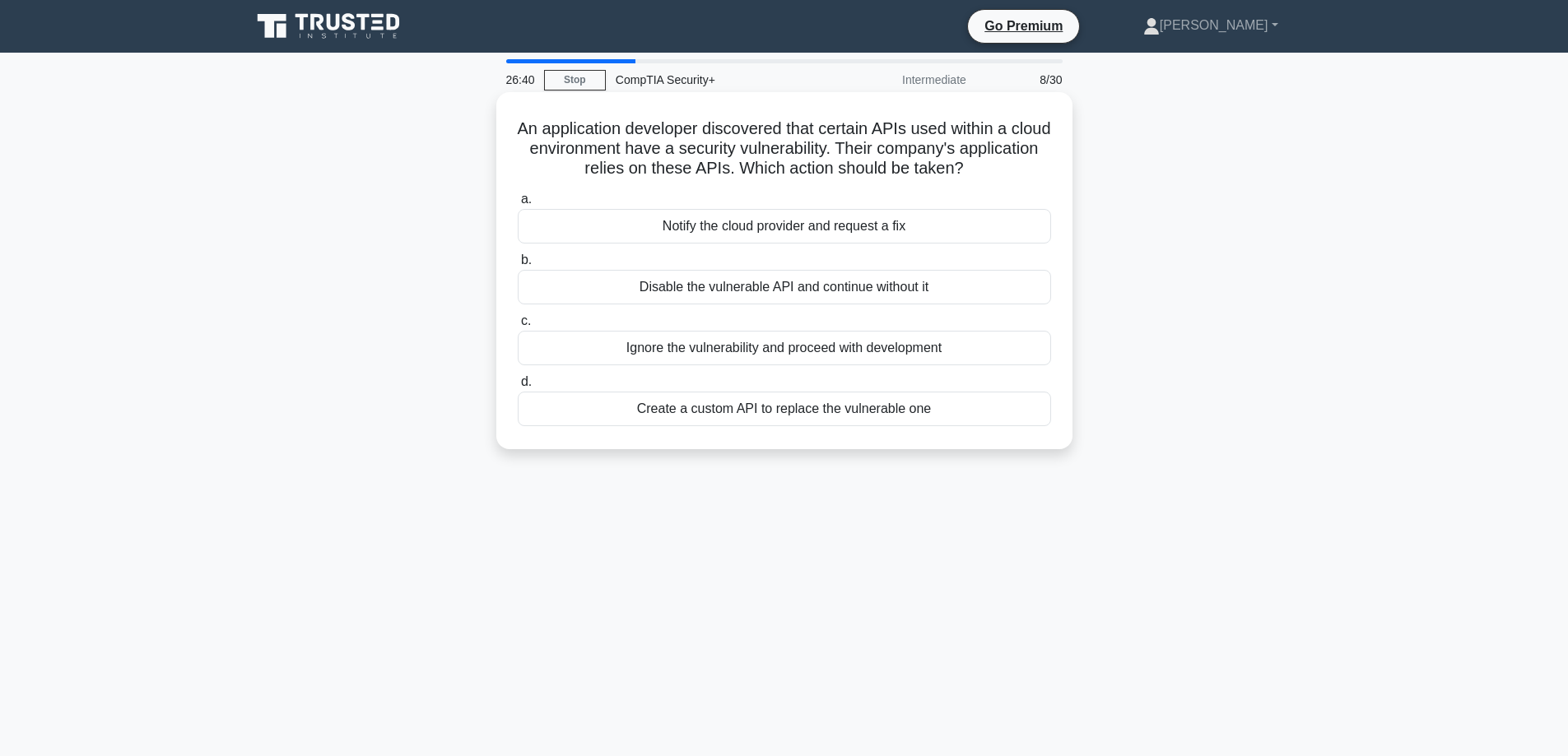
click at [749, 410] on div "Create a custom API to replace the vulnerable one" at bounding box center [784, 408] width 533 height 34
click at [517, 387] on input "d. Create a custom API to replace the vulnerable one" at bounding box center [517, 381] width 0 height 11
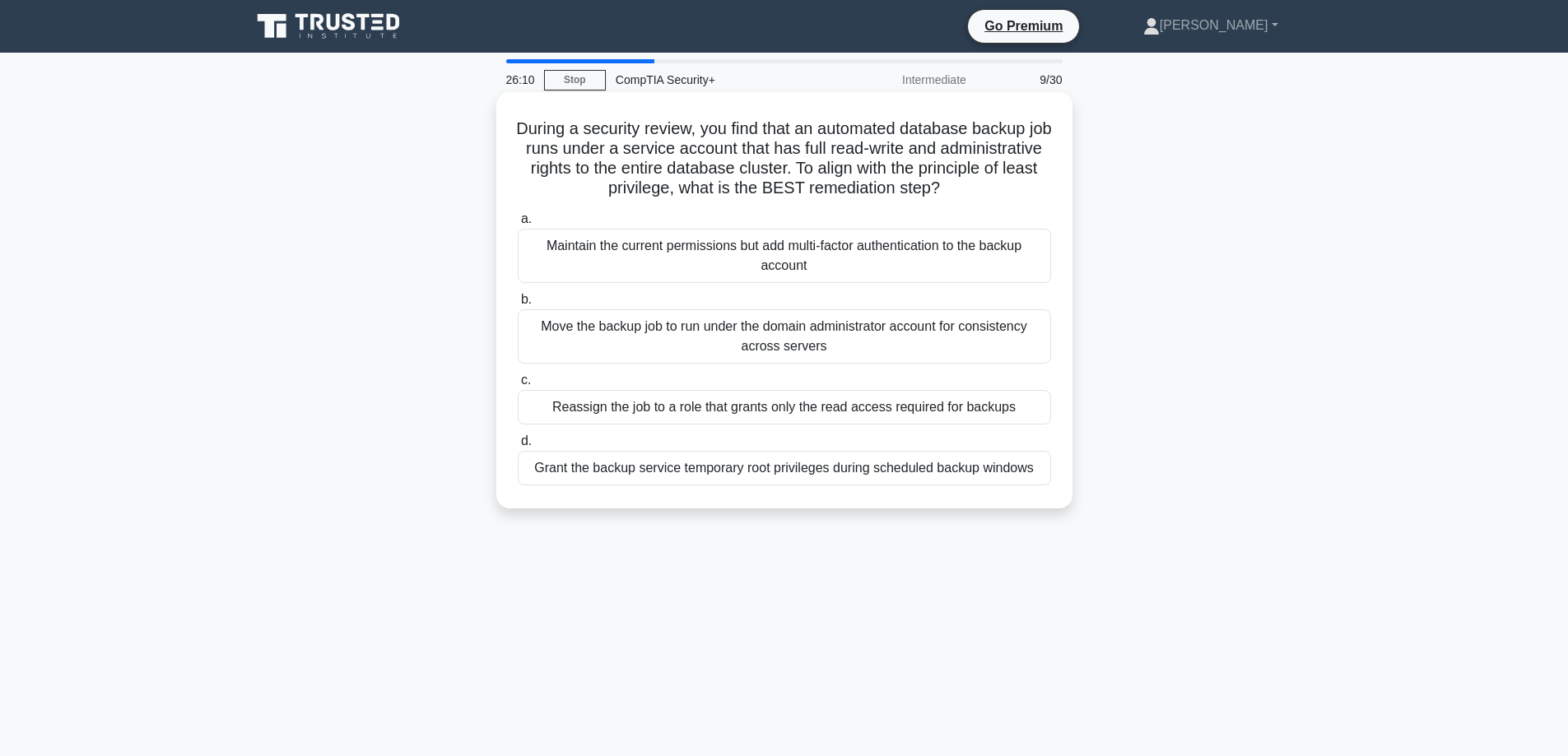
drag, startPoint x: 873, startPoint y: 200, endPoint x: 655, endPoint y: 214, distance: 218.4
click at [655, 214] on label "a. Maintain the current permissions but add multi-factor authentication to the …" at bounding box center [784, 245] width 533 height 74
click at [517, 214] on input "a. Maintain the current permissions but add multi-factor authentication to the …" at bounding box center [517, 219] width 0 height 11
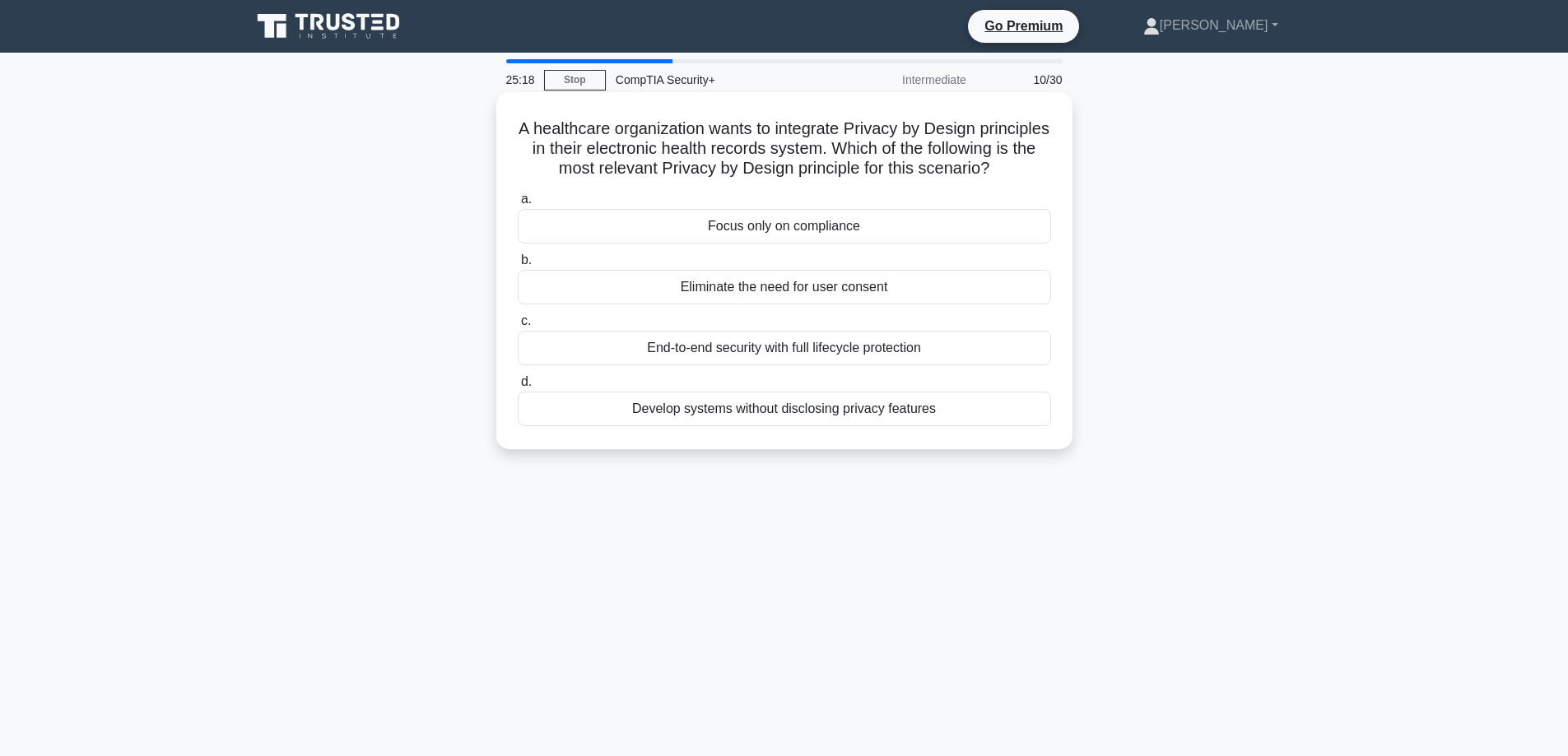
drag, startPoint x: 872, startPoint y: 310, endPoint x: 796, endPoint y: 368, distance: 95.6
click at [796, 365] on div "End-to-end security with full lifecycle protection" at bounding box center [784, 347] width 533 height 34
click at [517, 326] on input "c. End-to-end security with full lifecycle protection" at bounding box center [517, 320] width 0 height 11
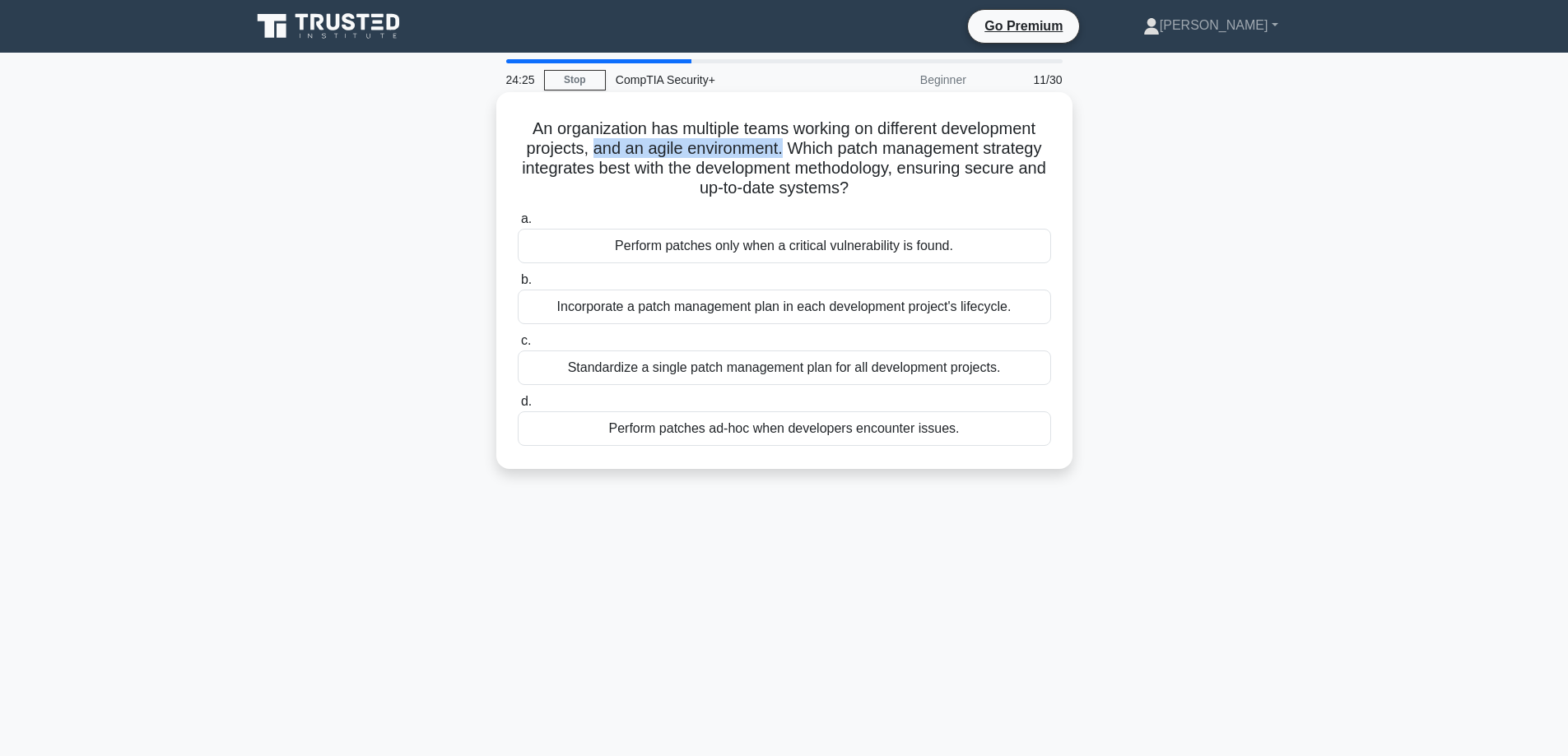
drag, startPoint x: 591, startPoint y: 148, endPoint x: 784, endPoint y: 147, distance: 193.0
click at [784, 147] on h5 "An organization has multiple teams working on different development projects, a…" at bounding box center [784, 158] width 536 height 81
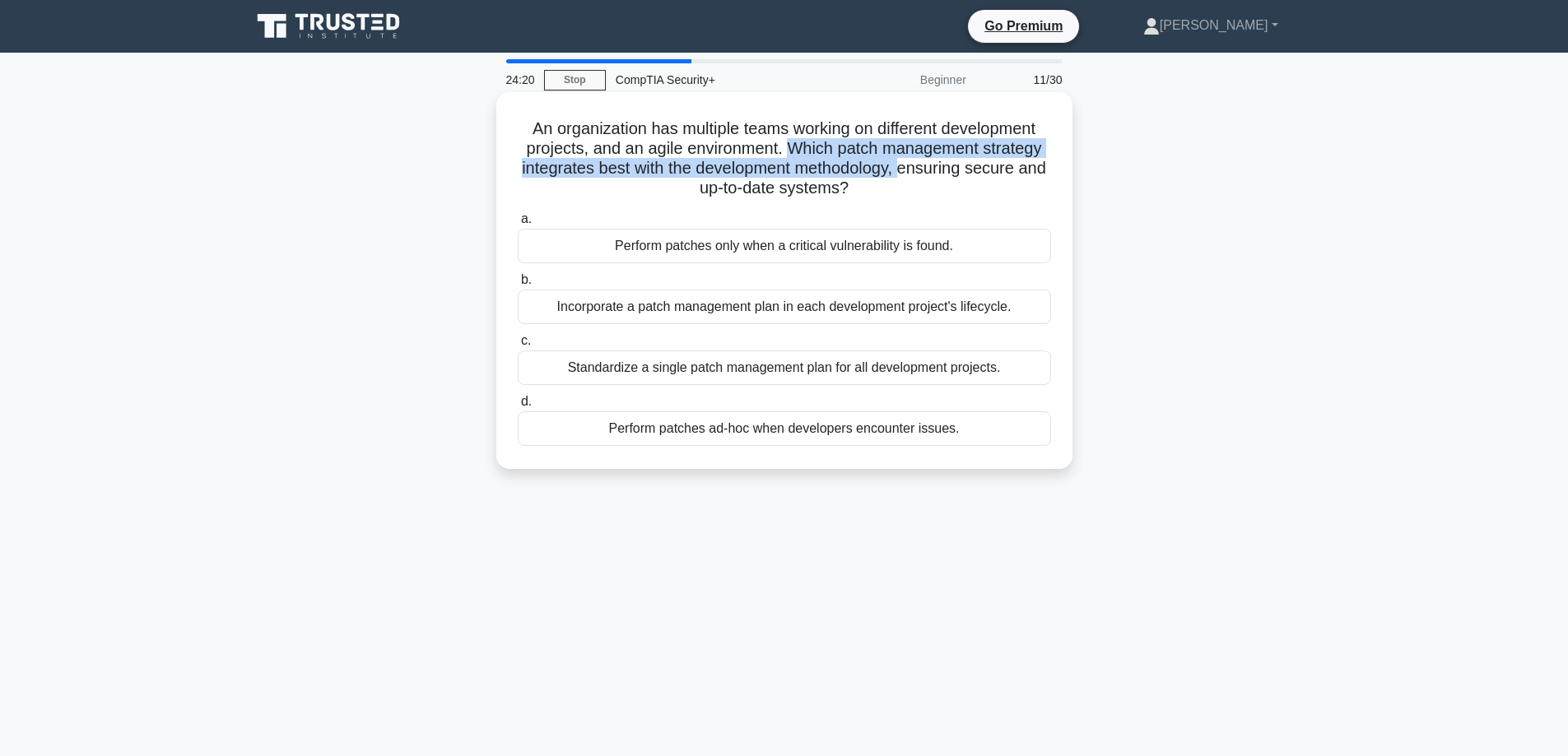
drag, startPoint x: 793, startPoint y: 147, endPoint x: 920, endPoint y: 171, distance: 129.2
click at [920, 171] on h5 "An organization has multiple teams working on different development projects, a…" at bounding box center [784, 158] width 536 height 81
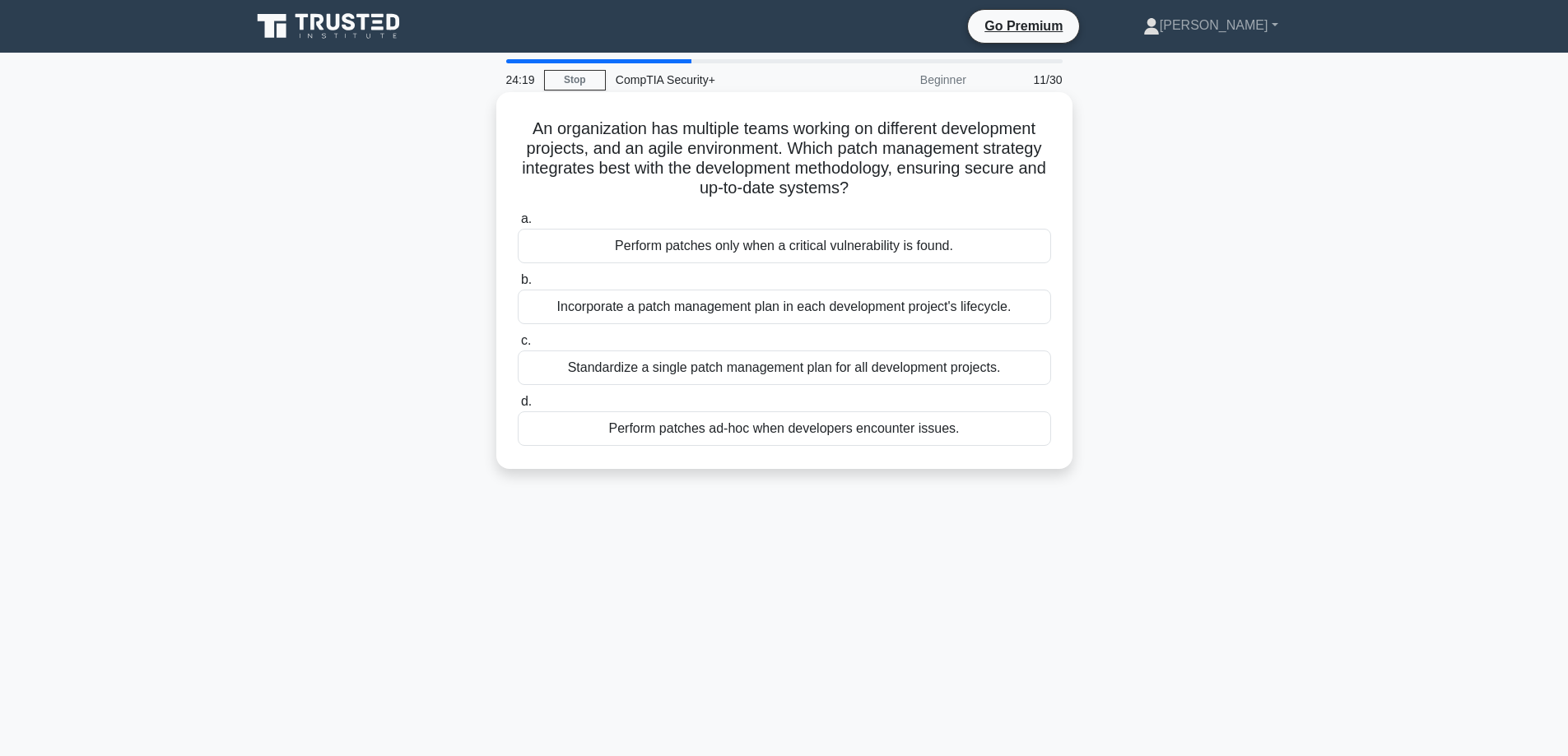
click at [915, 186] on h5 "An organization has multiple teams working on different development projects, a…" at bounding box center [784, 158] width 536 height 81
click at [779, 370] on div "Standardize a single patch management plan for all development projects." at bounding box center [784, 367] width 533 height 34
click at [517, 346] on input "c. Standardize a single patch management plan for all development projects." at bounding box center [517, 340] width 0 height 11
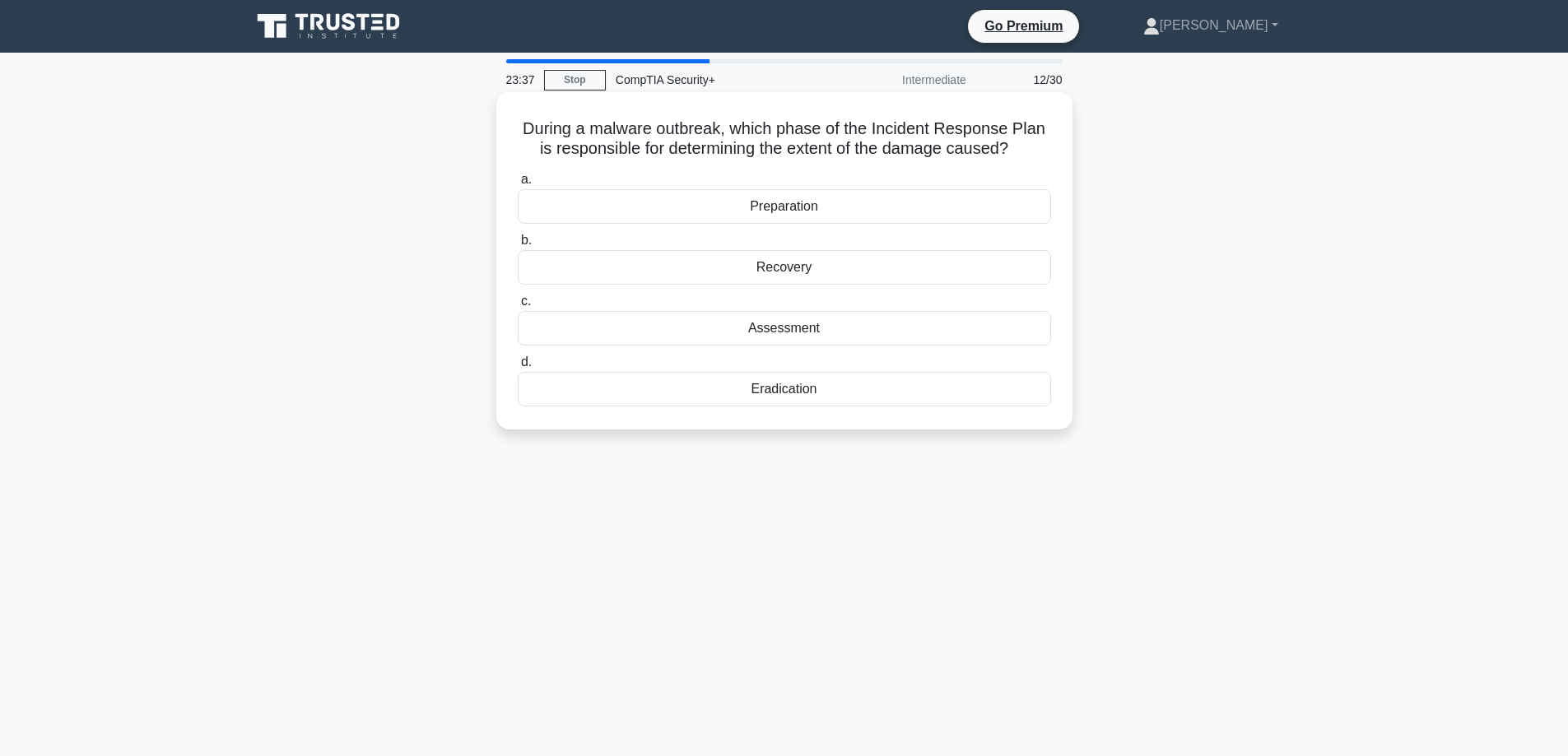
click at [781, 326] on div "Assessment" at bounding box center [784, 327] width 533 height 34
click at [517, 307] on input "c. Assessment" at bounding box center [517, 301] width 0 height 11
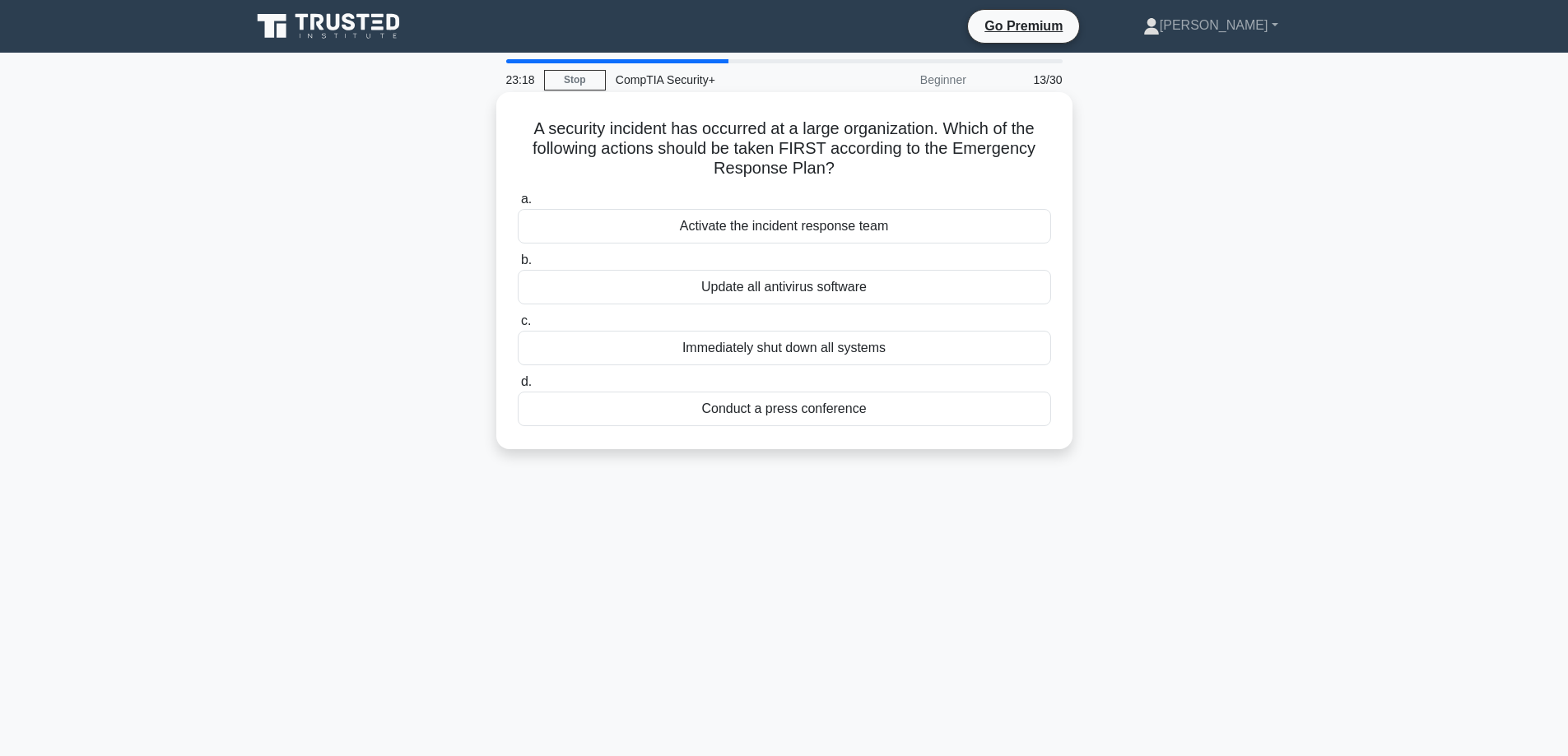
click at [790, 350] on div "Immediately shut down all systems" at bounding box center [784, 347] width 533 height 34
click at [517, 326] on input "c. Immediately shut down all systems" at bounding box center [517, 320] width 0 height 11
click at [780, 408] on div "Implement an application whitelist" at bounding box center [784, 408] width 533 height 34
click at [517, 387] on input "d. Implement an application whitelist" at bounding box center [517, 381] width 0 height 11
click at [771, 289] on div "Perform a post-change review" at bounding box center [784, 286] width 533 height 34
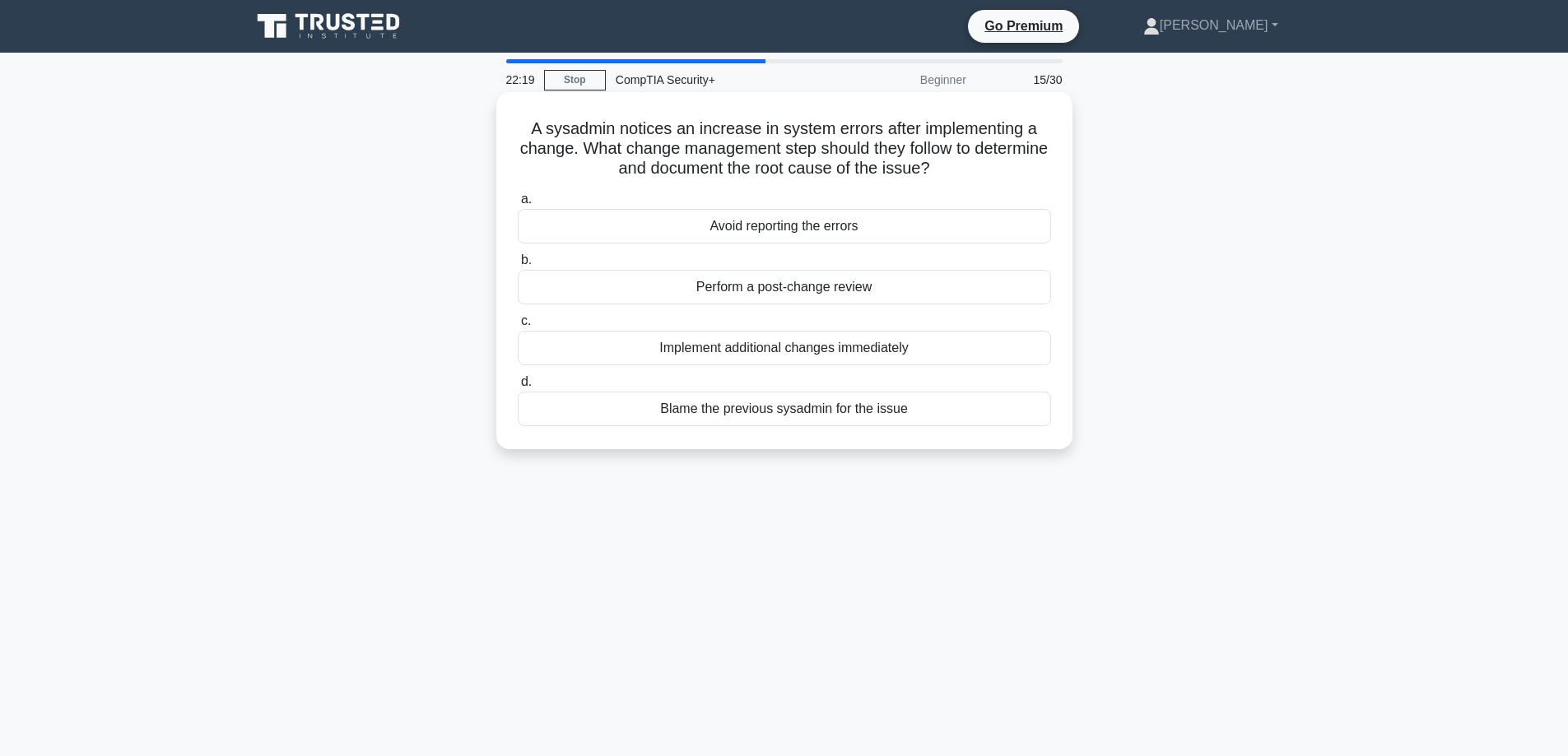
click at [517, 265] on input "b. Perform a post-change review" at bounding box center [517, 260] width 0 height 11
click at [801, 413] on div "Disconnect the infected server from the network" at bounding box center [784, 408] width 533 height 34
click at [517, 387] on input "d. Disconnect the infected server from the network" at bounding box center [517, 381] width 0 height 11
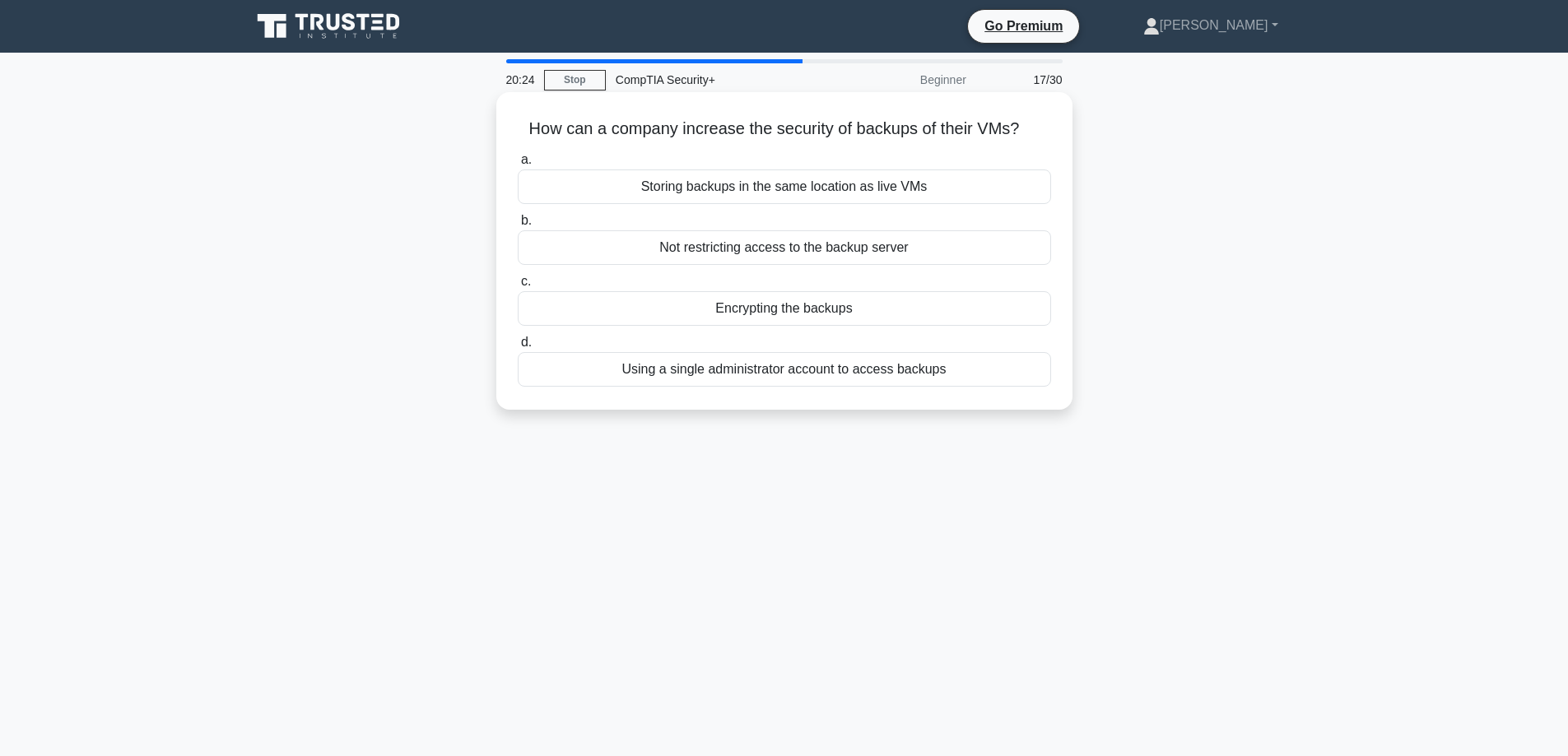
click at [778, 310] on div "Encrypting the backups" at bounding box center [784, 308] width 533 height 34
click at [517, 287] on input "c. Encrypting the backups" at bounding box center [517, 281] width 0 height 11
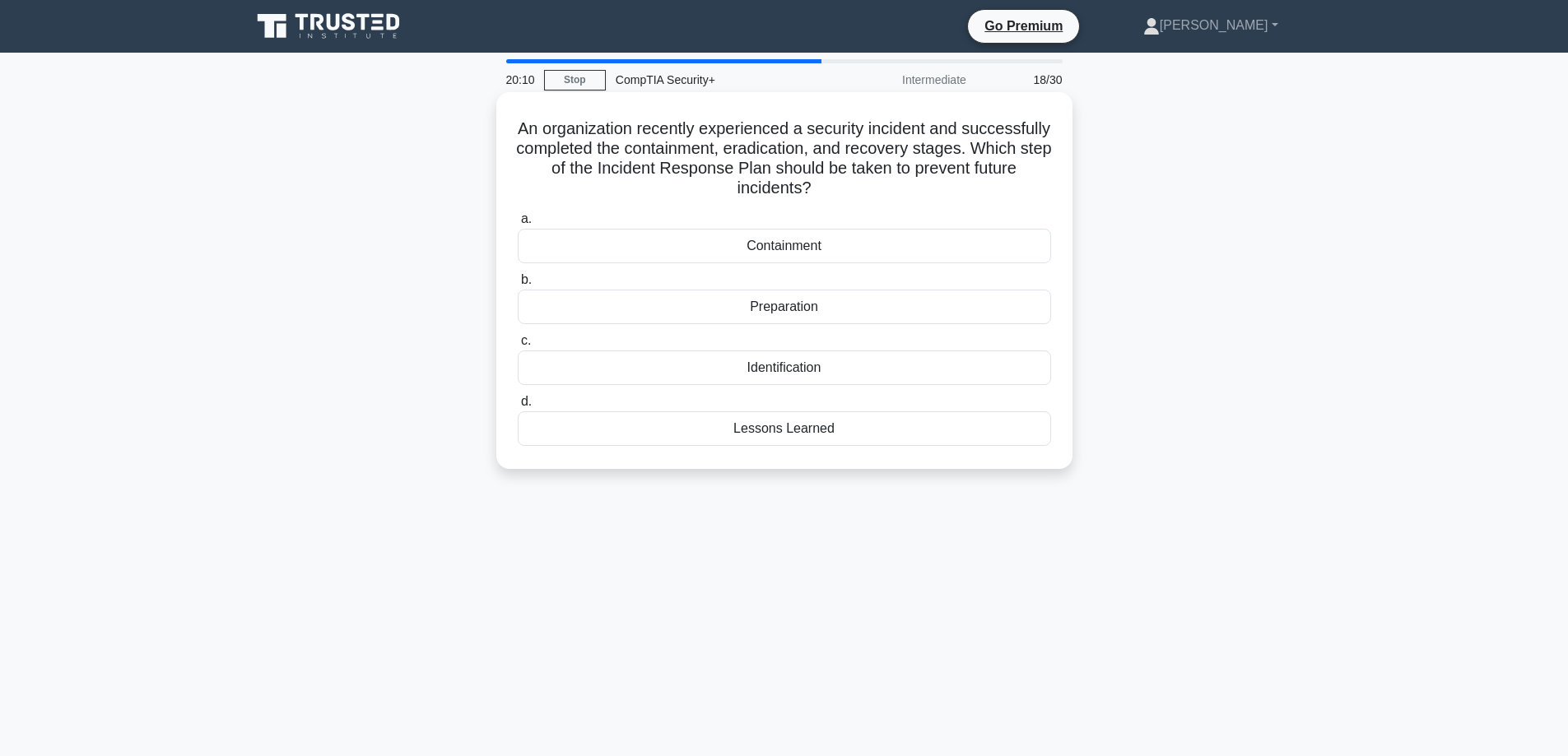
click at [835, 430] on div "Lessons Learned" at bounding box center [784, 428] width 533 height 34
click at [517, 407] on input "d. Lessons Learned" at bounding box center [517, 401] width 0 height 11
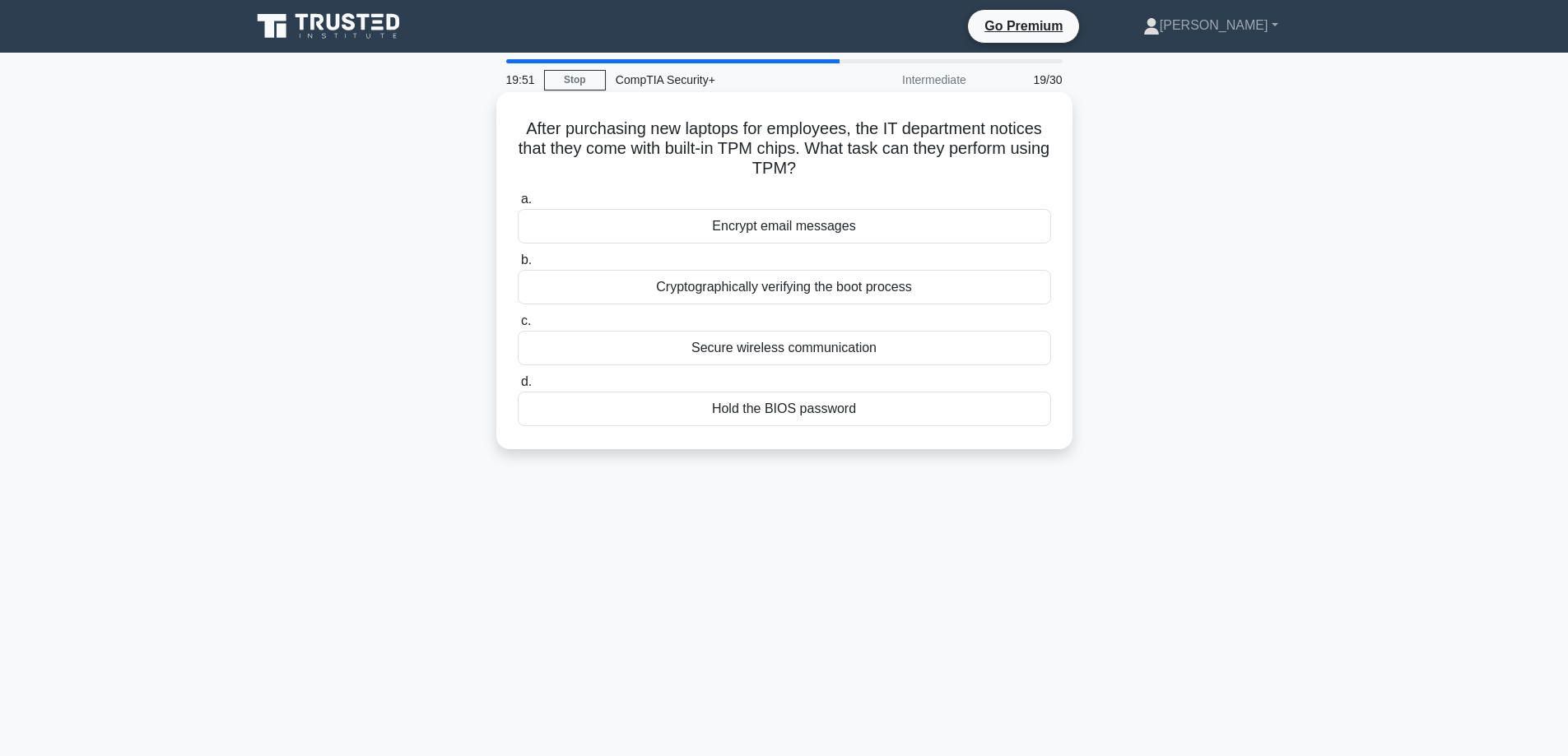
click at [786, 289] on div "Cryptographically verifying the boot process" at bounding box center [784, 286] width 533 height 34
click at [517, 265] on input "b. Cryptographically verifying the boot process" at bounding box center [517, 260] width 0 height 11
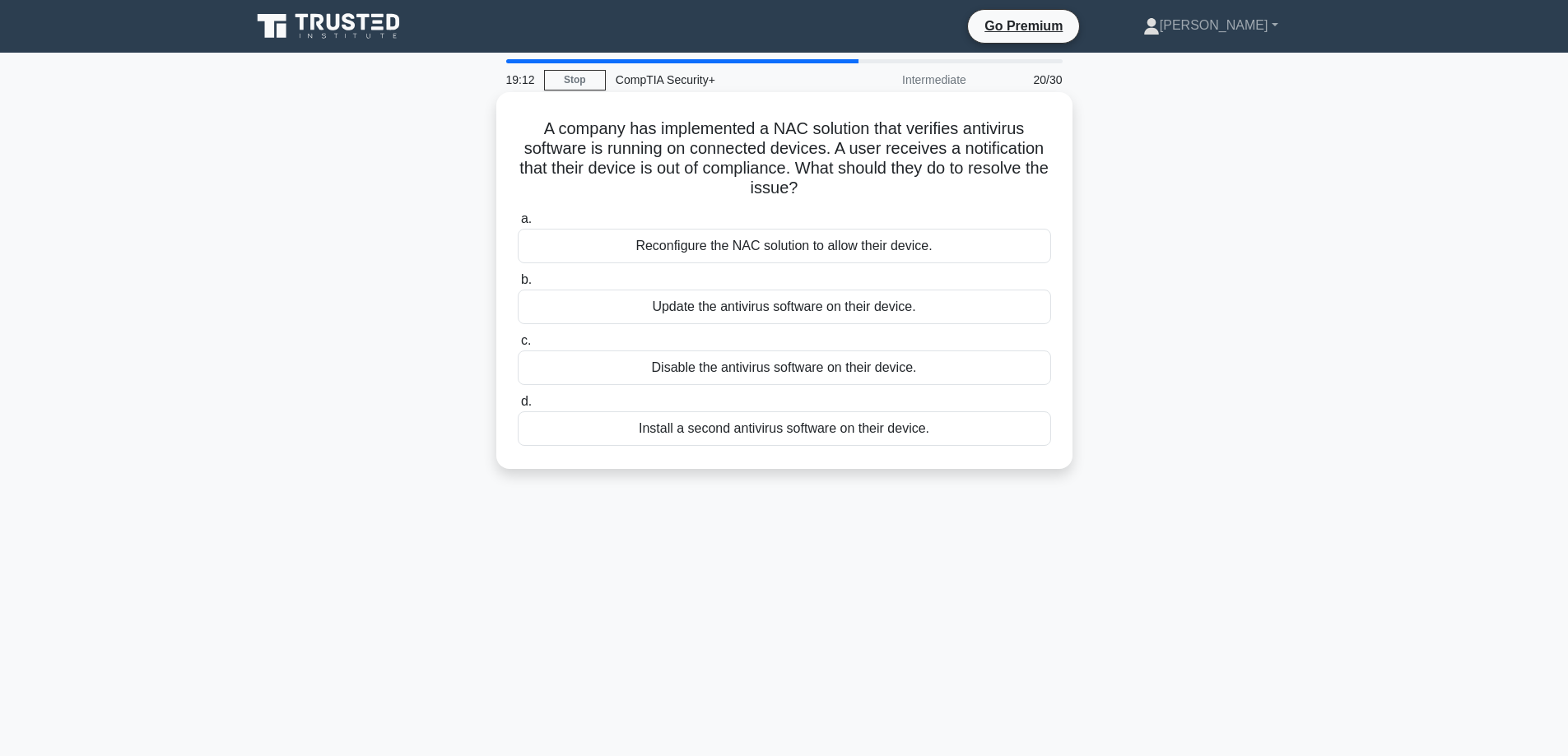
click at [763, 303] on div "Update the antivirus software on their device." at bounding box center [784, 306] width 533 height 34
click at [517, 285] on input "b. Update the antivirus software on their device." at bounding box center [517, 279] width 0 height 11
click at [763, 249] on div "Between the external router and the internal network" at bounding box center [784, 246] width 533 height 34
click at [517, 224] on input "a. Between the external router and the internal network" at bounding box center [517, 219] width 0 height 11
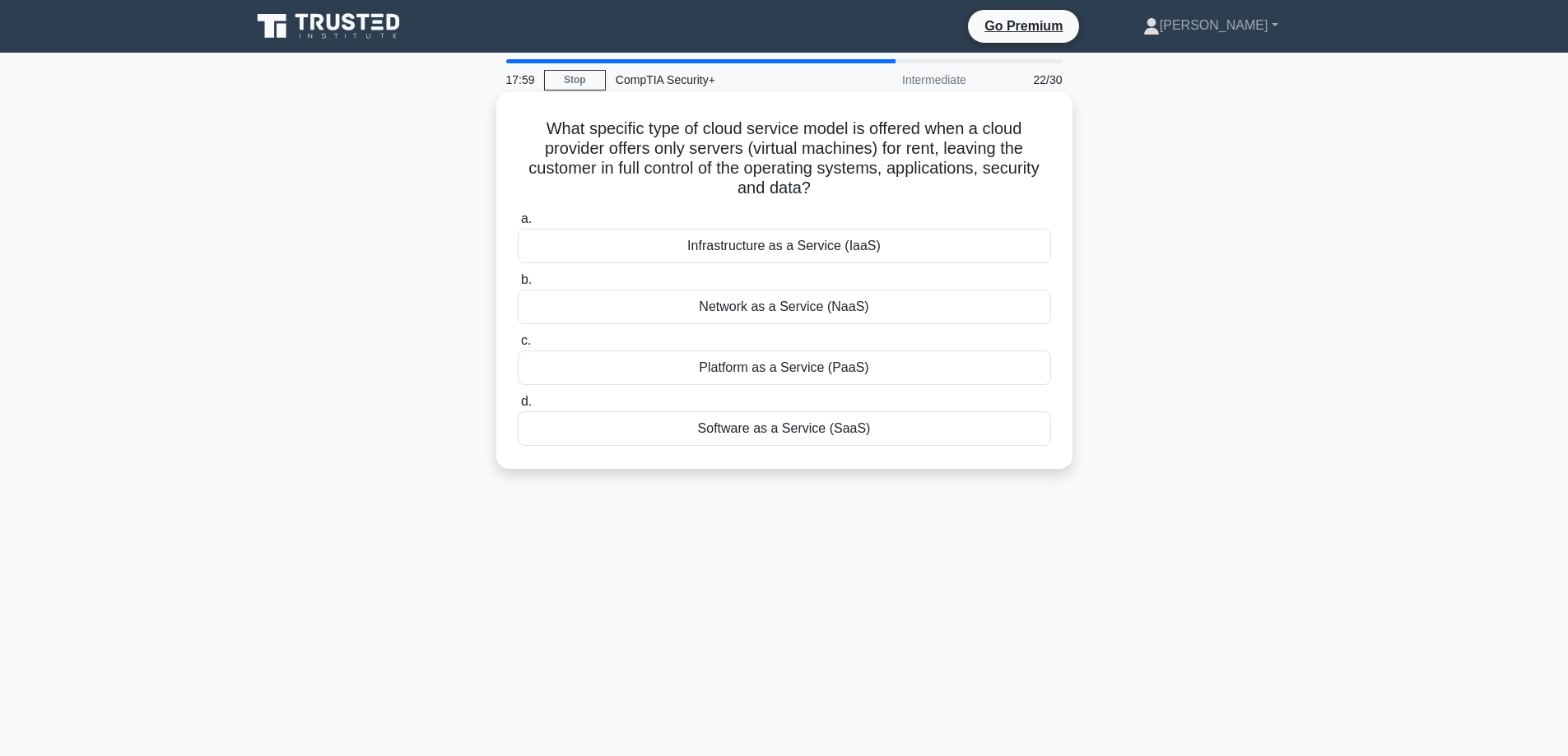
click at [771, 250] on div "Infrastructure as a Service (IaaS)" at bounding box center [784, 246] width 533 height 34
click at [517, 224] on input "a. Infrastructure as a Service (IaaS)" at bounding box center [517, 219] width 0 height 11
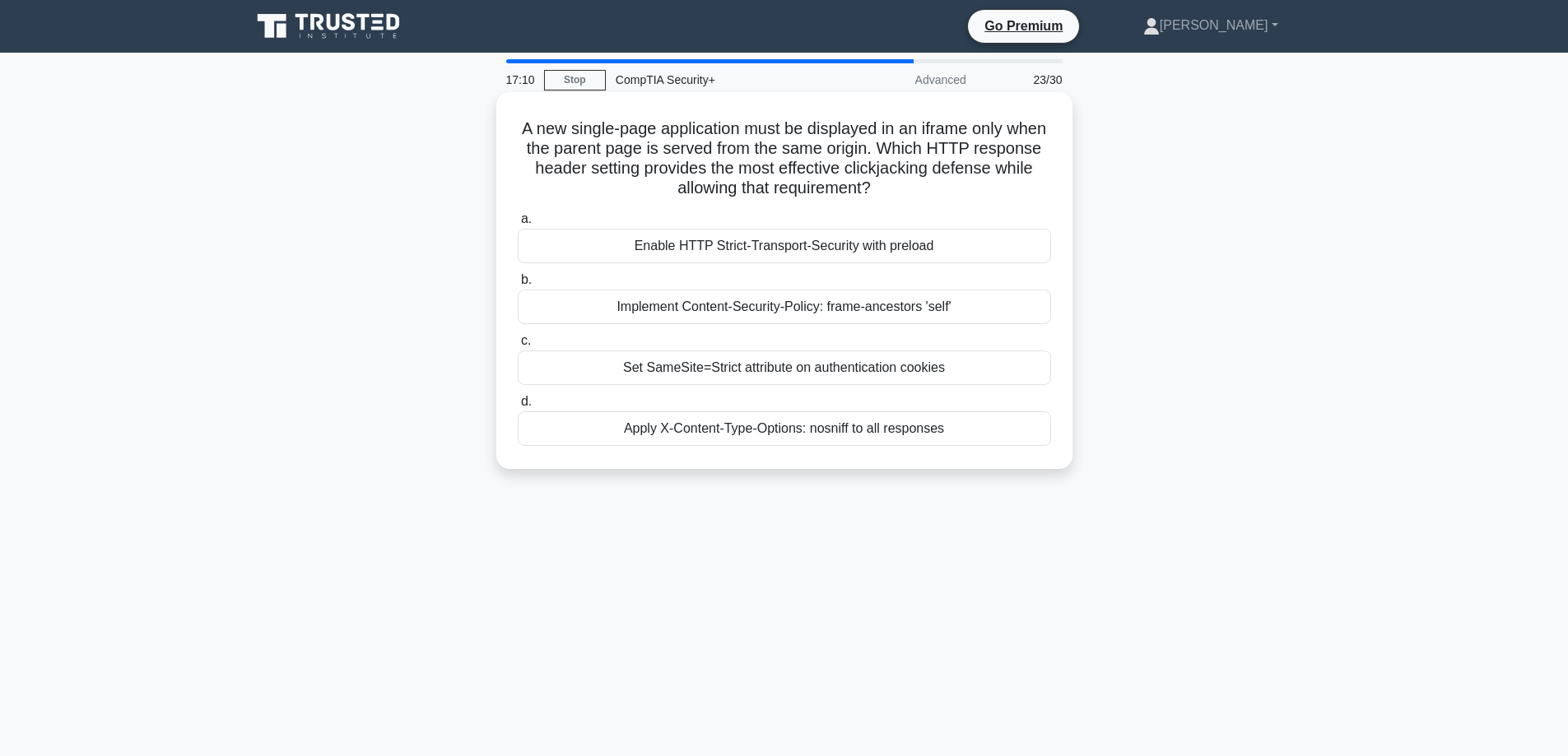
click at [758, 307] on div "Implement Content-Security-Policy: frame-ancestors 'self'" at bounding box center [784, 306] width 533 height 34
click at [517, 285] on input "b. Implement Content-Security-Policy: frame-ancestors 'self'" at bounding box center [517, 279] width 0 height 11
click at [772, 360] on div "Implement host-based antivirus on the virtual machines" at bounding box center [784, 367] width 533 height 34
click at [517, 346] on input "c. Implement host-based antivirus on the virtual machines" at bounding box center [517, 340] width 0 height 11
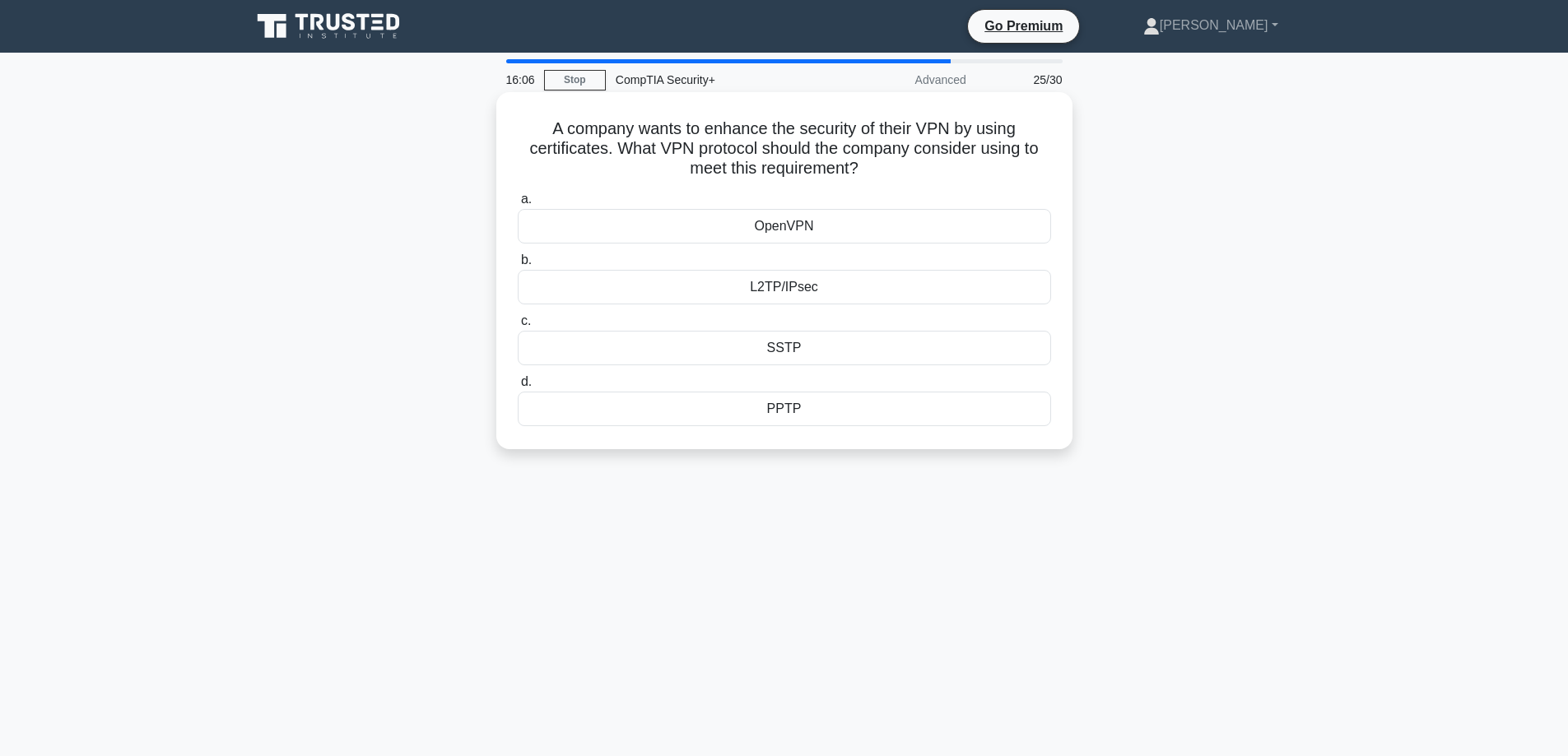
click at [825, 286] on div "L2TP/IPsec" at bounding box center [784, 286] width 533 height 34
click at [517, 265] on input "b. L2TP/IPsec" at bounding box center [517, 260] width 0 height 11
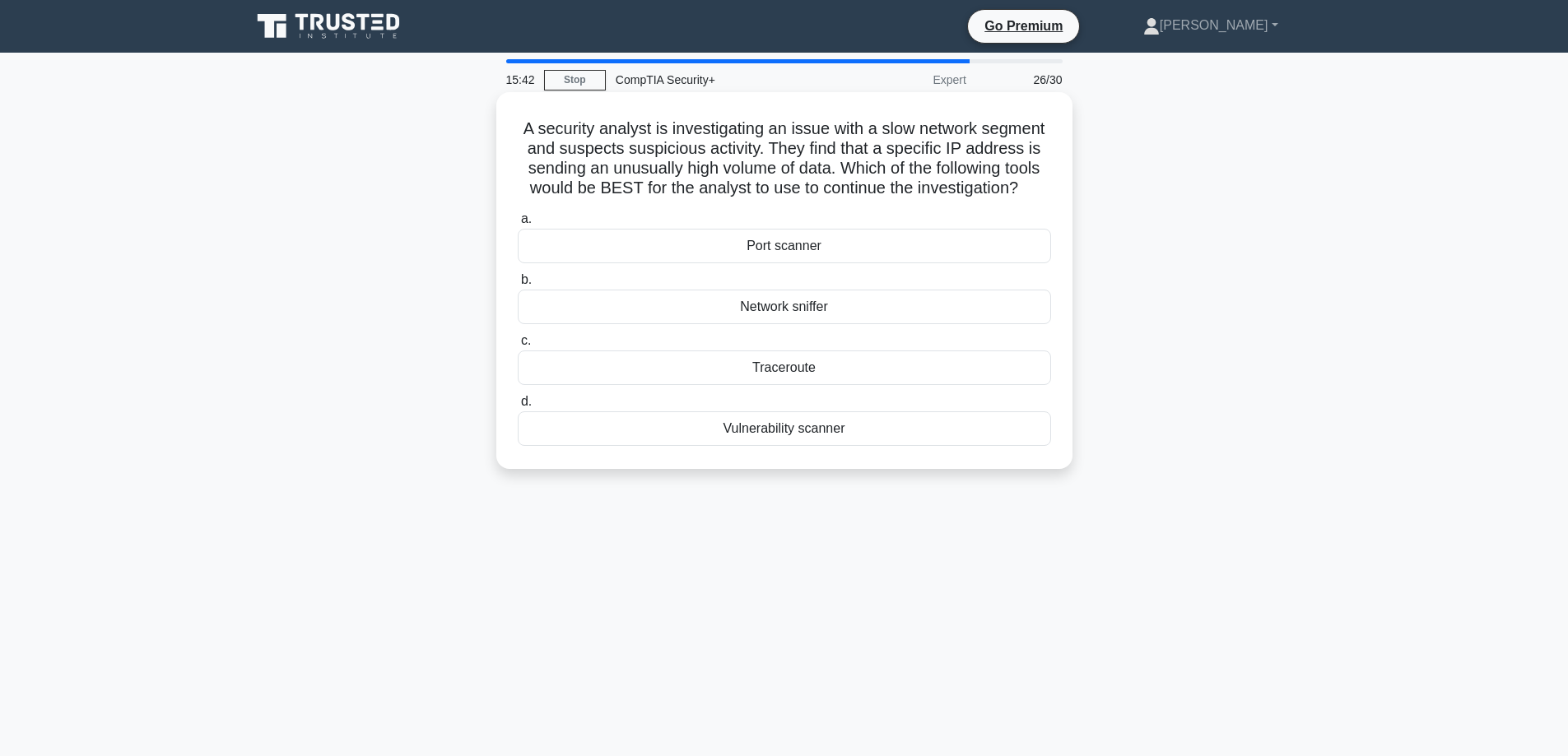
click at [824, 305] on div "Network sniffer" at bounding box center [784, 306] width 533 height 34
click at [517, 285] on input "b. Network sniffer" at bounding box center [517, 279] width 0 height 11
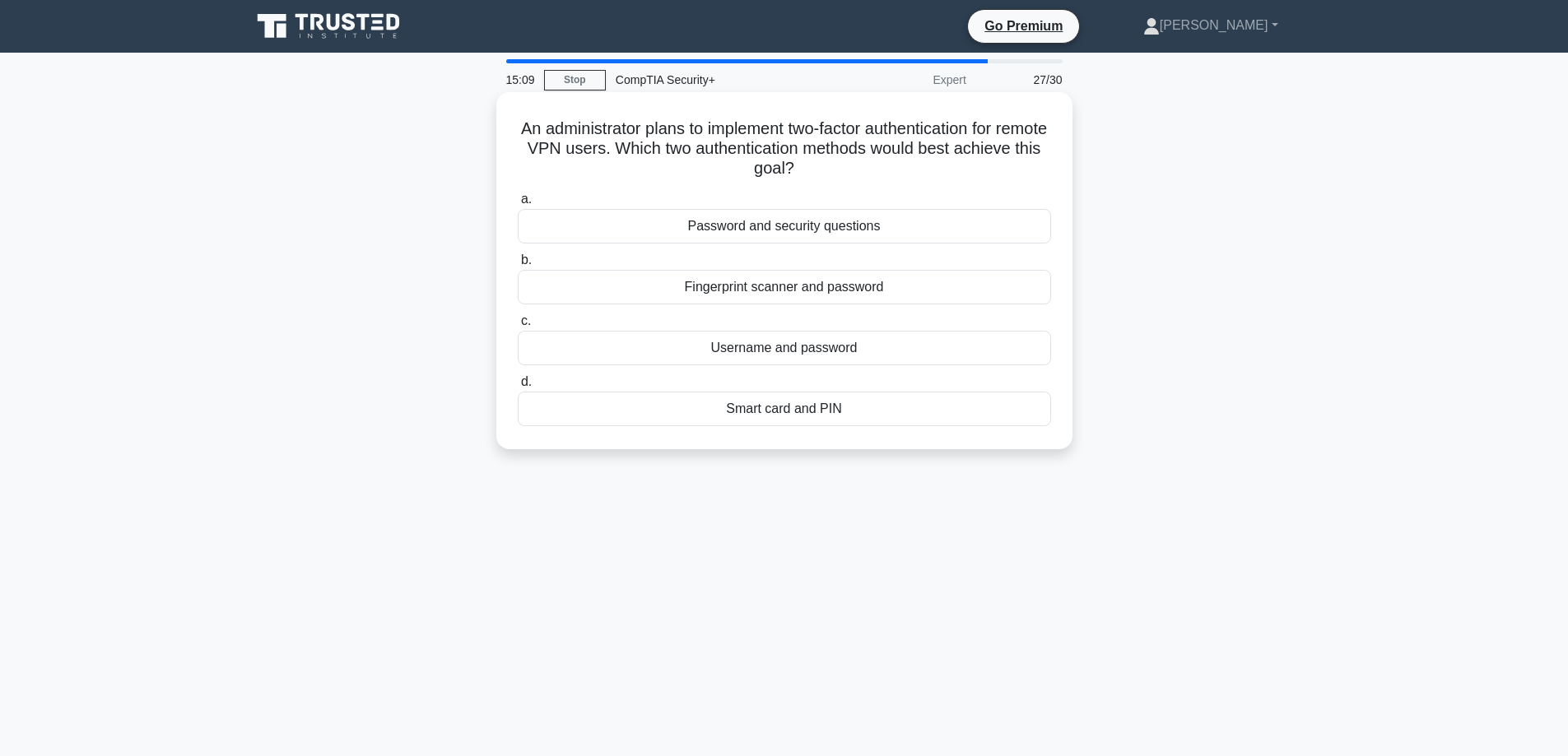
click at [782, 230] on div "Password and security questions" at bounding box center [784, 225] width 533 height 34
click at [517, 204] on input "a. Password and security questions" at bounding box center [517, 199] width 0 height 11
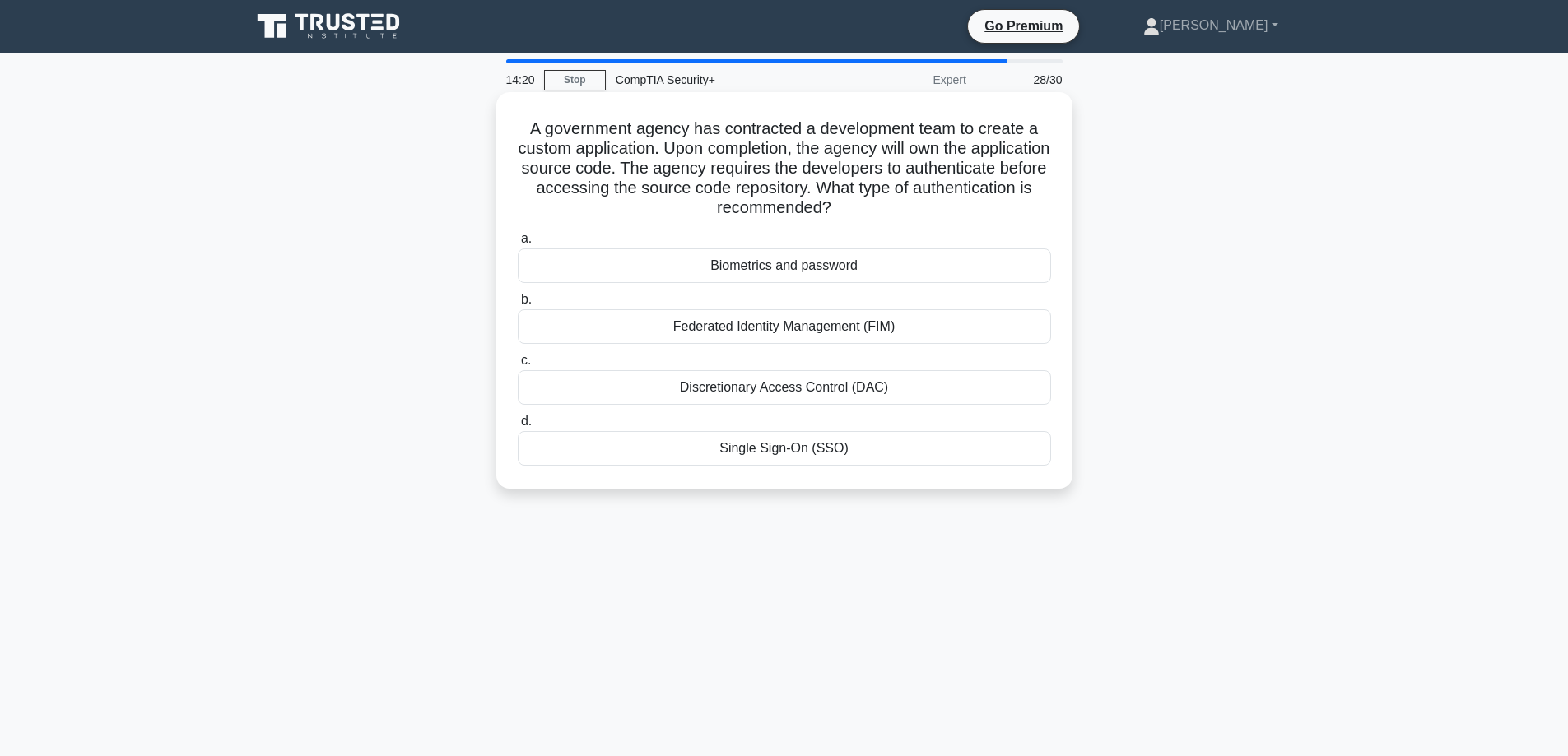
click at [764, 388] on div "Discretionary Access Control (DAC)" at bounding box center [784, 386] width 533 height 34
click at [517, 366] on input "c. Discretionary Access Control (DAC)" at bounding box center [517, 360] width 0 height 11
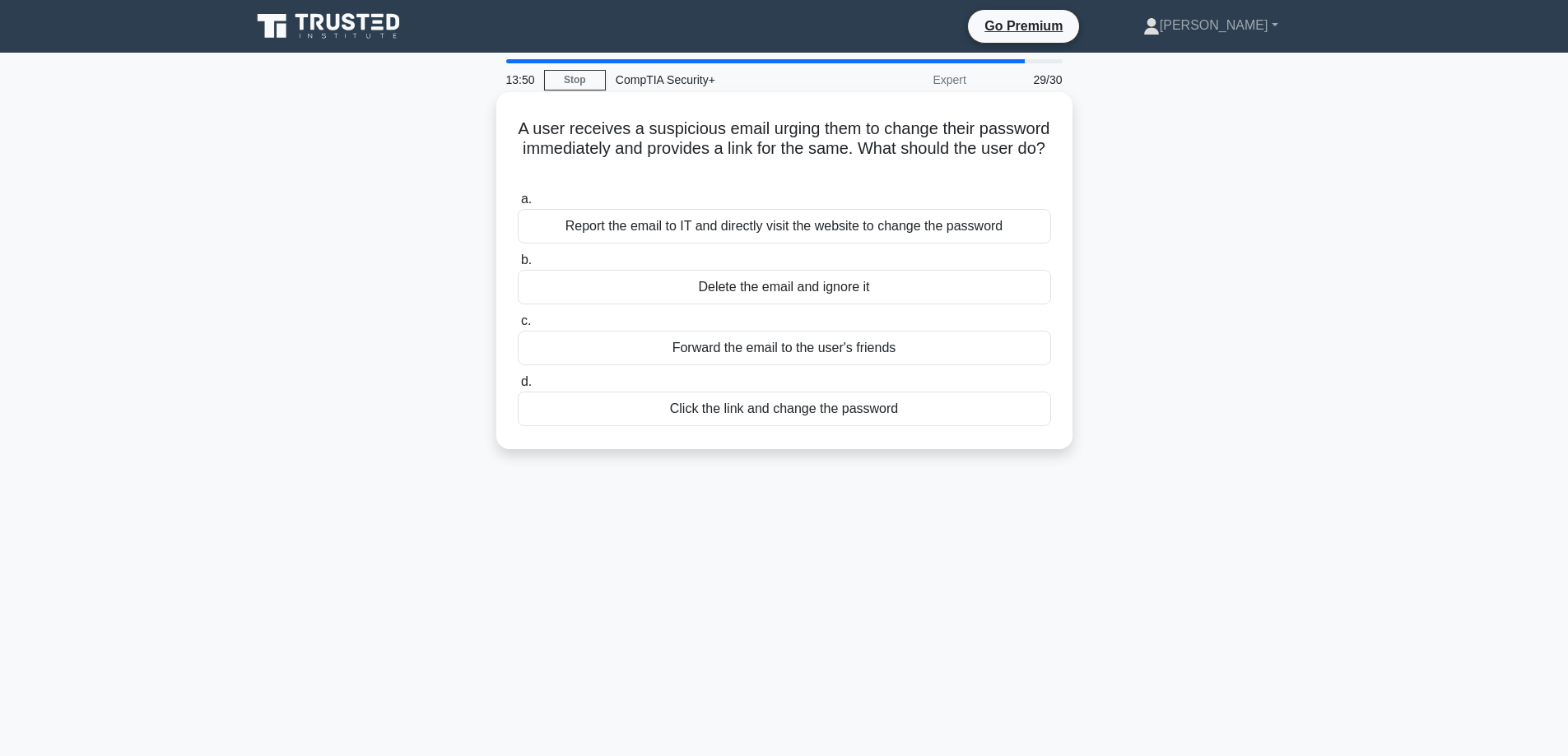
click at [760, 291] on div "Delete the email and ignore it" at bounding box center [784, 286] width 533 height 34
click at [517, 265] on input "b. Delete the email and ignore it" at bounding box center [517, 260] width 0 height 11
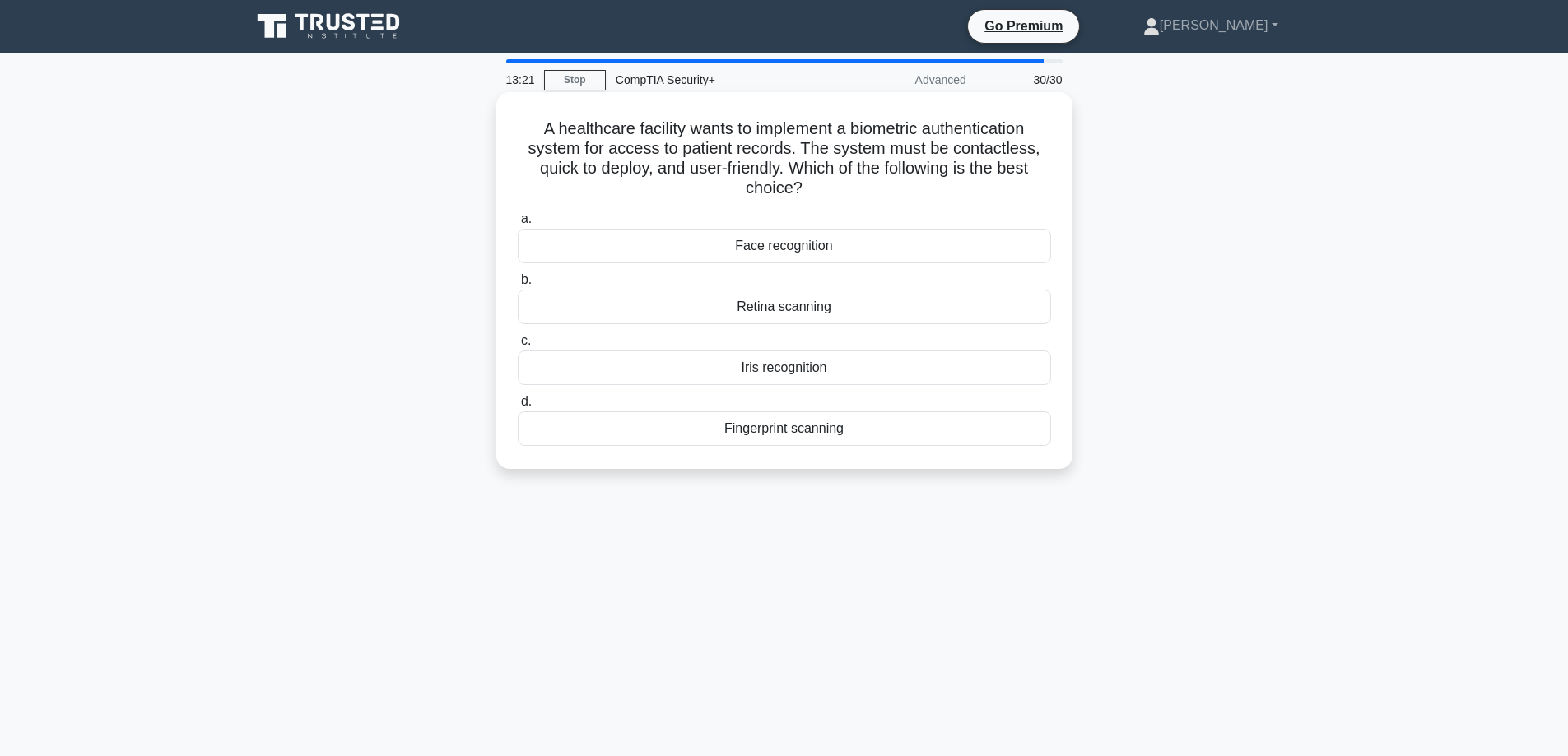
click at [760, 250] on div "Face recognition" at bounding box center [784, 246] width 533 height 34
click at [517, 224] on input "a. Face recognition" at bounding box center [517, 219] width 0 height 11
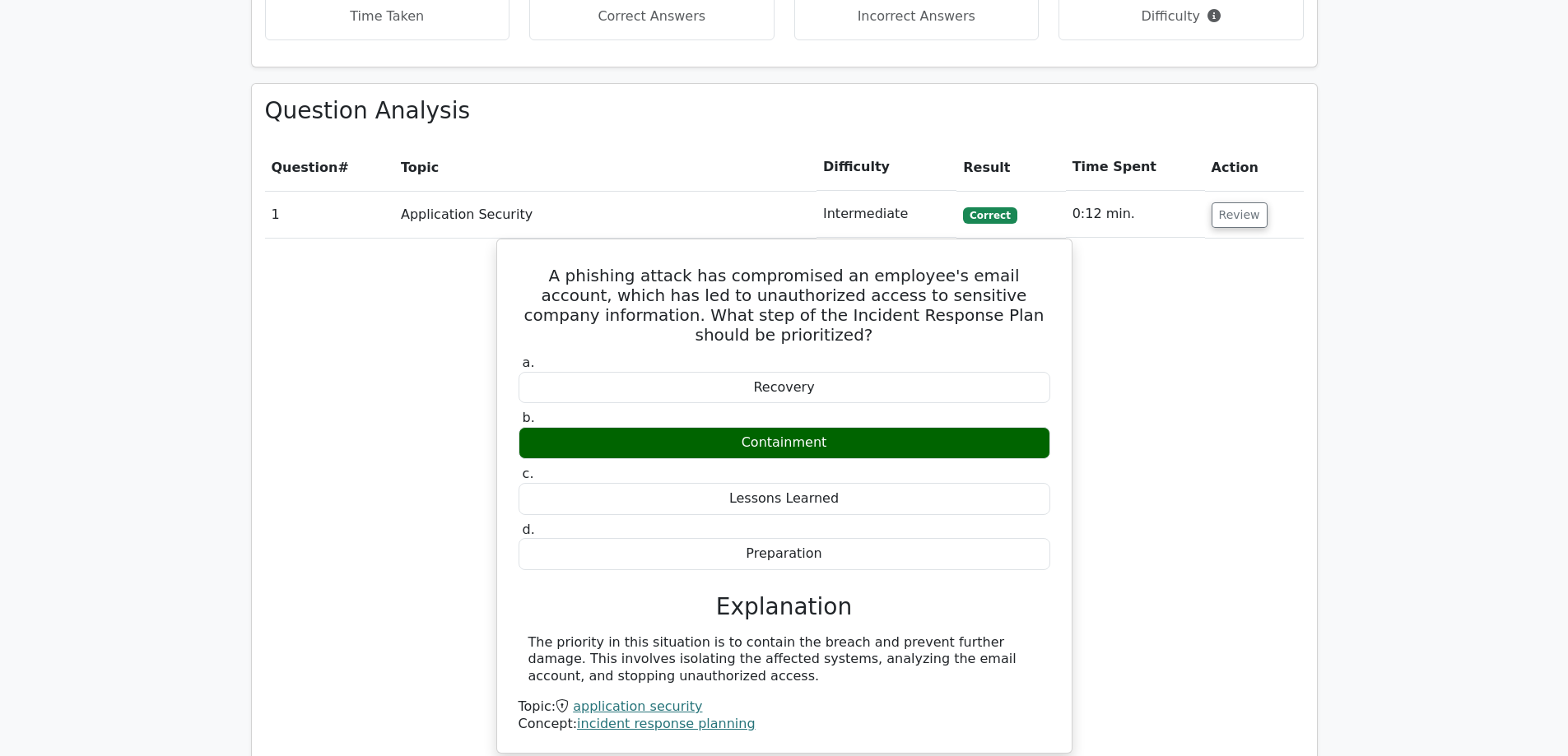
scroll to position [1645, 0]
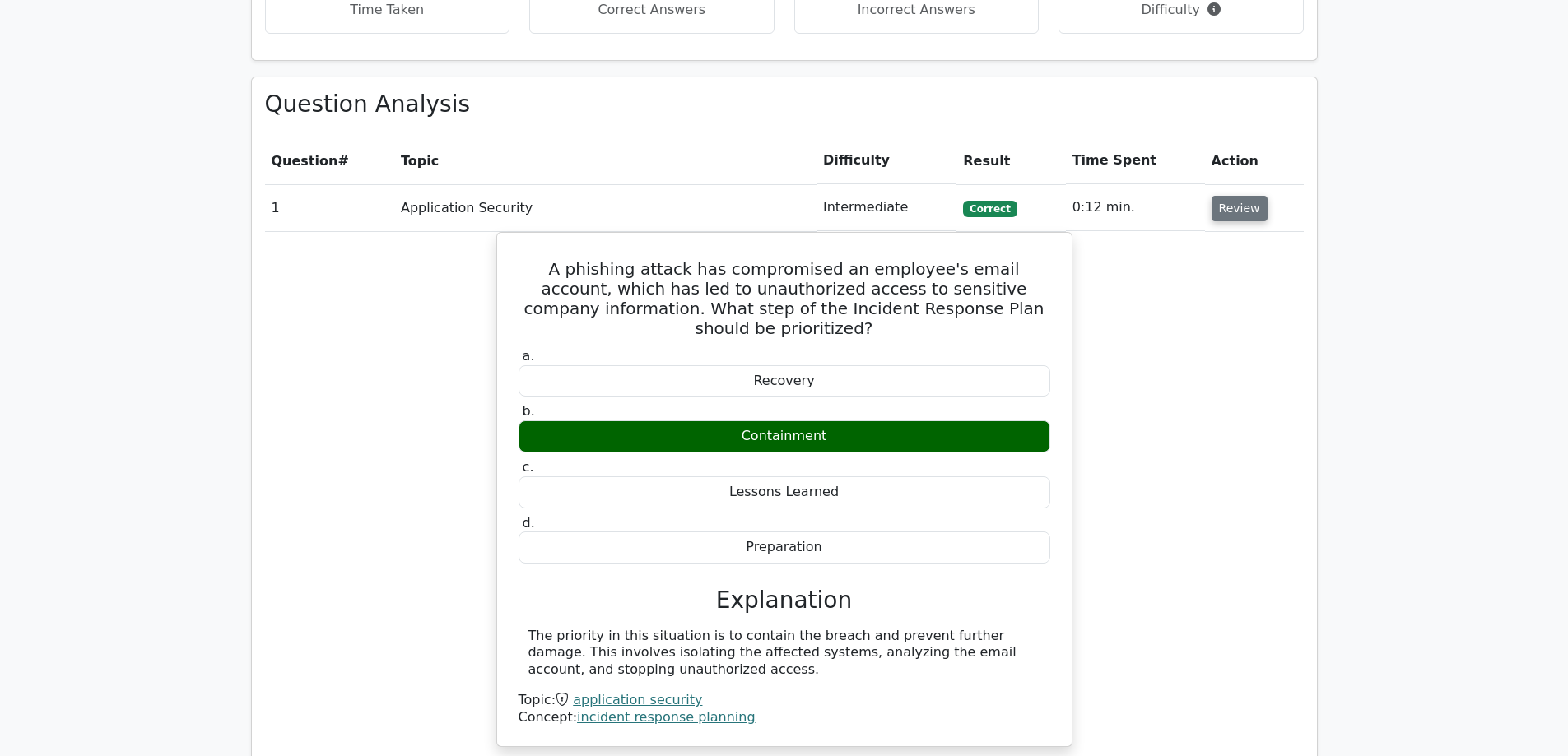
click at [1232, 196] on button "Review" at bounding box center [1238, 208] width 56 height 26
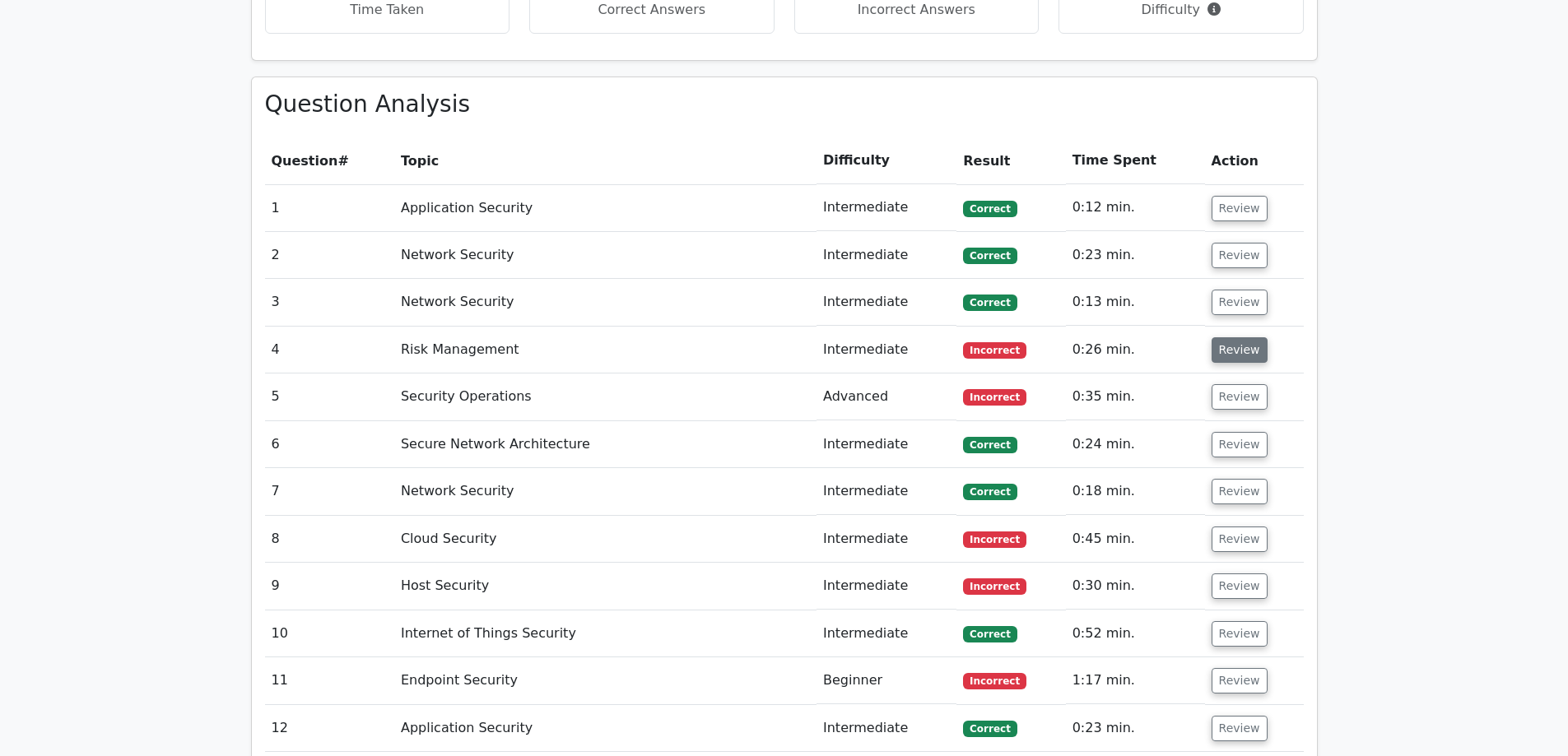
click at [1253, 337] on button "Review" at bounding box center [1238, 350] width 56 height 26
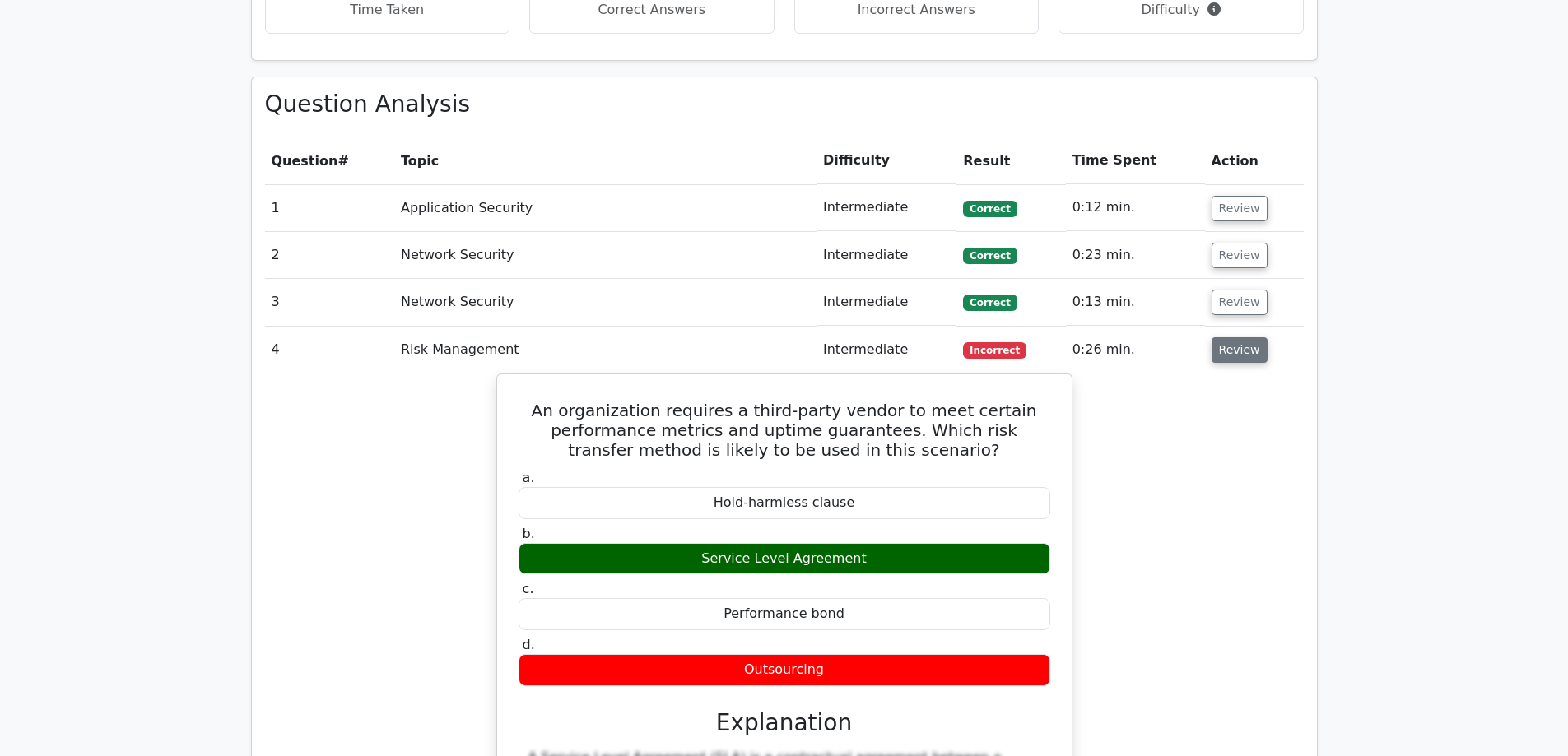
click at [1237, 337] on button "Review" at bounding box center [1238, 350] width 56 height 26
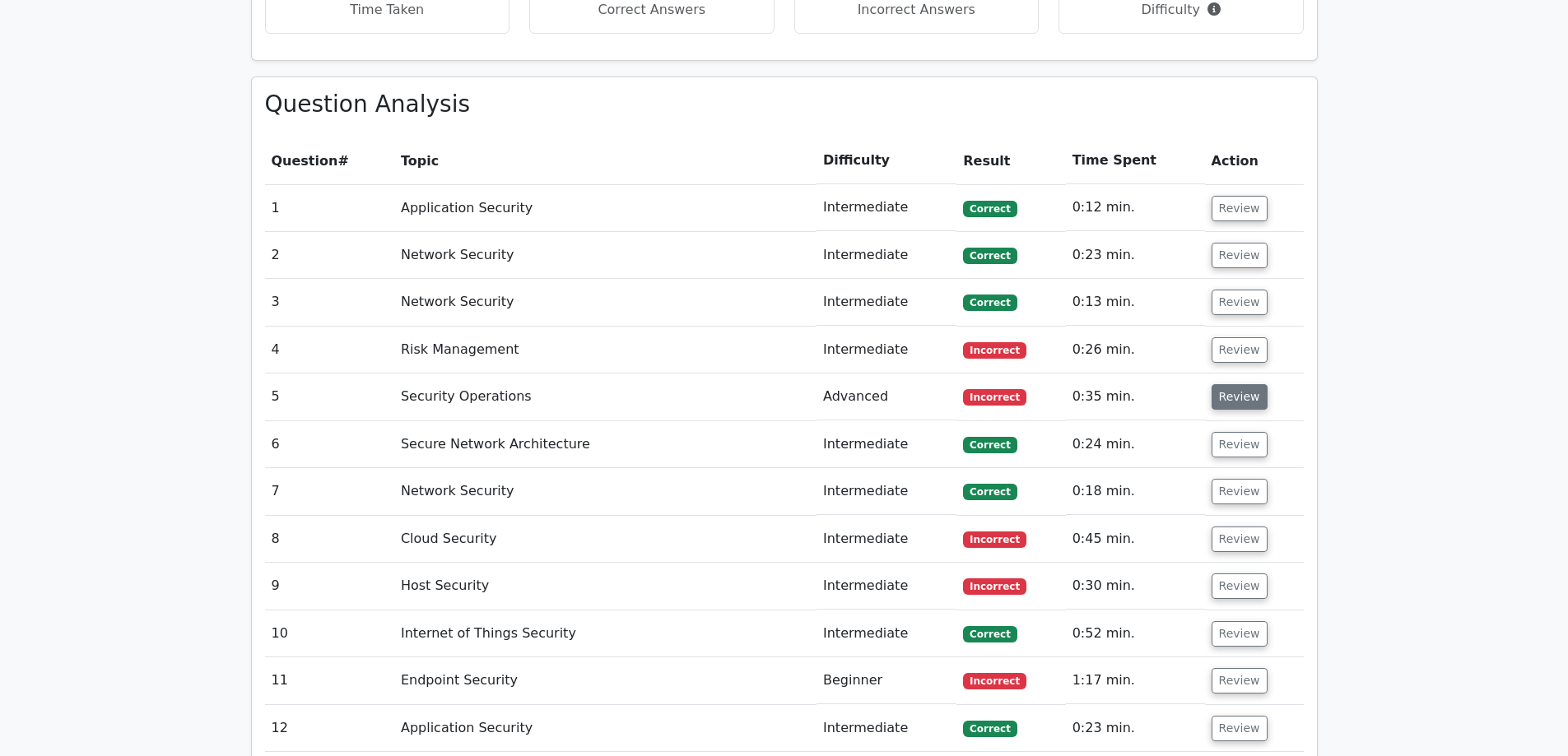
click at [1236, 384] on button "Review" at bounding box center [1238, 397] width 56 height 26
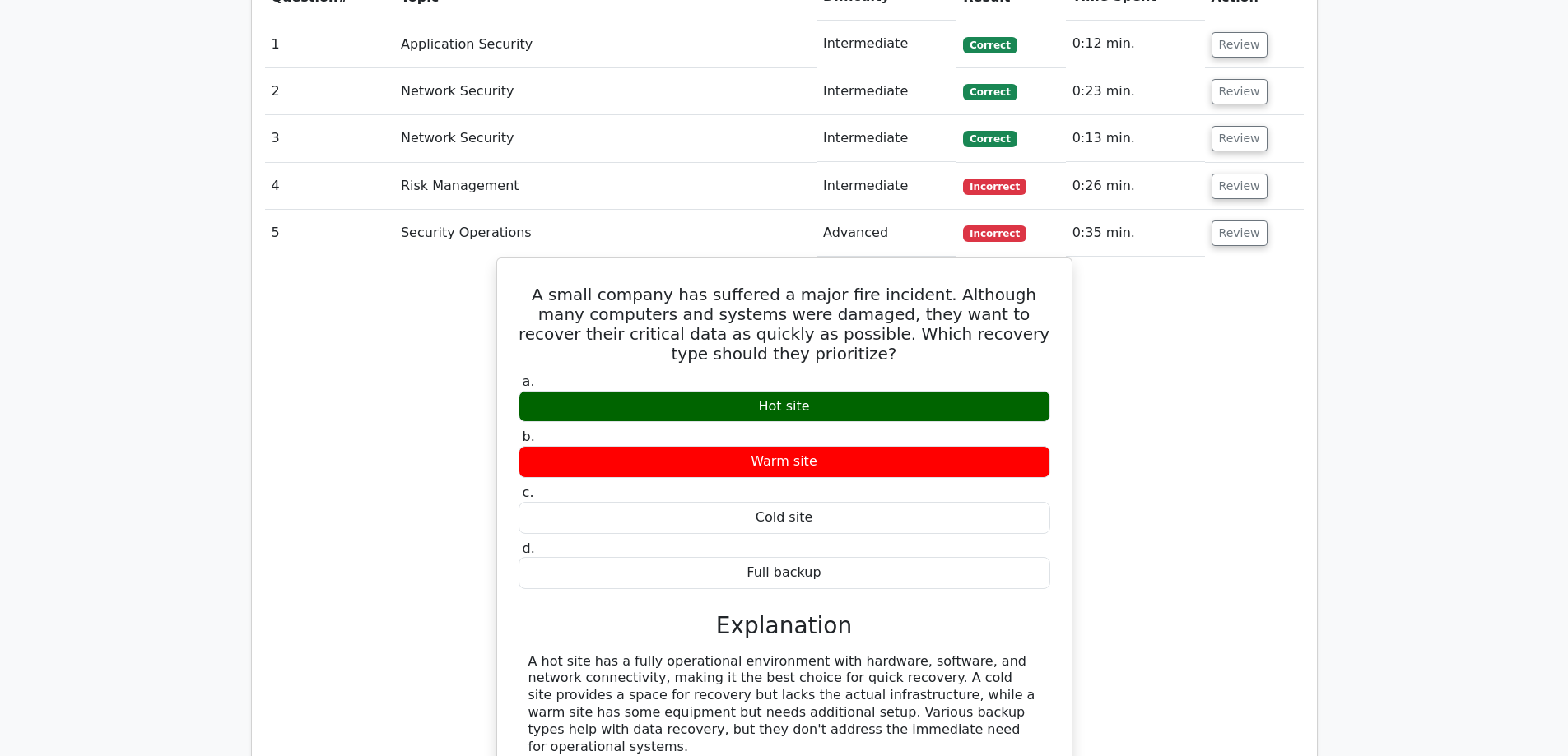
scroll to position [1809, 0]
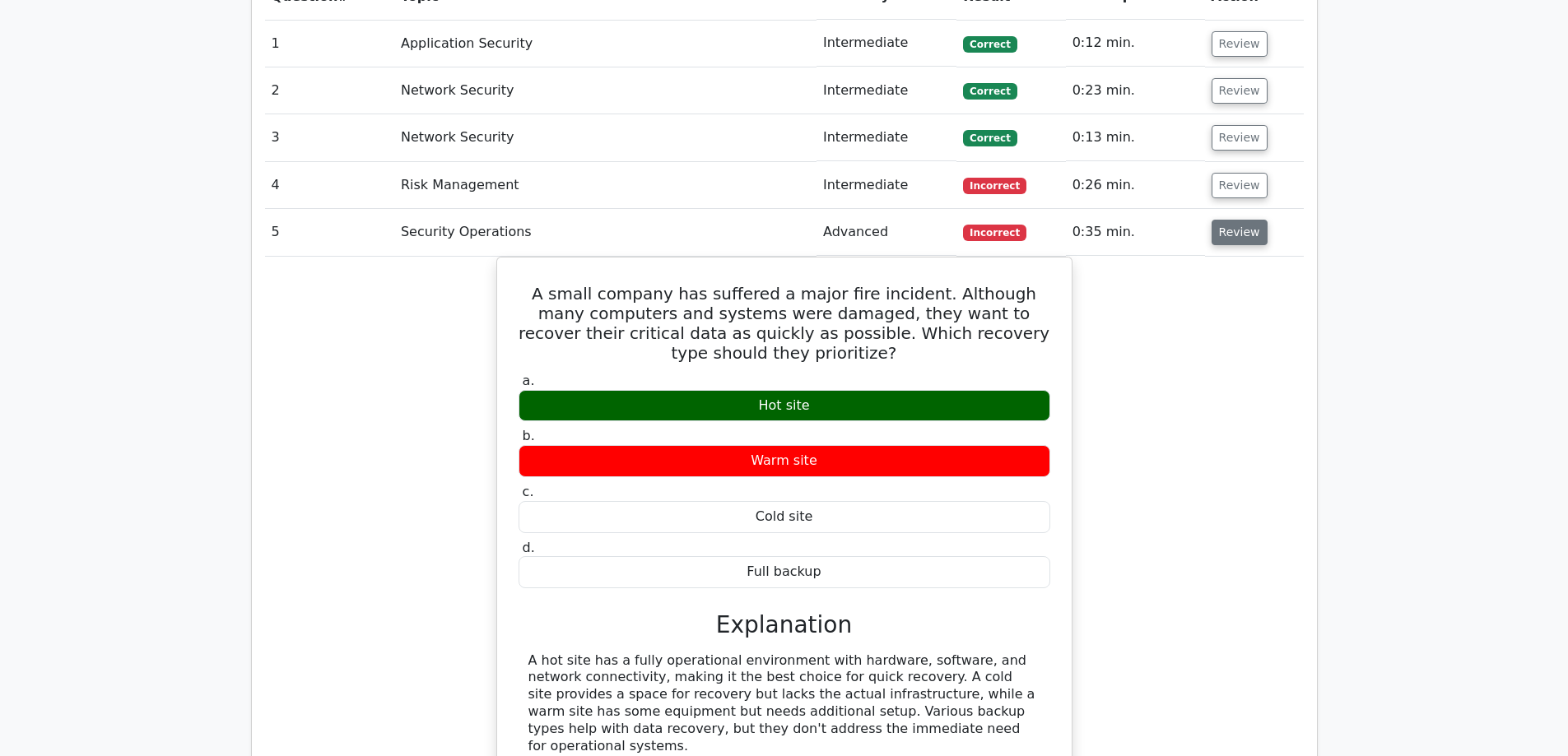
click at [1215, 219] on button "Review" at bounding box center [1238, 232] width 56 height 26
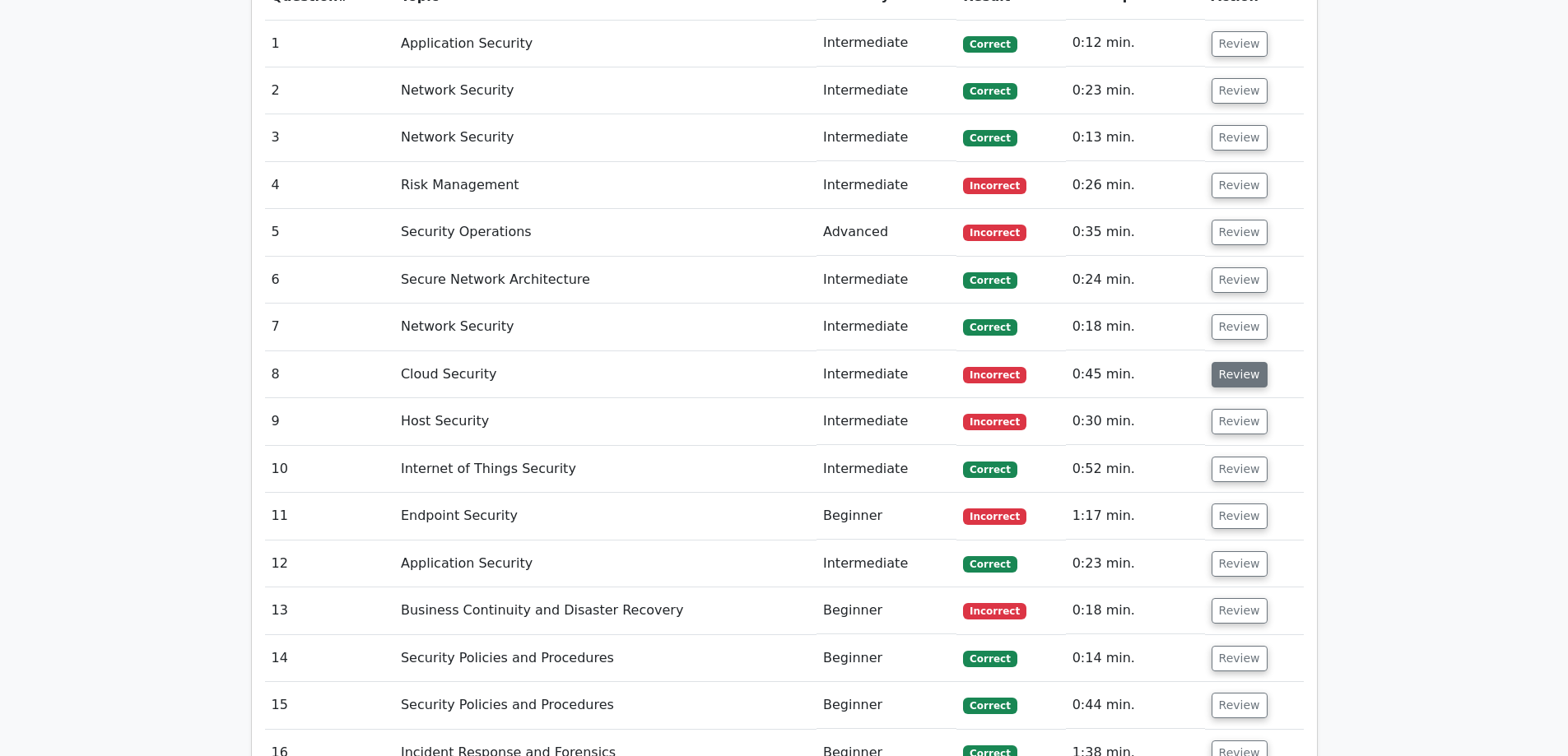
click at [1228, 362] on button "Review" at bounding box center [1238, 375] width 56 height 26
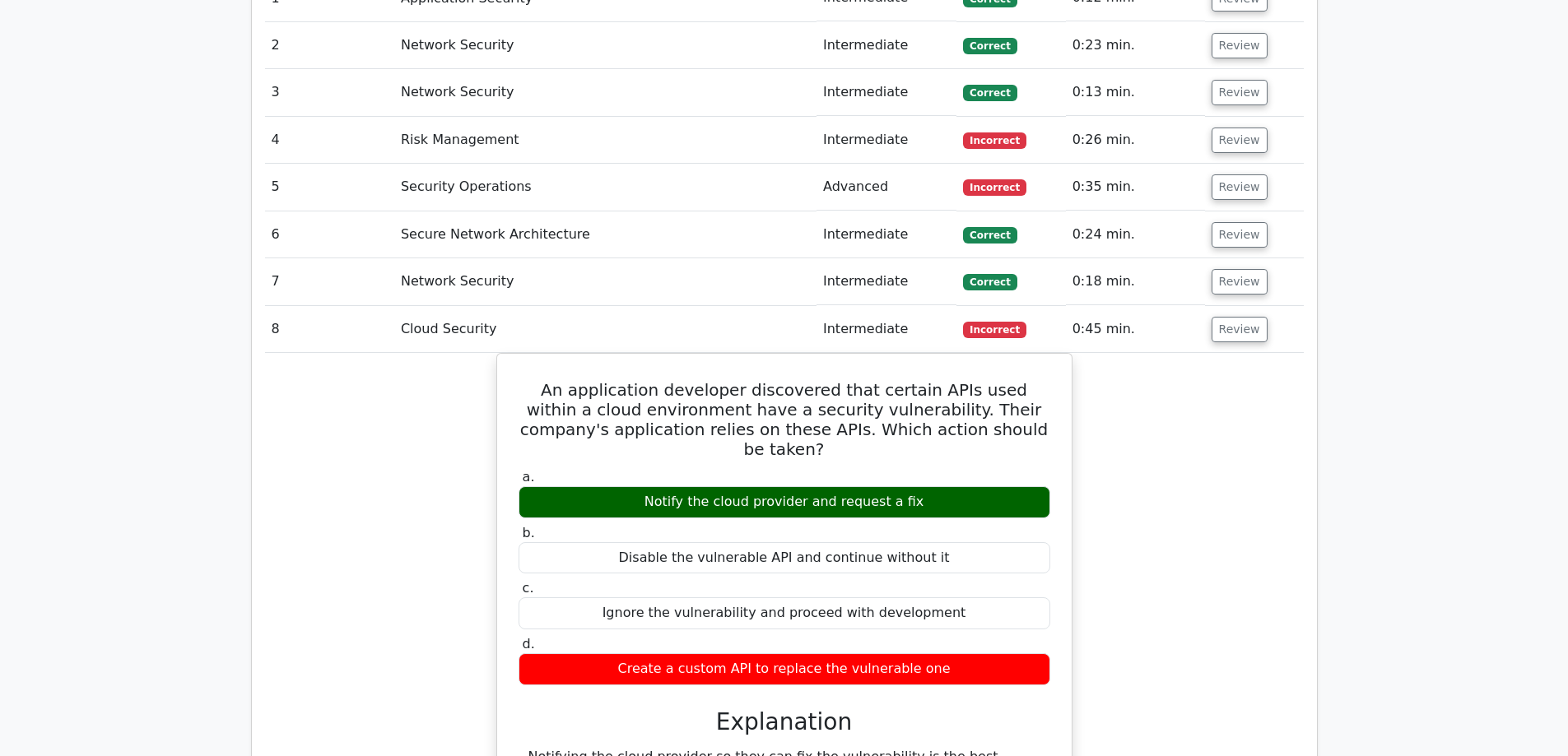
scroll to position [1891, 0]
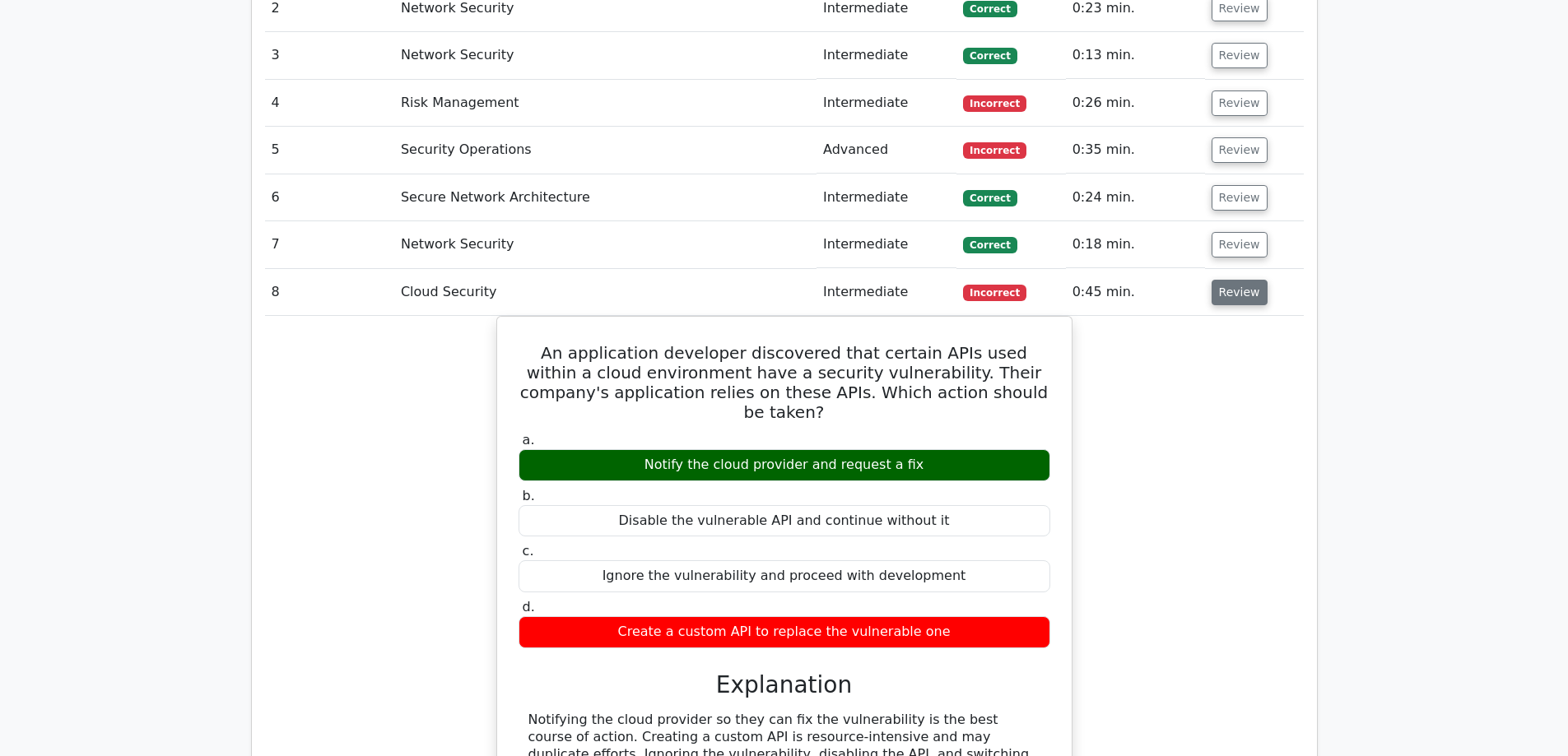
click at [1229, 279] on button "Review" at bounding box center [1238, 292] width 56 height 26
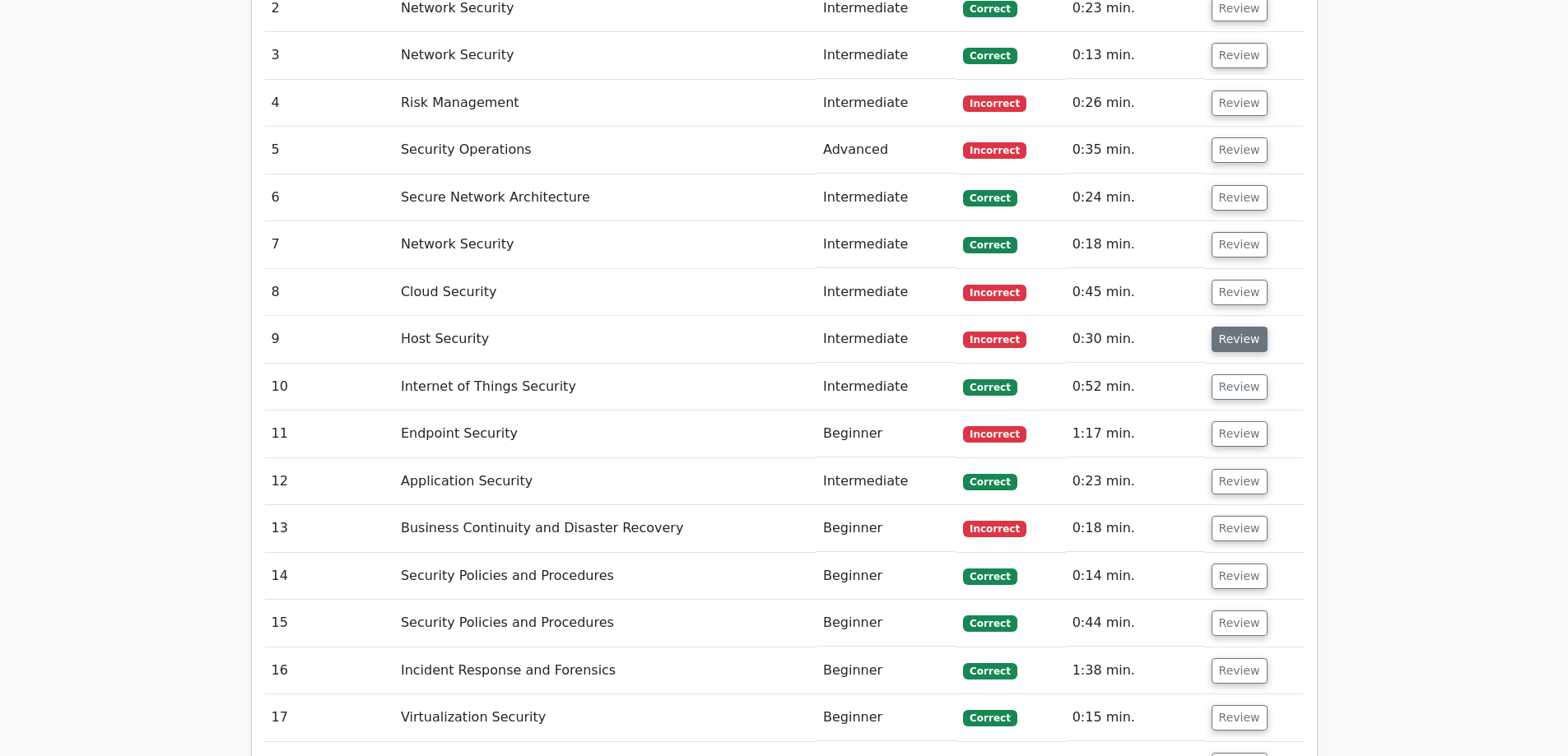
click at [1229, 326] on button "Review" at bounding box center [1238, 339] width 56 height 26
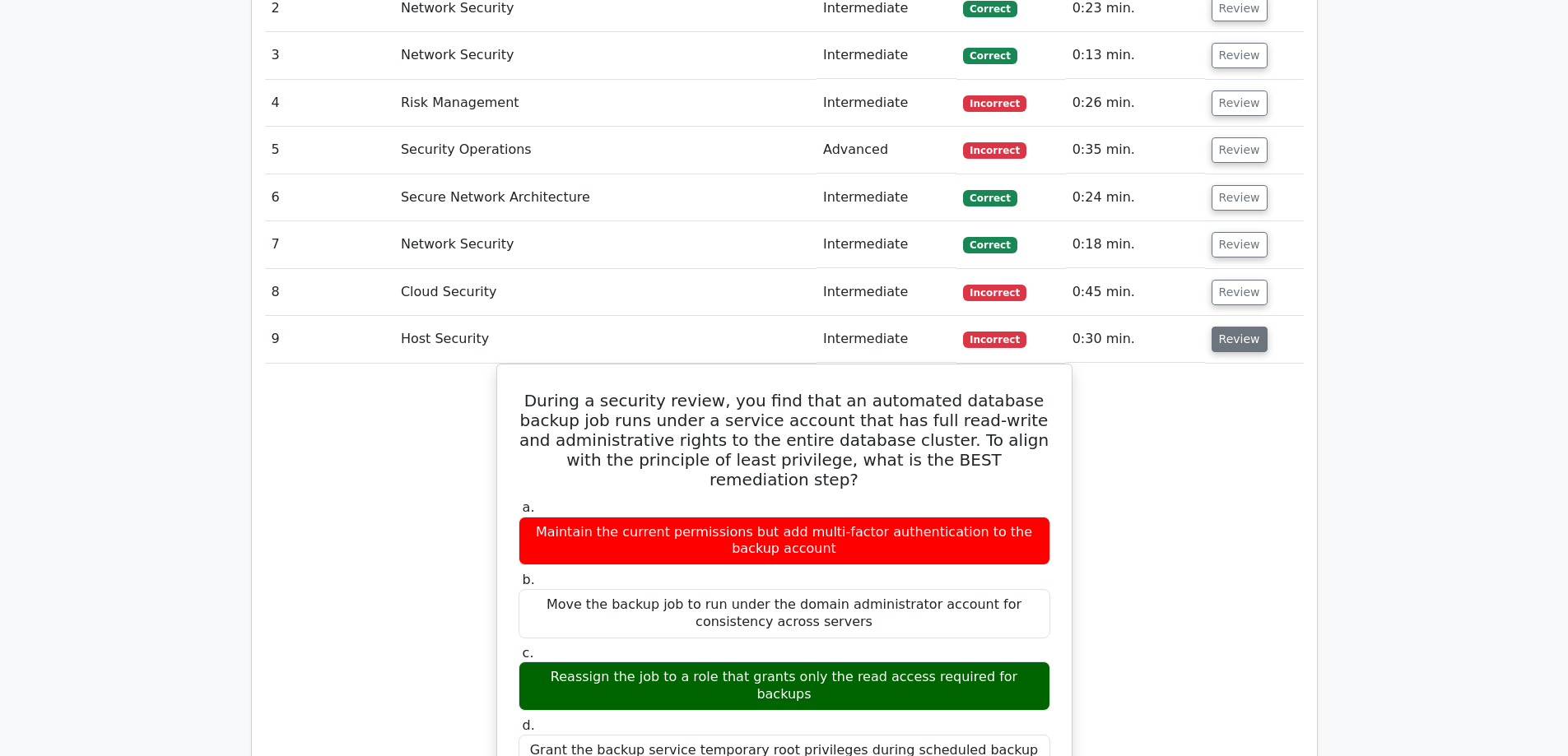
click at [1228, 326] on button "Review" at bounding box center [1238, 339] width 56 height 26
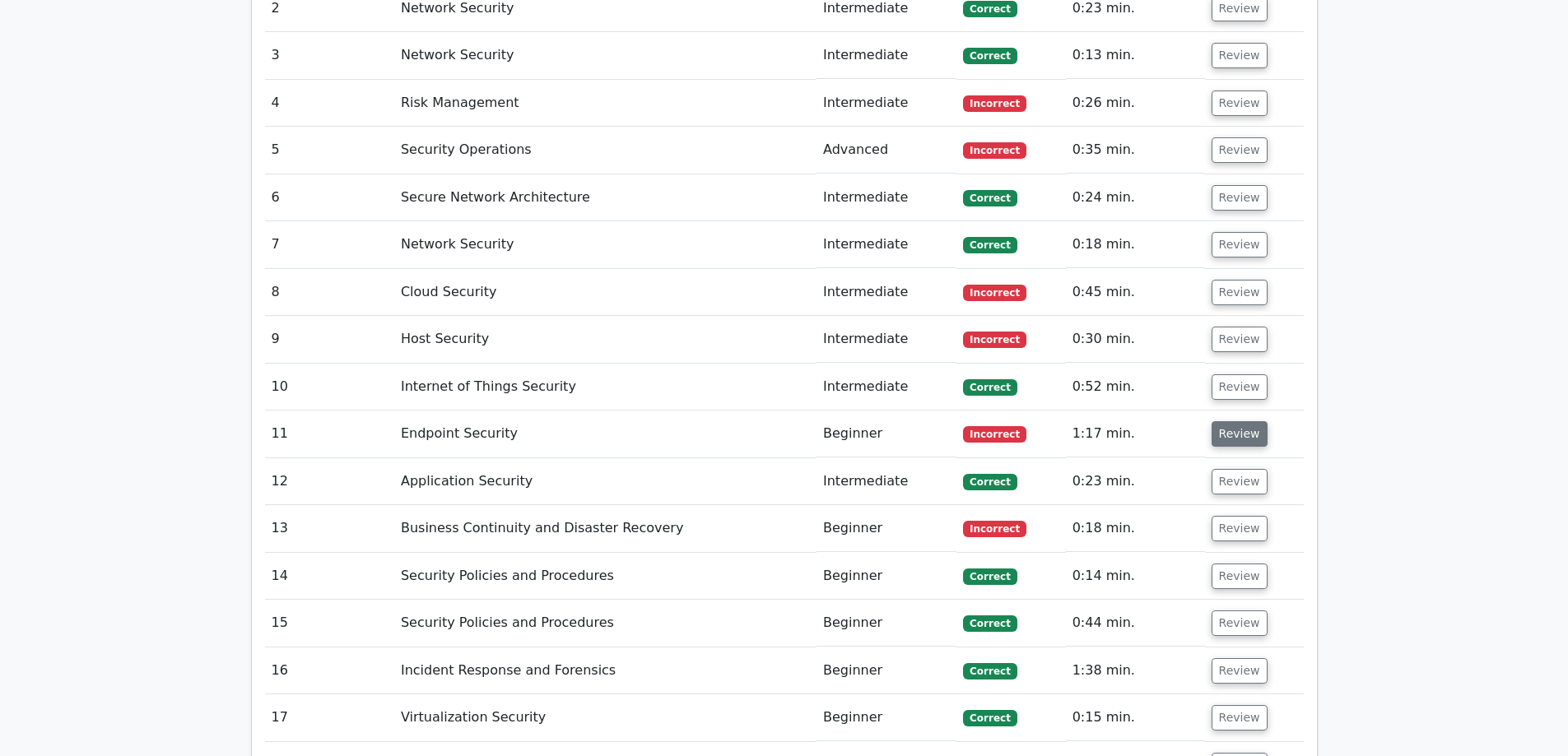
click at [1239, 421] on button "Review" at bounding box center [1238, 434] width 56 height 26
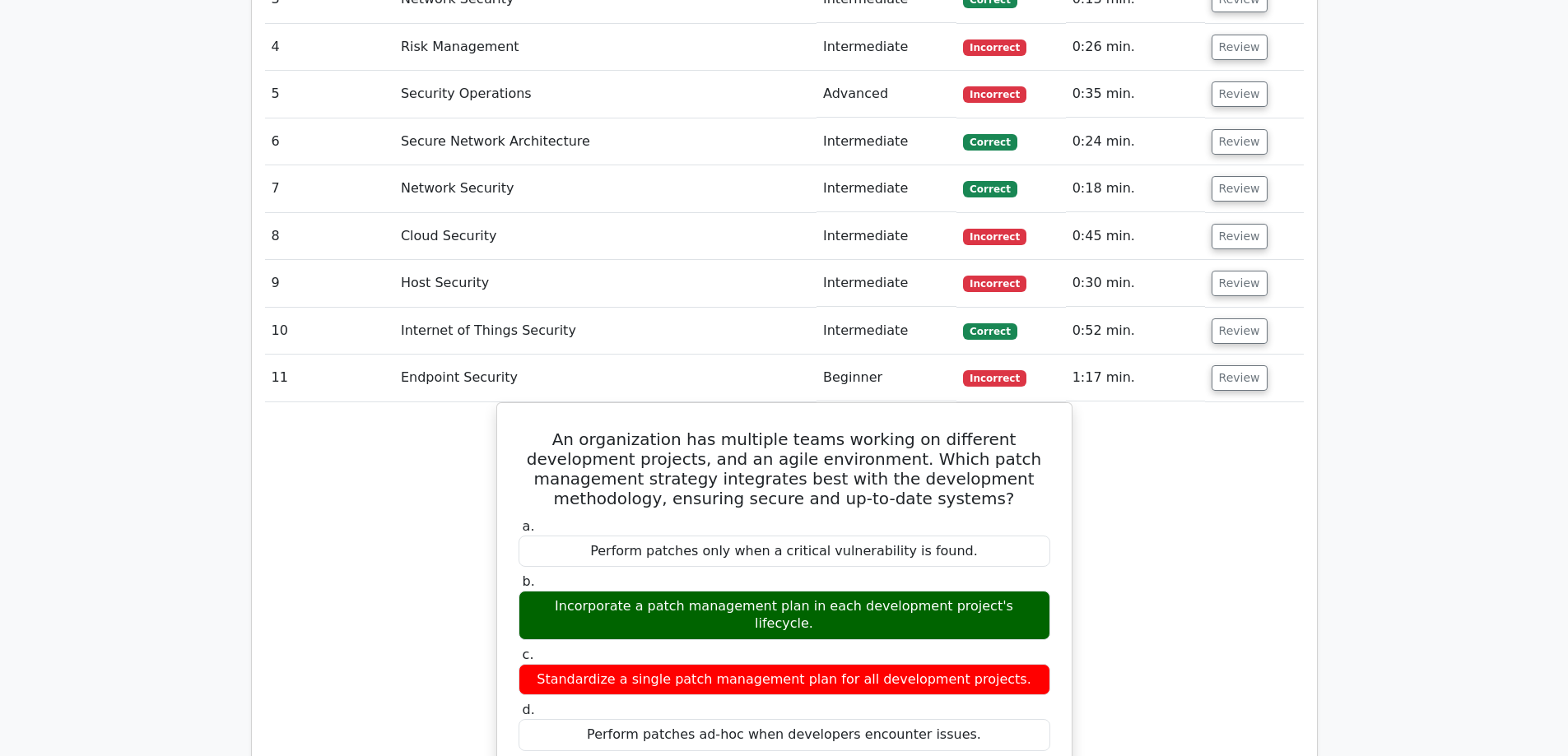
scroll to position [1974, 0]
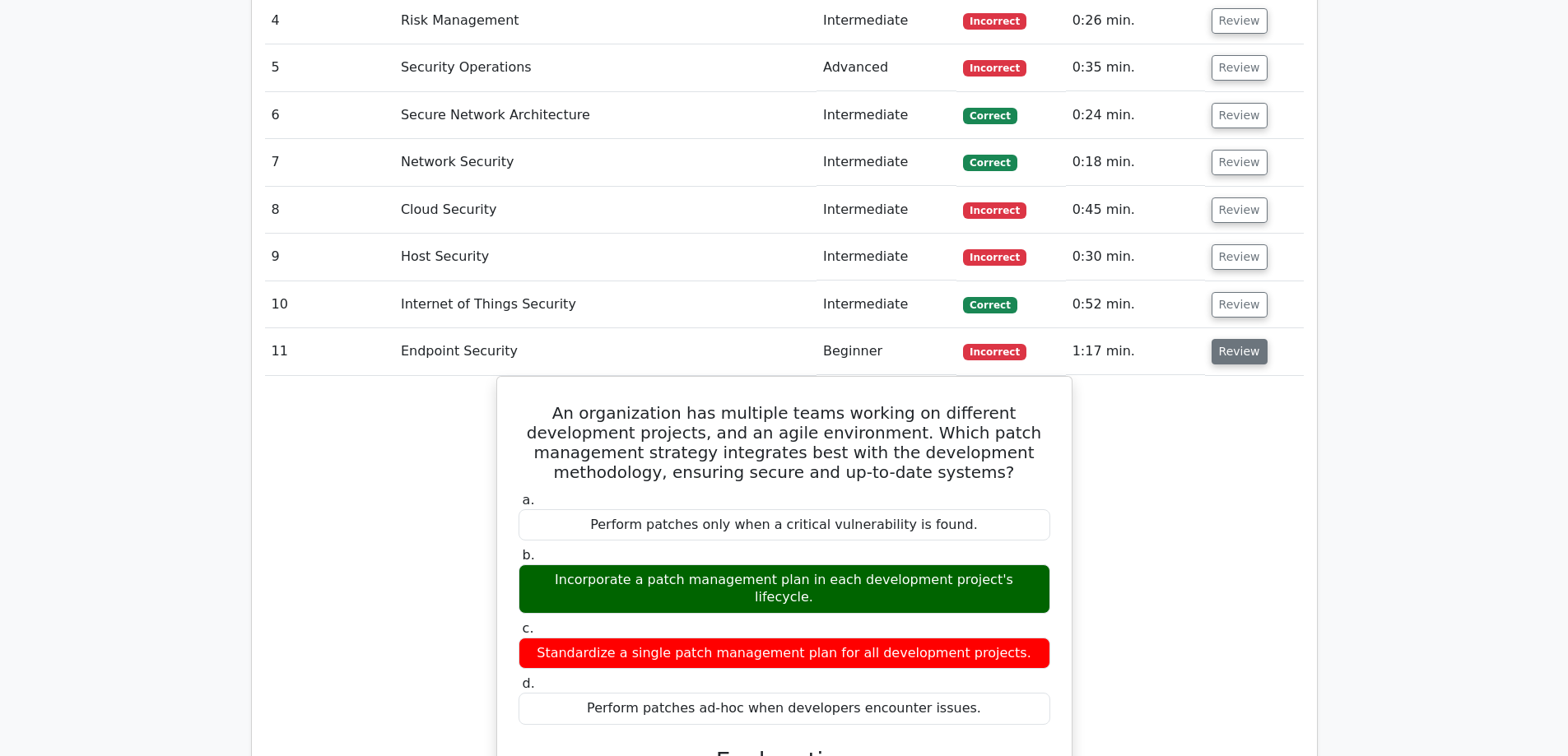
click at [1232, 339] on button "Review" at bounding box center [1238, 352] width 56 height 26
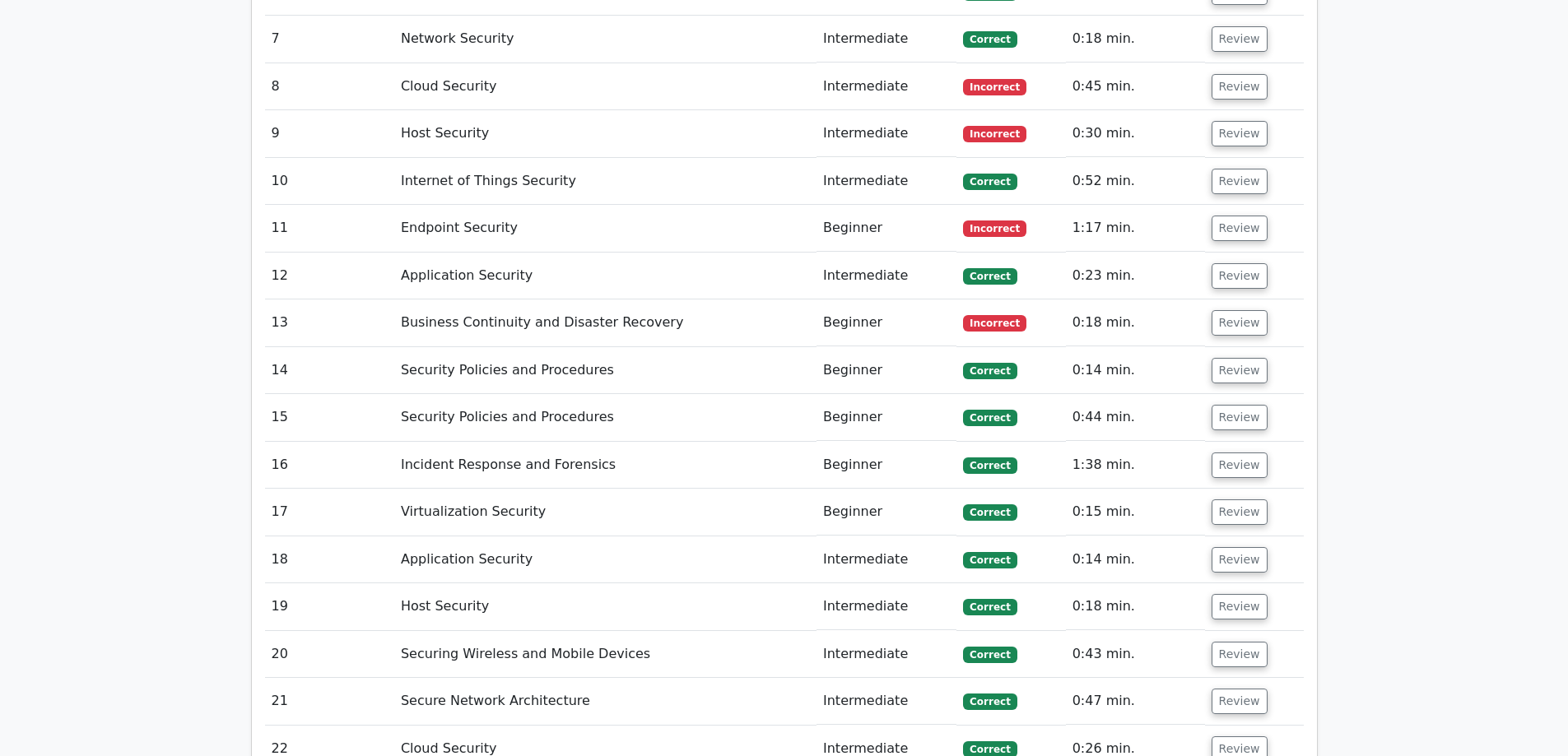
scroll to position [2056, 0]
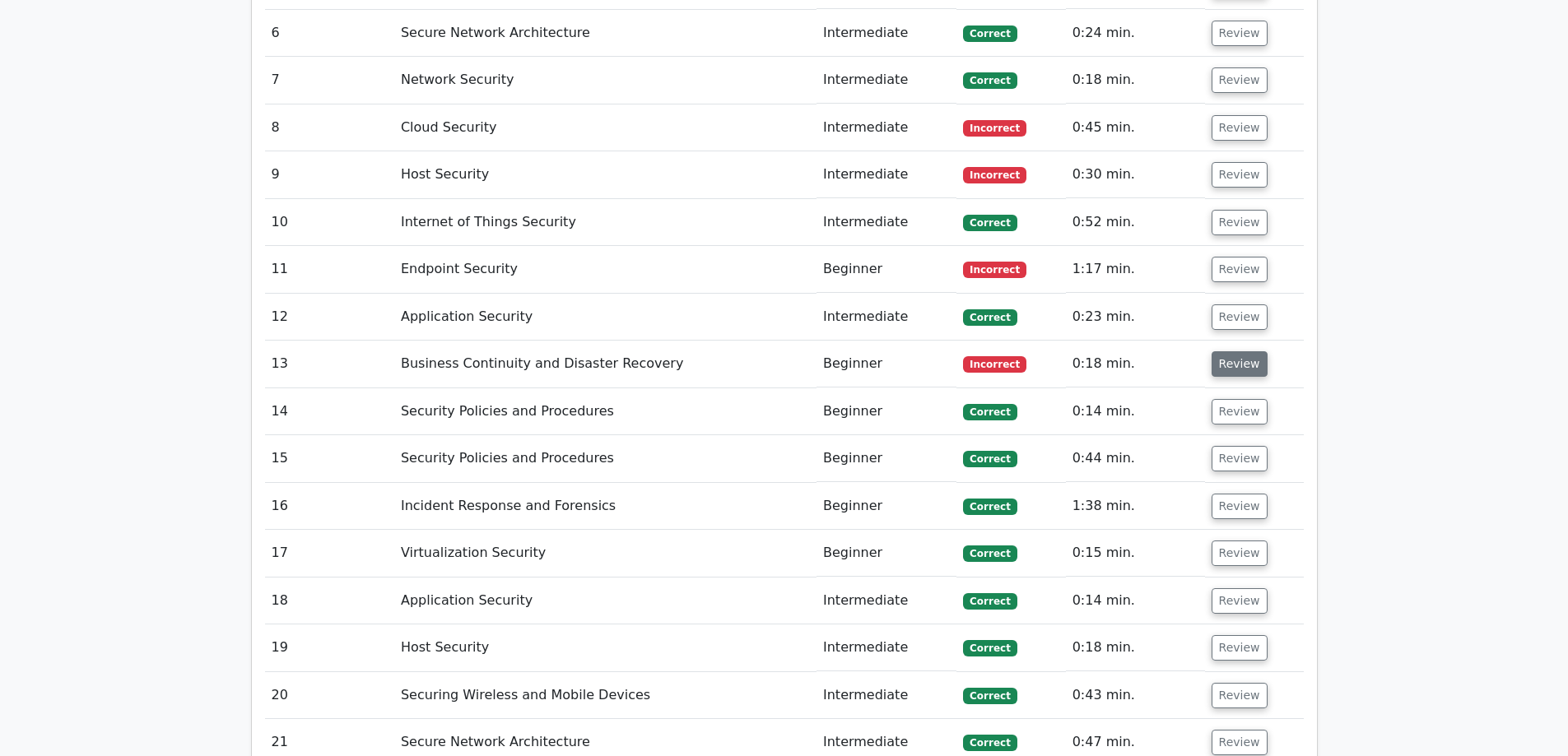
click at [1226, 351] on button "Review" at bounding box center [1238, 364] width 56 height 26
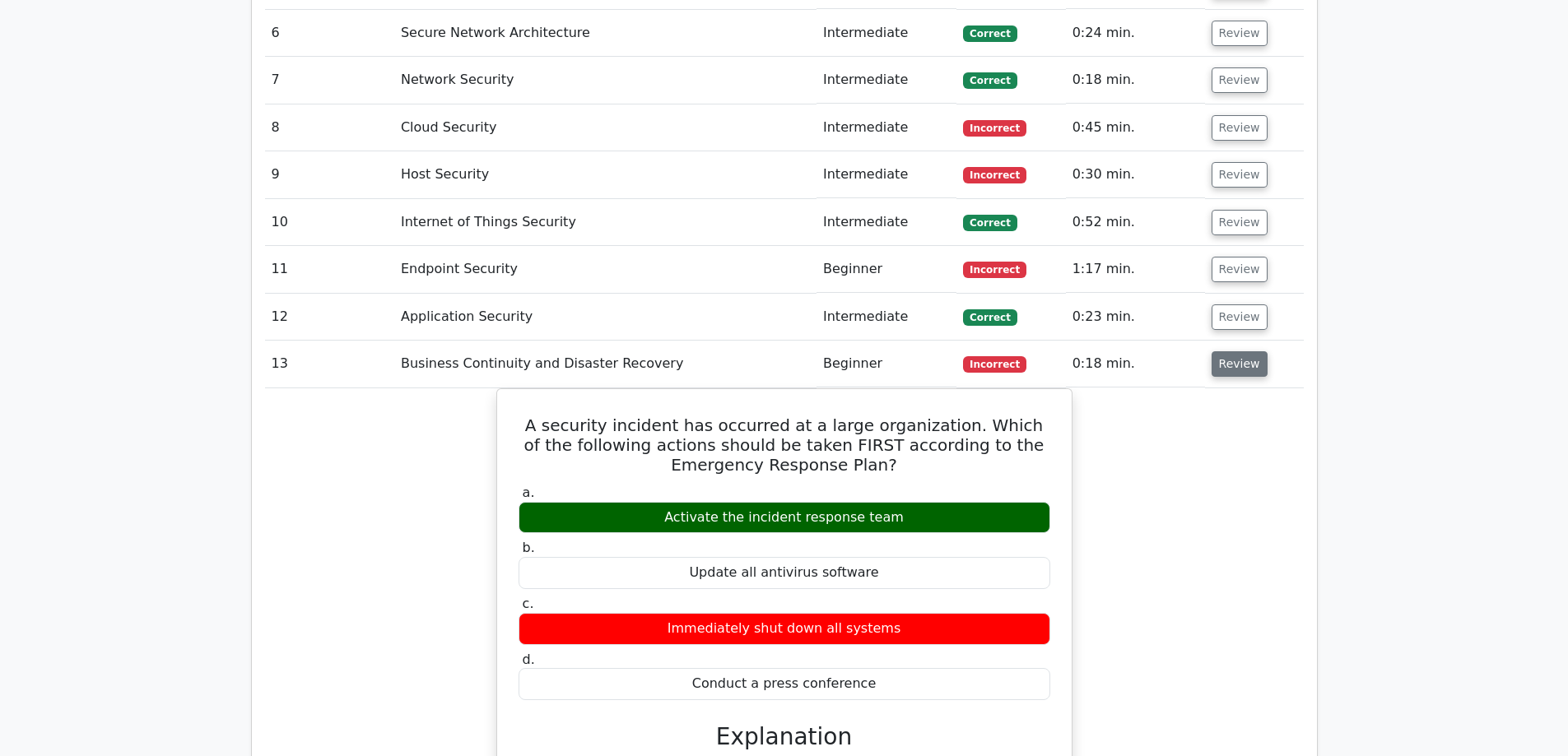
click at [1230, 351] on button "Review" at bounding box center [1238, 364] width 56 height 26
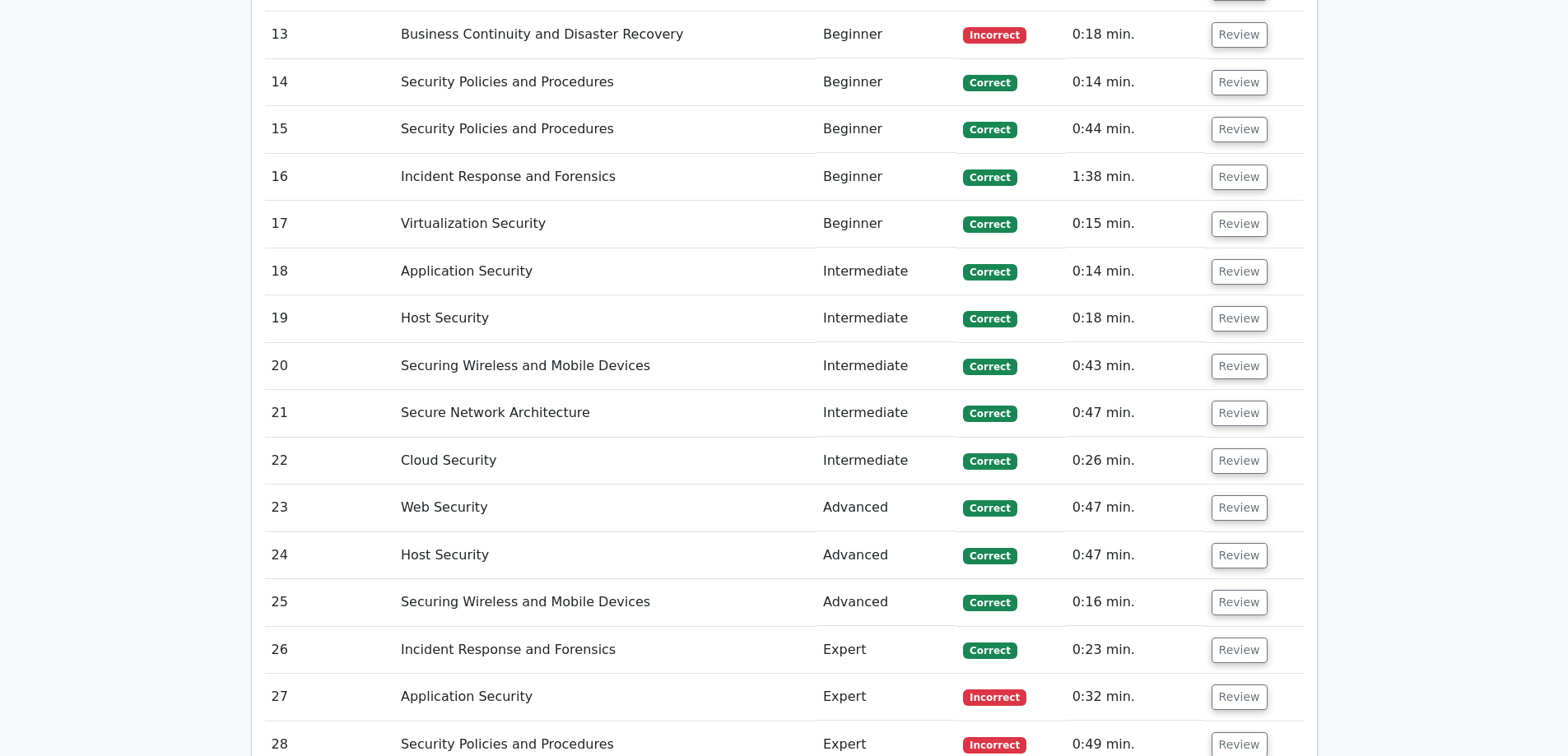
scroll to position [2632, 0]
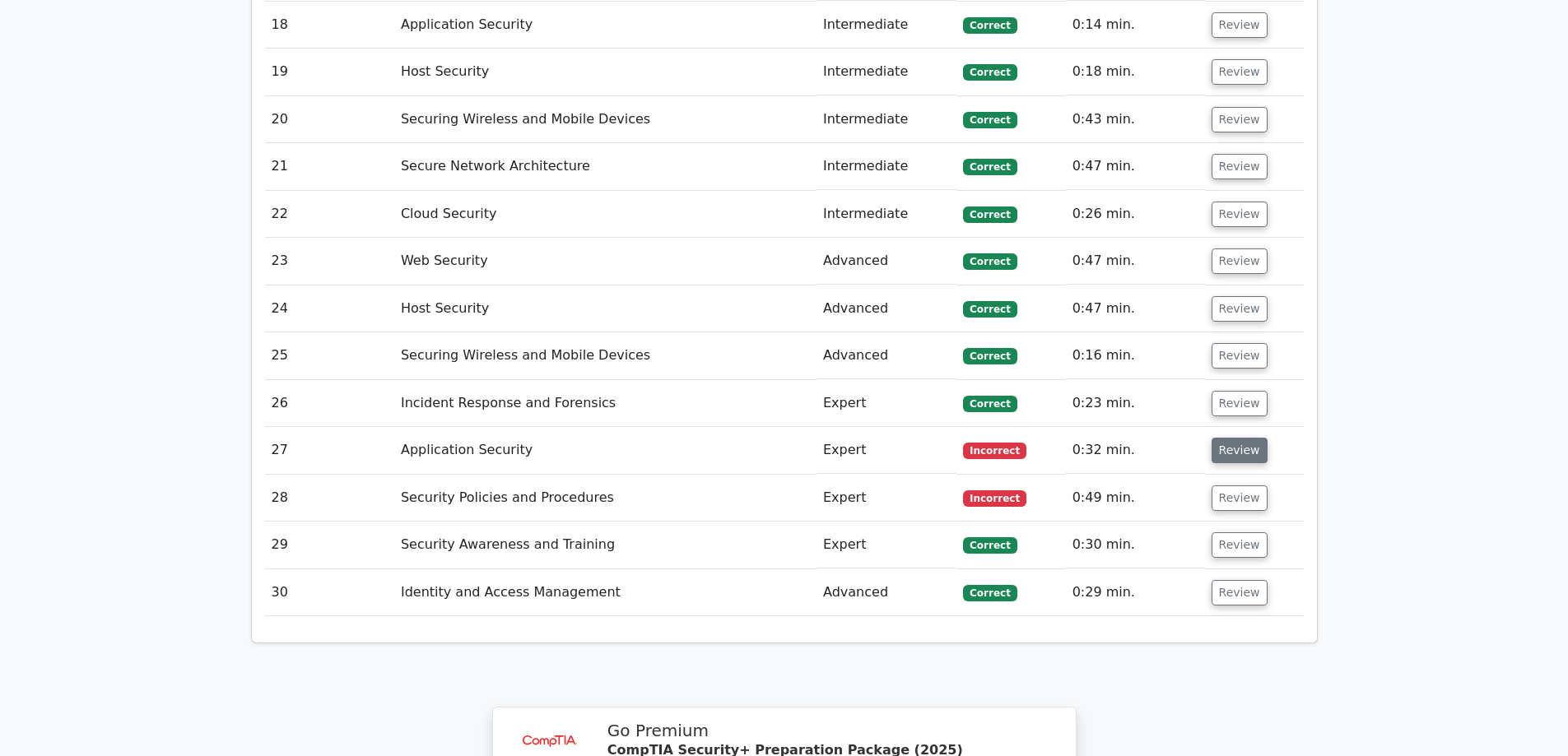
click at [1228, 437] on button "Review" at bounding box center [1238, 450] width 56 height 26
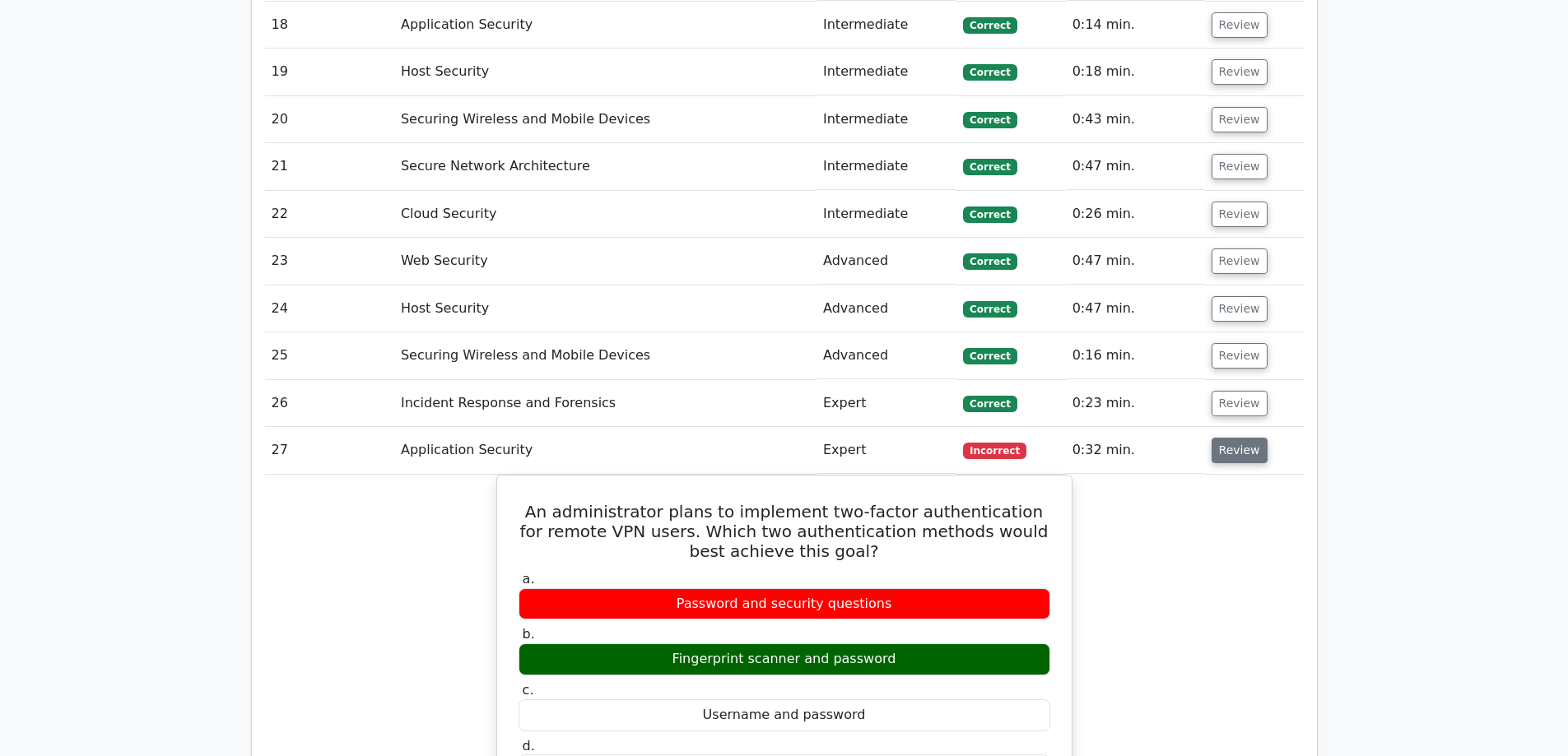
click at [1224, 437] on button "Review" at bounding box center [1238, 450] width 56 height 26
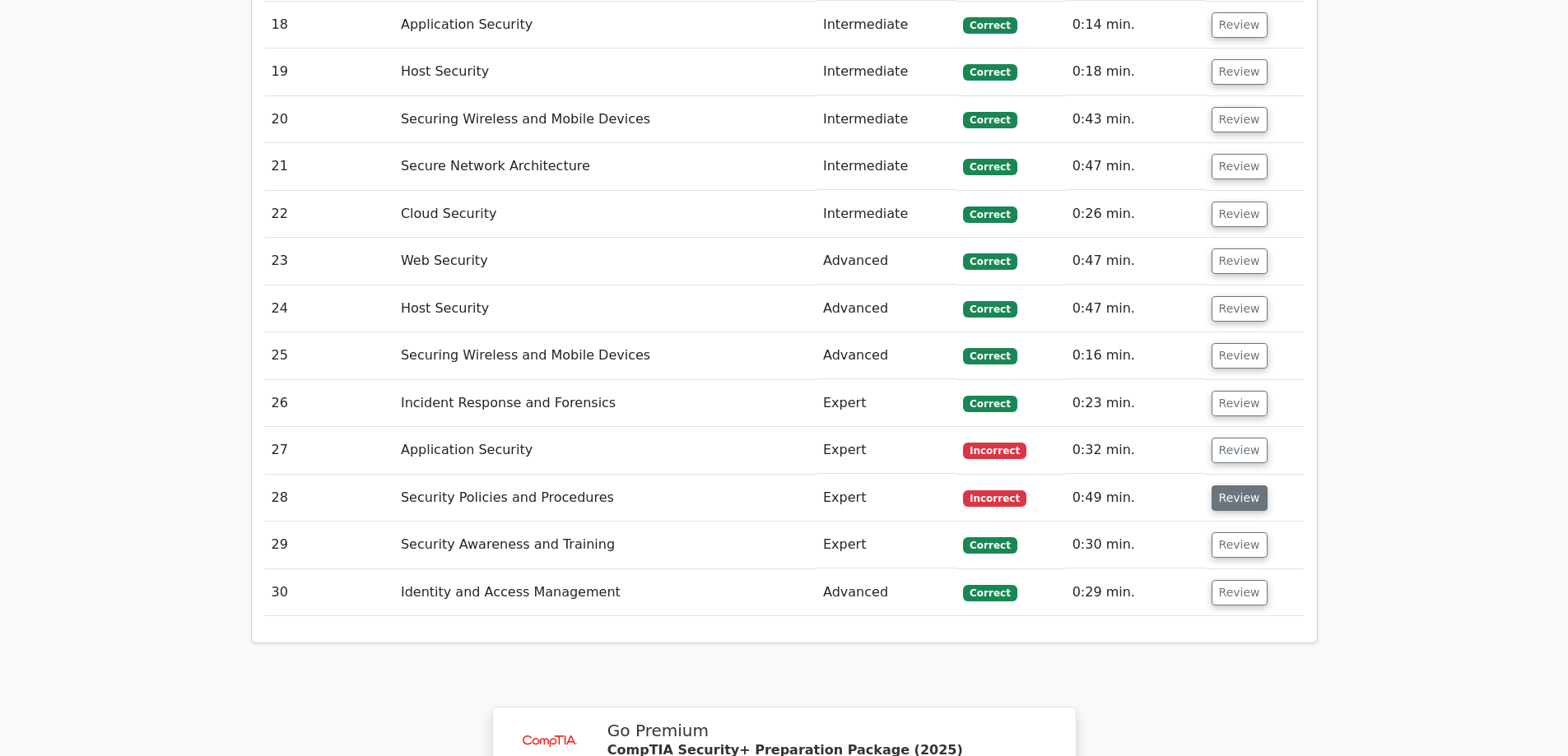
click at [1222, 486] on button "Review" at bounding box center [1238, 498] width 56 height 26
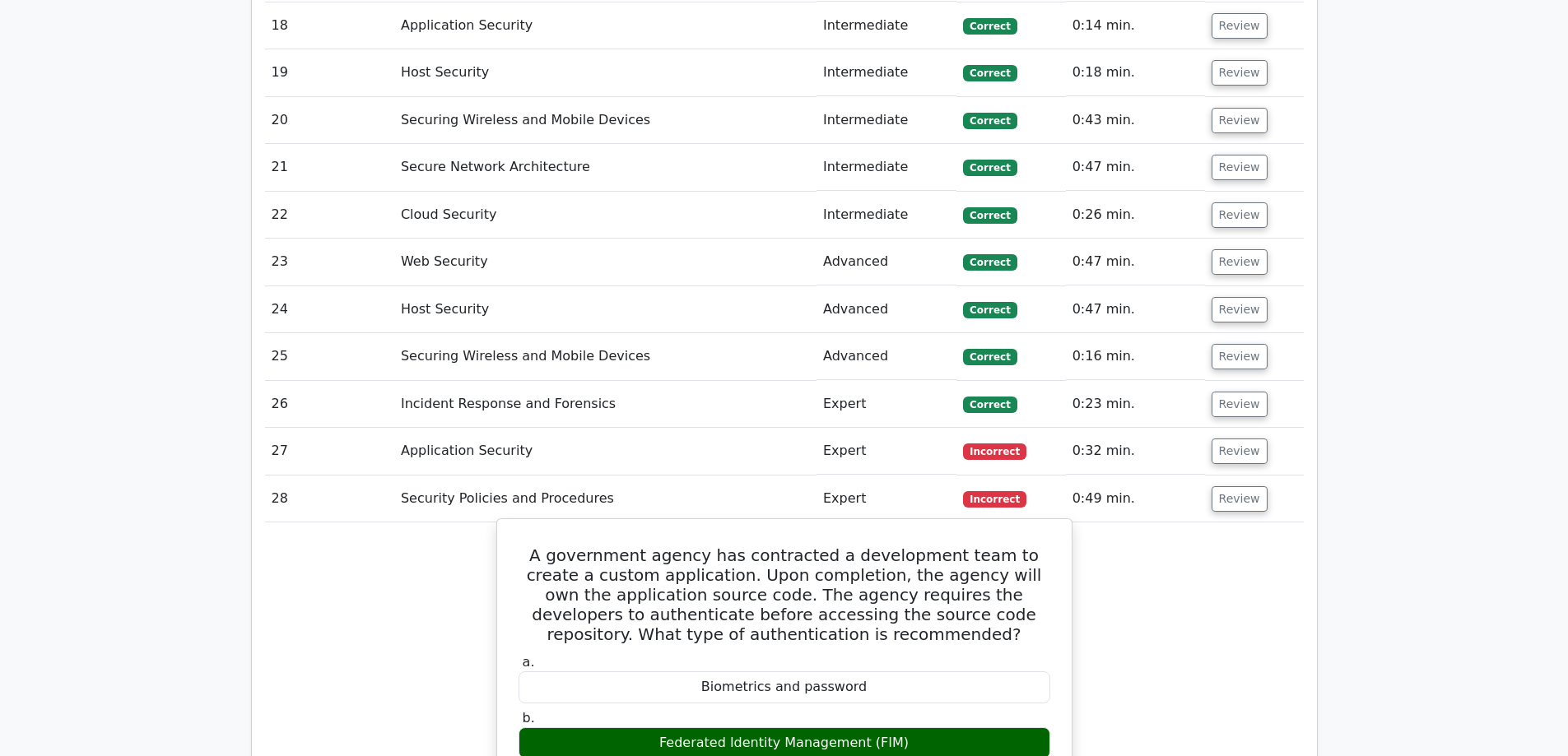
scroll to position [2468, 0]
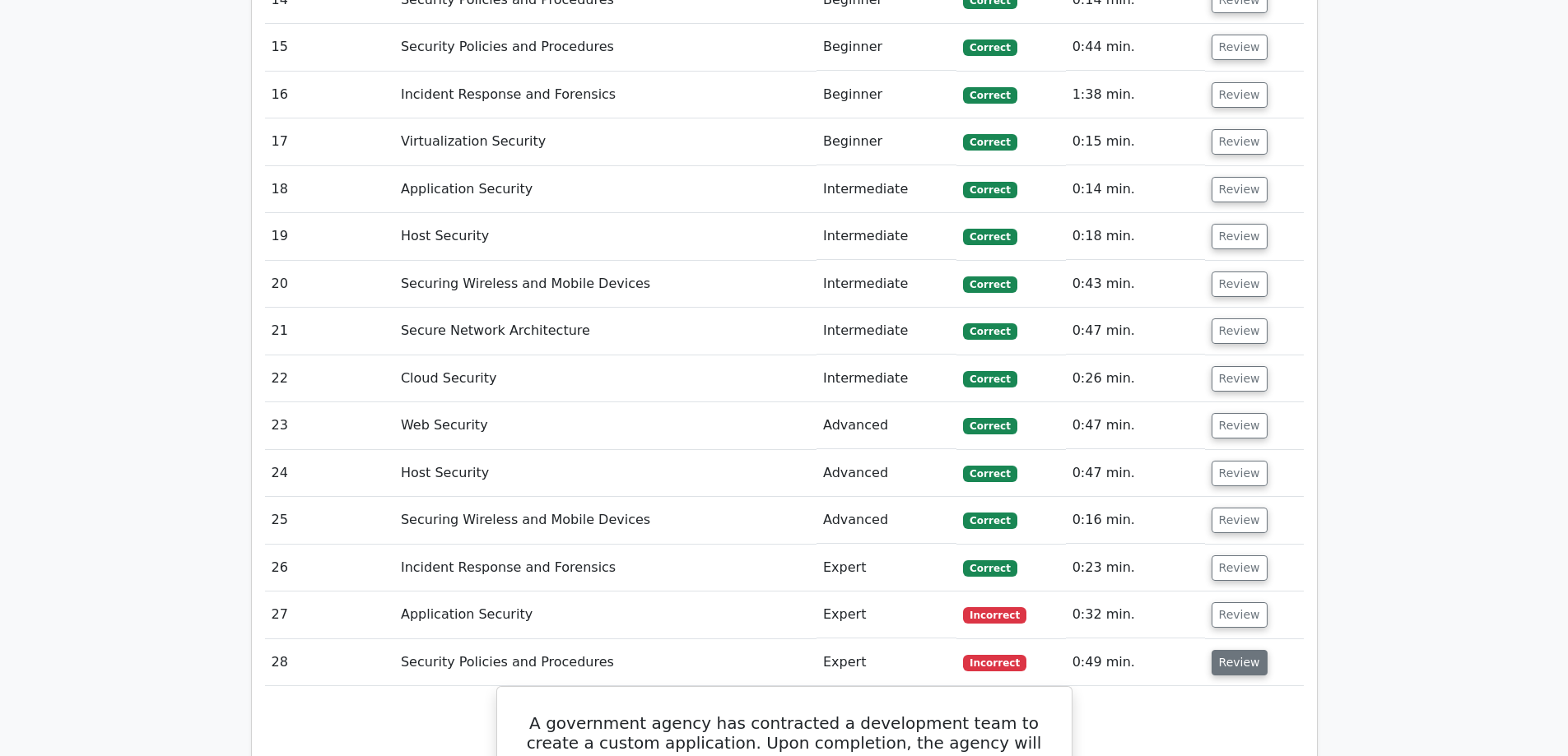
click at [1234, 650] on button "Review" at bounding box center [1238, 663] width 56 height 26
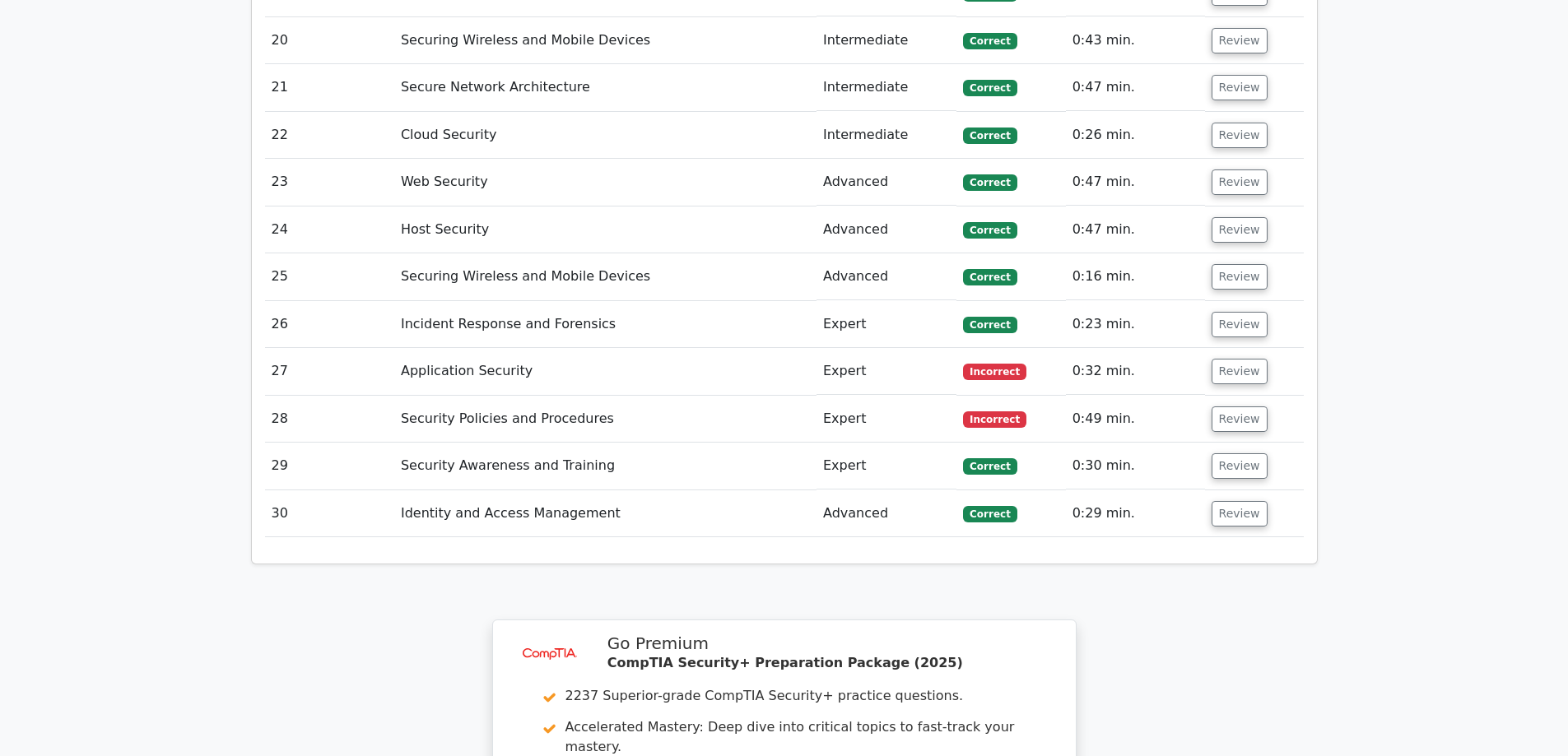
scroll to position [2714, 0]
